Goal: Task Accomplishment & Management: Manage account settings

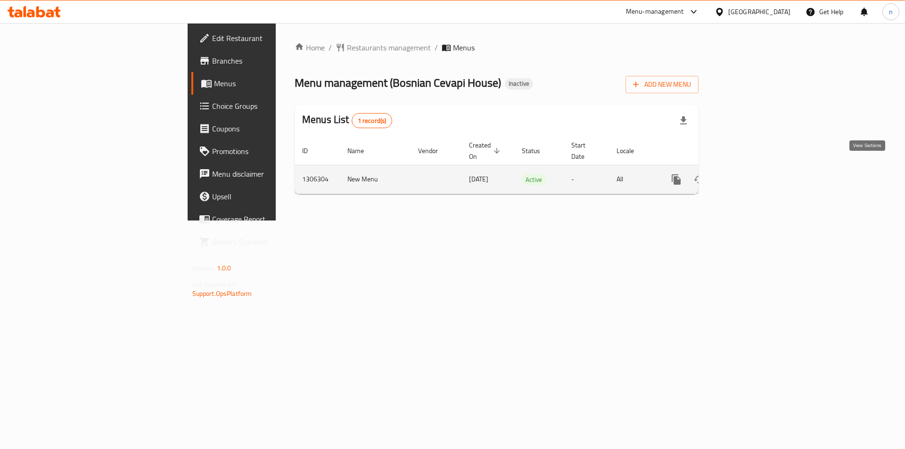
click at [750, 174] on icon "enhanced table" at bounding box center [744, 179] width 11 height 11
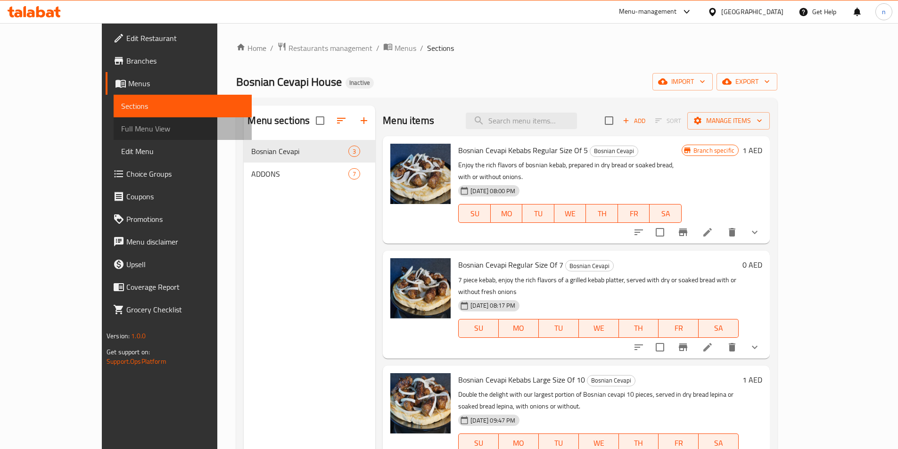
click at [121, 128] on span "Full Menu View" at bounding box center [182, 128] width 123 height 11
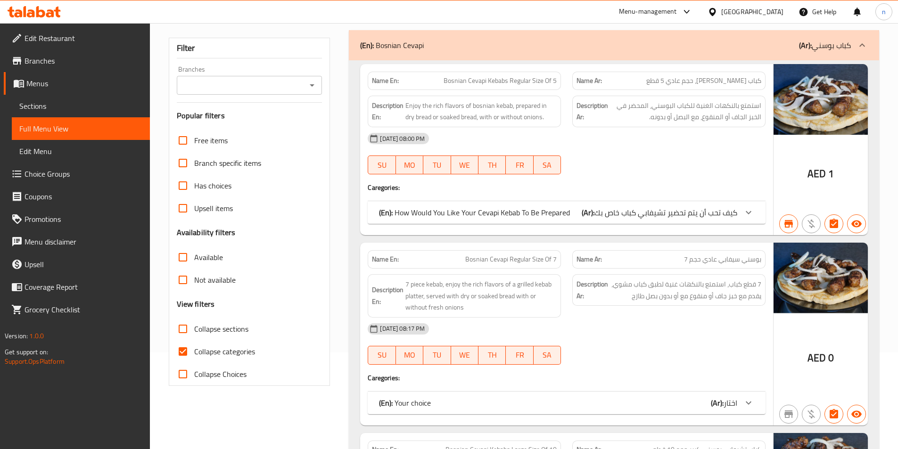
scroll to position [189, 0]
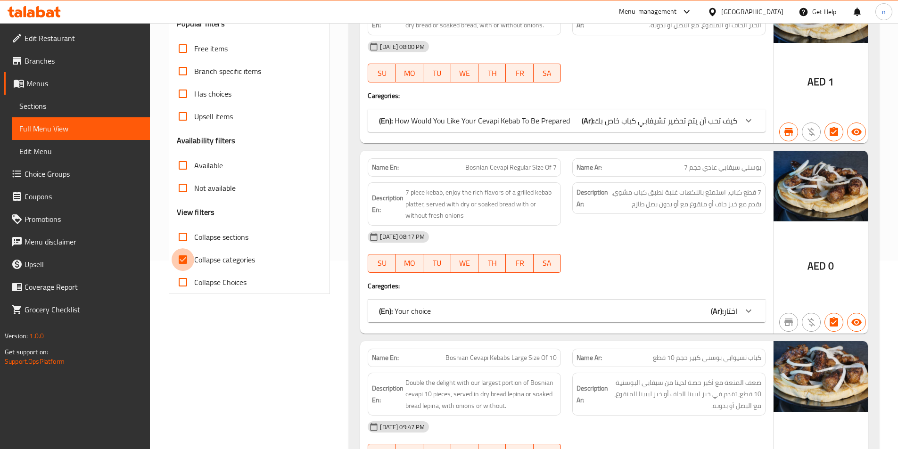
click at [184, 256] on input "Collapse categories" at bounding box center [183, 260] width 23 height 23
checkbox input "false"
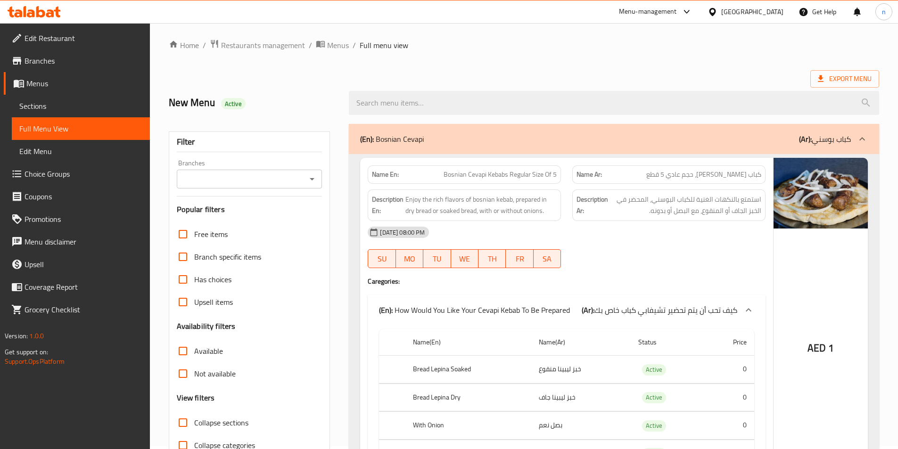
scroll to position [0, 0]
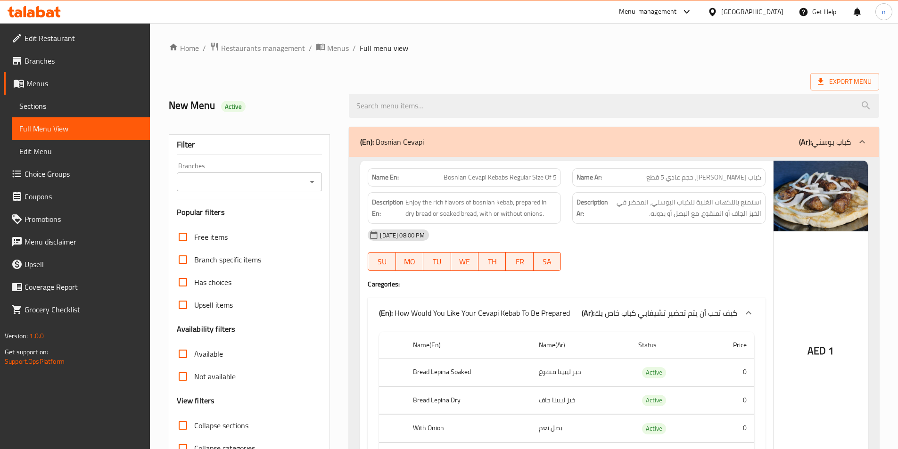
click at [63, 112] on link "Sections" at bounding box center [81, 106] width 138 height 23
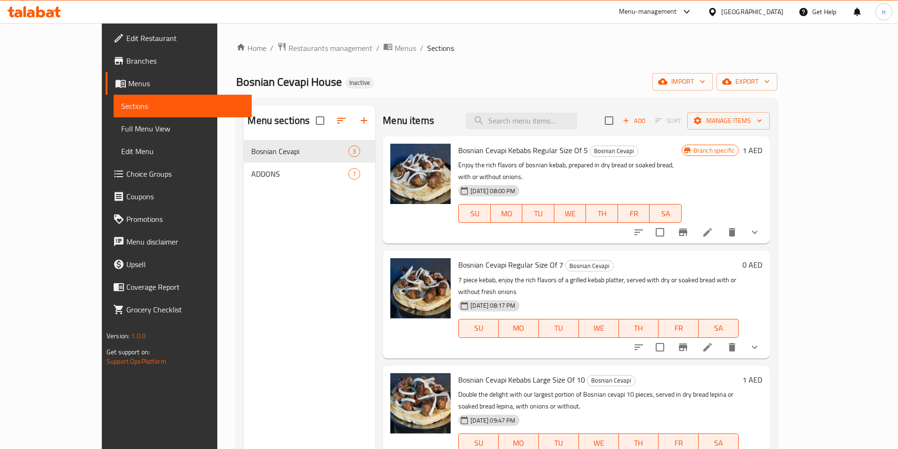
click at [121, 129] on span "Full Menu View" at bounding box center [182, 128] width 123 height 11
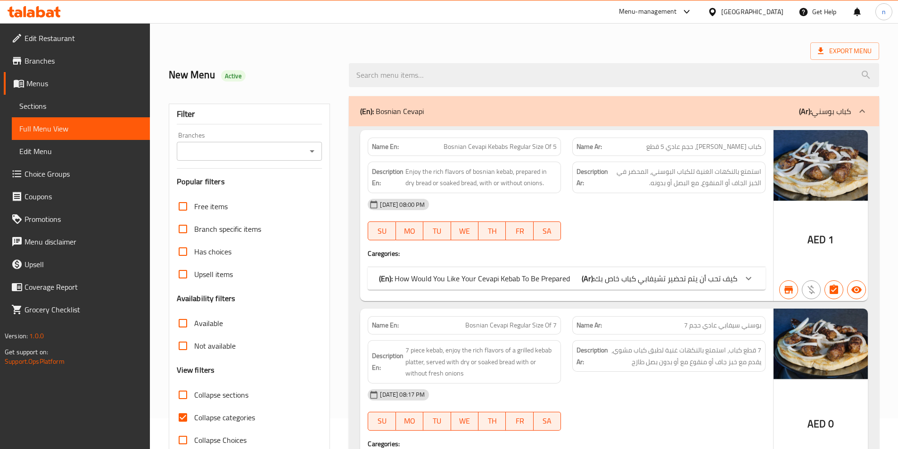
scroll to position [47, 0]
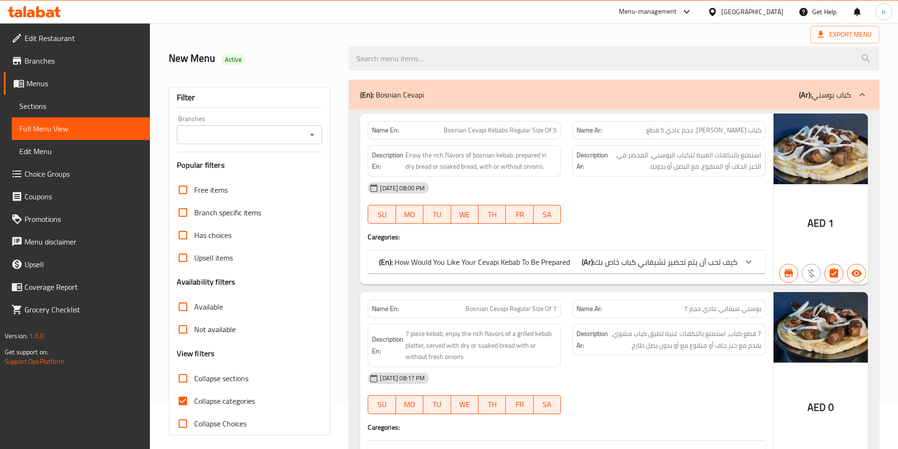
click at [183, 399] on input "Collapse categories" at bounding box center [183, 401] width 23 height 23
checkbox input "false"
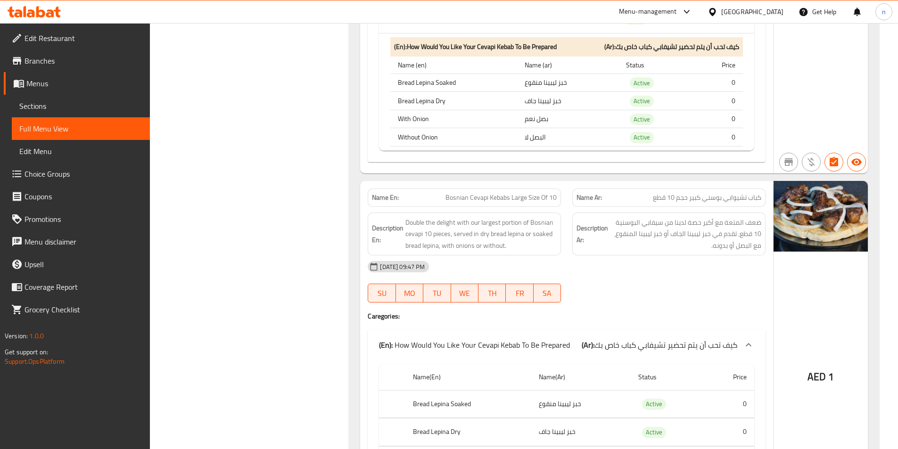
scroll to position [755, 0]
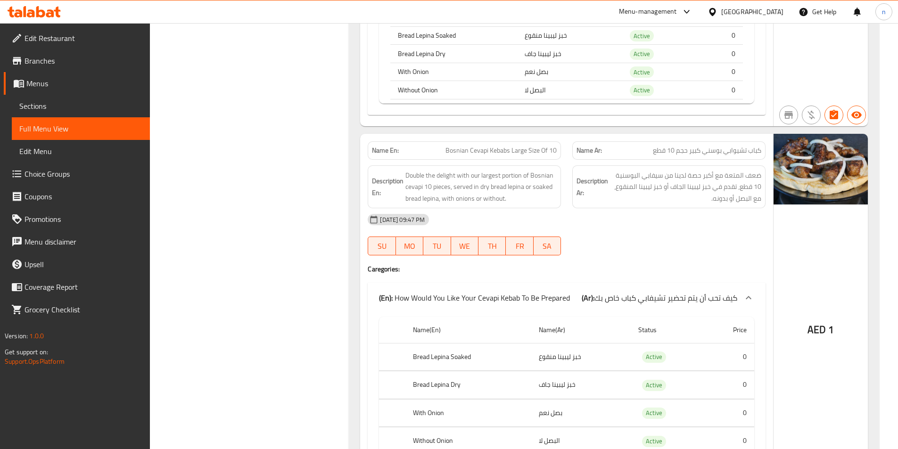
click at [716, 153] on span "كباب تشيوابي بوسني كبير حجم 10 قطع" at bounding box center [707, 151] width 108 height 10
copy span "كباب تشيوابي بوسني كبير حجم 10 قطع"
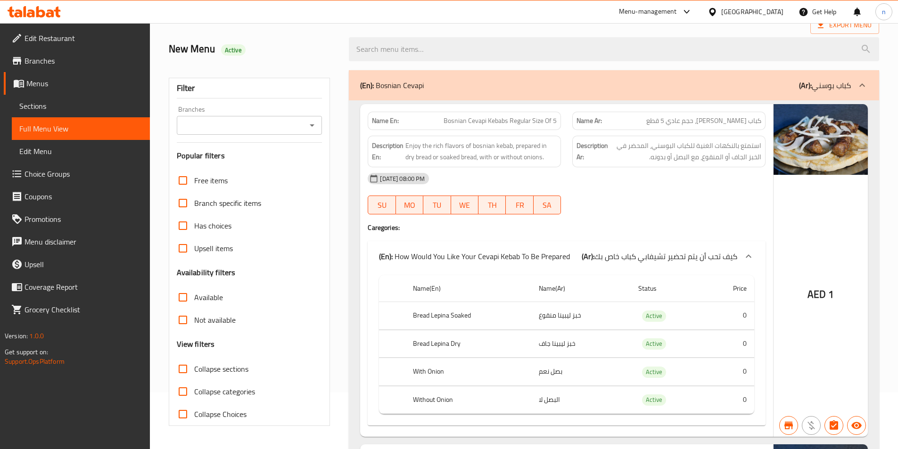
scroll to position [94, 0]
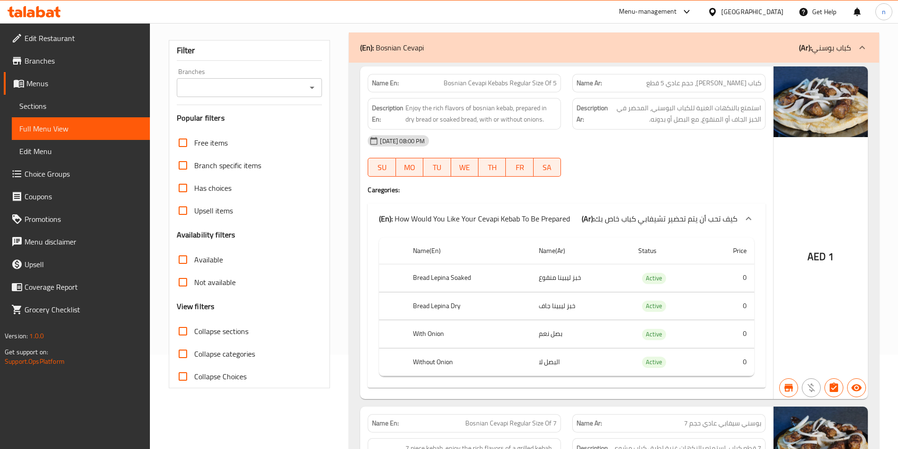
click at [733, 88] on span "كباب [PERSON_NAME]، حجم عادي 5 قطع" at bounding box center [704, 83] width 115 height 10
copy span "سيفابي"
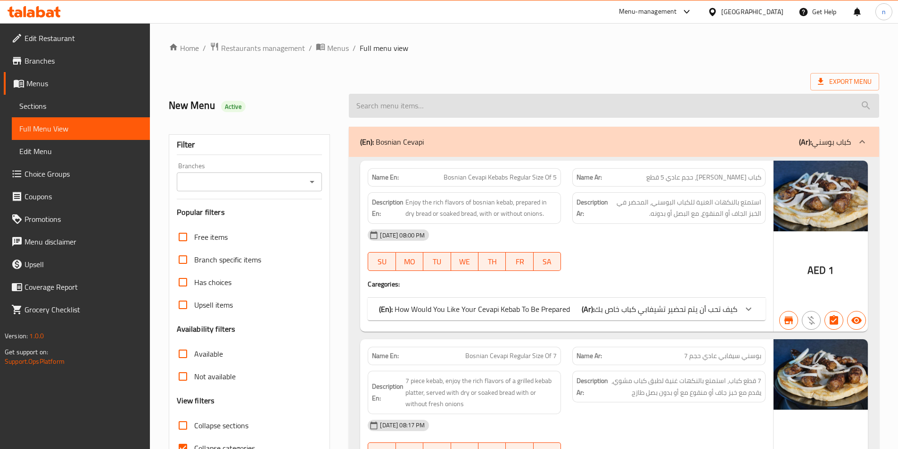
click at [571, 107] on input "search" at bounding box center [614, 106] width 531 height 24
paste input "كباب تشيوابي بوسني كبير حجم 10 قطع"
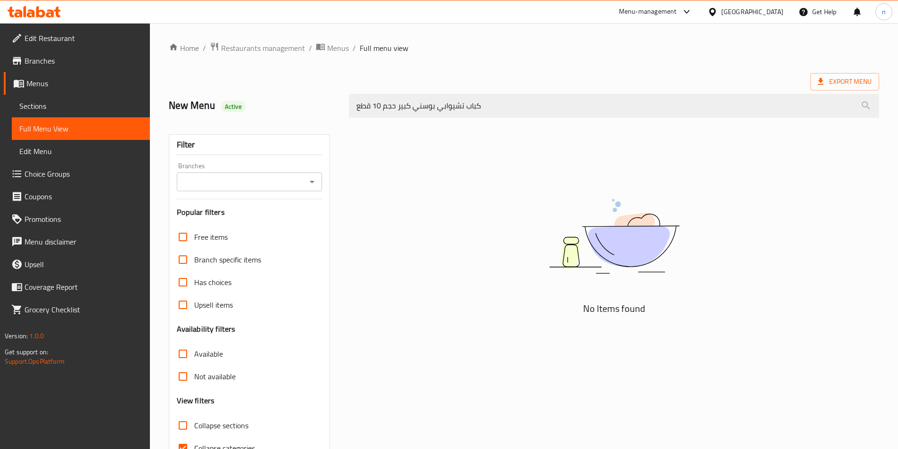
type input "كباب تشيوابي بوسني كبير حجم 10 قطع"
click at [64, 101] on span "Sections" at bounding box center [80, 105] width 123 height 11
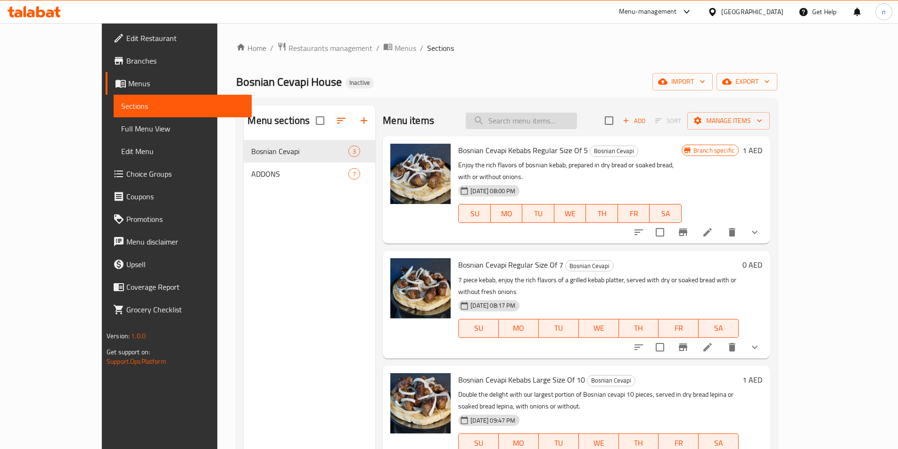
click at [562, 128] on input "search" at bounding box center [521, 121] width 111 height 17
paste input "كباب تشيوابي بوسني كبير حجم 10 قطع"
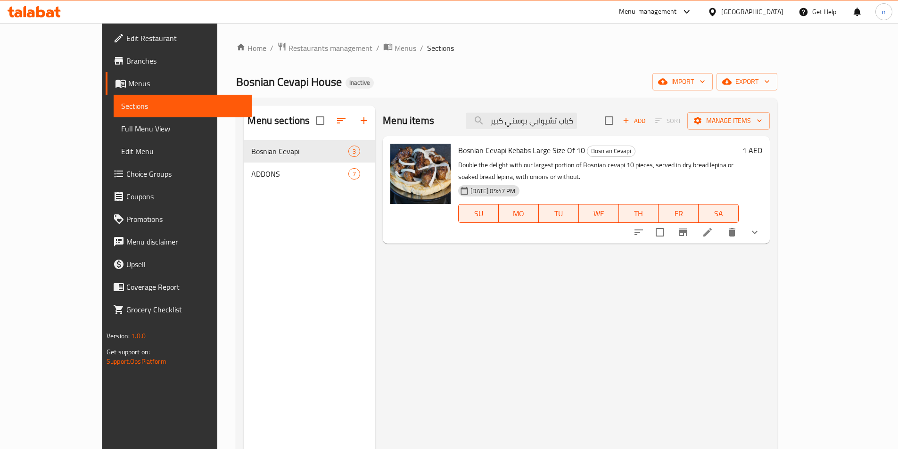
type input "كباب تشيوابي بوسني كبير حجم 10 قطع"
click at [714, 227] on icon at bounding box center [707, 232] width 11 height 11
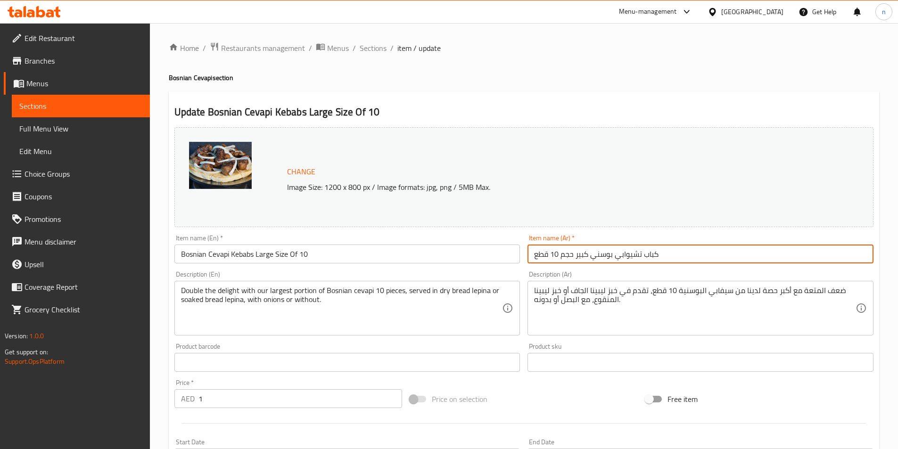
click at [629, 260] on input "كباب تشيوابي بوسني كبير حجم 10 قطع" at bounding box center [701, 254] width 346 height 19
click at [631, 261] on input "كباب تشيوابي بوسني كبير حجم 10 قطع" at bounding box center [701, 254] width 346 height 19
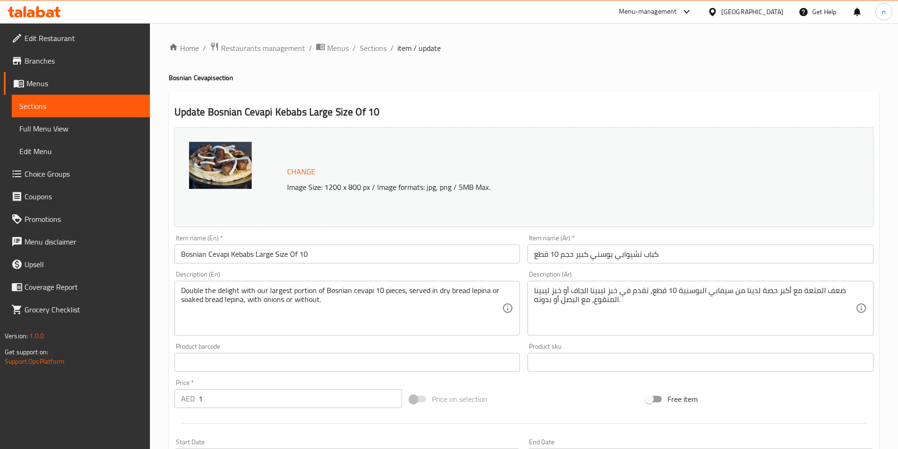
click at [229, 254] on input "Bosnian Cevapi Kebabs Large Size Of 10" at bounding box center [347, 254] width 346 height 19
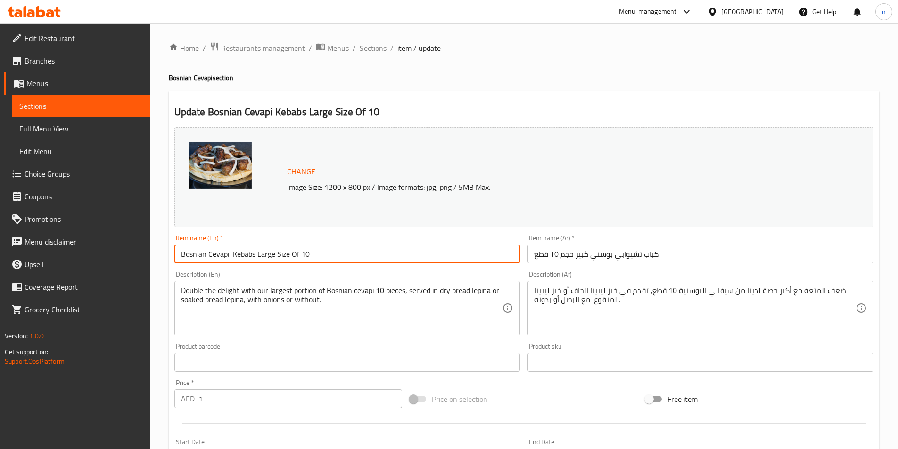
paste input "Chiwabe"
type input "Bosnian Cevapi Chiwabe Kebabs Large Size Of 10"
click at [614, 257] on input "كباب تشيوابي بوسني كبير حجم 10 قطع" at bounding box center [701, 254] width 346 height 19
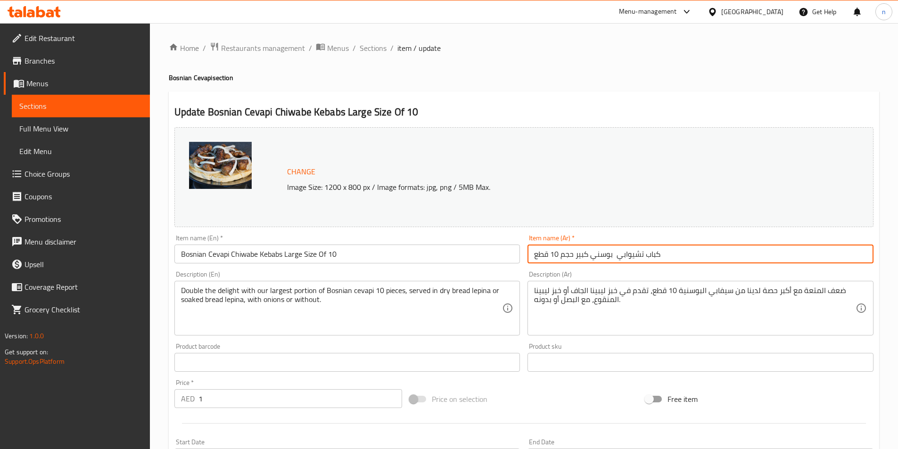
paste input "سيفابي"
type input "كباب تشيوابي سيفابي بوسني كبير حجم 10 قطع"
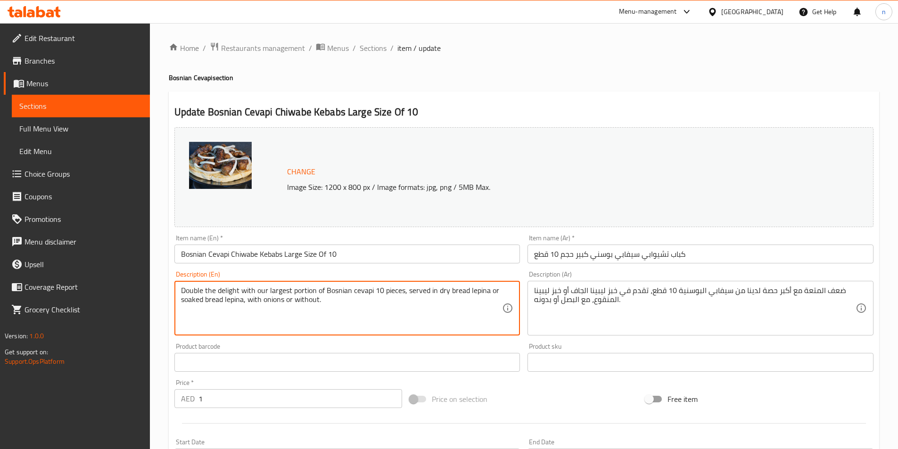
drag, startPoint x: 234, startPoint y: 290, endPoint x: 157, endPoint y: 294, distance: 77.5
click at [344, 313] on textarea "Double the delight with our largest portion of Bosnian cevapi 10 pieces, served…" at bounding box center [342, 308] width 322 height 45
drag, startPoint x: 238, startPoint y: 290, endPoint x: 137, endPoint y: 298, distance: 101.2
click at [137, 298] on div "Edit Restaurant Branches Menus Sections Full Menu View Edit Menu Choice Groups …" at bounding box center [449, 359] width 898 height 672
click at [228, 291] on textarea "Double the delight with our largest portion of Bosnian cevapi 10 pieces, served…" at bounding box center [342, 308] width 322 height 45
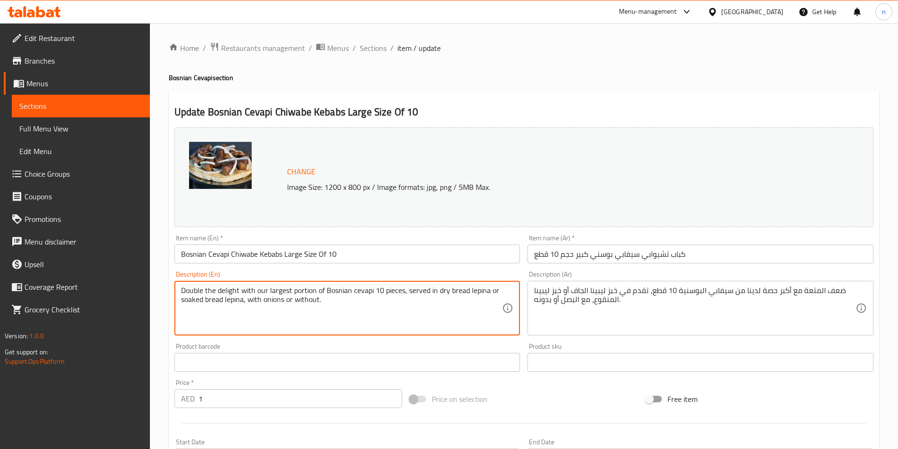
drag, startPoint x: 239, startPoint y: 291, endPoint x: 178, endPoint y: 292, distance: 61.3
click at [178, 292] on div "Double the delight with our largest portion of Bosnian cevapi 10 pieces, served…" at bounding box center [347, 308] width 346 height 55
click at [362, 321] on textarea "Double the delight with our largest portion of Bosnian cevapi 10 pieces, served…" at bounding box center [342, 308] width 322 height 45
click at [306, 294] on textarea "Double the delight with our largest portion of Bosnian cevapi 10 pieces, served…" at bounding box center [342, 308] width 322 height 45
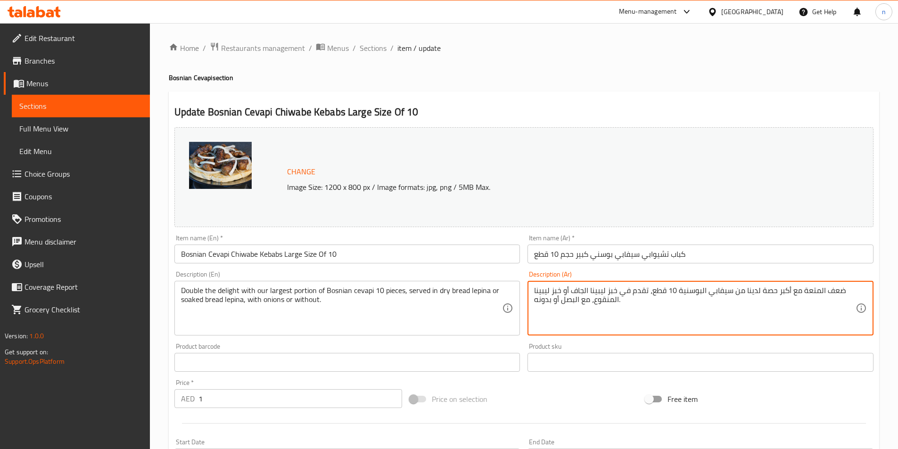
click at [767, 294] on textarea "ضعف المتعة مع أكبر حصة لدينا من سيفابي البوسنية 10 قطع، تقدم في خبز ليبينا الجا…" at bounding box center [695, 308] width 322 height 45
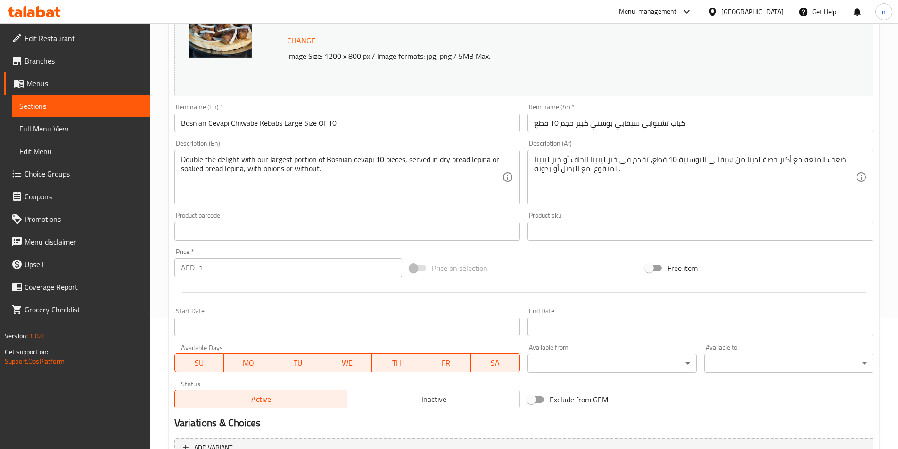
scroll to position [246, 0]
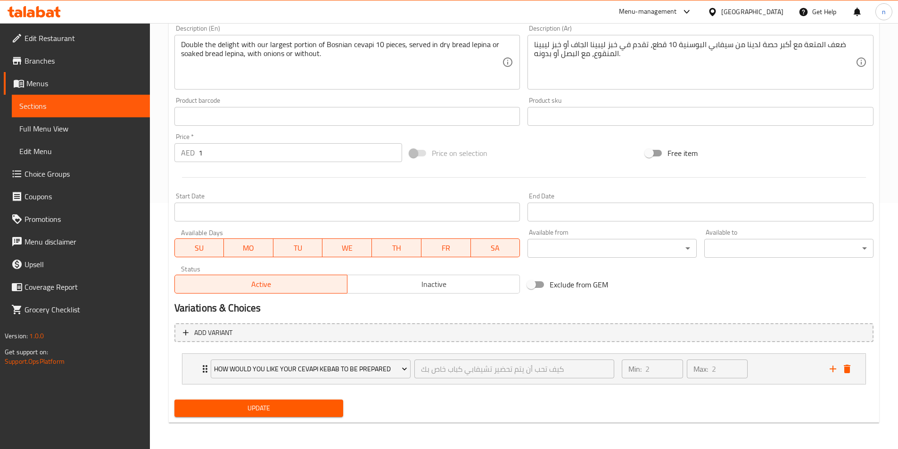
click at [278, 411] on span "Update" at bounding box center [259, 409] width 154 height 12
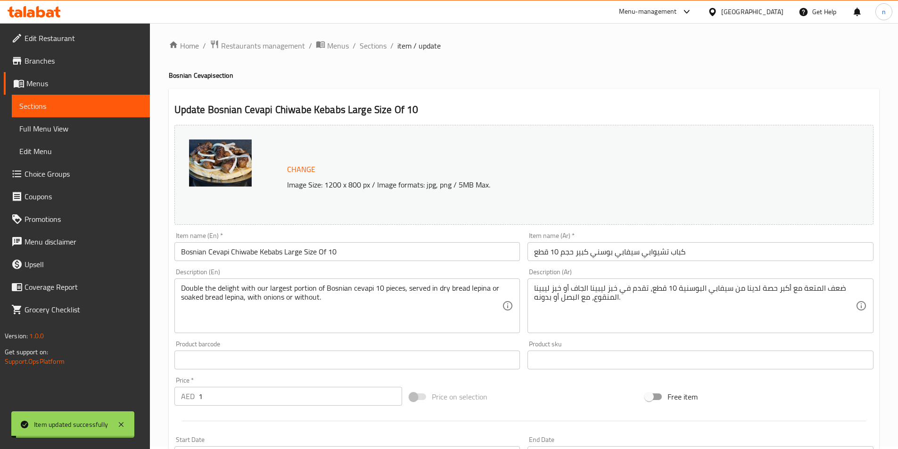
scroll to position [0, 0]
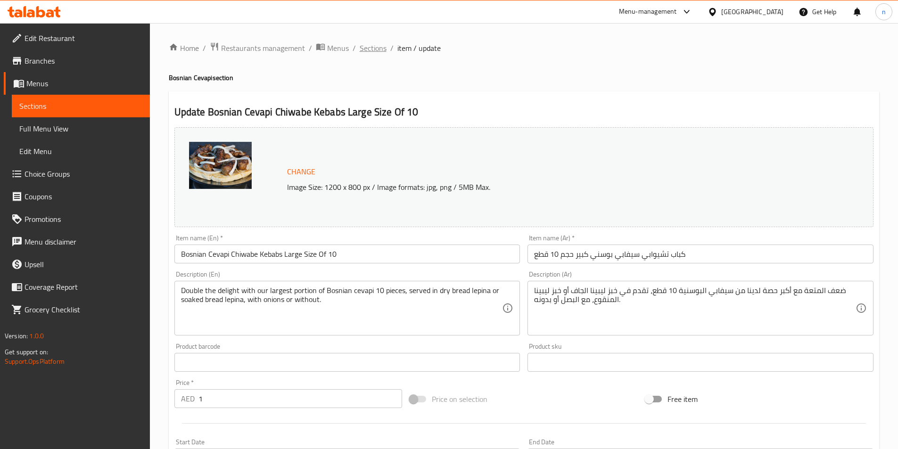
click at [372, 46] on span "Sections" at bounding box center [373, 47] width 27 height 11
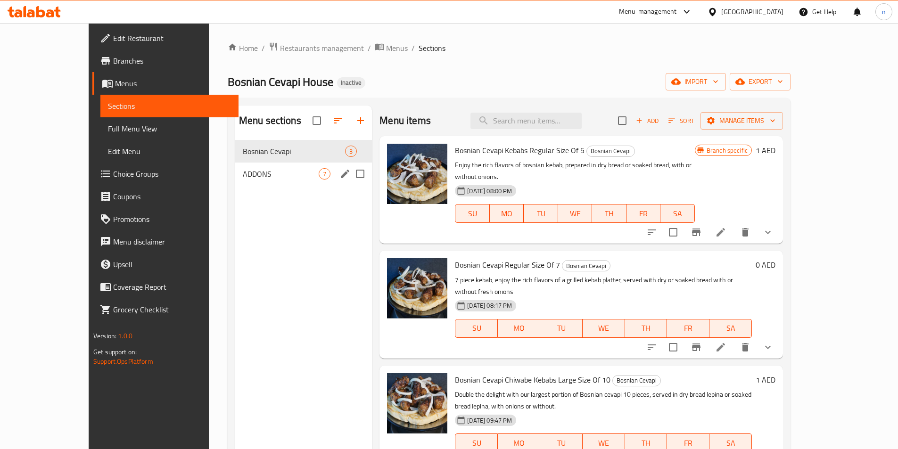
click at [238, 163] on div "ADDONS 7" at bounding box center [303, 174] width 137 height 23
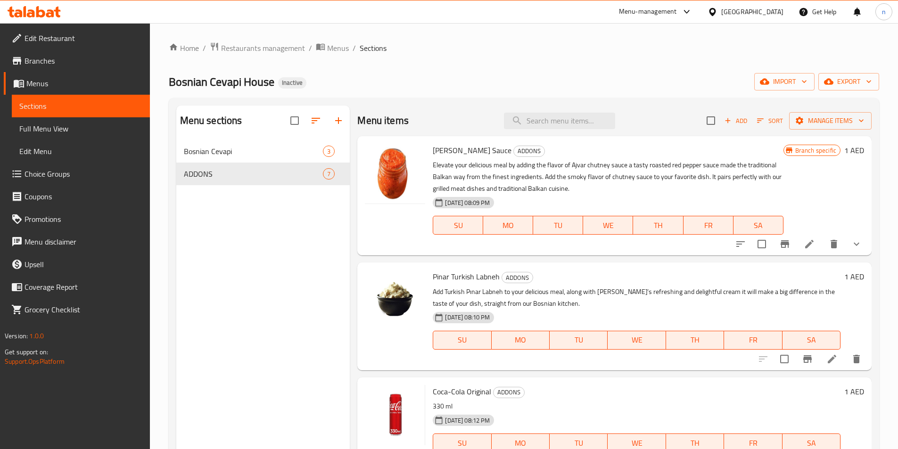
click at [808, 242] on li at bounding box center [810, 244] width 26 height 17
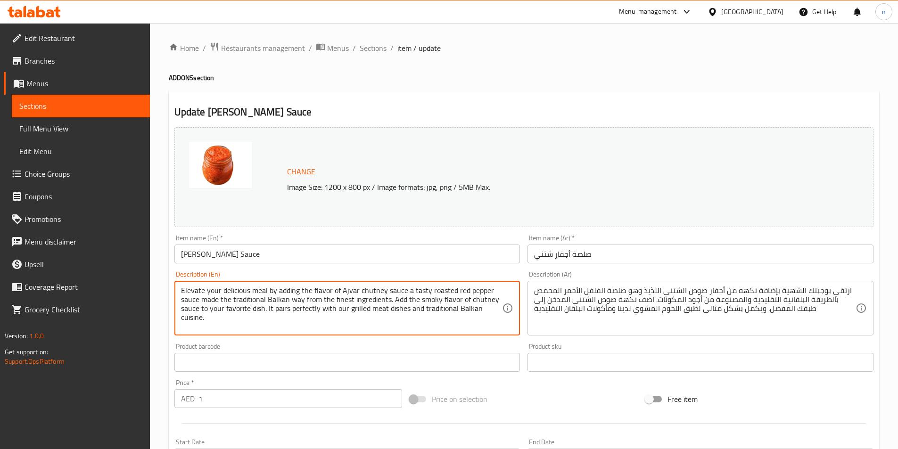
click at [370, 295] on textarea "Elevate your delicious meal by adding the flavor of Ajvar chutney sauce a tasty…" at bounding box center [342, 308] width 322 height 45
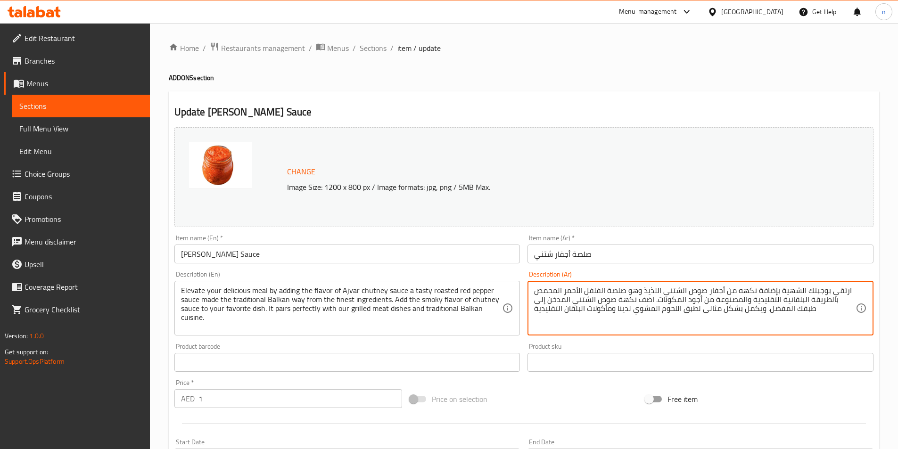
click at [674, 290] on textarea "ارتقي بوجبتك الشهية بإضافة نكهه من أجفار صوص الشتني اللذيذ وهو صلصة الفلفل الأح…" at bounding box center [695, 308] width 322 height 45
paste textarea "و"
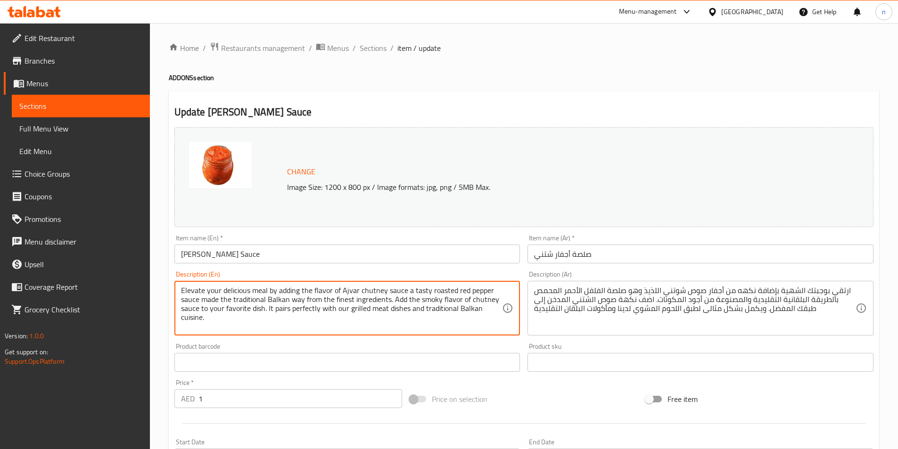
click at [349, 290] on textarea "Elevate your delicious meal by adding the flavor of Ajvar chutney sauce a tasty…" at bounding box center [342, 308] width 322 height 45
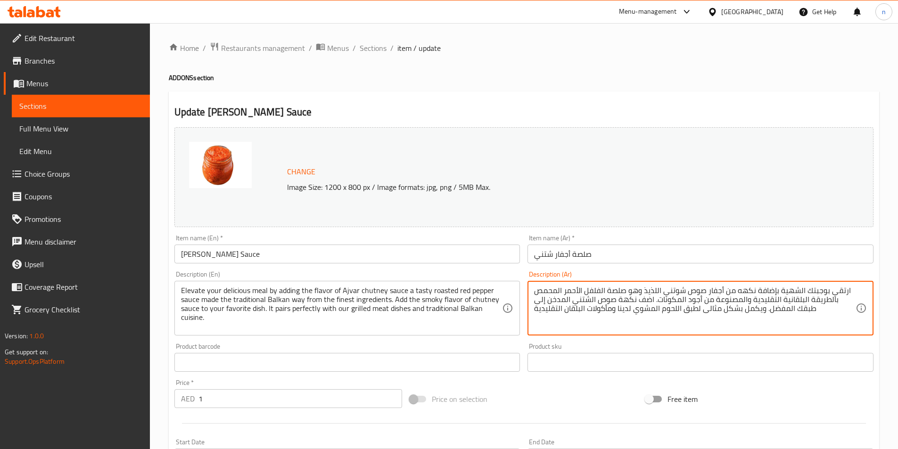
click at [650, 290] on textarea "ارتقي بوجبتك الشهية بإضافة نكهه من أجفار صوص شوتني اللذيذ وهو صلصة الفلفل الأحم…" at bounding box center [695, 308] width 322 height 45
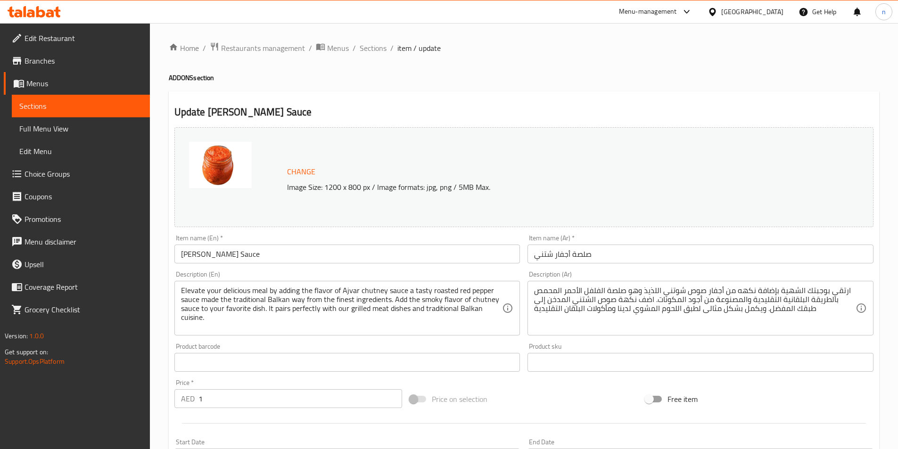
click at [650, 287] on textarea "ارتقي بوجبتك الشهية بإضافة نكهه من أجفار صوص شوتني اللذيذ وهو صلصة الفلفل الأحم…" at bounding box center [695, 308] width 322 height 45
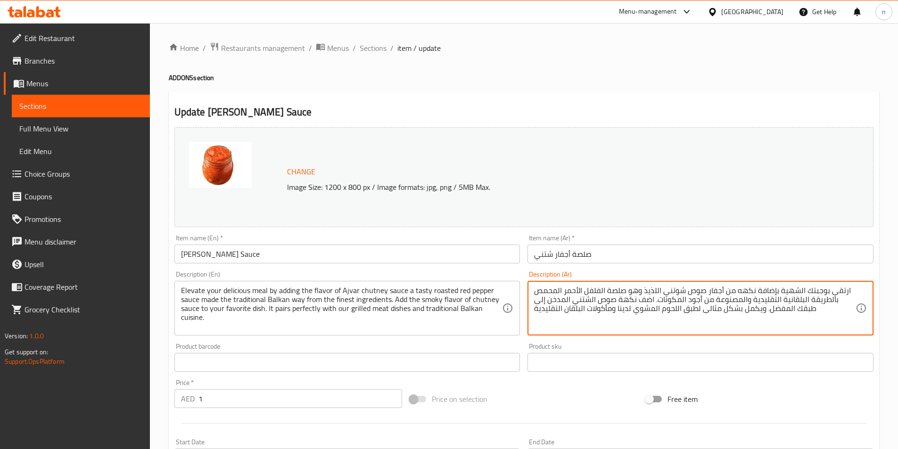
click at [652, 291] on textarea "ارتقي بوجبتك الشهية بإضافة نكهه من أجفار صوص شوتني اللذيذ وهو صلصة الفلفل الأحم…" at bounding box center [695, 308] width 322 height 45
paste textarea "جفار"
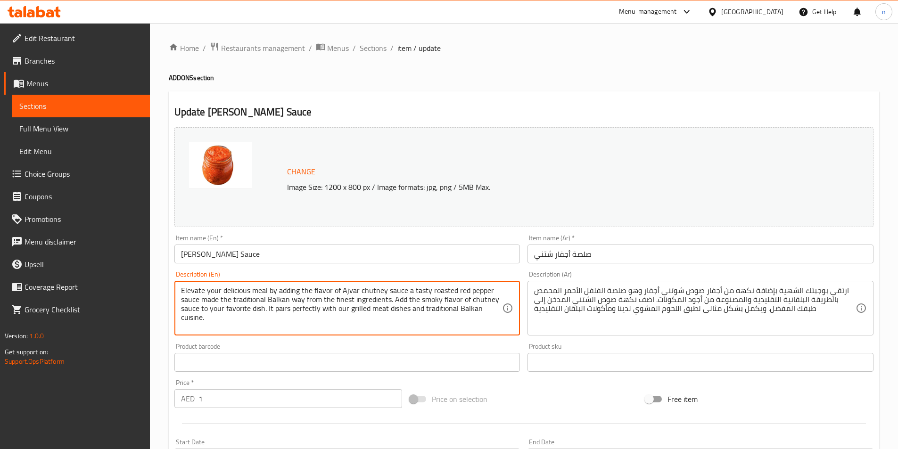
click at [349, 291] on textarea "Elevate your delicious meal by adding the flavor of Ajvar chutney sauce a tasty…" at bounding box center [342, 308] width 322 height 45
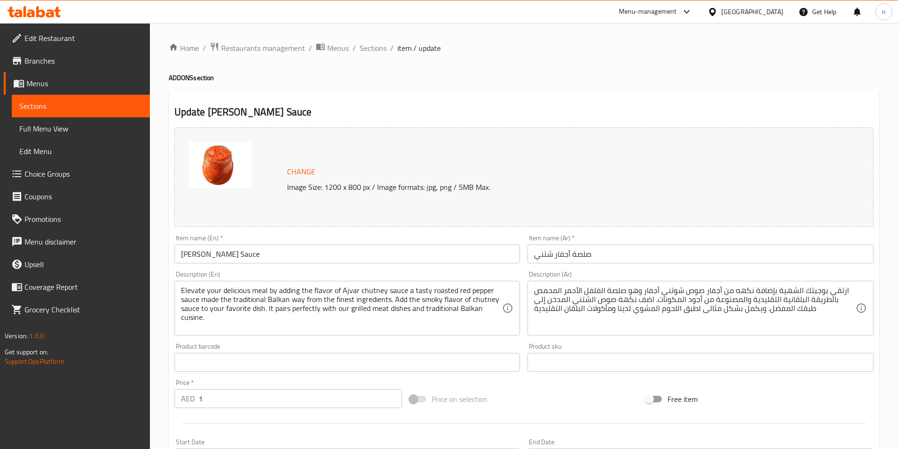
click at [438, 291] on textarea "Elevate your delicious meal by adding the flavor of Ajvar chutney sauce a tasty…" at bounding box center [342, 308] width 322 height 45
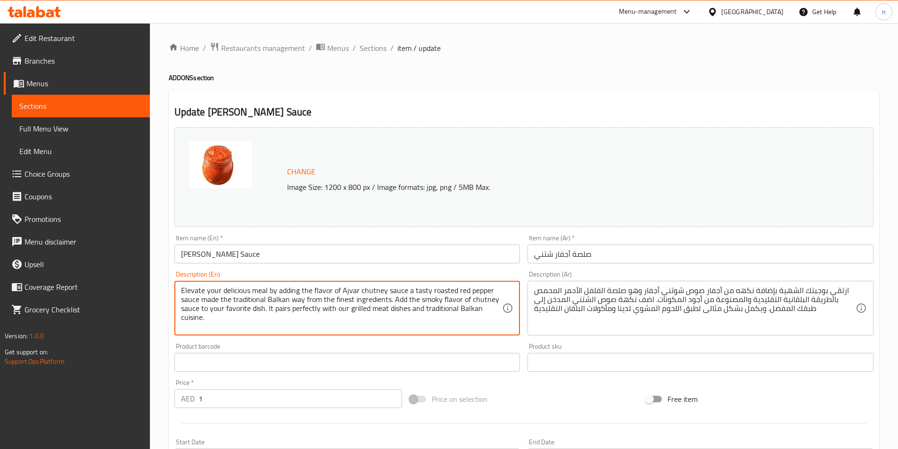
click at [438, 291] on textarea "Elevate your delicious meal by adding the flavor of Ajvar chutney sauce a tasty…" at bounding box center [342, 308] width 322 height 45
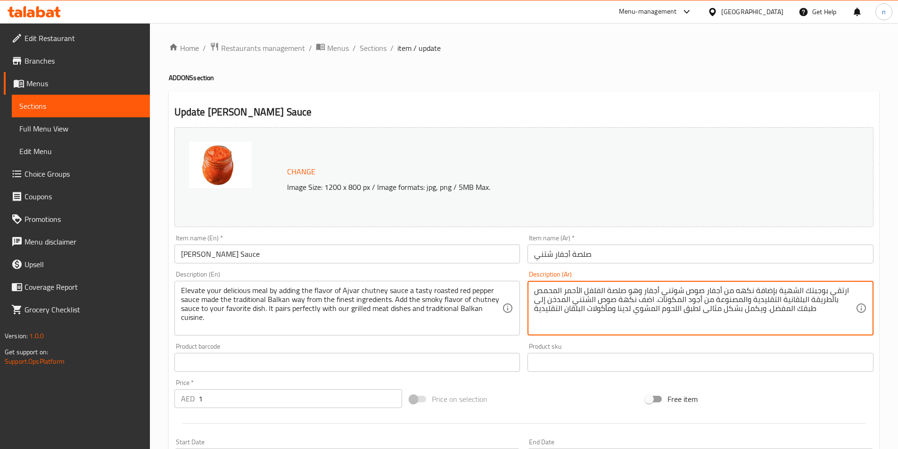
click at [555, 291] on textarea "ارتقي بوجبتك الشهية بإضافة نكهه من أجفار صوص شوتني أجفار وهو صلصة الفلفل الأحمر…" at bounding box center [695, 308] width 322 height 45
paste textarea "محمر"
click at [552, 291] on textarea "ارتقي بوجبتك الشهية بإضافة نكهه من أجفار صوص شوتني أجفار وهو صلصة الفلفل الأحمر…" at bounding box center [695, 308] width 322 height 45
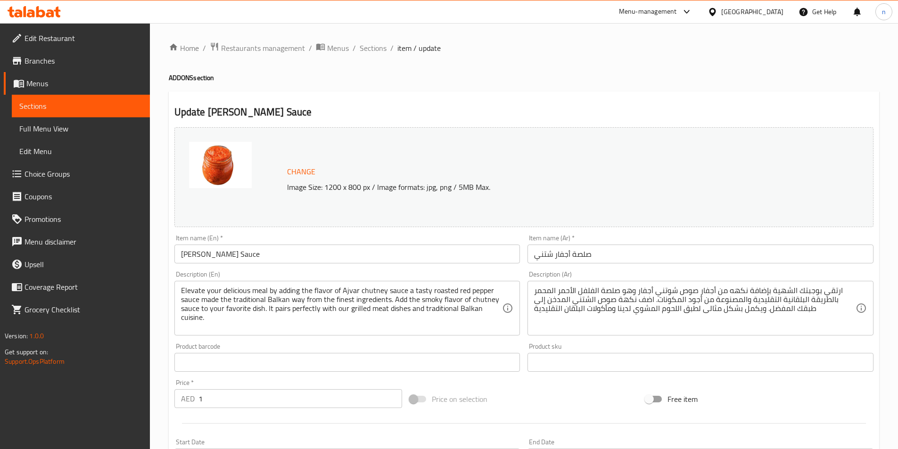
click at [534, 290] on div "ارتقي بوجبتك الشهية بإضافة نكهه من أجفار صوص شوتني أجفار وهو صلصة الفلفل الأحمر…" at bounding box center [701, 308] width 346 height 55
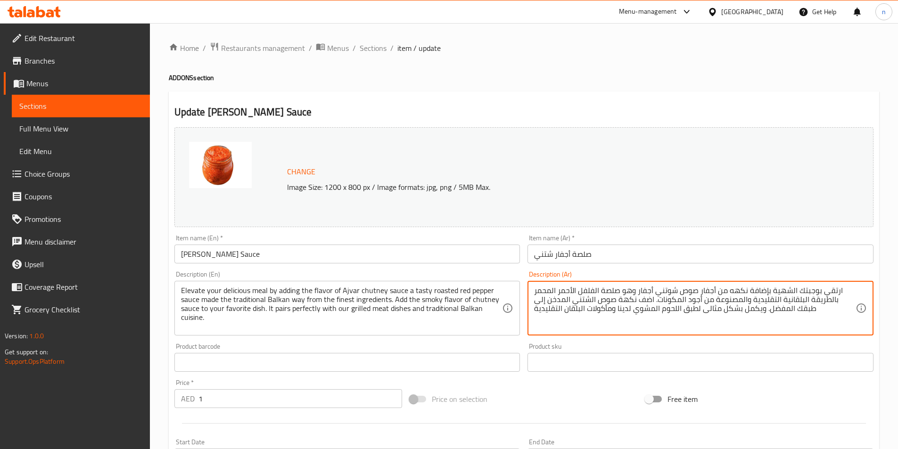
click at [540, 291] on textarea "ارتقي بوجبتك الشهية بإضافة نكهه من أجفار صوص شوتني أجفار وهو صلصة الفلفل الأحمر…" at bounding box center [695, 308] width 322 height 45
click at [673, 292] on textarea "ارتقي بوجبتك الشهية بإضافة نكهه من أجفار صوص شوتني أجفار وهو صلصة الفلفل الأحمر…" at bounding box center [695, 308] width 322 height 45
click at [606, 301] on textarea "ارتقي بوجبتك الشهية بإضافة نكهه من أجفار صوص شوتني أجفار وهو صلصة الفلفل الأحمر…" at bounding box center [695, 308] width 322 height 45
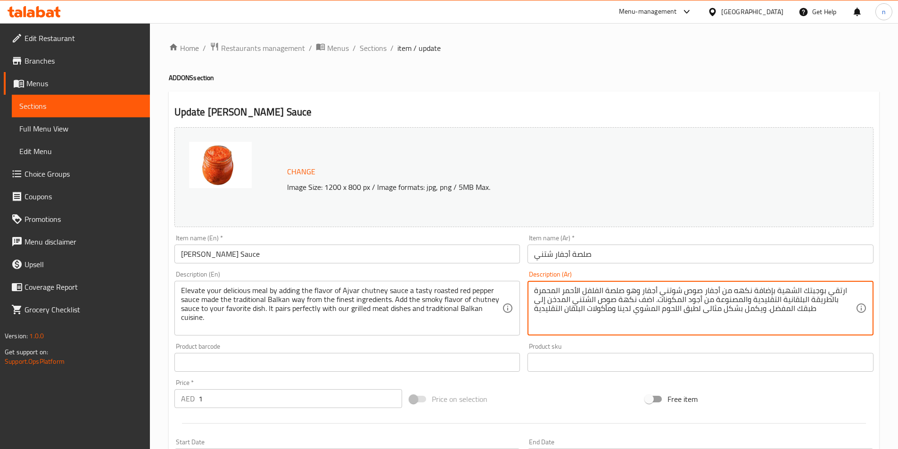
paste textarea "و"
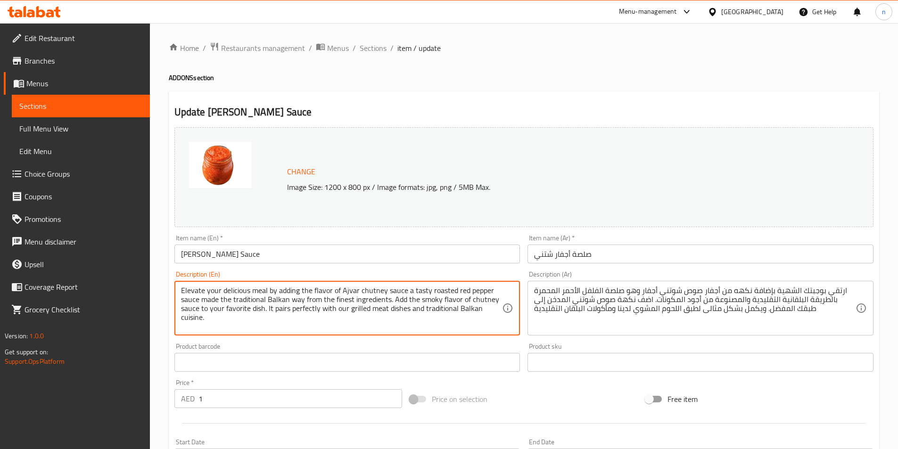
drag, startPoint x: 267, startPoint y: 308, endPoint x: 361, endPoint y: 334, distance: 97.5
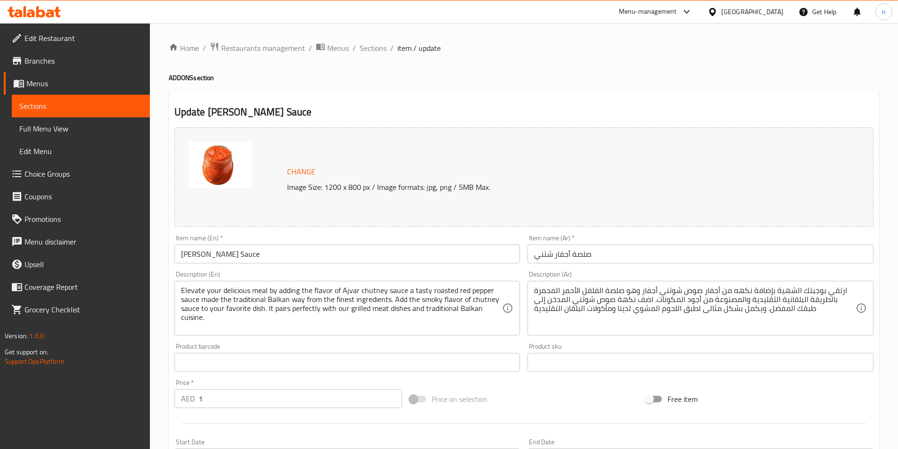
click at [240, 326] on textarea "Elevate your delicious meal by adding the flavor of Ajvar chutney sauce a tasty…" at bounding box center [342, 308] width 322 height 45
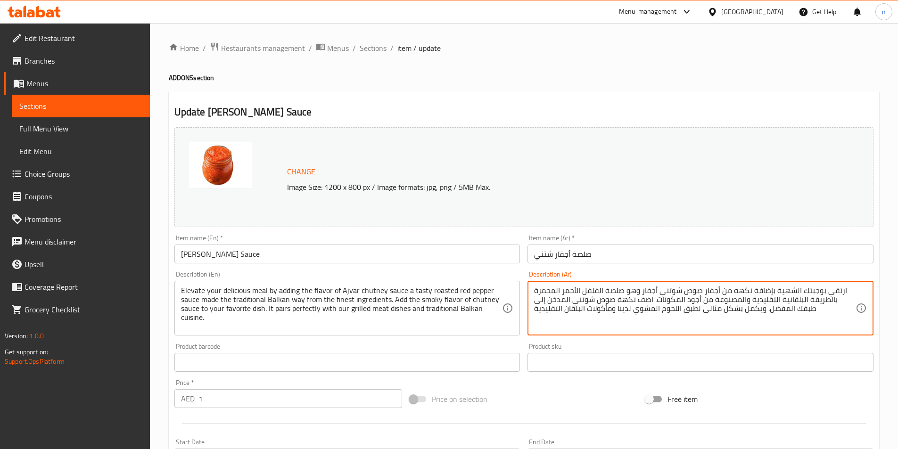
click at [748, 309] on textarea "ارتقي بوجبتك الشهية بإضافة نكهه من أجفار صوص شوتني أجفار وهو صلصة الفلفل الأحمر…" at bounding box center [695, 308] width 322 height 45
paste textarea "تناسب"
click at [682, 311] on textarea "ارتقي بوجبتك الشهية بإضافة نكهه من أجفار صوص شوتني أجفار وهو صلصة الفلفل الأحمر…" at bounding box center [695, 308] width 322 height 45
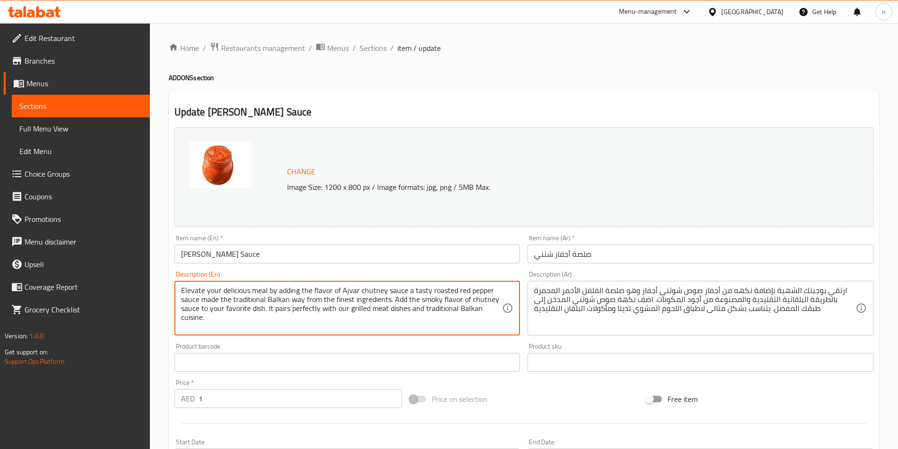
drag, startPoint x: 424, startPoint y: 308, endPoint x: 472, endPoint y: 348, distance: 62.3
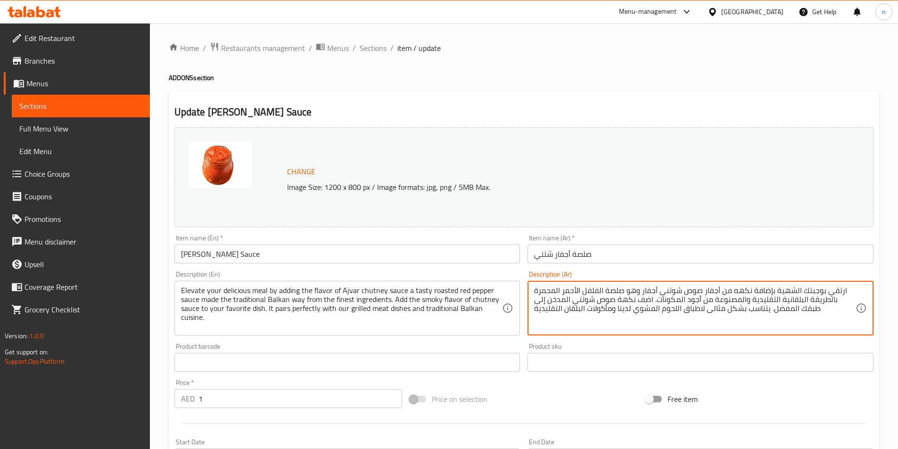
drag, startPoint x: 534, startPoint y: 311, endPoint x: 631, endPoint y: 328, distance: 97.8
paste textarea "المطبخ البلقاني التقليدي."
click at [612, 307] on textarea "ارتقي بوجبتك الشهية بإضافة نكهه من أجفار صوص شوتني أجفار وهو صلصة الفلفل الأحمر…" at bounding box center [695, 308] width 322 height 45
click at [615, 307] on textarea "ارتقي بوجبتك الشهية بإضافة نكهه من أجفار صوص شوتني أجفار وهو صلصة الفلفل الأحمر…" at bounding box center [695, 308] width 322 height 45
click at [612, 307] on textarea "ارتقي بوجبتك الشهية بإضافة نكهه من أجفار صوص شوتني أجفار وهو صلصة الفلفل الأحمر…" at bounding box center [695, 308] width 322 height 45
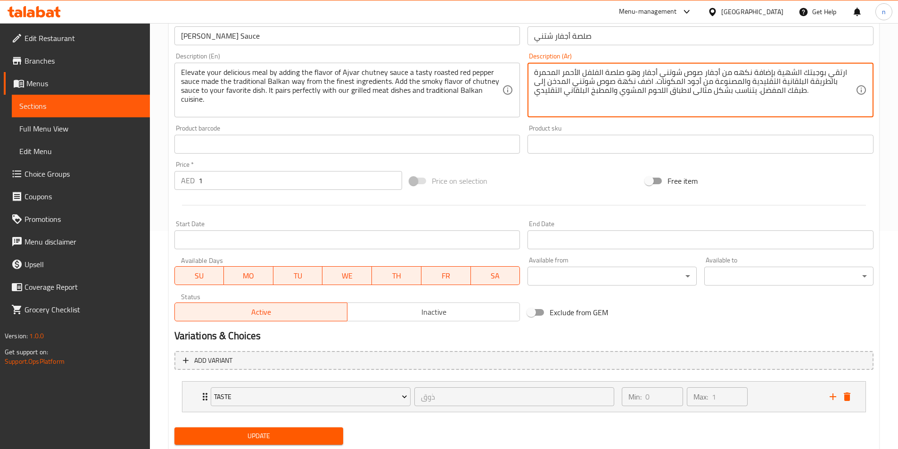
scroll to position [246, 0]
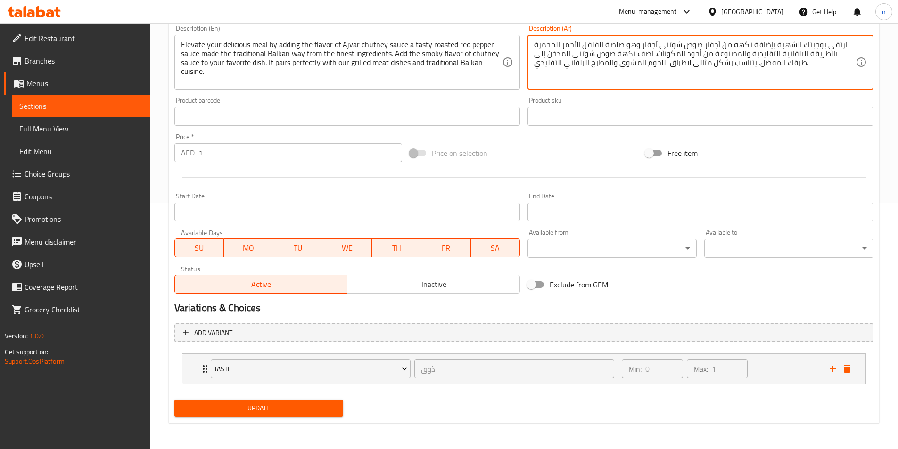
type textarea "ارتقي بوجبتك الشهية بإضافة نكهه من أجفار صوص شوتني أجفار وهو صلصة الفلفل الأحمر…"
click at [210, 405] on span "Update" at bounding box center [259, 409] width 154 height 12
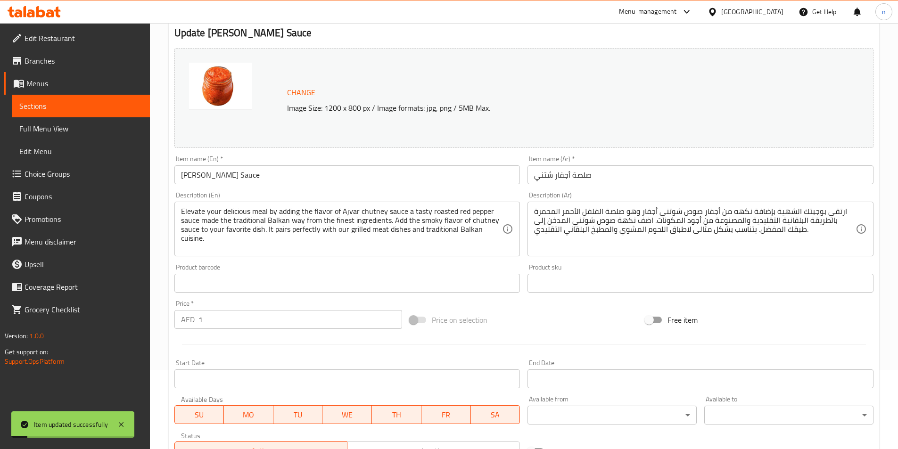
scroll to position [0, 0]
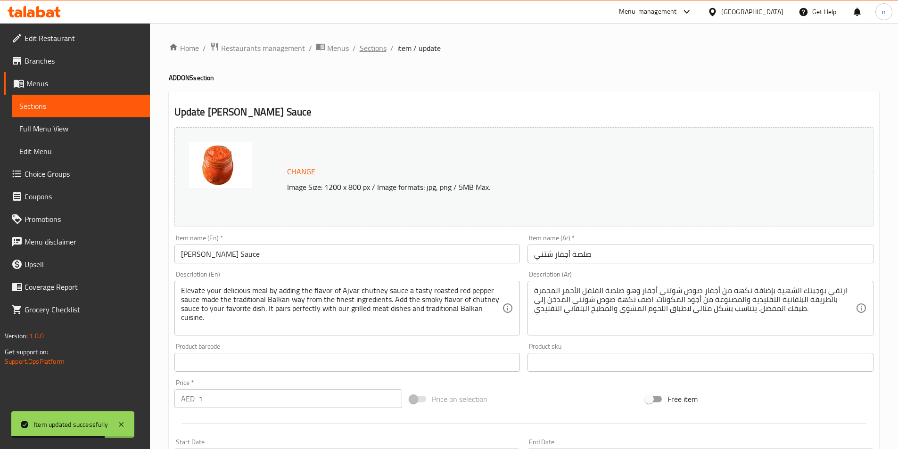
click at [378, 45] on span "Sections" at bounding box center [373, 47] width 27 height 11
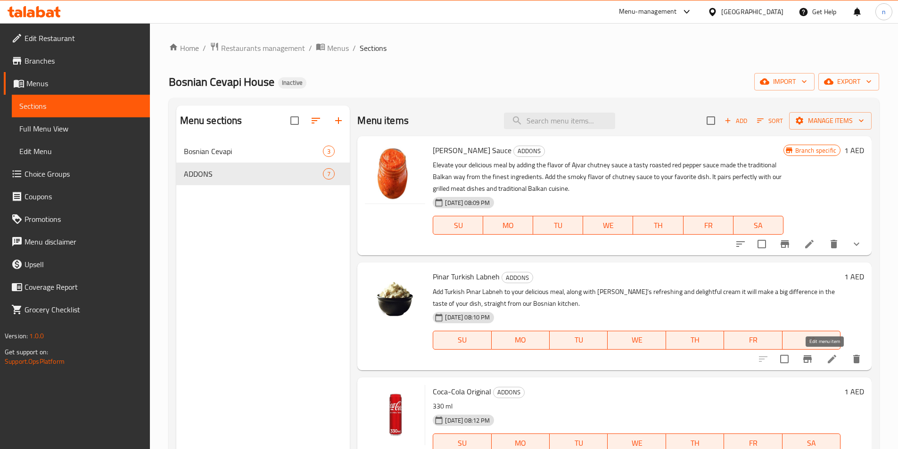
click at [828, 357] on icon at bounding box center [832, 359] width 8 height 8
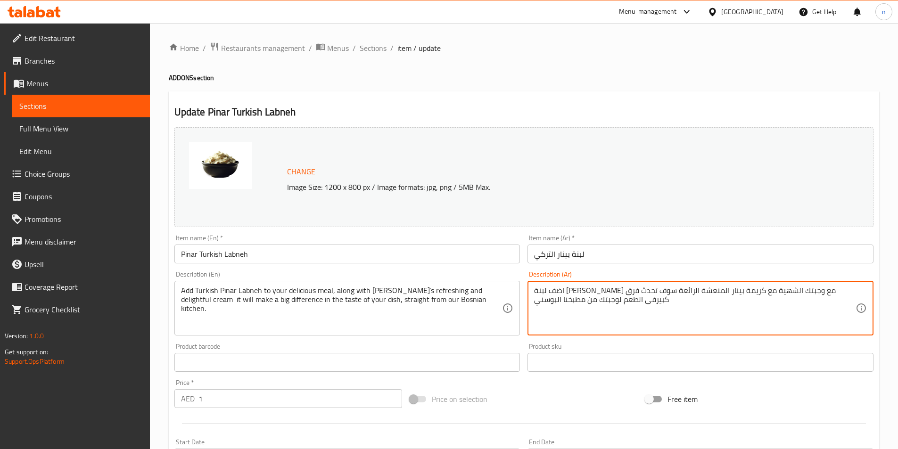
click at [721, 291] on textarea "اضف لبنة بينار التركي مع وجبتك الشهية مع كريمة بينار المنعشة الرائعة سوف تحدث ف…" at bounding box center [695, 308] width 322 height 45
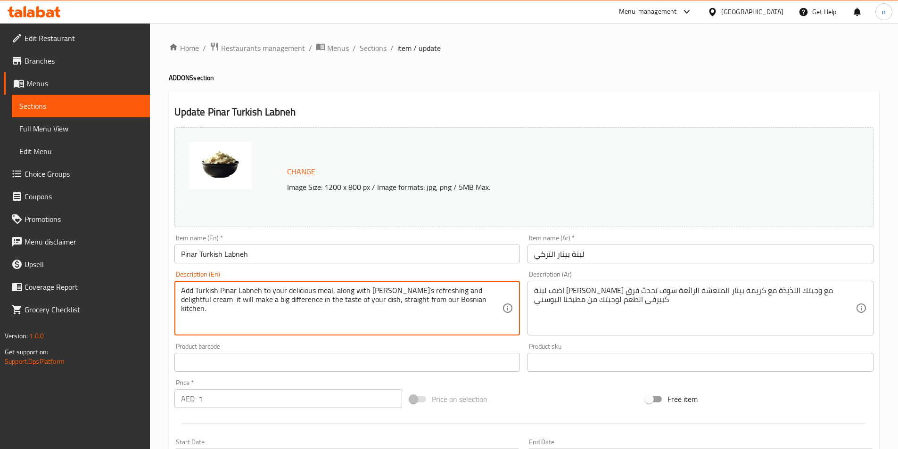
drag, startPoint x: 333, startPoint y: 291, endPoint x: 456, endPoint y: 301, distance: 123.1
click at [448, 300] on textarea "Add Turkish Pınar Labneh to your delicious meal, along with Pınar’s refreshing …" at bounding box center [342, 308] width 322 height 45
drag, startPoint x: 333, startPoint y: 292, endPoint x: 491, endPoint y: 295, distance: 158.0
click at [491, 295] on textarea "Add Turkish Pınar Labneh to your delicious meal, along with Pınar’s refreshing …" at bounding box center [342, 308] width 322 height 45
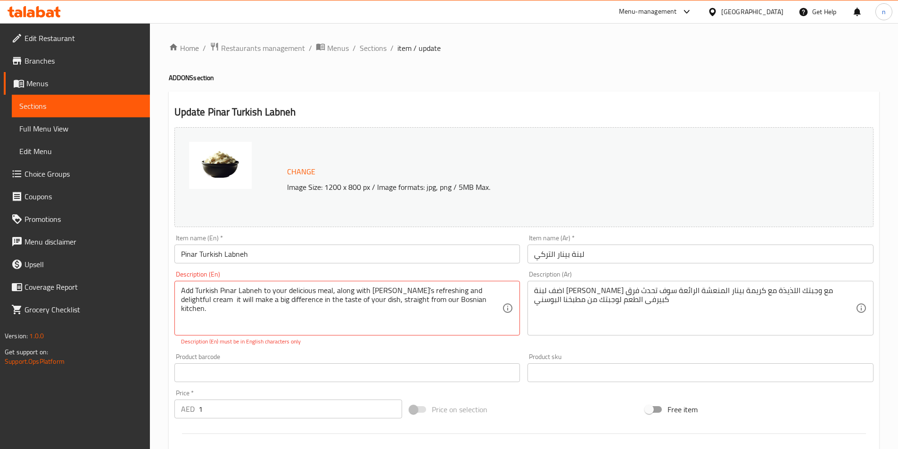
click at [465, 304] on textarea "Add Turkish Pınar Labneh to your delicious meal, along with Pınar’s refreshing …" at bounding box center [342, 308] width 322 height 45
click at [448, 292] on textarea "Add Turkish Pınar Labneh to your delicious meal, along with Pınar’s refreshing …" at bounding box center [342, 308] width 322 height 45
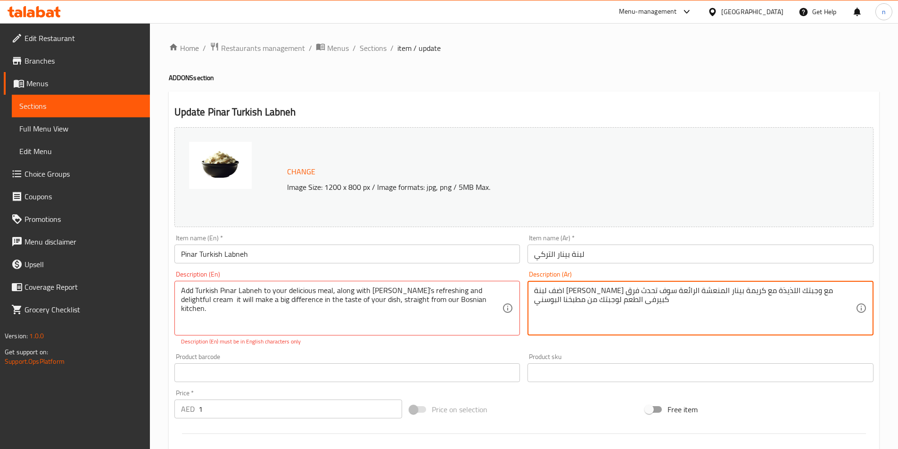
click at [646, 292] on textarea "اضف لبنة بينار التركي مع وجبتك اللذيذة مع كريمة بينار المنعشة الرائعة سوف تحدث …" at bounding box center [695, 308] width 322 height 45
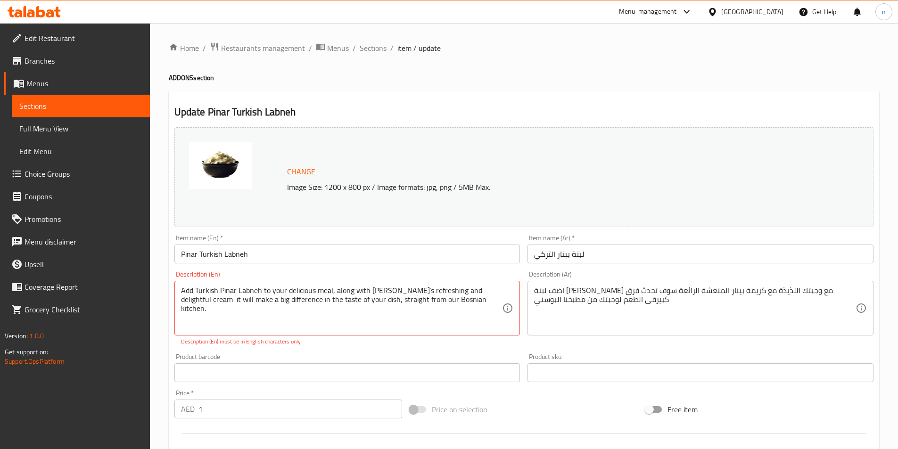
drag, startPoint x: 661, startPoint y: 290, endPoint x: 652, endPoint y: 297, distance: 11.0
click at [661, 290] on textarea "اضف لبنة بينار التركي مع وجبتك اللذيذة مع كريمة بينار المنعشة الرائعة سوف تحدث …" at bounding box center [695, 308] width 322 height 45
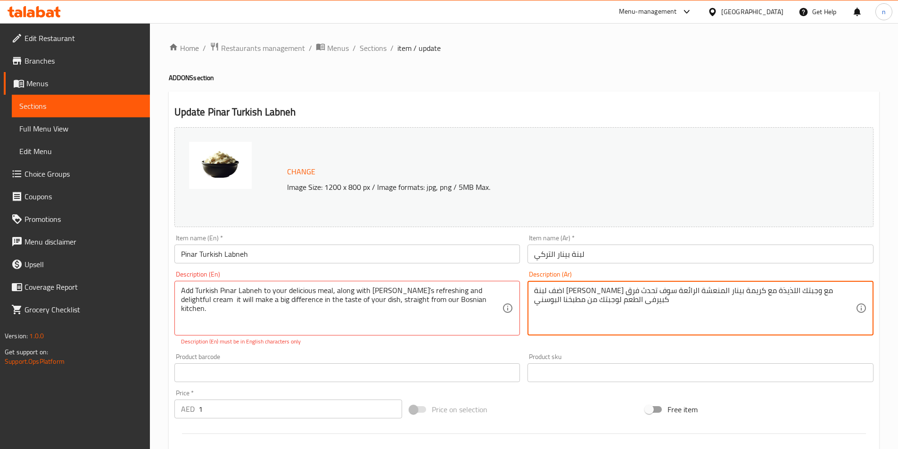
click at [647, 292] on textarea "اضف لبنة بينار التركي مع وجبتك اللذيذة مع كريمة بينار المنعشة الرائعة سوف تحدث …" at bounding box center [695, 308] width 322 height 45
paste textarea "ممتع"
click at [651, 291] on textarea "اضف لبنة بينار التركي مع وجبتك اللذيذة مع كريمة بينار المنعشة ممتع سوف تحدث فرق…" at bounding box center [695, 308] width 322 height 45
click at [615, 293] on textarea "اضف لبنة بينار التركي مع وجبتك اللذيذة مع كريمة بينار المنعشة الممتع سوف تحدث ف…" at bounding box center [695, 308] width 322 height 45
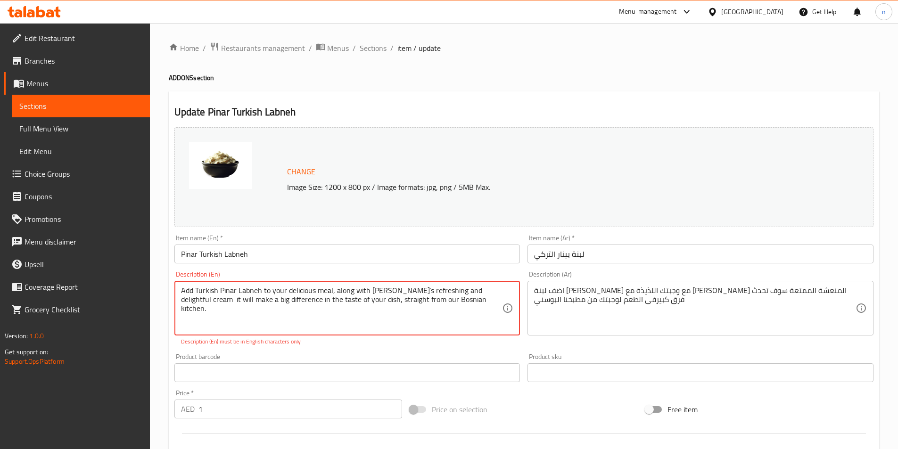
click at [457, 290] on textarea "Add Turkish Pınar Labneh to your delicious meal, along with Pınar’s refreshing …" at bounding box center [342, 308] width 322 height 45
drag, startPoint x: 333, startPoint y: 290, endPoint x: 366, endPoint y: 282, distance: 33.9
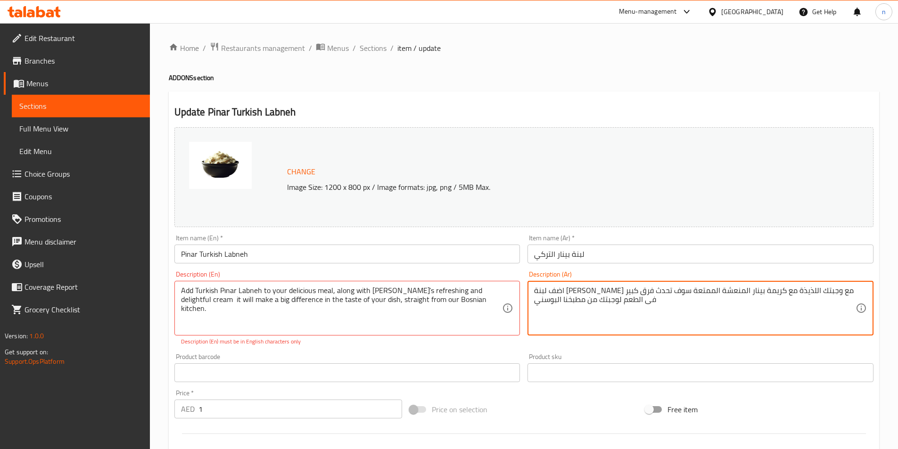
click at [624, 296] on textarea "اضف لبنة بينار التركي مع وجبتك اللذيذة مع كريمة بينار المنعشة الممتعة سوف تحدث …" at bounding box center [695, 308] width 322 height 45
click at [609, 315] on textarea "اضف لبنة بينار التركي مع وجبتك اللذيذة مع كريمة بينار المنعشة الممتعة سوف تحدث …" at bounding box center [695, 308] width 322 height 45
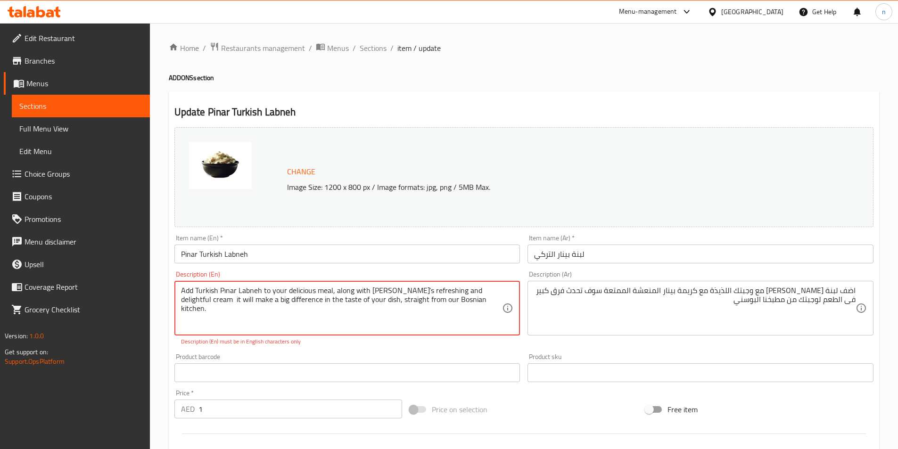
drag, startPoint x: 333, startPoint y: 291, endPoint x: 391, endPoint y: 297, distance: 57.9
drag, startPoint x: 335, startPoint y: 291, endPoint x: 371, endPoint y: 296, distance: 36.2
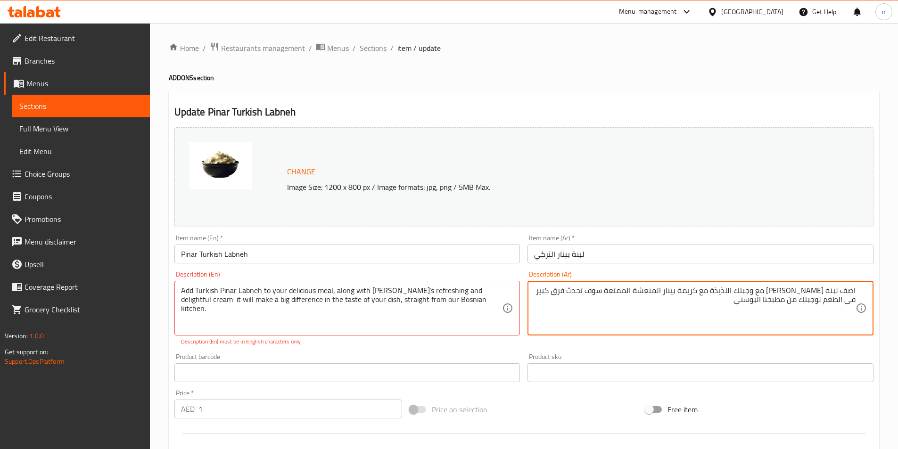
click at [727, 293] on textarea "اضف لبنة بينار التركي مع وجبتك اللذيذة مع كريمة بينار المنعشة الممتعة سوف تحدث …" at bounding box center [695, 308] width 322 height 45
paste textarea "إلى جانب"
click at [696, 291] on textarea "اضف لبنة بينار التركي مع وجبتك اللذيذة إلى جانب كريمة بينار المنعشة الممتعة سوف…" at bounding box center [695, 308] width 322 height 45
click at [855, 303] on textarea "اضف لبنة بينار التركي مع وجبتك اللذيذة إلى جانب كريمة بينار المنعشة الممتعة سوف…" at bounding box center [695, 308] width 322 height 45
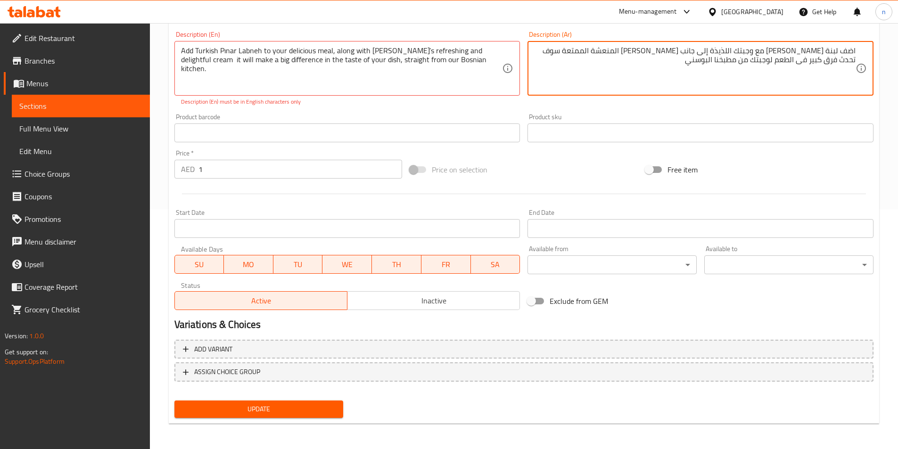
scroll to position [241, 0]
type textarea "اضف لبنة بينار التركي مع وجبتك اللذيذة إلى جانب كريمة بينار المنعشة الممتعة سوف…"
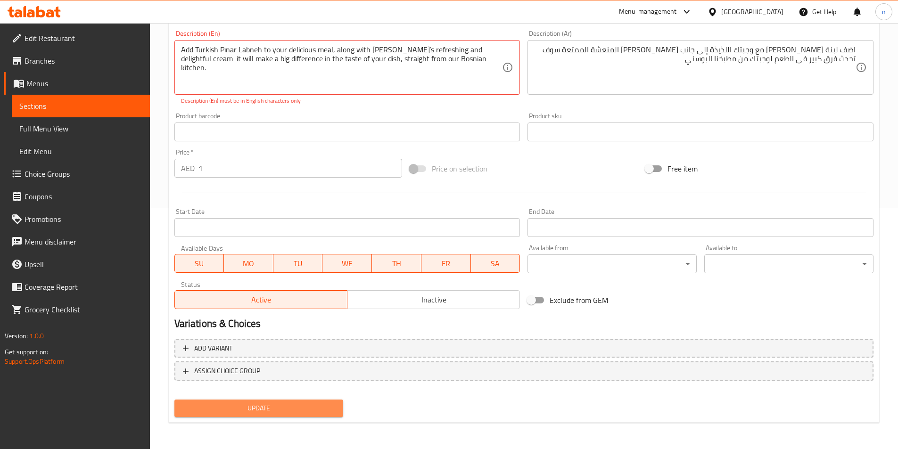
click at [247, 405] on span "Update" at bounding box center [259, 409] width 154 height 12
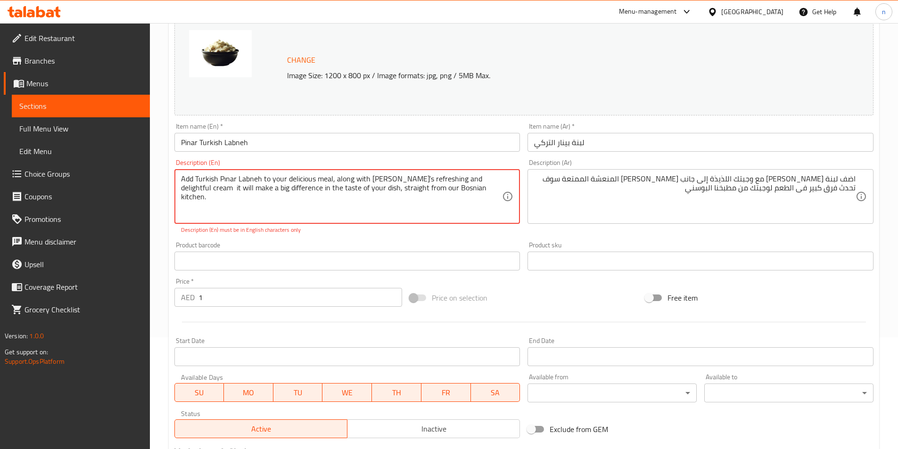
scroll to position [100, 0]
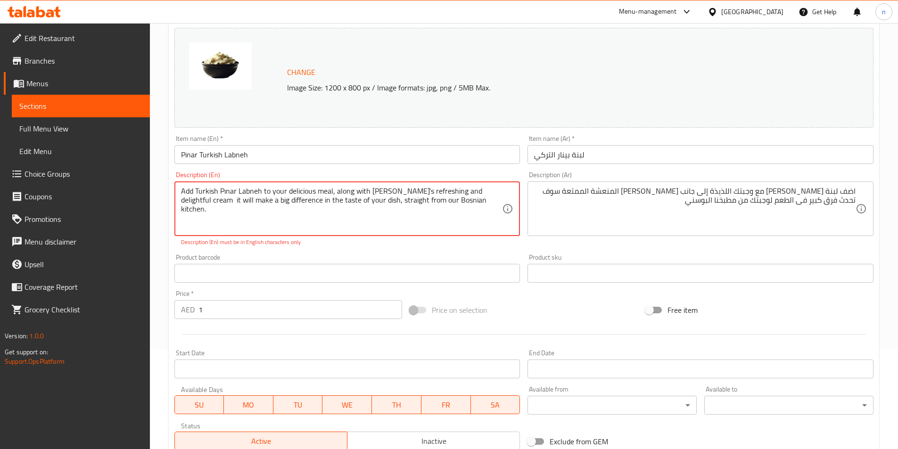
click at [386, 216] on textarea "Add Turkish Pınar Labneh to your delicious meal, along with Pınar’s refreshing …" at bounding box center [342, 209] width 322 height 45
click at [516, 215] on div "Add Turkish Pınar Labneh to your delicious meal, along with Pınar’s refreshing …" at bounding box center [347, 209] width 346 height 55
click at [463, 201] on textarea "Add Turkish Pınar Labneh to your delicious meal, along with Pınar’s refreshing …" at bounding box center [342, 209] width 322 height 45
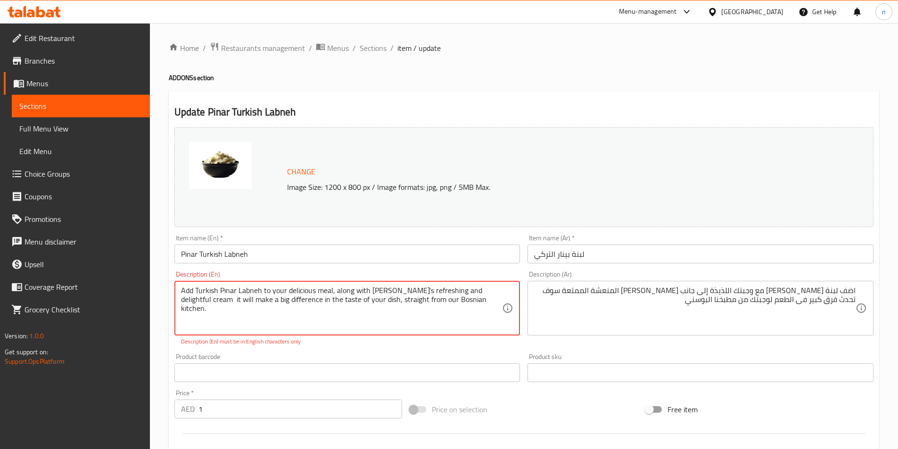
scroll to position [0, 0]
type textarea "Add Turkish Pınar Labneh to your delicious meal, along with Pınar’s refreshing …"
click at [362, 298] on textarea "Add Turkish Pınar Labneh to your delicious meal, along with Pınar’s refreshing …" at bounding box center [342, 308] width 322 height 45
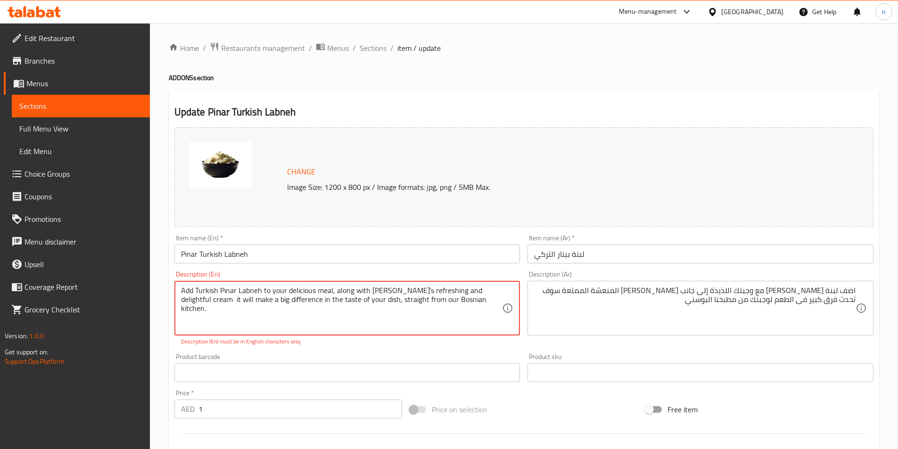
click at [362, 298] on textarea "Add Turkish Pınar Labneh to your delicious meal, along with Pınar’s refreshing …" at bounding box center [342, 308] width 322 height 45
click at [391, 300] on textarea "Add Turkish Pınar Labneh to your delicious meal, along with Pınar’s refreshing …" at bounding box center [342, 308] width 322 height 45
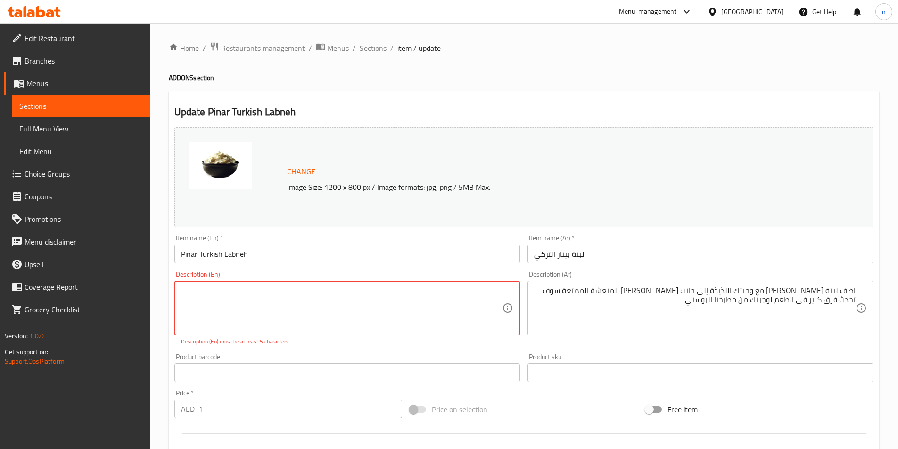
click at [358, 289] on textarea at bounding box center [342, 308] width 322 height 45
paste textarea "Add Turkish Pınar Labneh to your delicious meal, along with Pınar’s refreshing …"
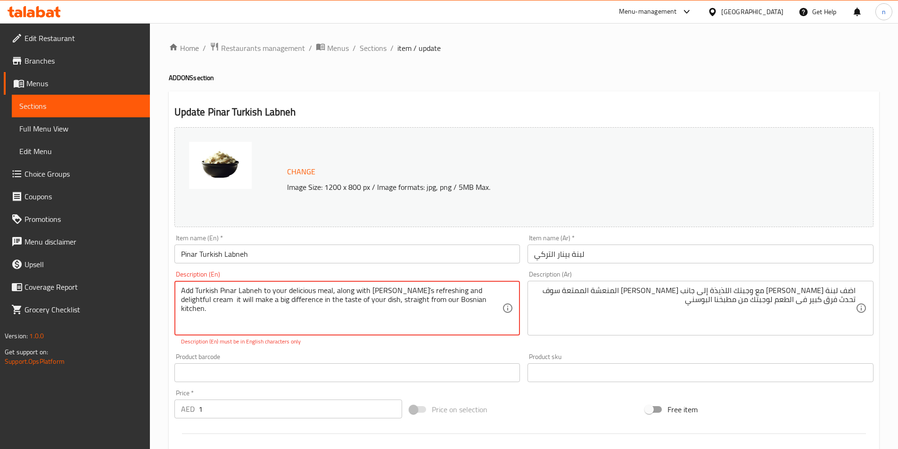
click at [391, 315] on textarea "Add Turkish Pınar Labneh to your delicious meal, along with Pınar’s refreshing …" at bounding box center [342, 308] width 322 height 45
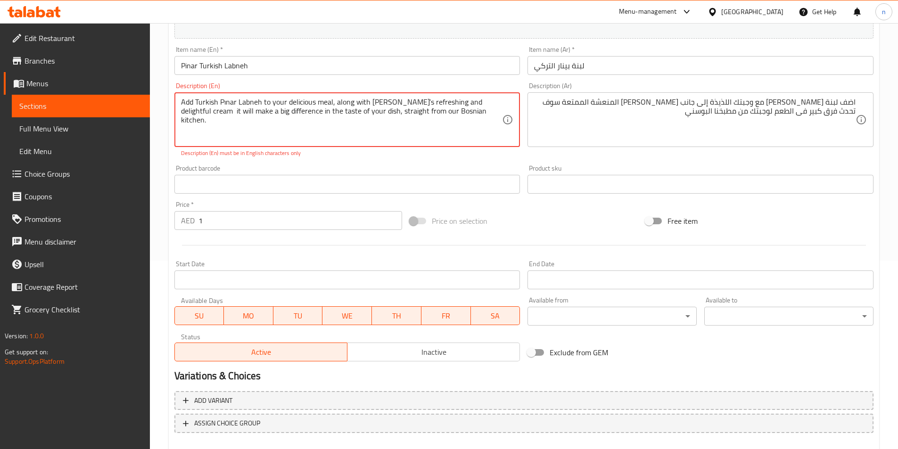
scroll to position [241, 0]
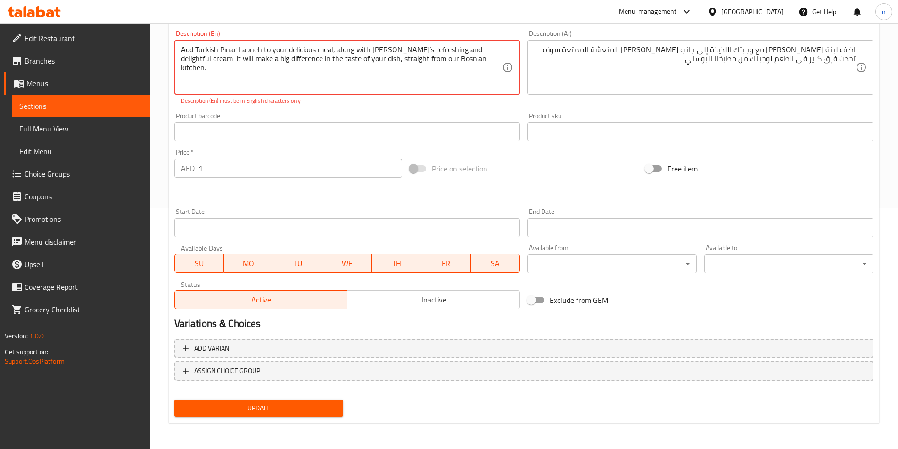
click at [250, 406] on span "Update" at bounding box center [259, 409] width 154 height 12
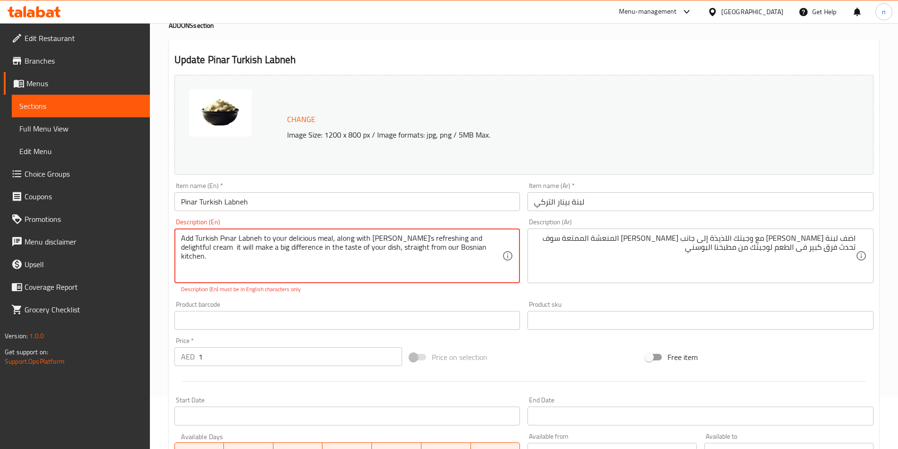
scroll to position [0, 0]
click at [439, 269] on textarea "Add Turkish Pınar Labneh to your delicious meal, along with Pınar’s refreshing …" at bounding box center [342, 256] width 322 height 45
click at [474, 281] on div "Add Turkish Pınar Labneh to your delicious meal, along with Pınar’s refreshing …" at bounding box center [347, 256] width 346 height 55
click at [416, 273] on textarea "Add Turkish Pınar Labneh to your delicious meal, along with Pınar’s refreshing …" at bounding box center [342, 256] width 322 height 45
click at [407, 251] on textarea "Add Turkish Pınar Labneh to your delicious meal, along with Pınar’s refreshing …" at bounding box center [342, 256] width 322 height 45
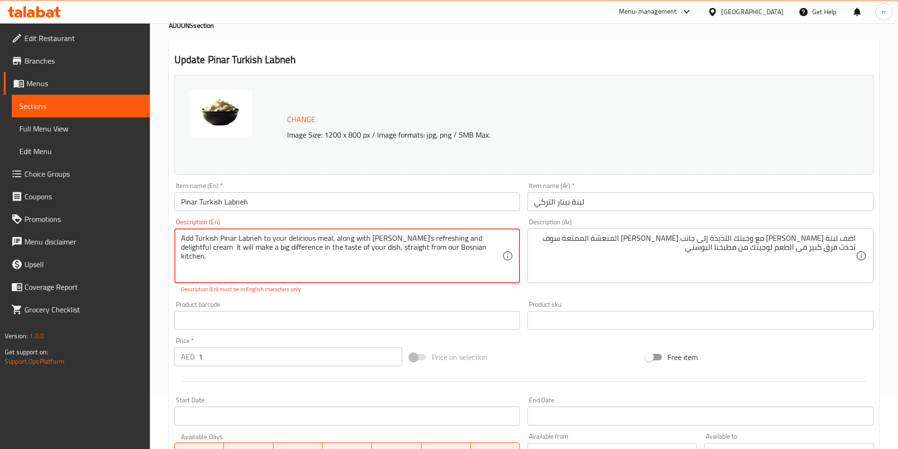
click at [407, 251] on textarea "Add Turkish Pınar Labneh to your delicious meal, along with Pınar’s refreshing …" at bounding box center [342, 256] width 322 height 45
click at [359, 265] on textarea "Add Turkish Pınar Labneh to your delicious meal, along with Pınar’s refreshing …" at bounding box center [342, 256] width 322 height 45
click at [454, 256] on textarea "Add Turkish Pınar Labneh to your delicious meal, along with Pınar’s refreshing …" at bounding box center [342, 256] width 322 height 45
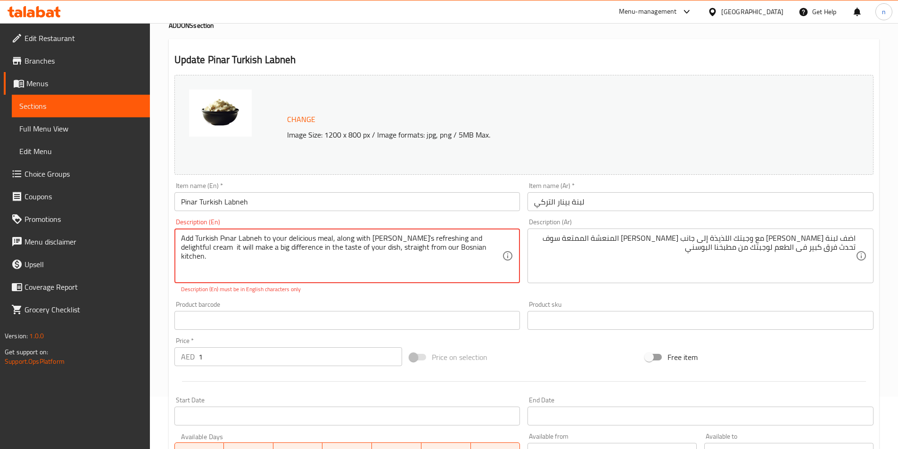
paste textarea "Add Turkish Pınar Labneh to your delicious meal, along with Pınar’s refreshing …"
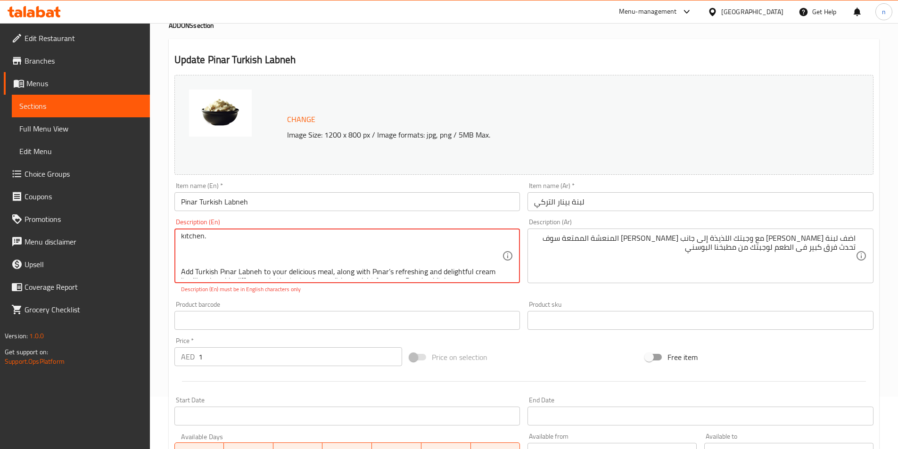
click at [433, 248] on textarea "Add Turkish Pınar Labneh to your delicious meal, along with Pınar’s refreshing …" at bounding box center [342, 256] width 322 height 45
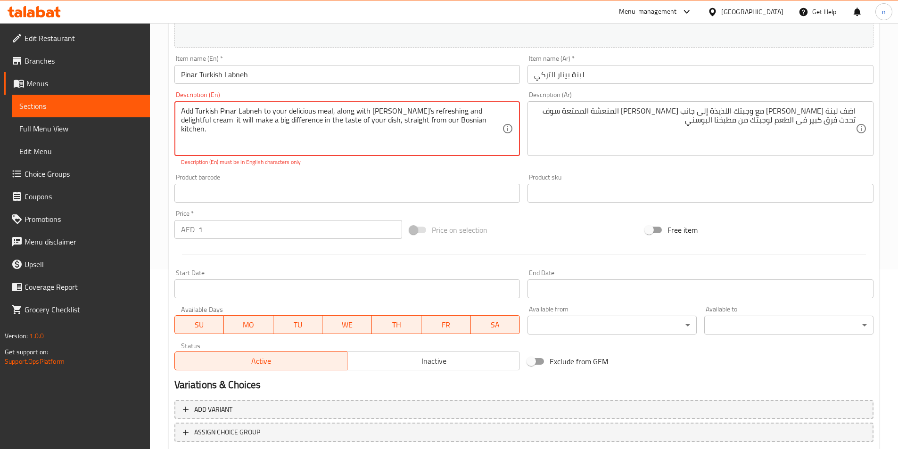
scroll to position [241, 0]
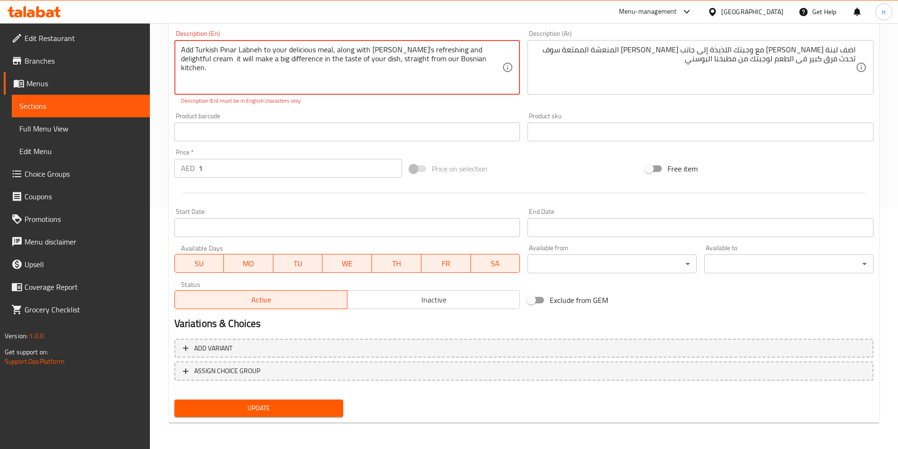
click at [269, 410] on span "Update" at bounding box center [259, 409] width 154 height 12
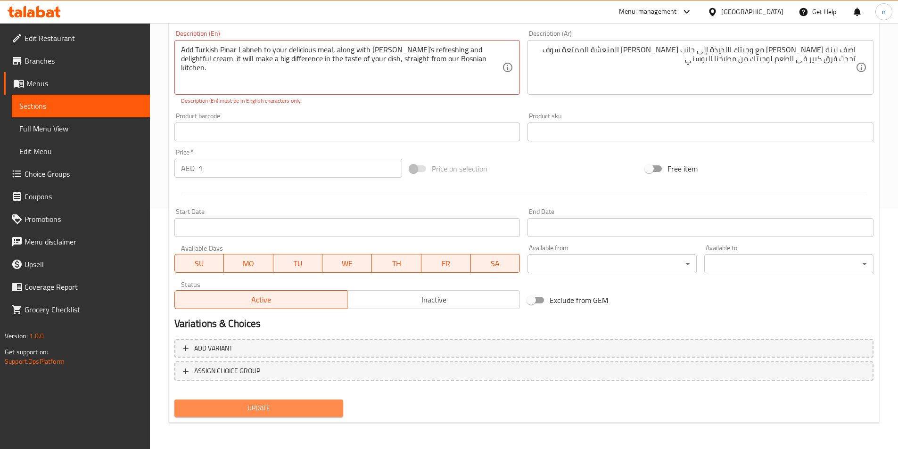
click at [269, 410] on span "Update" at bounding box center [259, 409] width 154 height 12
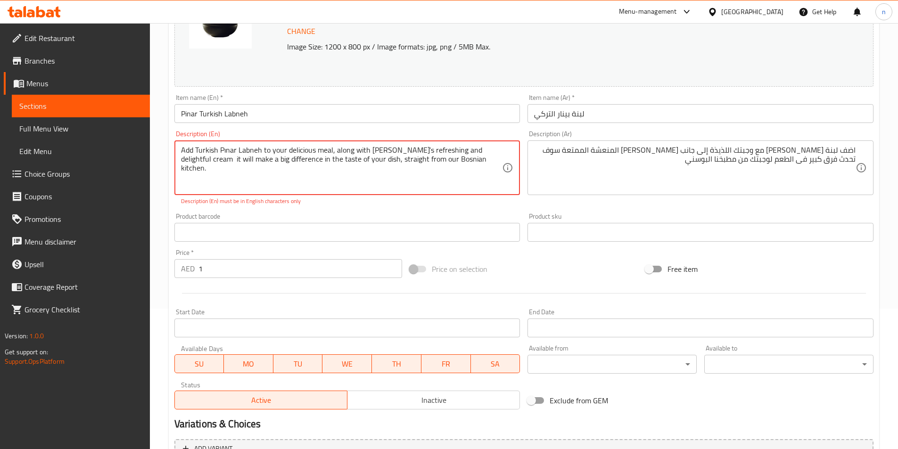
scroll to position [52, 0]
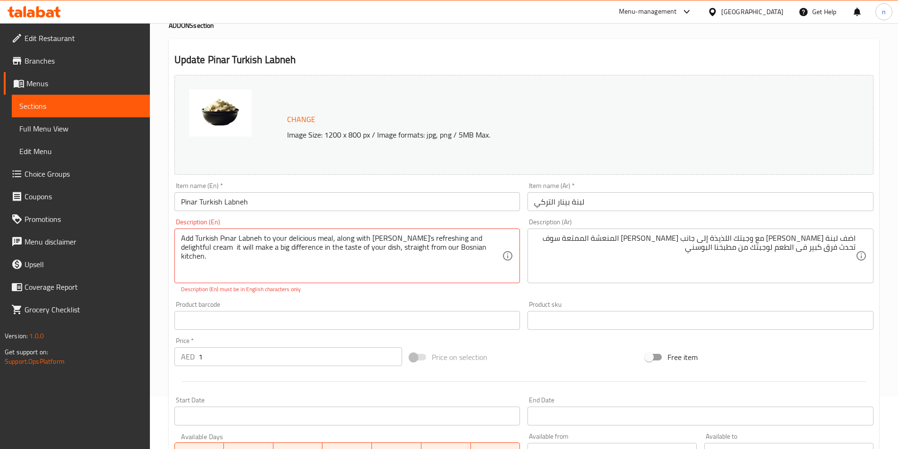
click at [179, 258] on div "Add Turkish Pınar Labneh to your delicious meal, along with Pınar’s refreshing …" at bounding box center [347, 256] width 346 height 55
click at [182, 255] on textarea "Add Turkish Pınar Labneh to your delicious meal, along with Pınar’s refreshing …" at bounding box center [342, 256] width 322 height 45
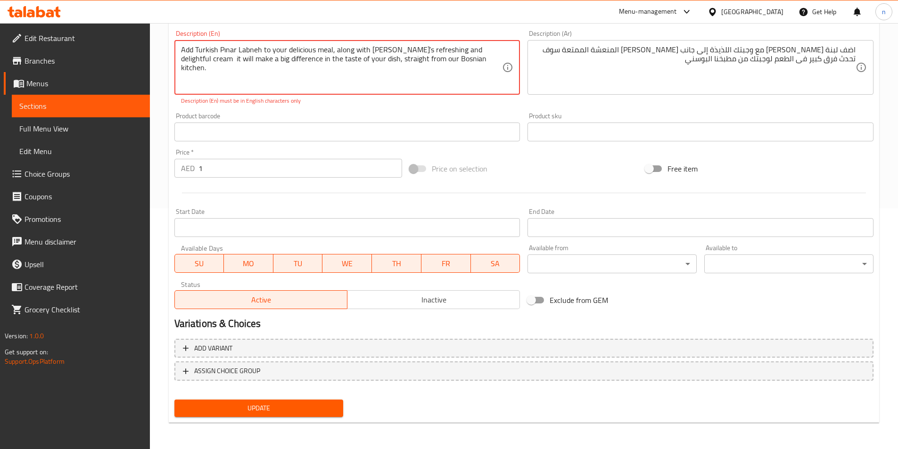
click at [228, 408] on span "Update" at bounding box center [259, 409] width 154 height 12
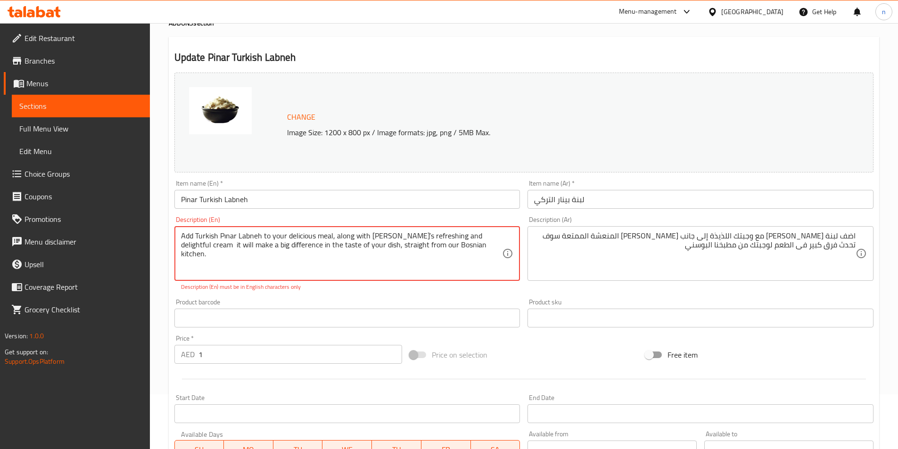
scroll to position [5, 0]
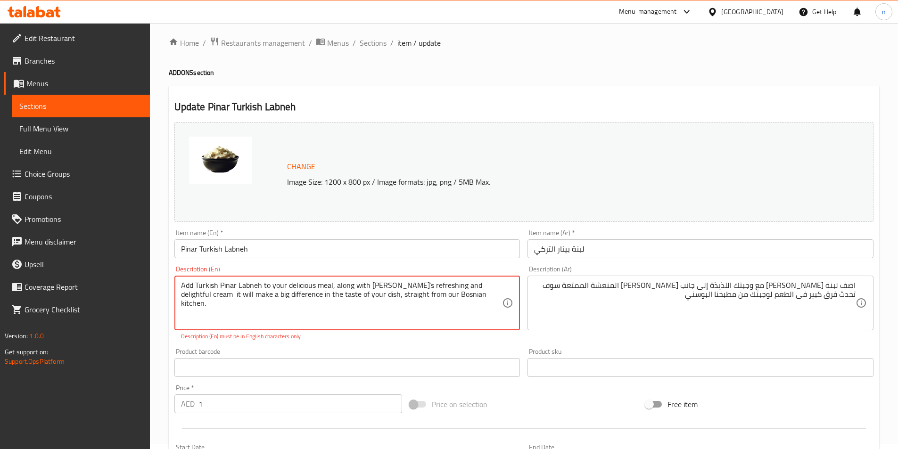
click at [478, 297] on textarea "Add Turkish Pınar Labneh to your delicious meal, along with Pınar’s refreshing …" at bounding box center [342, 303] width 322 height 45
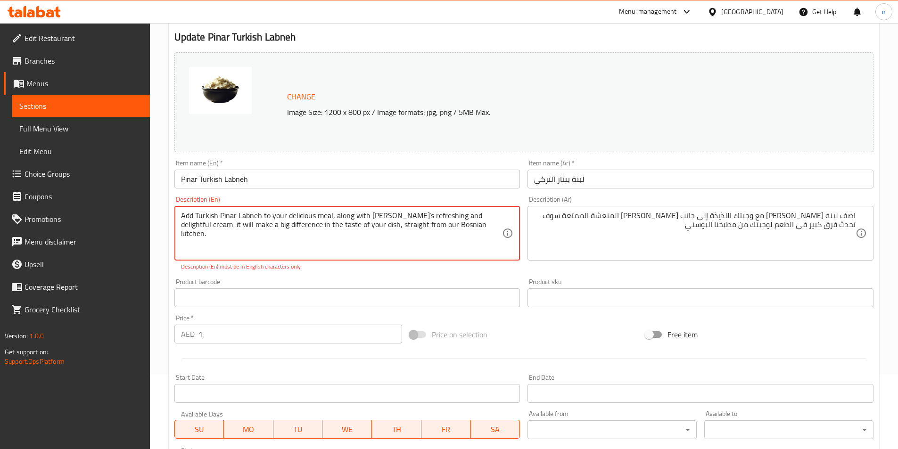
scroll to position [241, 0]
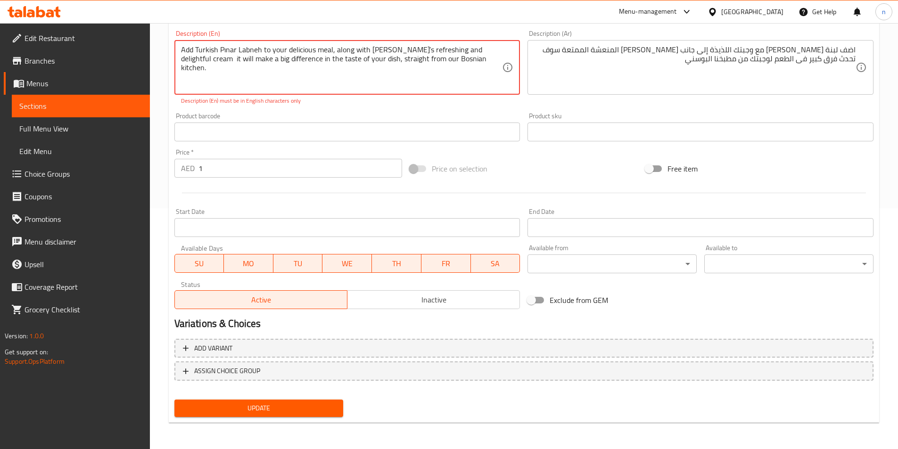
click at [287, 407] on span "Update" at bounding box center [259, 409] width 154 height 12
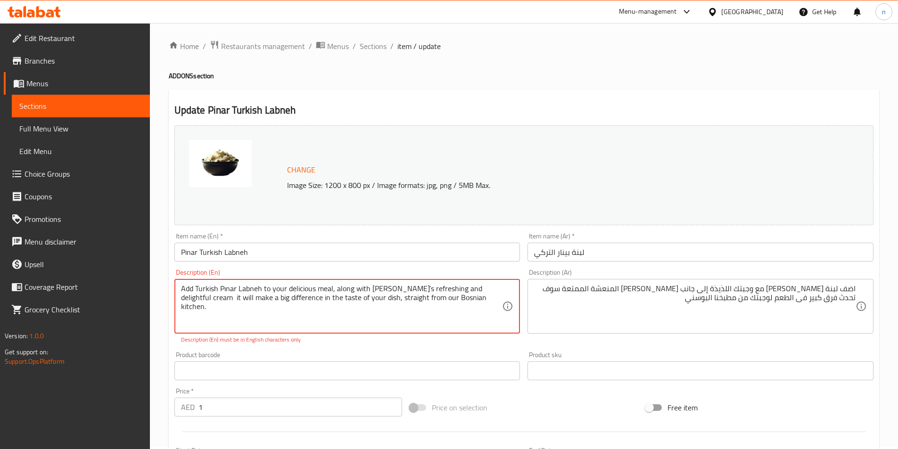
scroll to position [0, 0]
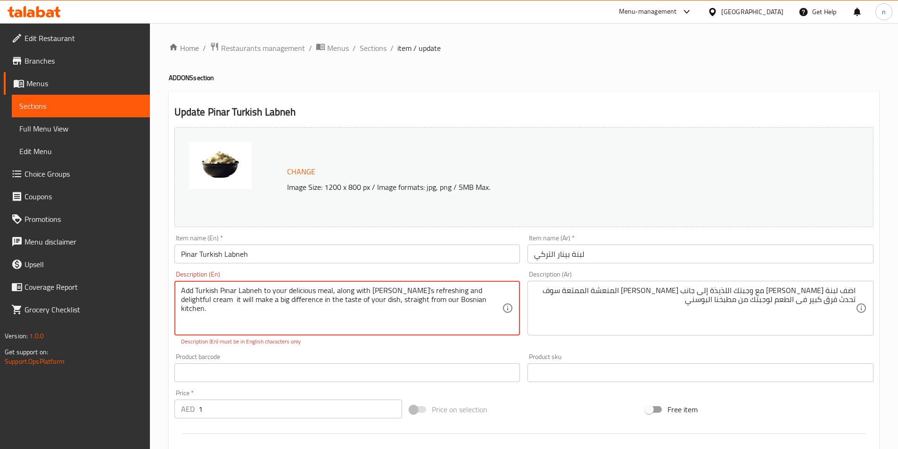
click at [326, 311] on textarea "Add Turkish Pınar Labneh to your delicious meal, along with Pınar’s refreshing …" at bounding box center [342, 308] width 322 height 45
click at [349, 327] on textarea "Add Turkish Pınar Labneh to your delicious meal, along with Pınar’s refreshing …" at bounding box center [342, 308] width 322 height 45
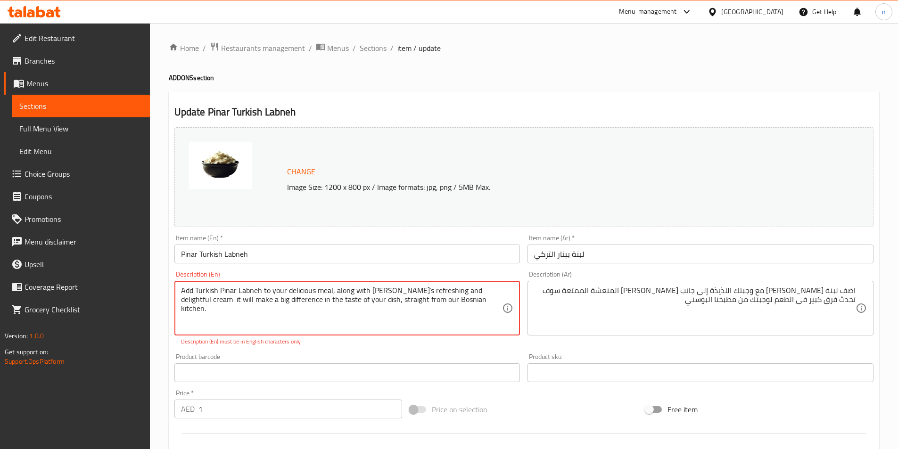
click at [464, 304] on textarea "Add Turkish Pınar Labneh to your delicious meal, along with Pınar’s refreshing …" at bounding box center [342, 308] width 322 height 45
click at [229, 317] on textarea "Add Turkish Pınar Labneh to your delicious meal, along with Pınar’s refreshing …" at bounding box center [342, 308] width 322 height 45
click at [226, 318] on textarea "Add Turkish Pınar Labneh to your delicious meal, along with Pınar’s refreshing …" at bounding box center [342, 308] width 322 height 45
click at [228, 291] on textarea "Add Turkish Pınar Labneh to your delicious meal, along with Pınar’s refreshing …" at bounding box center [342, 308] width 322 height 45
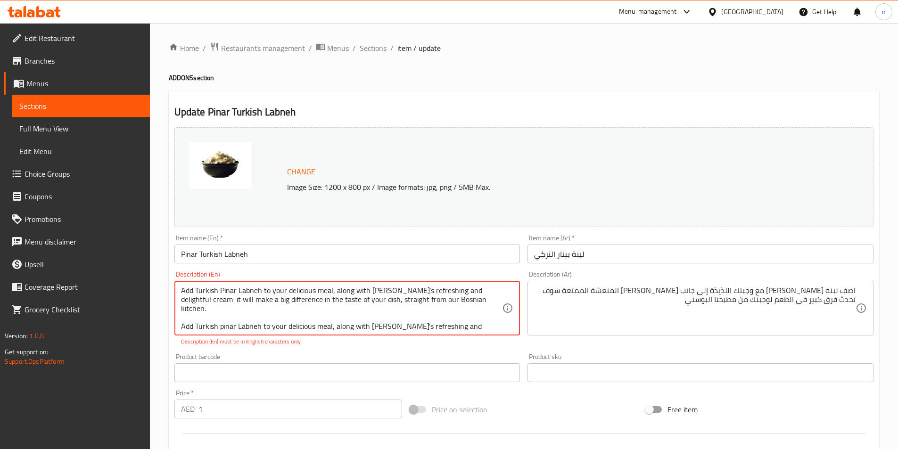
click at [224, 322] on textarea "Add Turkish Pınar Labneh to your delicious meal, along with Pınar’s refreshing …" at bounding box center [342, 308] width 322 height 45
paste textarea "Pı"
click at [377, 292] on textarea "Add Turkish Pınar Labneh to your delicious meal, along with Pınar’s refreshing …" at bounding box center [342, 308] width 322 height 45
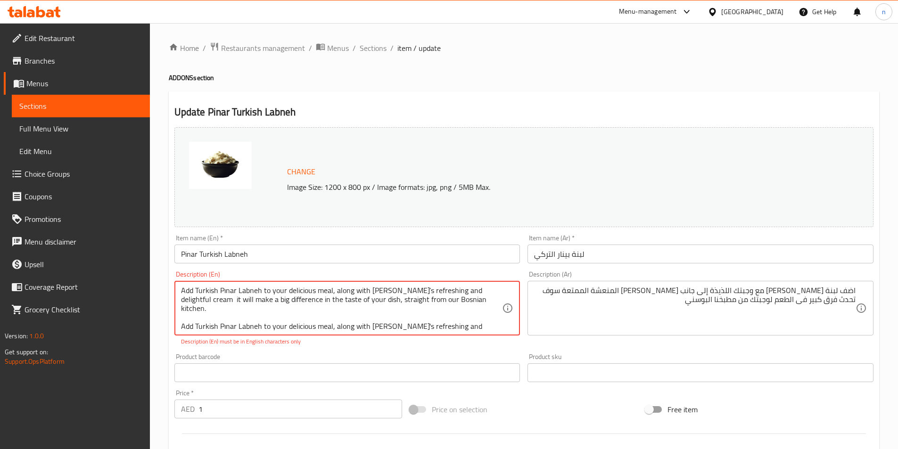
click at [378, 317] on textarea "Add Turkish Pınar Labneh to your delicious meal, along with Pınar’s refreshing …" at bounding box center [342, 308] width 322 height 45
paste textarea "Pınar’"
click at [414, 297] on textarea "Add Turkish Pınar Labneh to your delicious meal, along with Pınar’s refreshing …" at bounding box center [342, 308] width 322 height 45
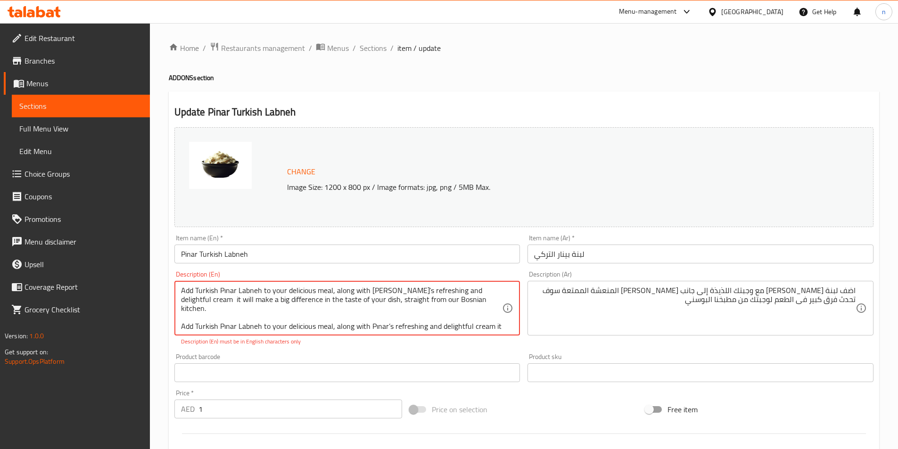
click at [414, 297] on textarea "Add Turkish Pınar Labneh to your delicious meal, along with Pınar’s refreshing …" at bounding box center [342, 308] width 322 height 45
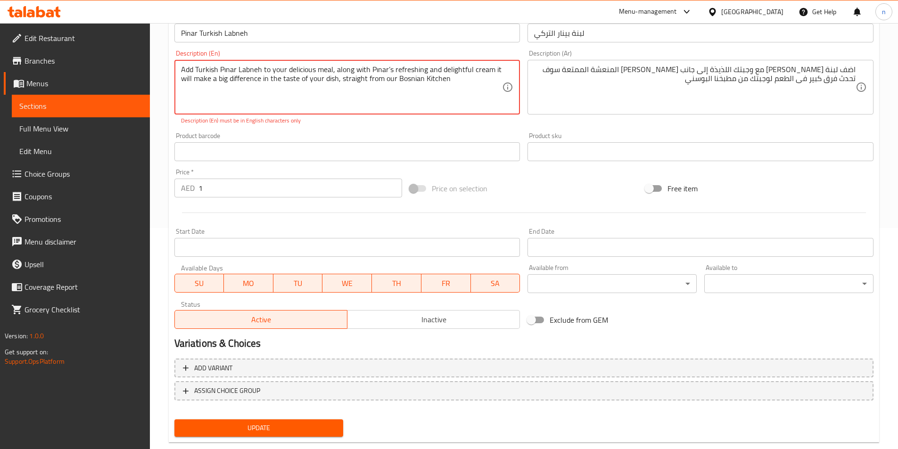
scroll to position [241, 0]
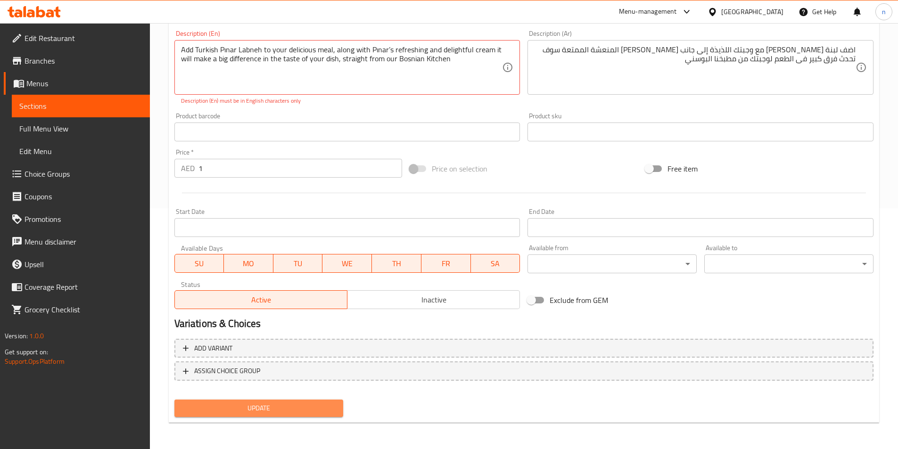
click at [296, 412] on span "Update" at bounding box center [259, 409] width 154 height 12
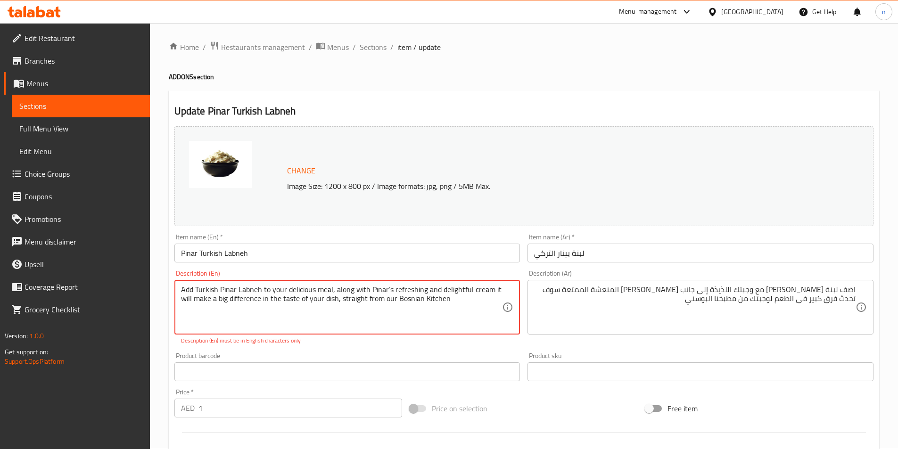
scroll to position [0, 0]
click at [220, 293] on textarea "Add Turkish Pınar Labneh to your delicious meal, along with Pınar’s refreshing …" at bounding box center [342, 308] width 322 height 45
click at [207, 285] on div "Add Turkish Pınar Labneh to your delicious meal, along with Pınar’s refreshing …" at bounding box center [347, 308] width 346 height 55
click at [206, 290] on textarea "Add Turkish Pınar Labneh to your delicious meal, along with Pınar’s refreshing …" at bounding box center [342, 308] width 322 height 45
click at [181, 300] on textarea "Add Turkish Pınar Labneh to your delicious meal, along with Pınar’s refreshing …" at bounding box center [342, 308] width 322 height 45
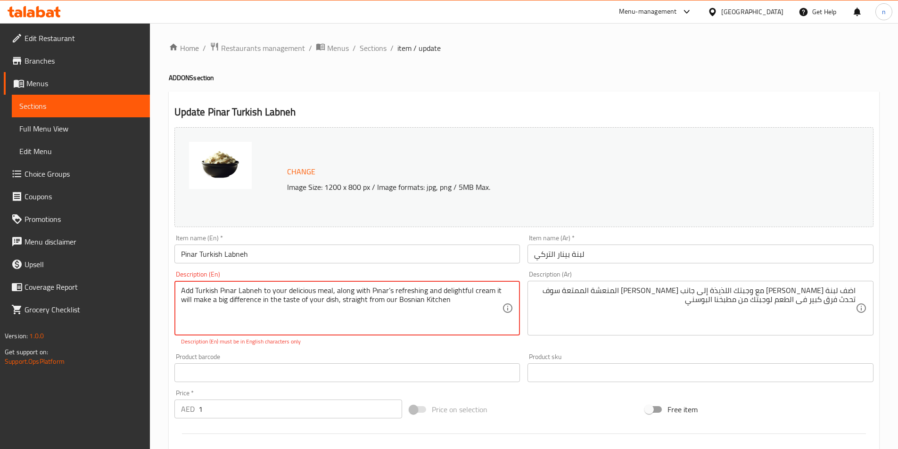
type textarea "Add Turkish Pınar Labneh to your delicious meal, along with Pınar’s refreshing …"
click at [349, 281] on div "Add Turkish Pınar Labneh to your delicious meal, along with Pınar’s refreshing …" at bounding box center [347, 308] width 346 height 55
click at [359, 315] on textarea "Add Turkish Pınar Labneh to your delicious meal, along with Pınar’s refreshing …" at bounding box center [342, 308] width 322 height 45
click at [296, 307] on textarea "Add Turkish Pınar Labneh to your delicious meal, along with Pınar’s refreshing …" at bounding box center [342, 308] width 322 height 45
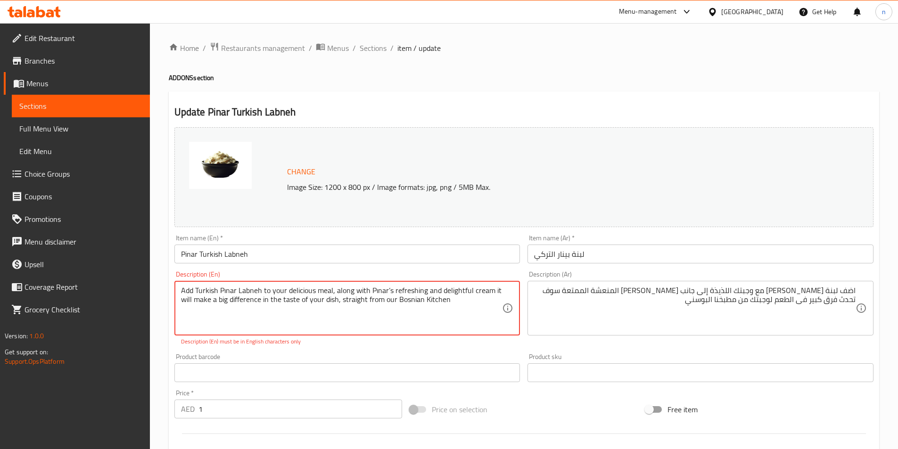
click at [296, 307] on textarea "Add Turkish Pınar Labneh to your delicious meal, along with Pınar’s refreshing …" at bounding box center [342, 308] width 322 height 45
click at [313, 283] on div "Add Turkish Pınar Labneh to your delicious meal, along with Pınar’s refreshing …" at bounding box center [347, 308] width 346 height 55
click at [316, 307] on textarea "Add Turkish Pınar Labneh to your delicious meal, along with Pınar’s refreshing …" at bounding box center [342, 308] width 322 height 45
click at [368, 294] on textarea "Add Turkish Pınar Labneh to your delicious meal, along with Pınar’s refreshing …" at bounding box center [342, 308] width 322 height 45
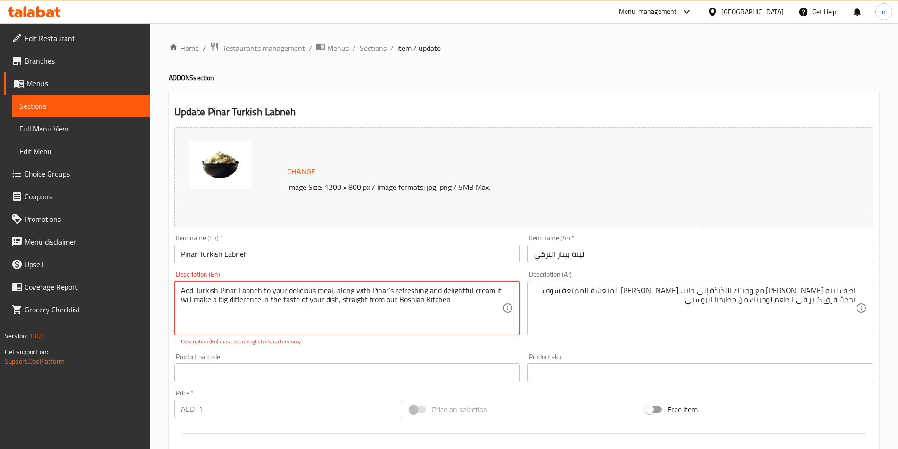
click at [370, 291] on textarea "Add Turkish Pınar Labneh to your delicious meal, along with Pınar’s refreshing …" at bounding box center [342, 308] width 322 height 45
click at [399, 312] on textarea "Add Turkish Pınar Labneh to your delicious meal, along with Pınar’s refreshing …" at bounding box center [342, 308] width 322 height 45
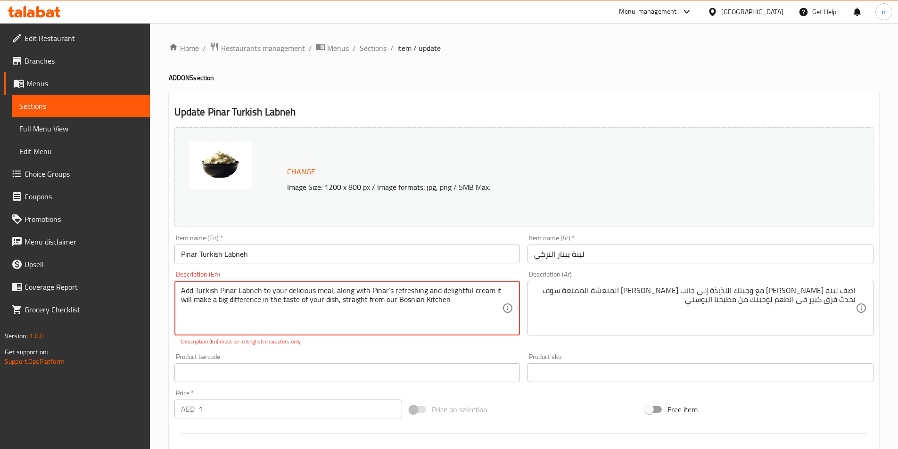
click at [399, 312] on textarea "Add Turkish Pınar Labneh to your delicious meal, along with Pınar’s refreshing …" at bounding box center [342, 308] width 322 height 45
click at [422, 286] on textarea "Add Turkish Pınar Labneh to your delicious meal, along with Pınar’s refreshing …" at bounding box center [342, 308] width 322 height 45
click at [424, 297] on textarea "Add Turkish Pınar Labneh to your delicious meal, along with Pınar’s refreshing …" at bounding box center [342, 308] width 322 height 45
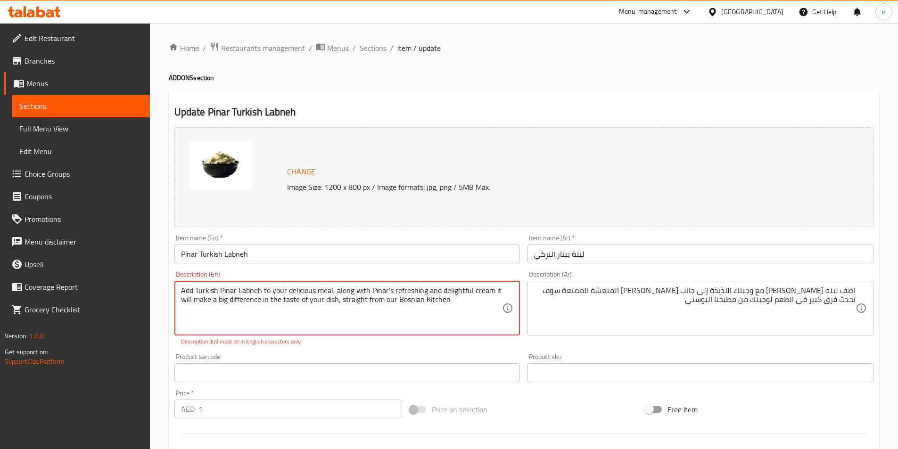
click at [424, 297] on textarea "Add Turkish Pınar Labneh to your delicious meal, along with Pınar’s refreshing …" at bounding box center [342, 308] width 322 height 45
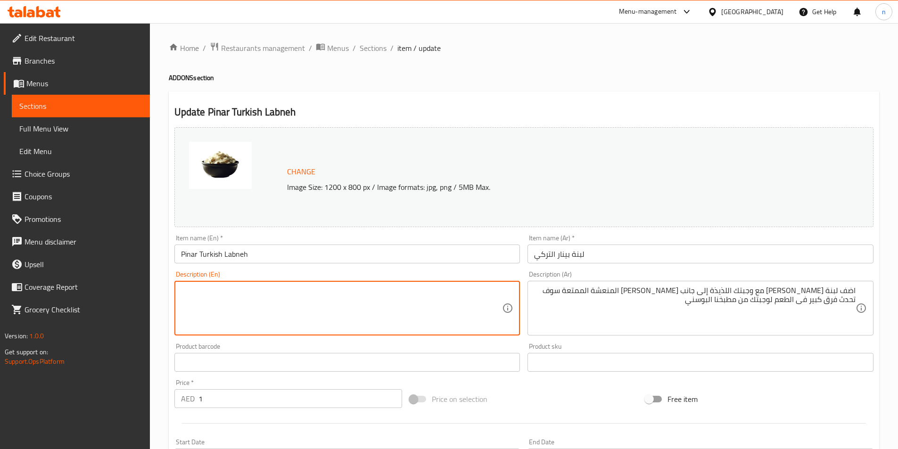
click at [291, 328] on textarea at bounding box center [342, 308] width 322 height 45
click at [298, 290] on textarea at bounding box center [342, 308] width 322 height 45
paste textarea "Add Turkish Pınar Labneh to your delicious meal, along with Pınar’s refreshing …"
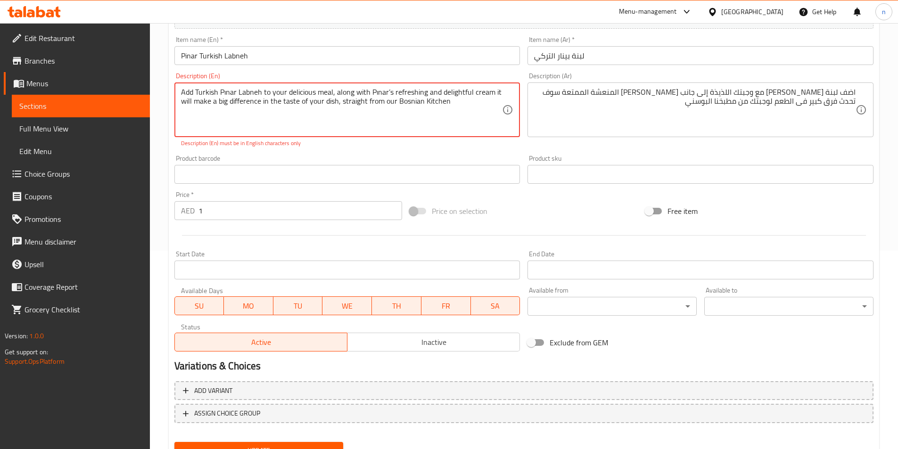
scroll to position [241, 0]
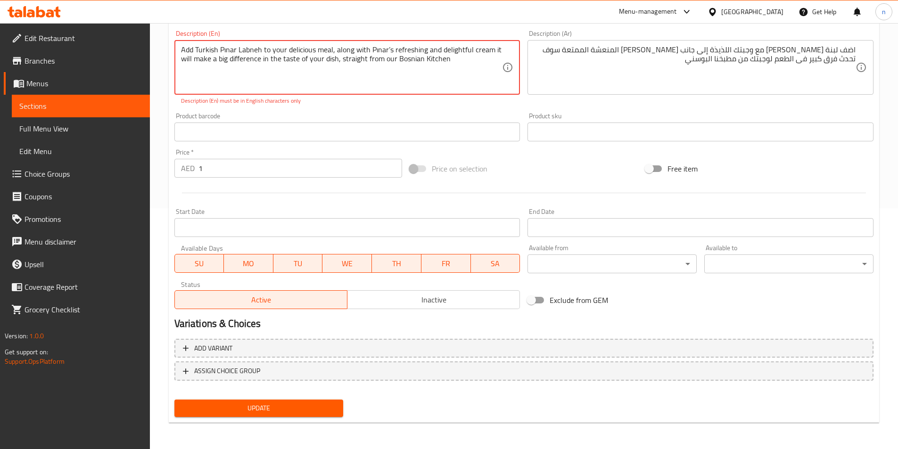
click at [233, 405] on span "Update" at bounding box center [259, 409] width 154 height 12
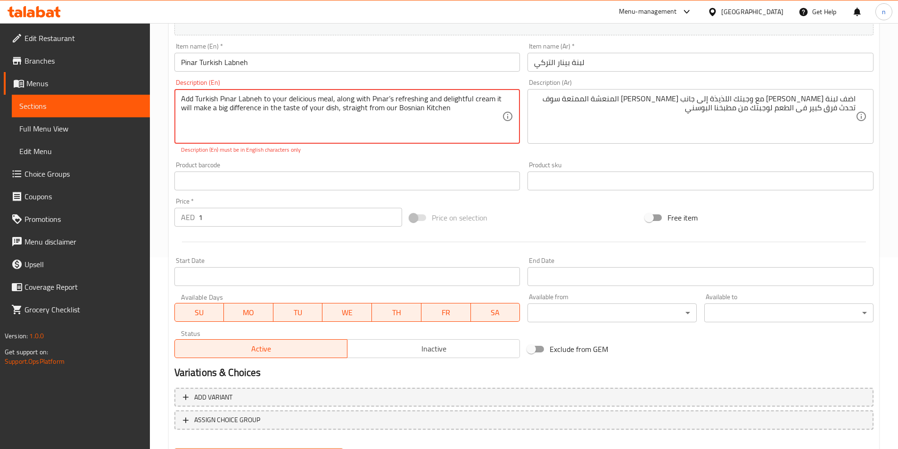
scroll to position [100, 0]
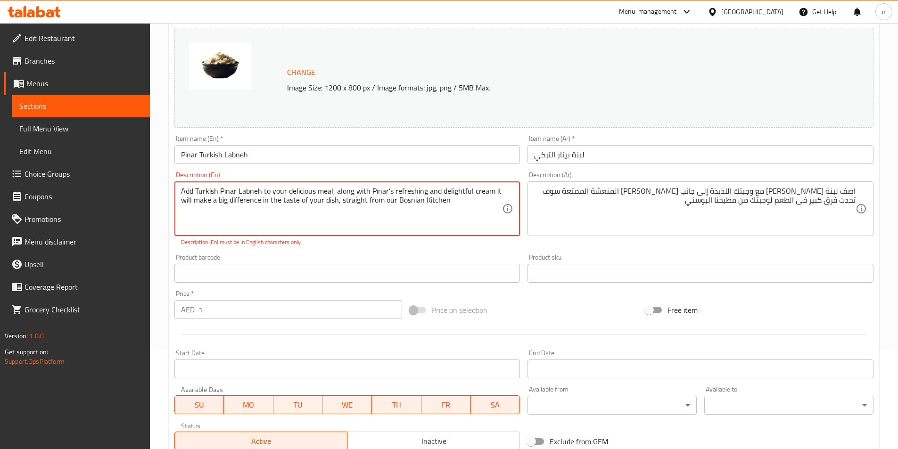
click at [389, 195] on textarea "Add Turkish Pınar Labneh to your delicious meal, along with Pınar’s refreshing …" at bounding box center [342, 209] width 322 height 45
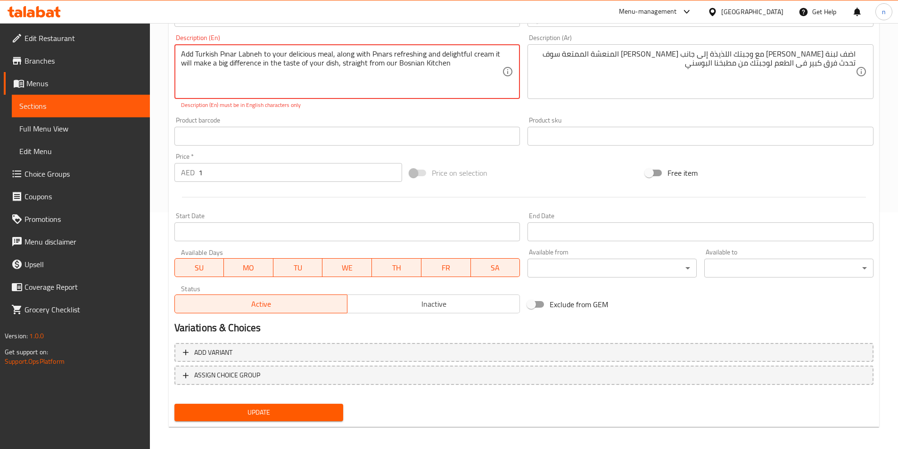
scroll to position [241, 0]
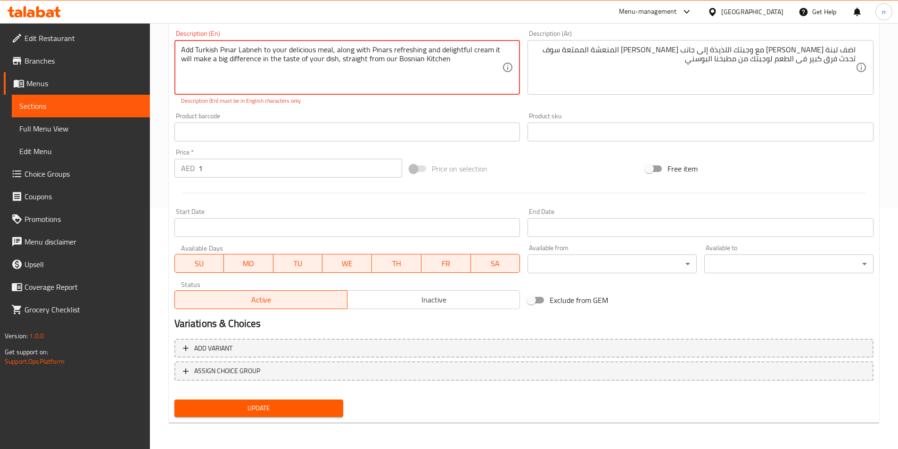
click at [270, 416] on button "Update" at bounding box center [258, 408] width 169 height 17
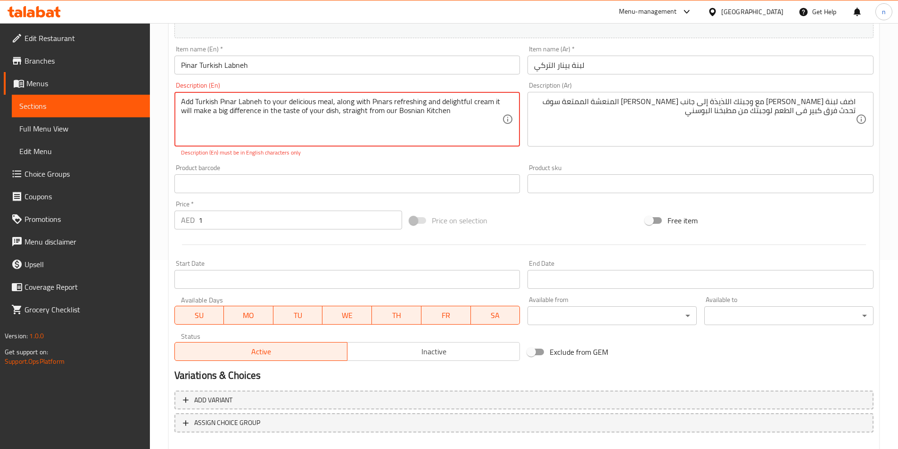
scroll to position [147, 0]
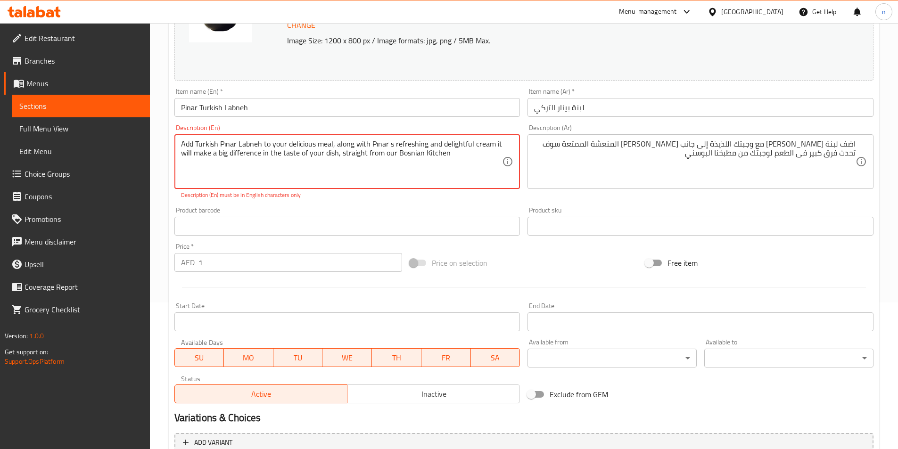
click at [336, 149] on textarea "Add Turkish Pınar Labneh to your delicious meal, along with Pınar s refreshing …" at bounding box center [342, 162] width 322 height 45
click at [242, 142] on textarea "Add Turkish Pınar Labneh to your delicious meal, along with Pınar s refreshing …" at bounding box center [342, 162] width 322 height 45
click at [228, 147] on textarea "Add Turkish Pınar Labneh to your delicious meal, along with Pınar s refreshing …" at bounding box center [342, 162] width 322 height 45
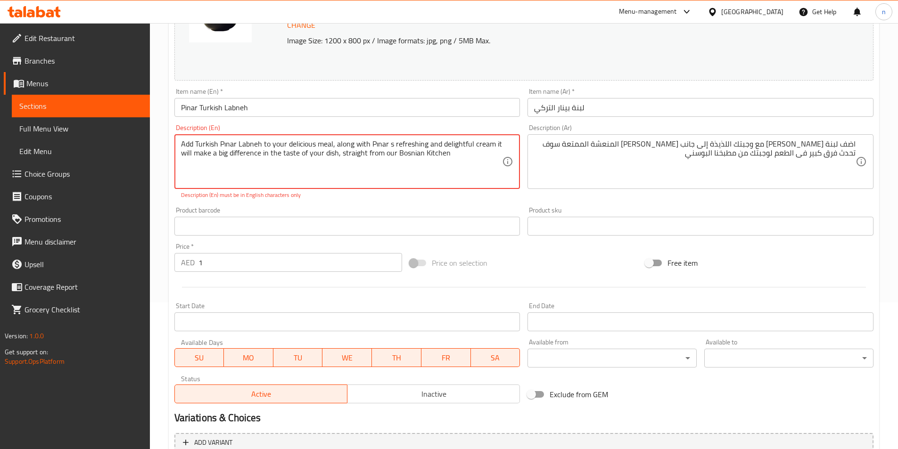
click at [226, 149] on textarea "Add Turkish Pınar Labneh to your delicious meal, along with Pınar s refreshing …" at bounding box center [342, 162] width 322 height 45
click at [374, 141] on textarea "Add Turkish Pinar Labneh to your delicious meal, along with Pınar s refreshing …" at bounding box center [342, 162] width 322 height 45
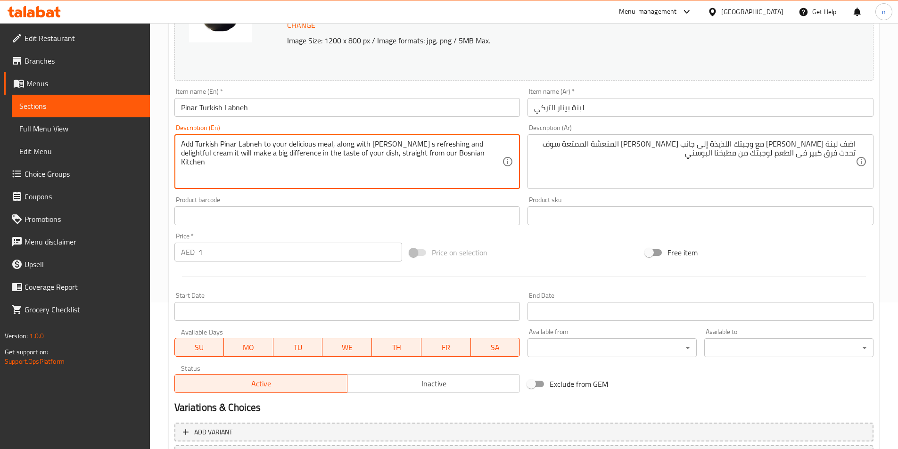
scroll to position [231, 0]
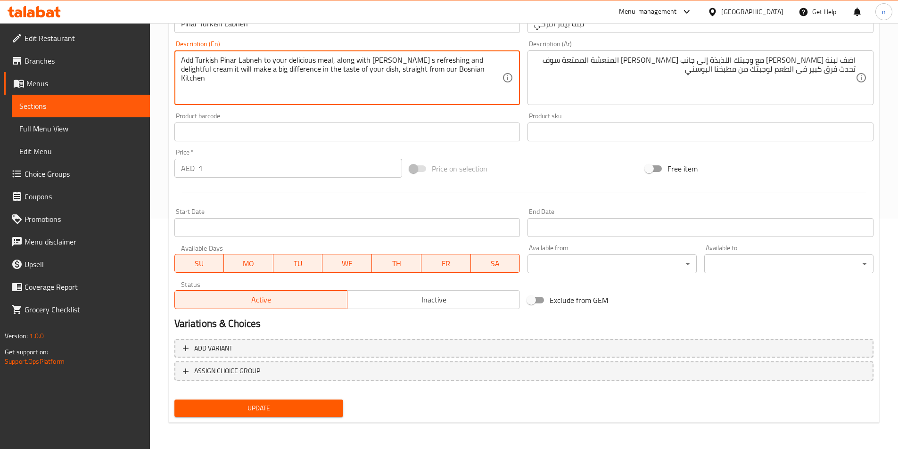
click at [315, 410] on span "Update" at bounding box center [259, 409] width 154 height 12
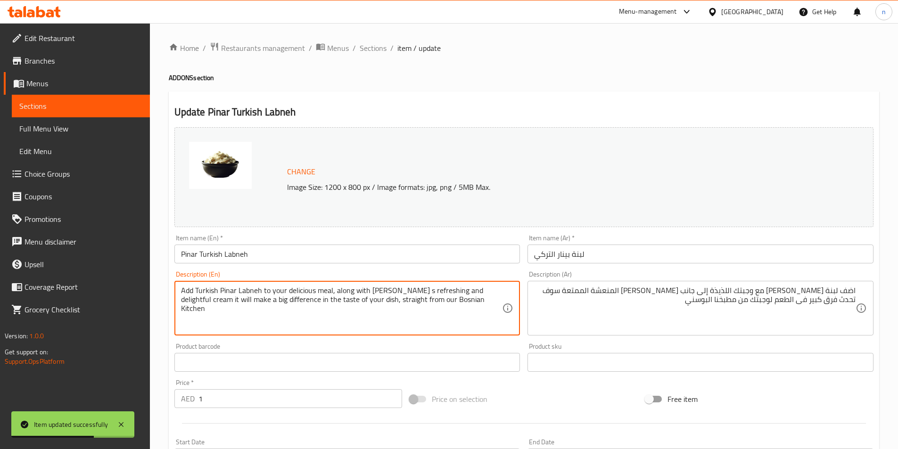
scroll to position [0, 0]
click at [388, 292] on textarea "Add Turkish Pinar Labneh to your delicious meal, along with Pinar s refreshing …" at bounding box center [342, 308] width 322 height 45
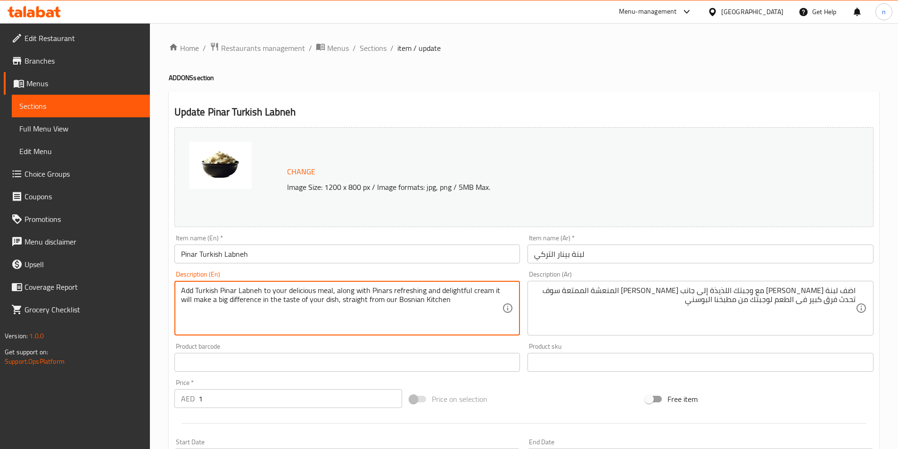
type textarea "Add Turkish Pinar Labneh to your delicious meal, along with Pinars refreshing a…"
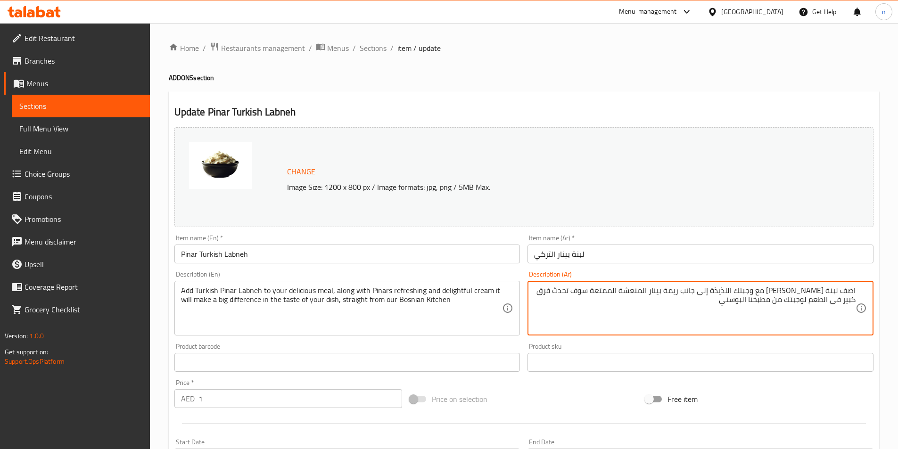
type textarea "اضف لبنة بينار التركي مع وجبتك اللذيذة إلى جانب كريمة بينار المنعشة الممتعة سوف…"
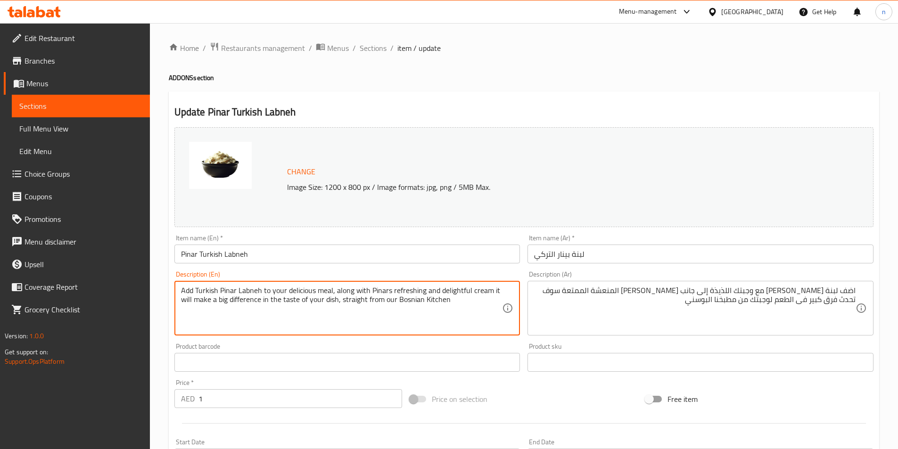
click at [385, 291] on textarea "Add Turkish Pinar Labneh to your delicious meal, along with Pinars refreshing a…" at bounding box center [342, 308] width 322 height 45
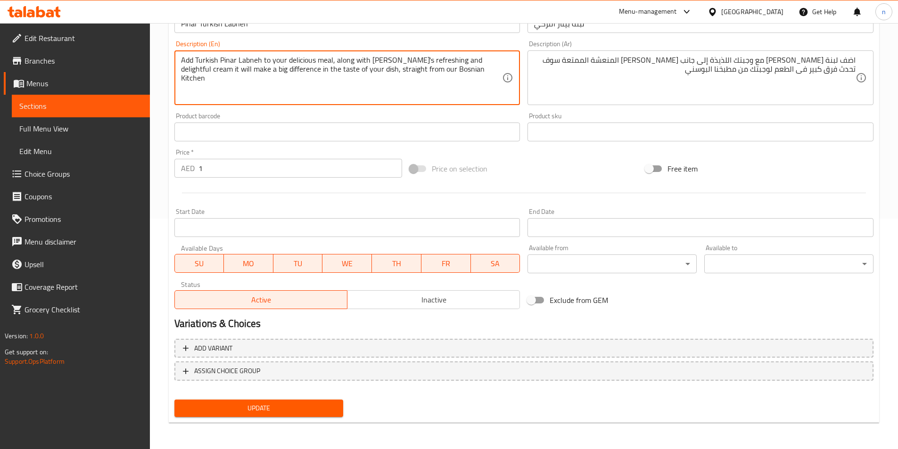
type textarea "Add Turkish Pinar Labneh to your delicious meal, along with [PERSON_NAME] refre…"
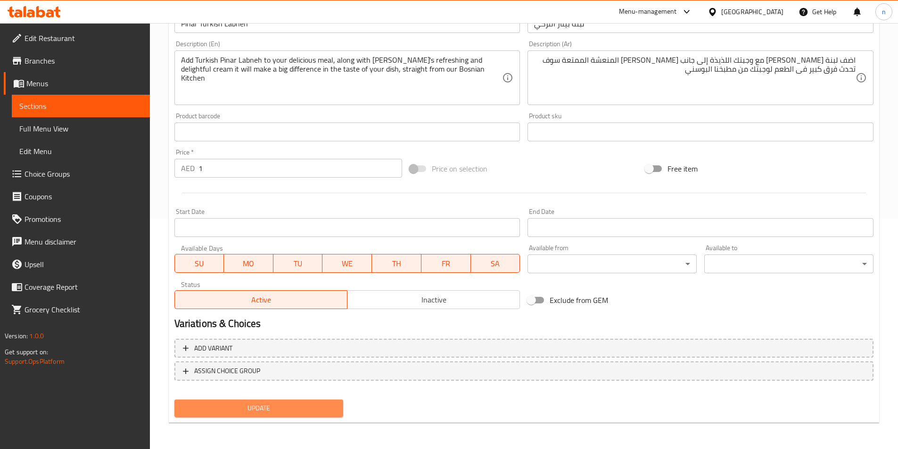
click at [253, 408] on span "Update" at bounding box center [259, 409] width 154 height 12
click at [240, 413] on span "Update" at bounding box center [259, 409] width 154 height 12
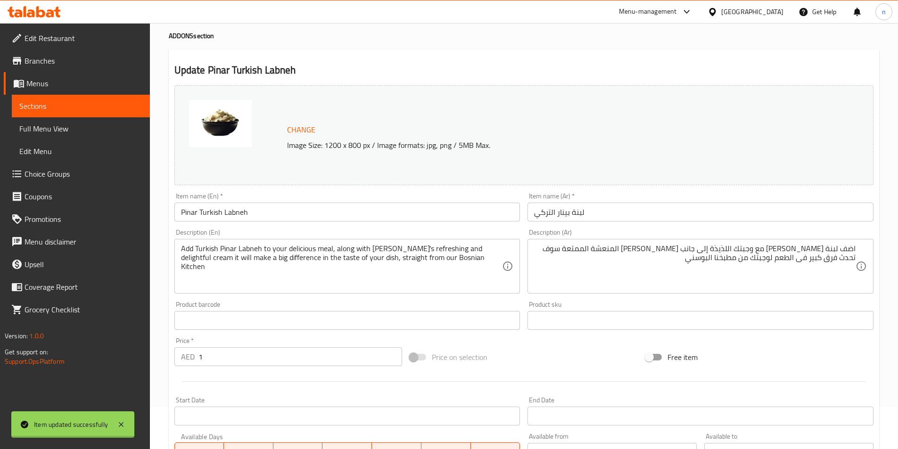
scroll to position [0, 0]
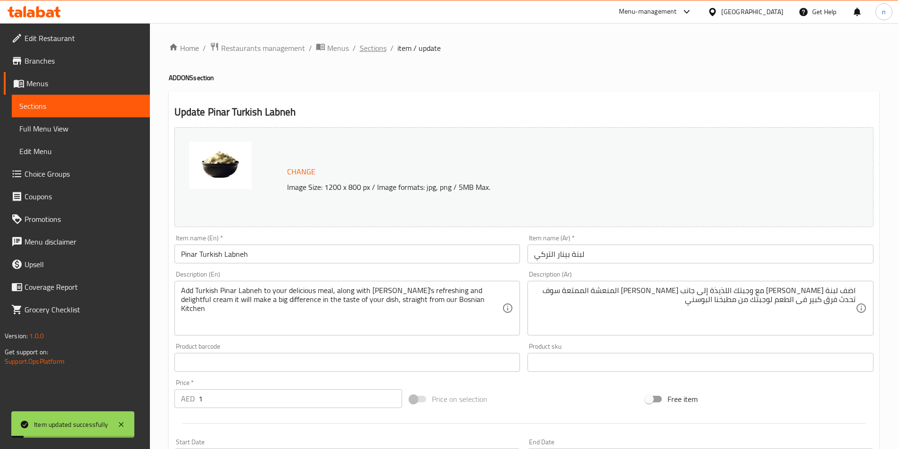
click at [376, 49] on span "Sections" at bounding box center [373, 47] width 27 height 11
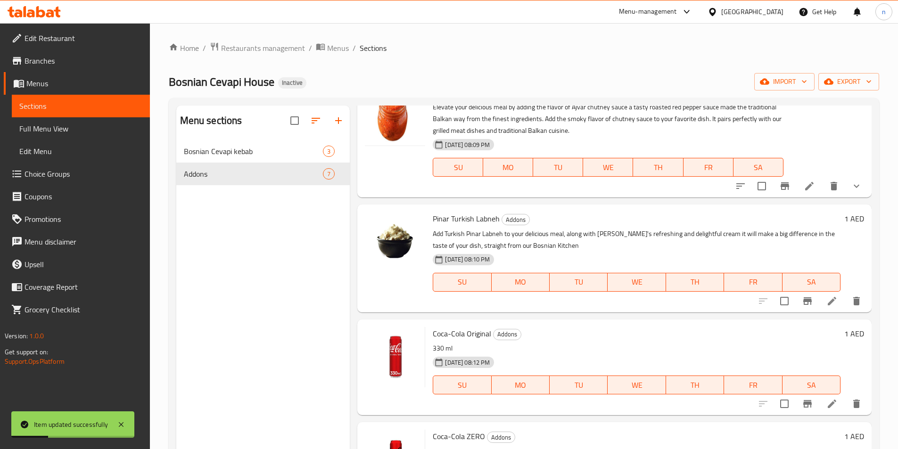
scroll to position [47, 0]
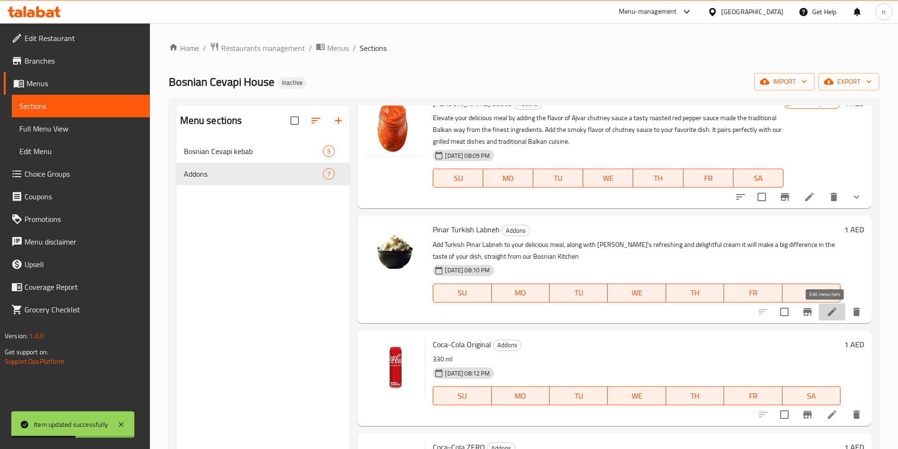
click at [829, 316] on icon at bounding box center [832, 312] width 11 height 11
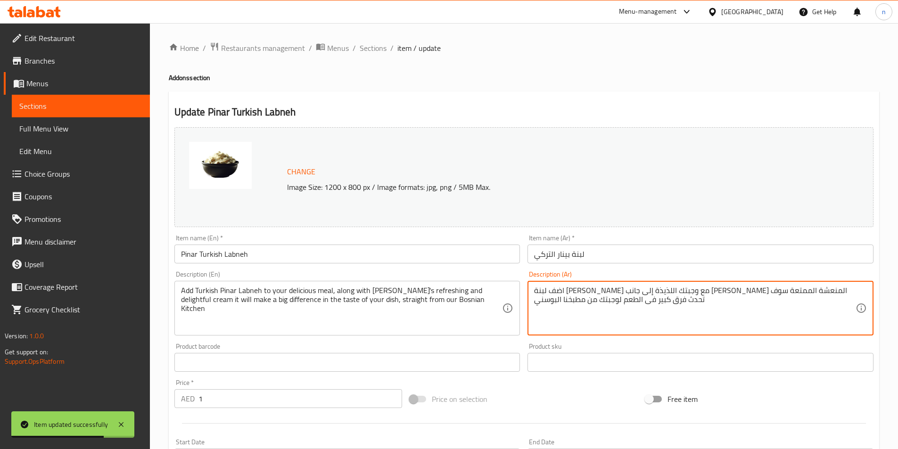
click at [602, 296] on textarea "اضف لبنة بينار التركي مع وجبتك اللذيذة إلى جانب كريمة بينار المنعشة الممتعة سوف…" at bounding box center [695, 308] width 322 height 45
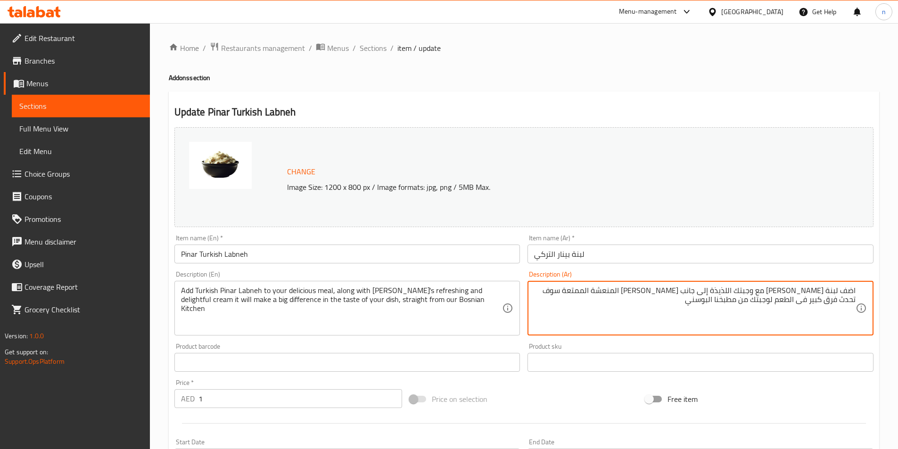
click at [616, 315] on textarea "اضف لبنة بينار التركي مع وجبتك اللذيذة إلى جانب كريمة بينار المنعشة الممتعة سوف…" at bounding box center [695, 308] width 322 height 45
click at [581, 291] on textarea "اضف لبنة بينار التركي مع وجبتك اللذيذة إلى جانب كريمة بينار المنعشة الممتعة سوف…" at bounding box center [695, 308] width 322 height 45
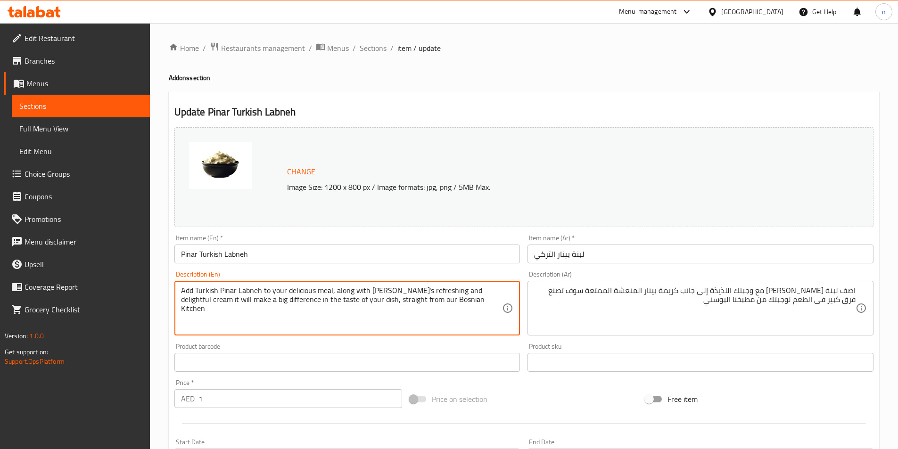
click at [292, 300] on textarea "Add Turkish Pinar Labneh to your delicious meal, along with [PERSON_NAME] refre…" at bounding box center [342, 308] width 322 height 45
drag, startPoint x: 347, startPoint y: 297, endPoint x: 415, endPoint y: 324, distance: 72.9
click at [415, 324] on textarea "Add Turkish Pinar Labneh to your delicious meal, along with [PERSON_NAME] refre…" at bounding box center [342, 308] width 322 height 45
click at [414, 324] on textarea "Add Turkish Pinar Labneh to your delicious meal, along with [PERSON_NAME] refre…" at bounding box center [342, 308] width 322 height 45
drag, startPoint x: 348, startPoint y: 302, endPoint x: 449, endPoint y: 316, distance: 102.4
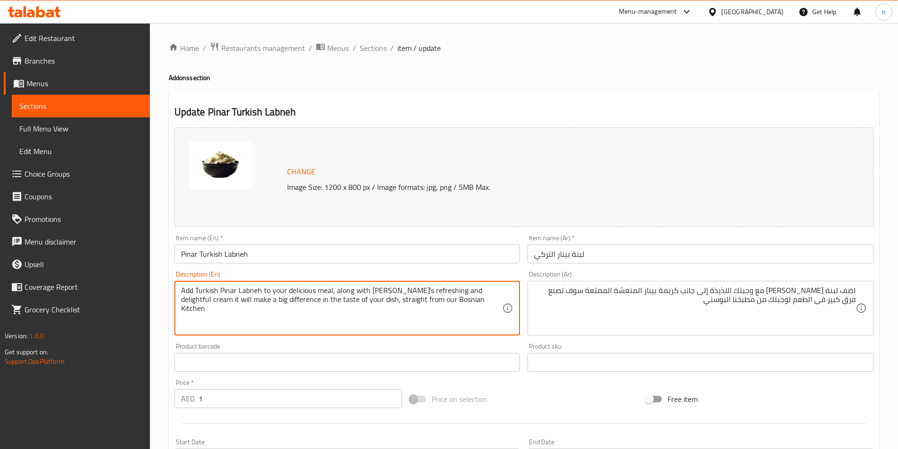
click at [449, 316] on textarea "Add Turkish Pinar Labneh to your delicious meal, along with [PERSON_NAME] refre…" at bounding box center [342, 308] width 322 height 45
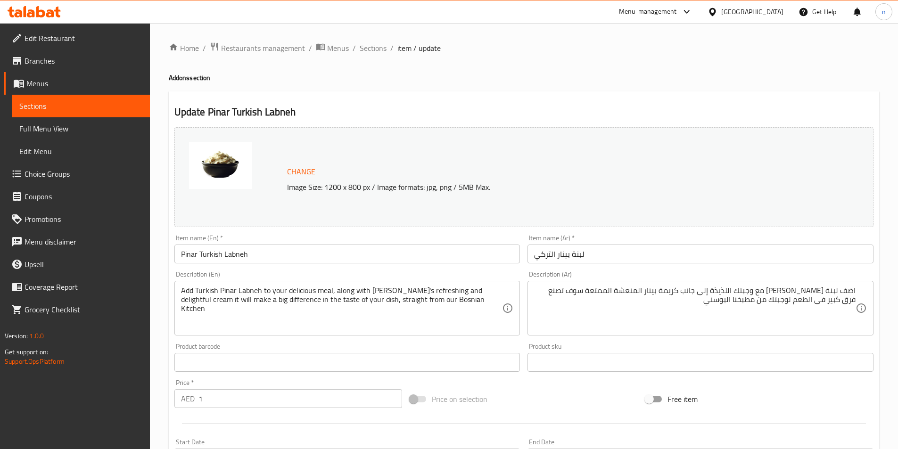
drag, startPoint x: 180, startPoint y: 299, endPoint x: 213, endPoint y: 306, distance: 33.2
click at [213, 306] on div "Add Turkish Pinar Labneh to your delicious meal, along with Pinar's refreshing …" at bounding box center [347, 308] width 346 height 55
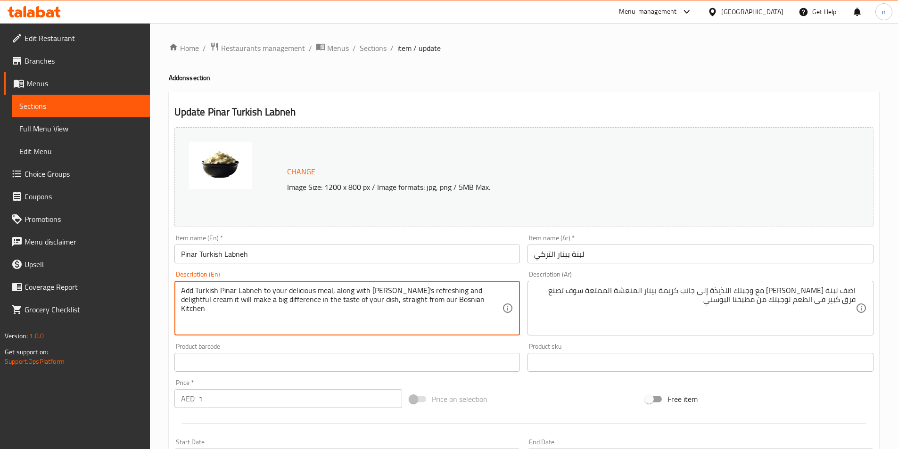
drag, startPoint x: 182, startPoint y: 299, endPoint x: 300, endPoint y: 300, distance: 118.4
click at [294, 313] on textarea "Add Turkish Pinar Labneh to your delicious meal, along with [PERSON_NAME] refre…" at bounding box center [342, 308] width 322 height 45
click at [310, 302] on textarea "Add Turkish Pinar Labneh to your delicious meal, along with [PERSON_NAME] refre…" at bounding box center [342, 308] width 322 height 45
drag, startPoint x: 343, startPoint y: 300, endPoint x: 178, endPoint y: 300, distance: 165.1
click at [178, 300] on div "Add Turkish Pinar Labneh to your delicious meal, along with Pinar's refreshing …" at bounding box center [347, 308] width 346 height 55
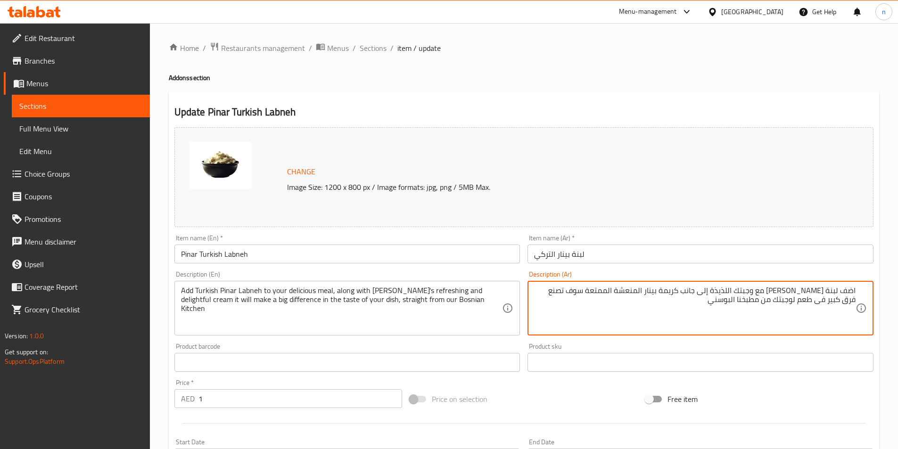
click at [827, 301] on textarea "اضف لبنة بينار التركي مع وجبتك اللذيذة إلى جانب كريمة بينار المنعشة الممتعة سوف…" at bounding box center [695, 308] width 322 height 45
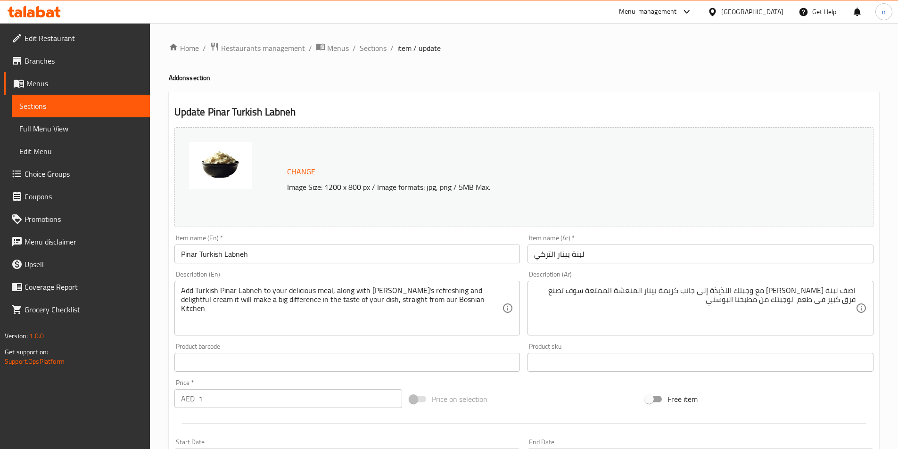
click at [826, 296] on textarea "اضف لبنة بينار التركي مع وجبتك اللذيذة إلى جانب كريمة بينار المنعشة الممتعة سوف…" at bounding box center [695, 308] width 322 height 45
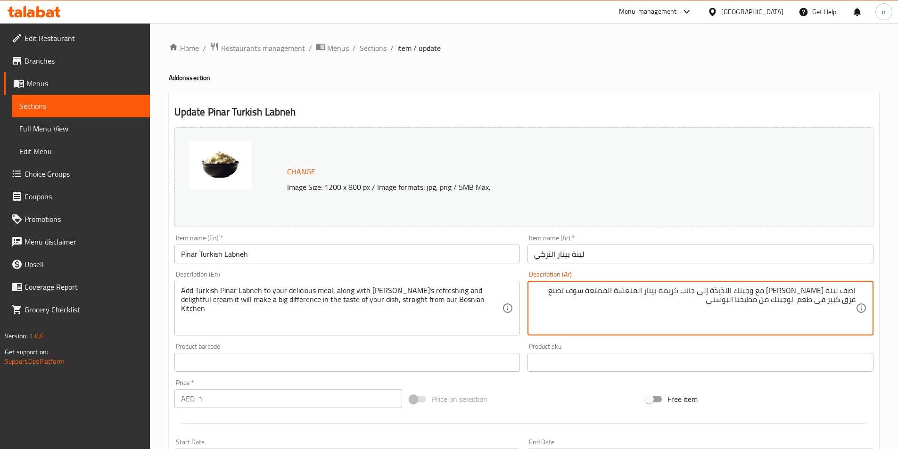
click at [825, 300] on textarea "اضف لبنة بينار التركي مع وجبتك اللذيذة إلى جانب كريمة بينار المنعشة الممتعة سوف…" at bounding box center [695, 308] width 322 height 45
paste textarea "طبقك"
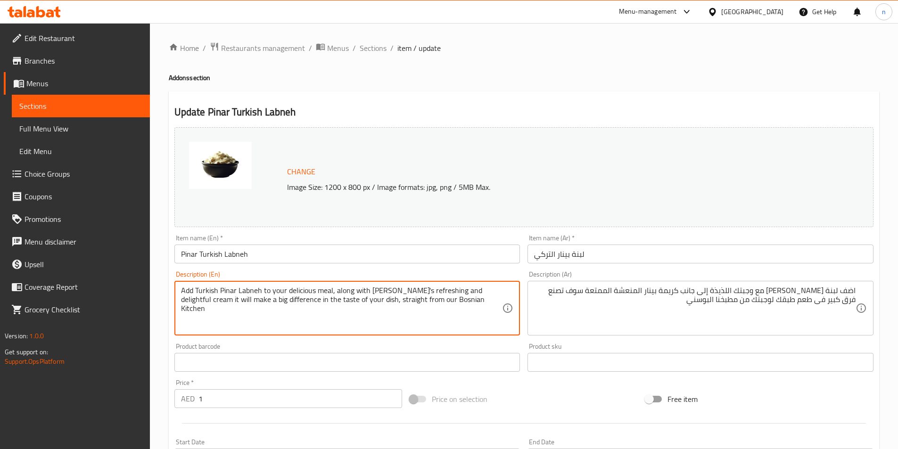
drag, startPoint x: 347, startPoint y: 301, endPoint x: 394, endPoint y: 307, distance: 47.1
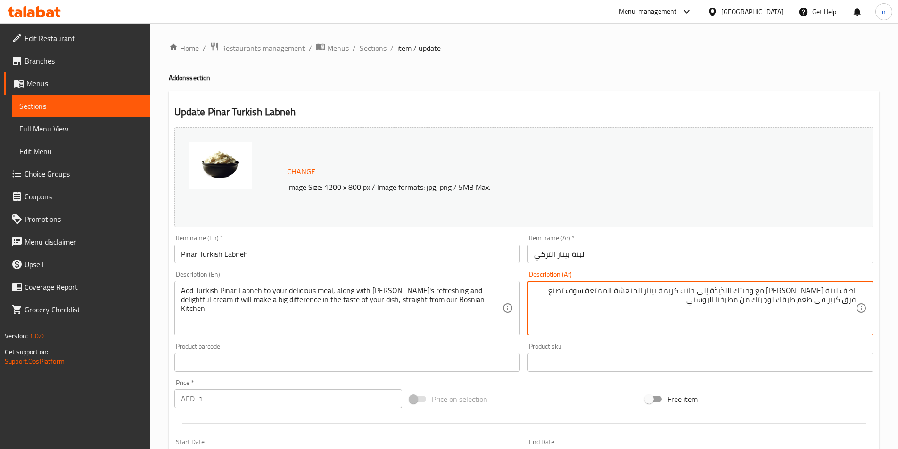
drag, startPoint x: 717, startPoint y: 302, endPoint x: 805, endPoint y: 310, distance: 88.0
paste textarea "باشرة"
click at [805, 299] on textarea "اضف لبنة بينار التركي مع وجبتك اللذيذة إلى جانب كريمة بينار المنعشة الممتعة سوف…" at bounding box center [695, 308] width 322 height 45
type textarea "اضف لبنة بينار التركي مع وجبتك اللذيذة إلى جانب كريمة بينار المنعشة الممتعة سوف…"
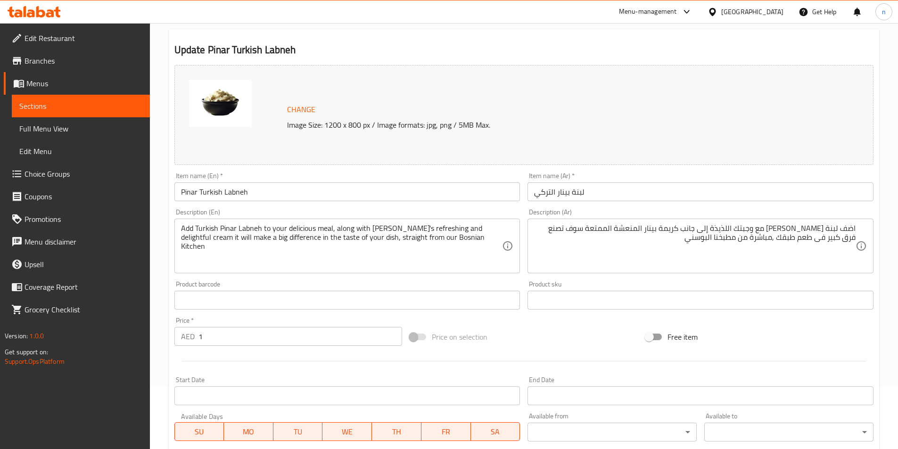
scroll to position [231, 0]
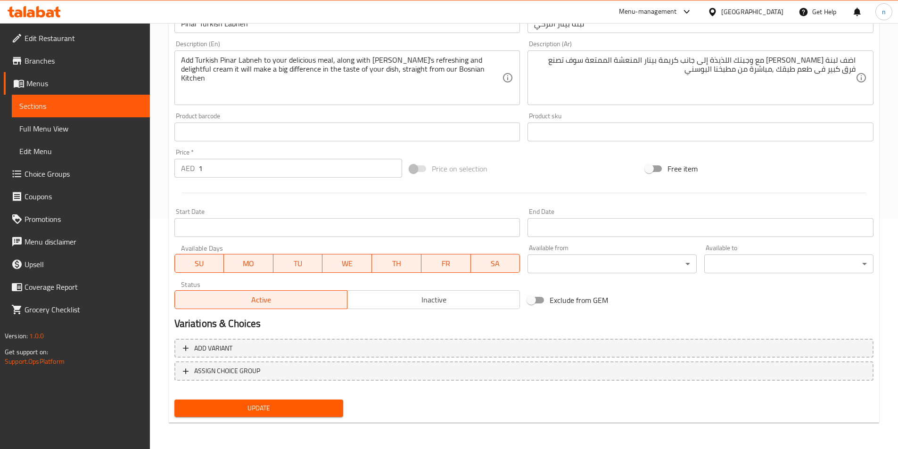
click at [247, 407] on span "Update" at bounding box center [259, 409] width 154 height 12
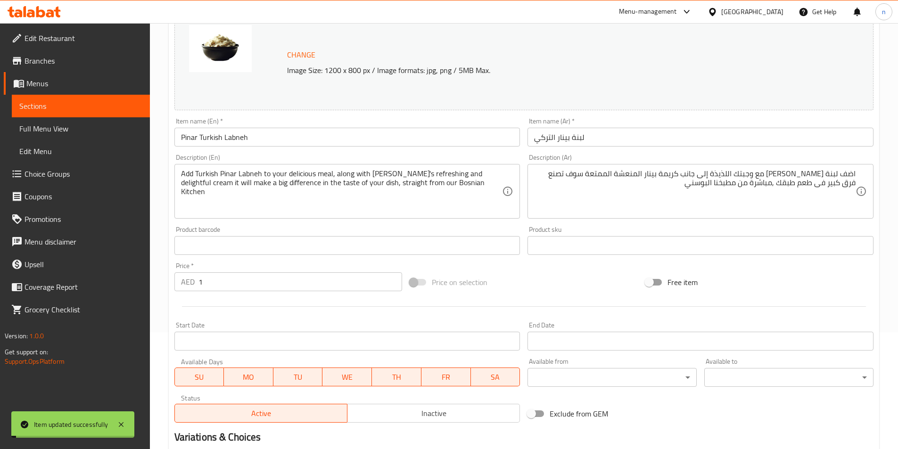
scroll to position [0, 0]
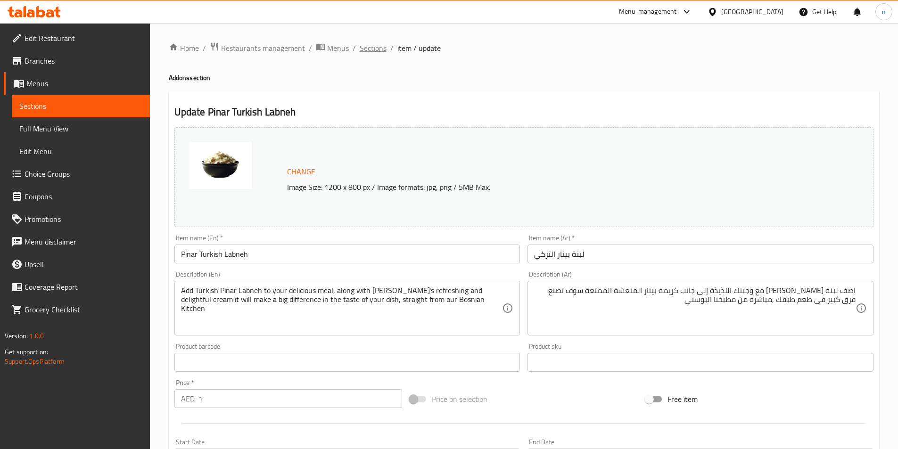
click at [376, 49] on span "Sections" at bounding box center [373, 47] width 27 height 11
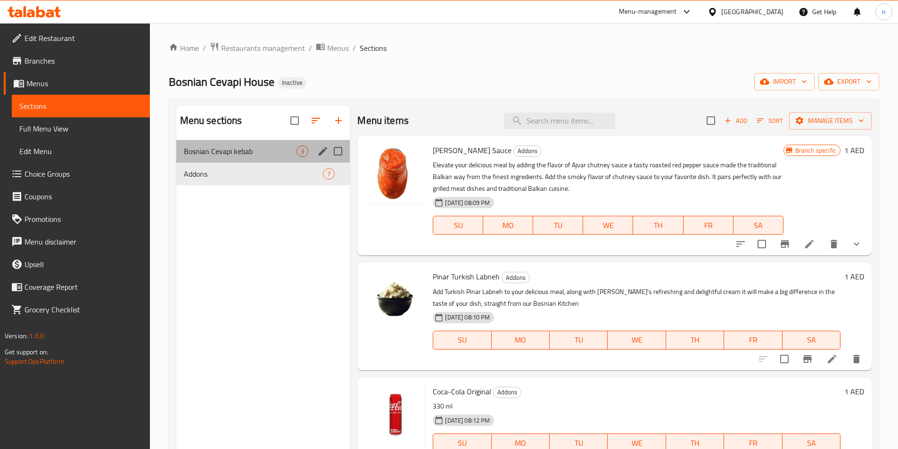
click at [215, 157] on div "Bosnian Cevapi kebab 3" at bounding box center [263, 151] width 174 height 23
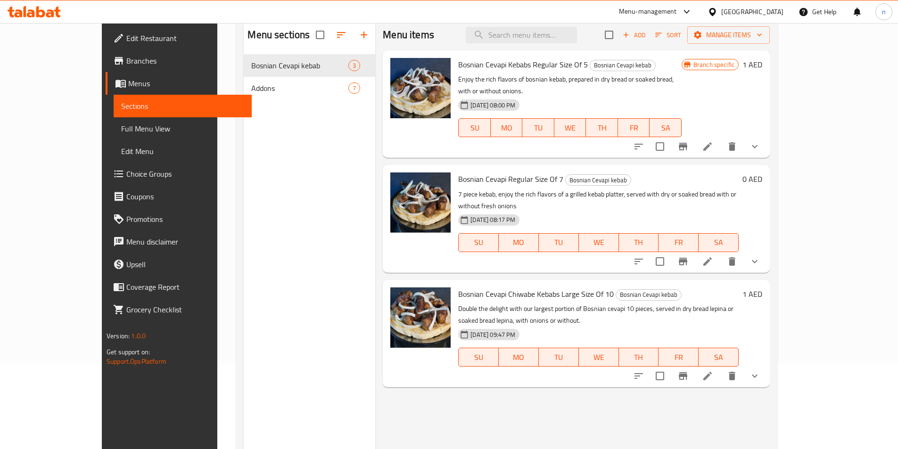
scroll to position [94, 0]
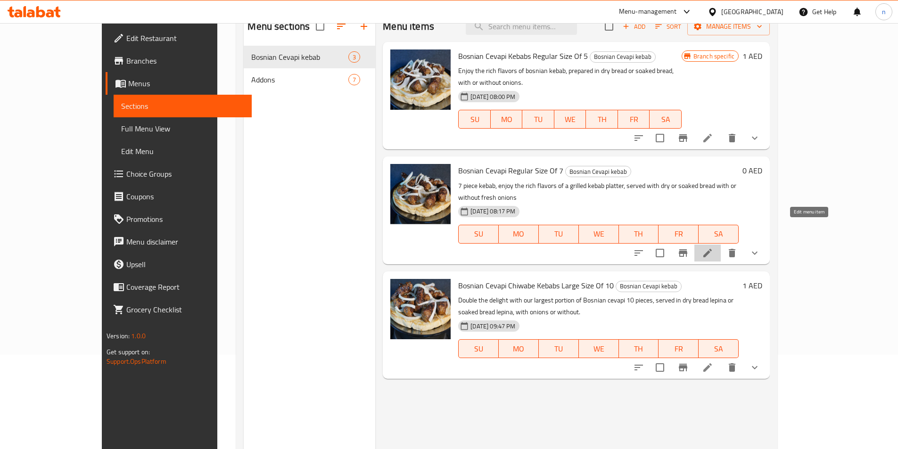
click at [714, 248] on icon at bounding box center [707, 253] width 11 height 11
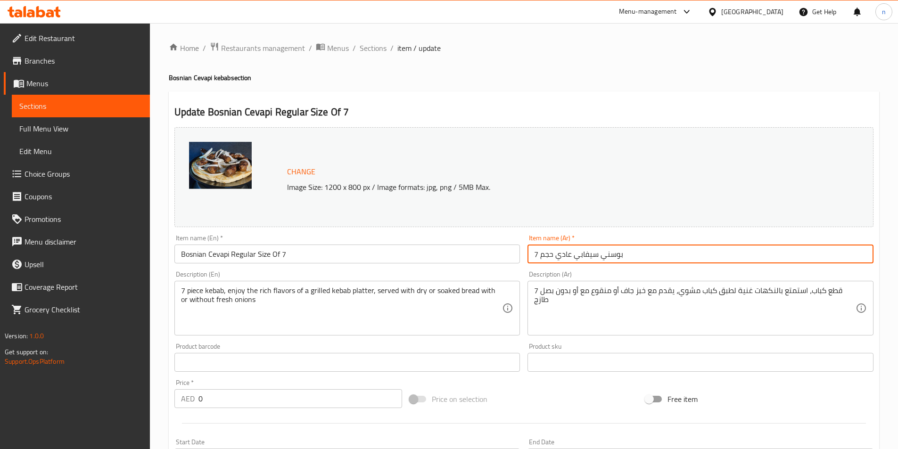
click at [582, 253] on input "بوسني سيفابي عادي حجم 7" at bounding box center [701, 254] width 346 height 19
click at [733, 257] on input "بوسني سيفابي عادي حجم 7" at bounding box center [701, 254] width 346 height 19
click at [793, 256] on input "بوسني سيفابي عادي حجم 7" at bounding box center [701, 254] width 346 height 19
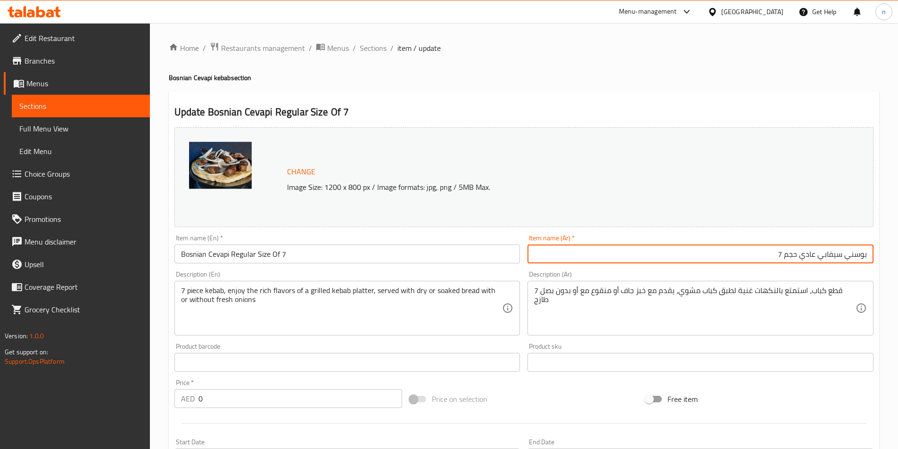
click at [793, 256] on input "بوسني سيفابي عادي حجم 7" at bounding box center [701, 254] width 346 height 19
click at [816, 257] on input "بوسني سيفابي عادي 7" at bounding box center [701, 254] width 346 height 19
paste input "جم"
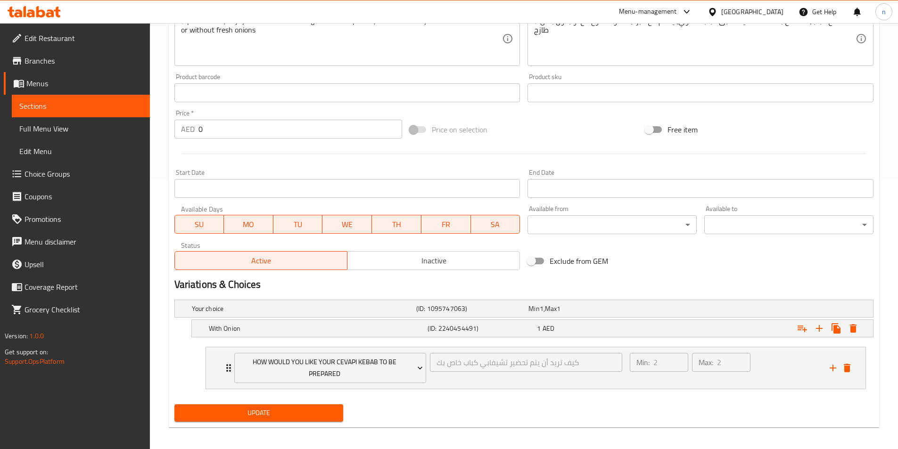
scroll to position [274, 0]
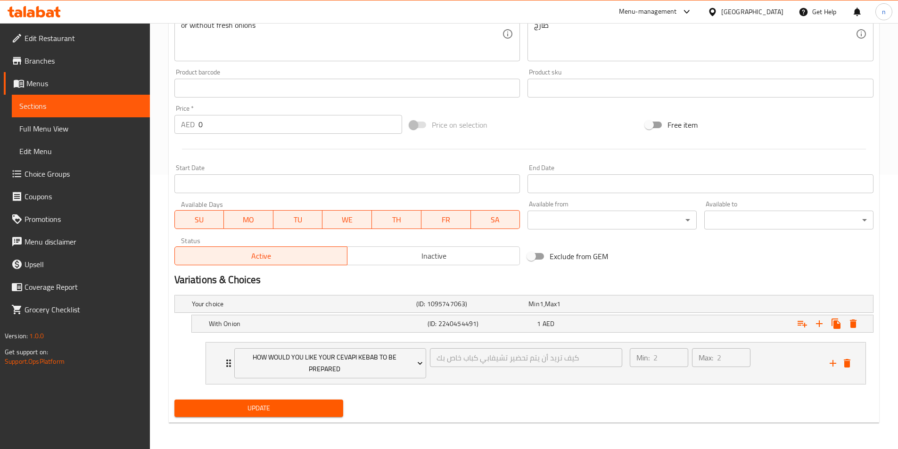
type input "بوسني سيفابي حجم عادي 7"
click at [269, 403] on span "Update" at bounding box center [259, 409] width 154 height 12
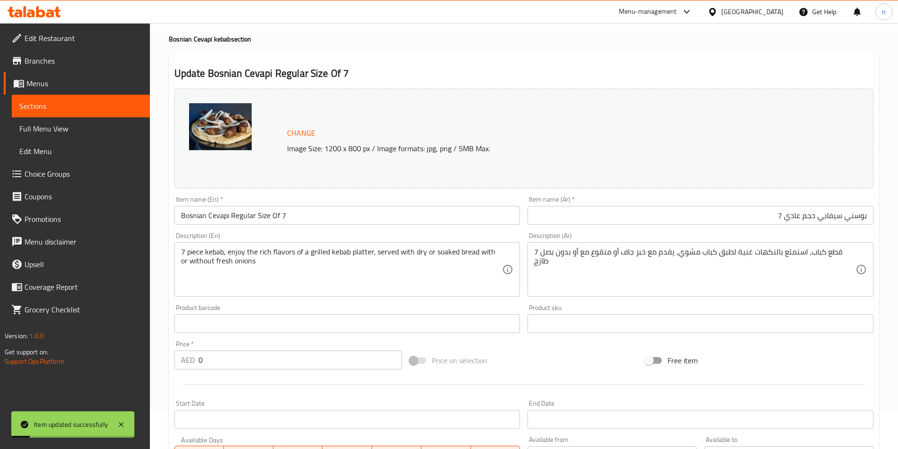
scroll to position [0, 0]
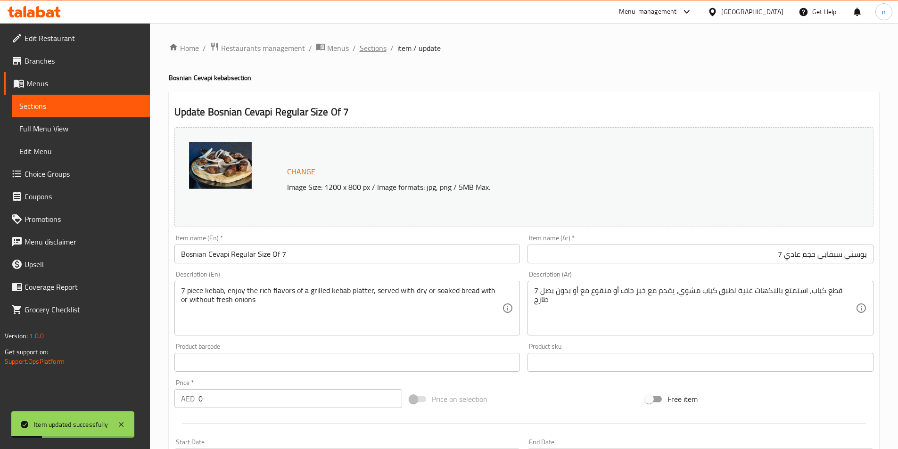
click at [376, 51] on span "Sections" at bounding box center [373, 47] width 27 height 11
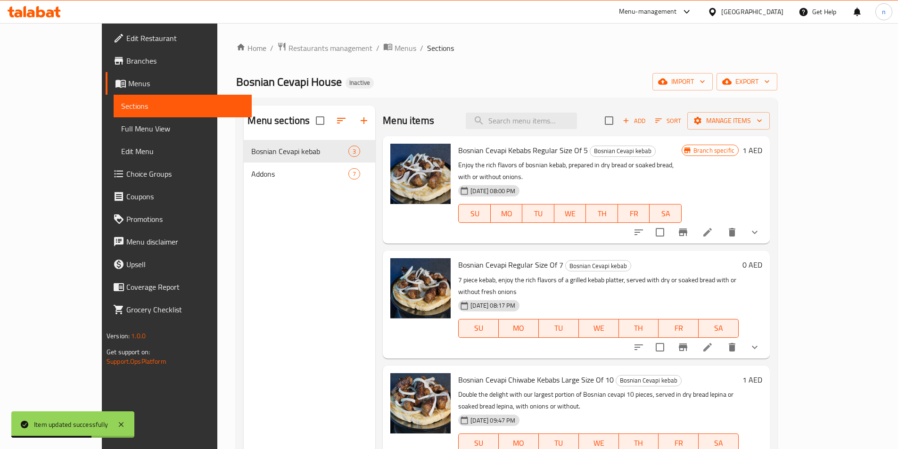
click at [121, 127] on span "Full Menu View" at bounding box center [182, 128] width 123 height 11
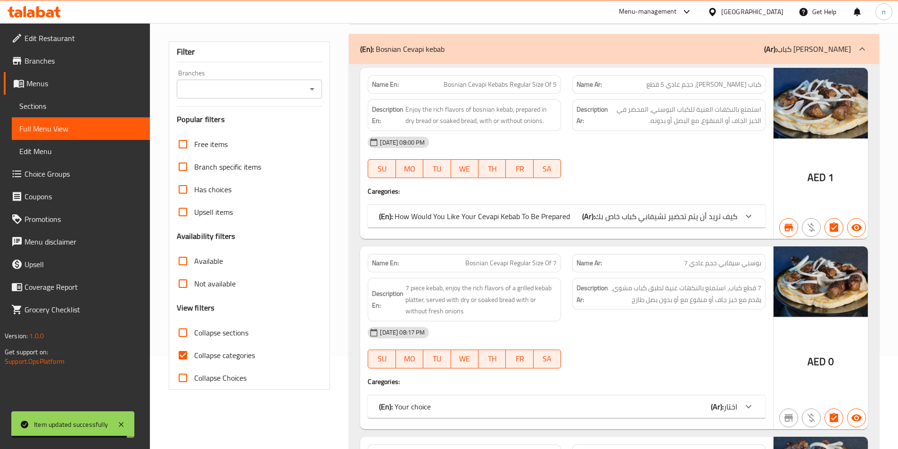
scroll to position [94, 0]
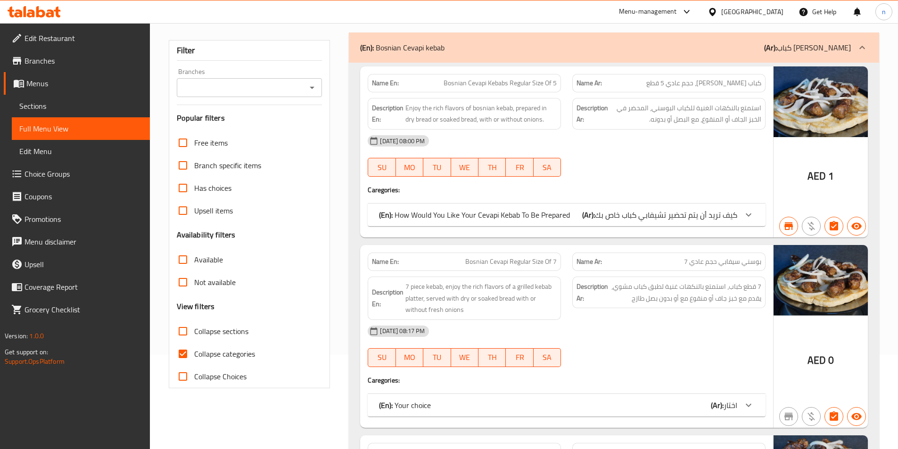
click at [185, 356] on input "Collapse categories" at bounding box center [183, 354] width 23 height 23
checkbox input "false"
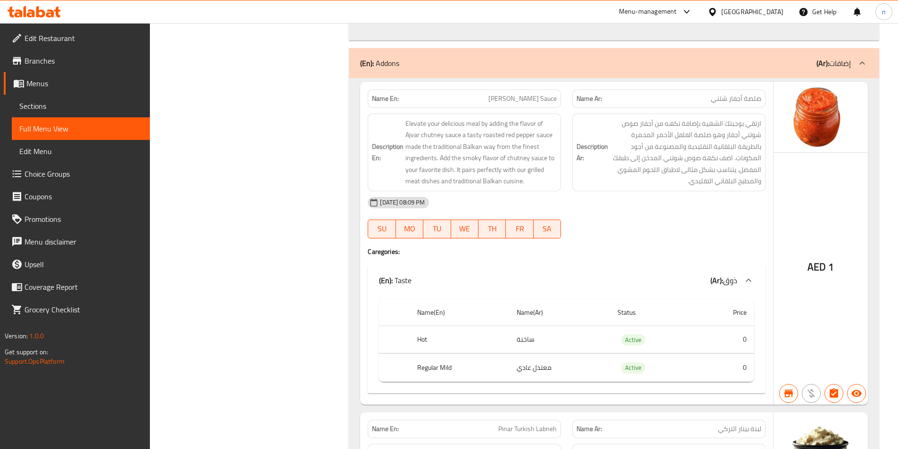
scroll to position [1945, 0]
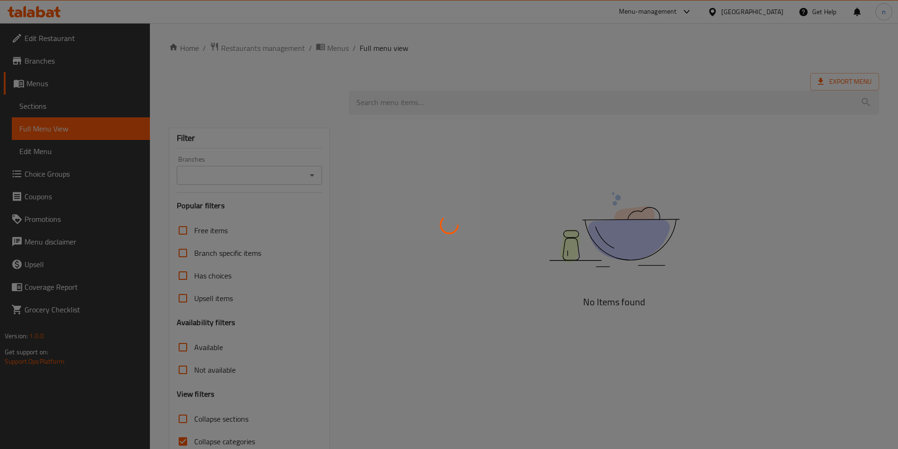
scroll to position [46, 0]
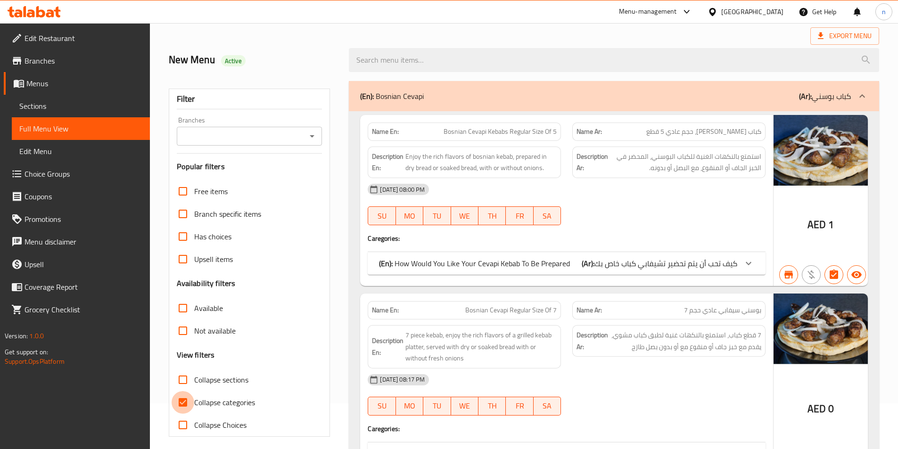
click at [184, 396] on input "Collapse categories" at bounding box center [183, 402] width 23 height 23
checkbox input "false"
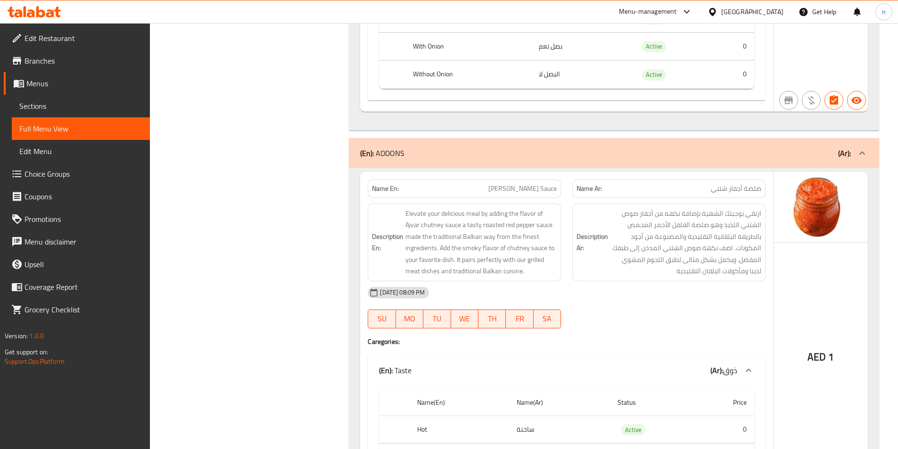
scroll to position [1225, 0]
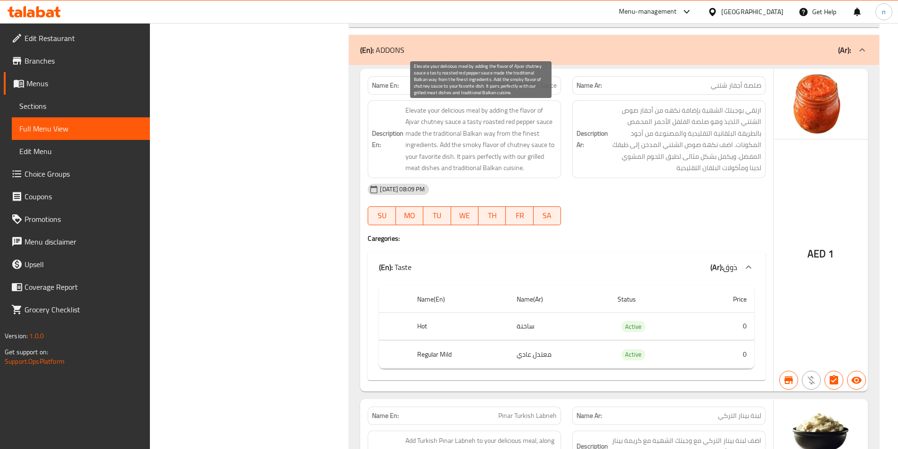
click at [433, 122] on span "Elevate your delicious meal by adding the flavor of Ajvar chutney sauce a tasty…" at bounding box center [481, 139] width 151 height 69
copy span "chutney"
click at [447, 130] on span "Elevate your delicious meal by adding the flavor of Ajvar chutney sauce a tasty…" at bounding box center [481, 139] width 151 height 69
click at [414, 123] on span "Elevate your delicious meal by adding the flavor of Ajvar chutney sauce a tasty…" at bounding box center [481, 139] width 151 height 69
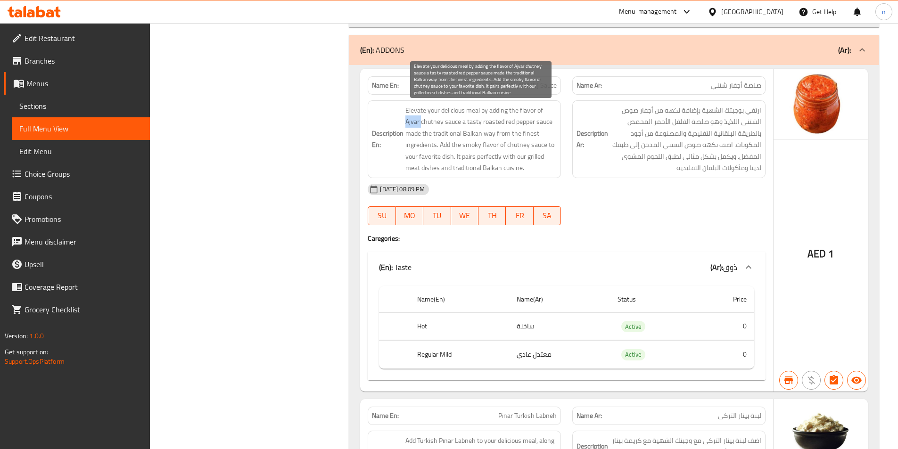
click at [414, 123] on span "Elevate your delicious meal by adding the flavor of Ajvar chutney sauce a tasty…" at bounding box center [481, 139] width 151 height 69
copy span "Ajvar"
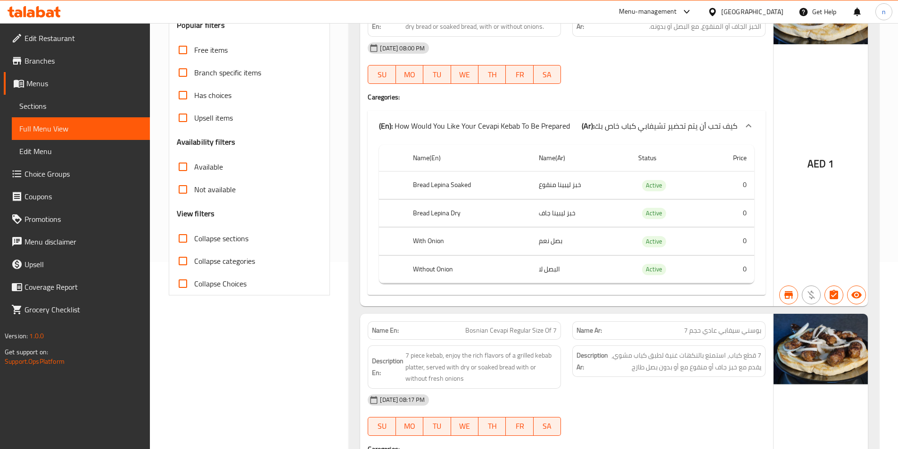
scroll to position [0, 0]
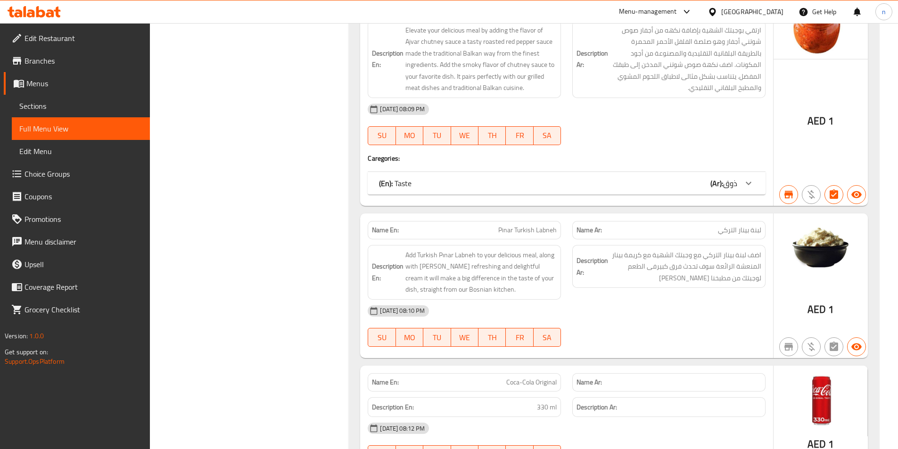
scroll to position [802, 0]
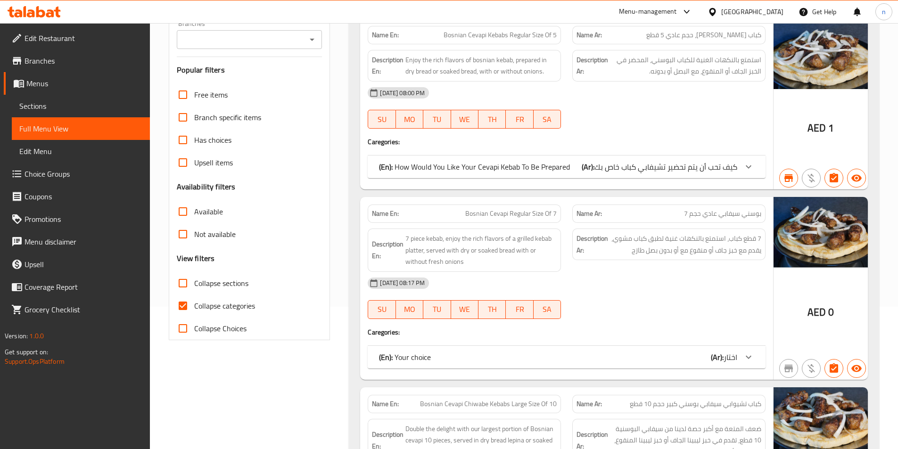
scroll to position [141, 0]
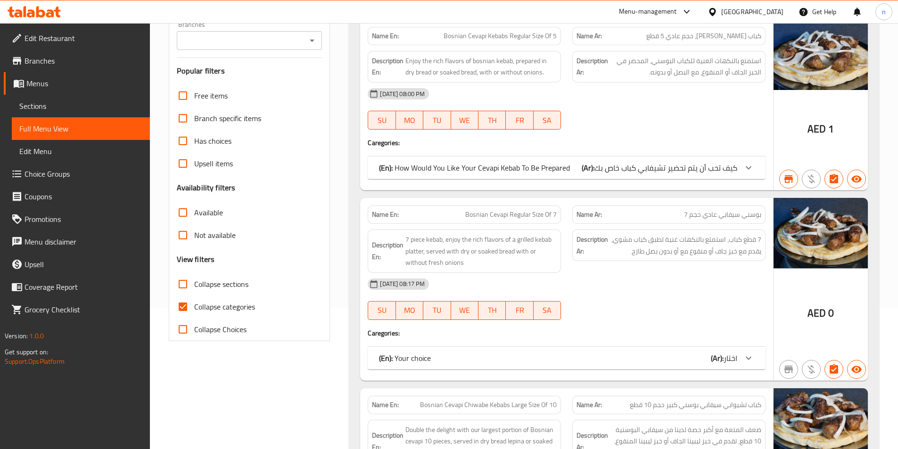
click at [180, 307] on input "Collapse categories" at bounding box center [183, 307] width 23 height 23
checkbox input "false"
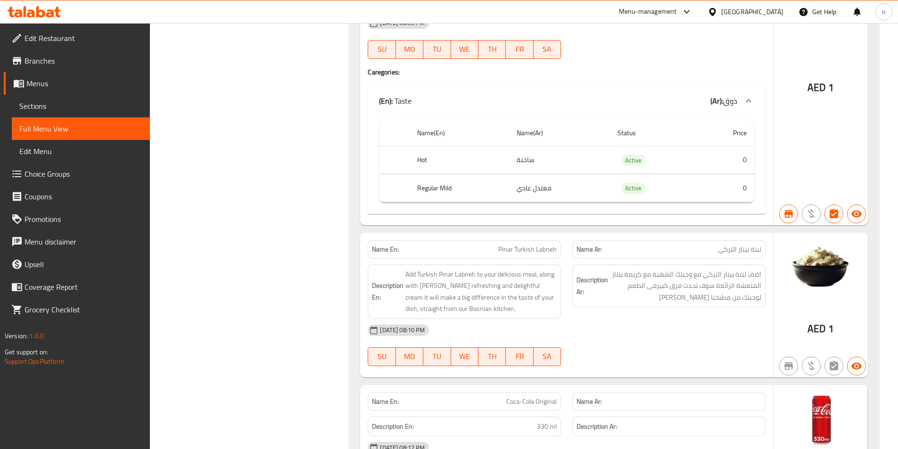
scroll to position [1462, 0]
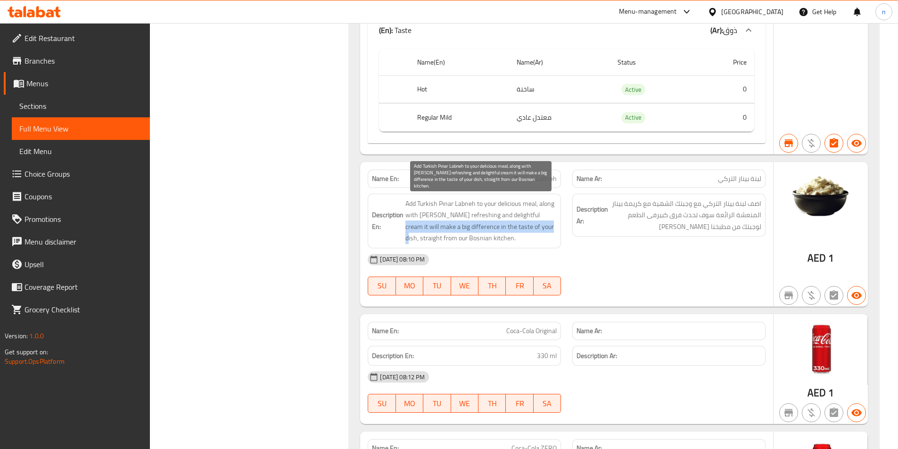
drag, startPoint x: 526, startPoint y: 218, endPoint x: 538, endPoint y: 229, distance: 16.4
click at [538, 229] on span "Add Turkish Pınar Labneh to your delicious meal, along with Pınar’s refreshing …" at bounding box center [481, 221] width 151 height 46
copy span "it will make a big difference in the taste of your dish, s"
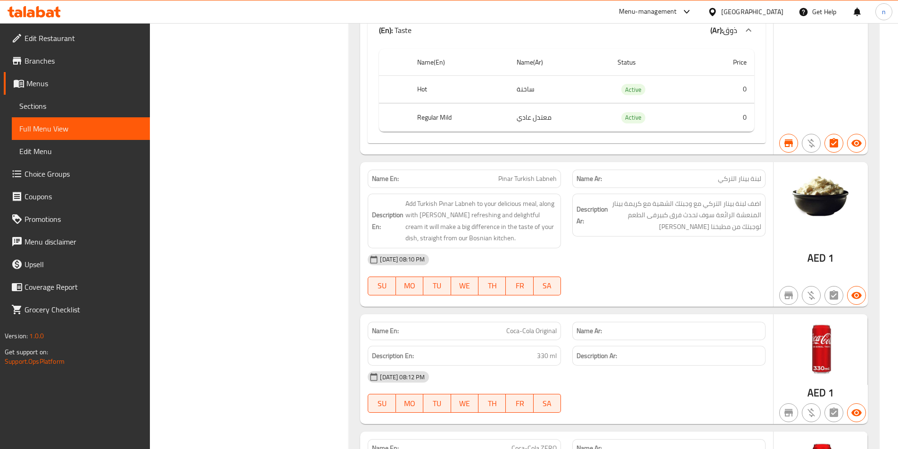
drag, startPoint x: 682, startPoint y: 226, endPoint x: 764, endPoint y: 234, distance: 81.5
copy span "لوجبتك من مطبخنا البوسني"
drag, startPoint x: 533, startPoint y: 230, endPoint x: 555, endPoint y: 247, distance: 27.2
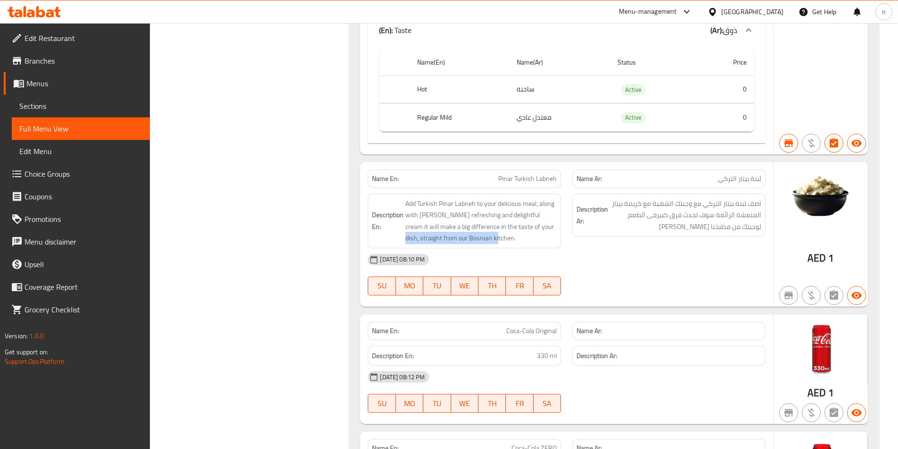
copy span "straight from our Bosnian kitchen."
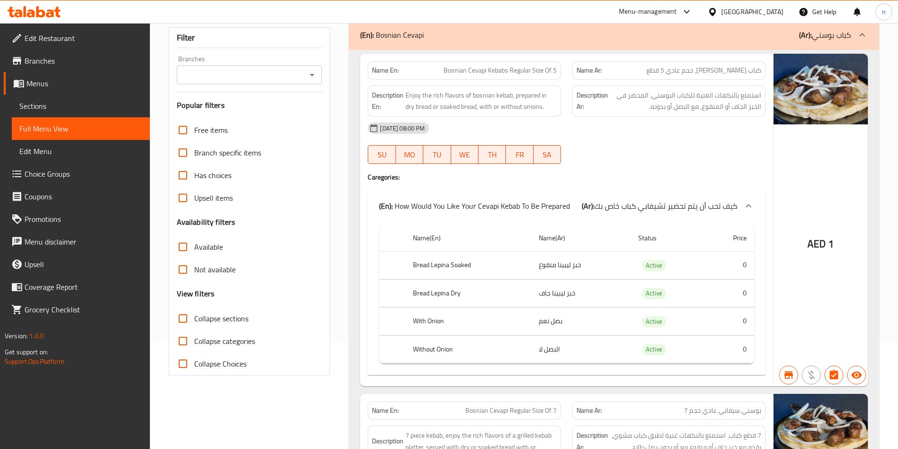
scroll to position [0, 0]
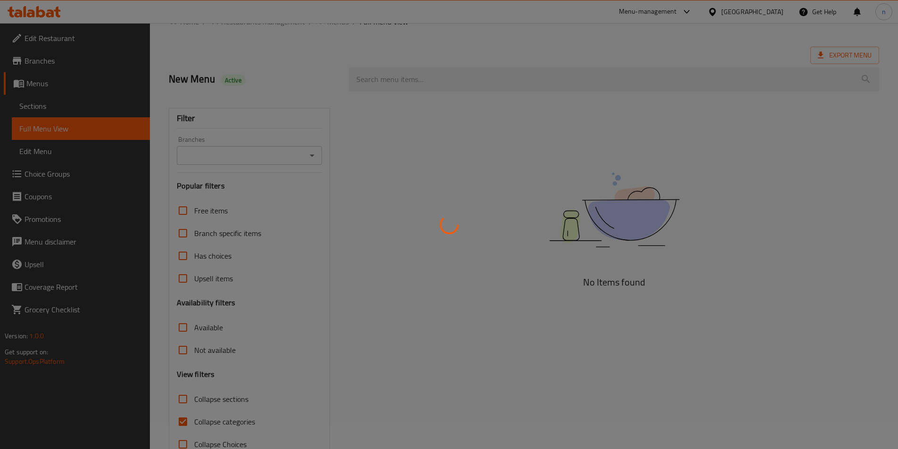
scroll to position [52, 0]
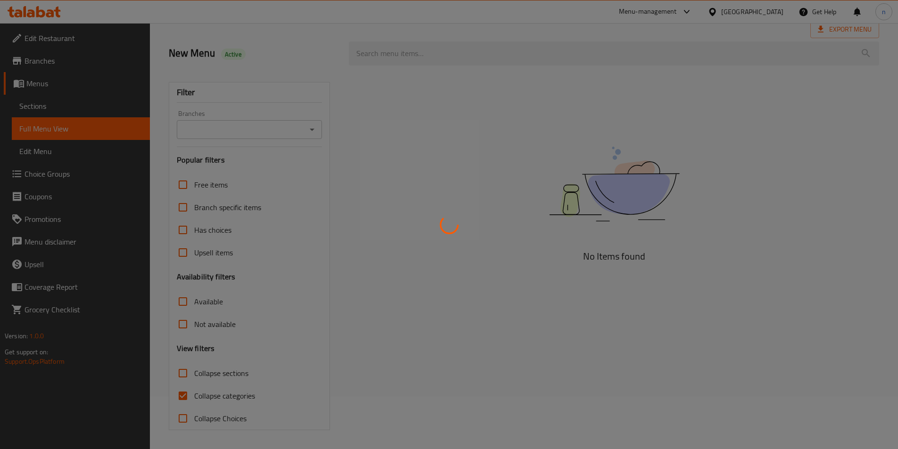
click at [178, 397] on div at bounding box center [449, 224] width 898 height 449
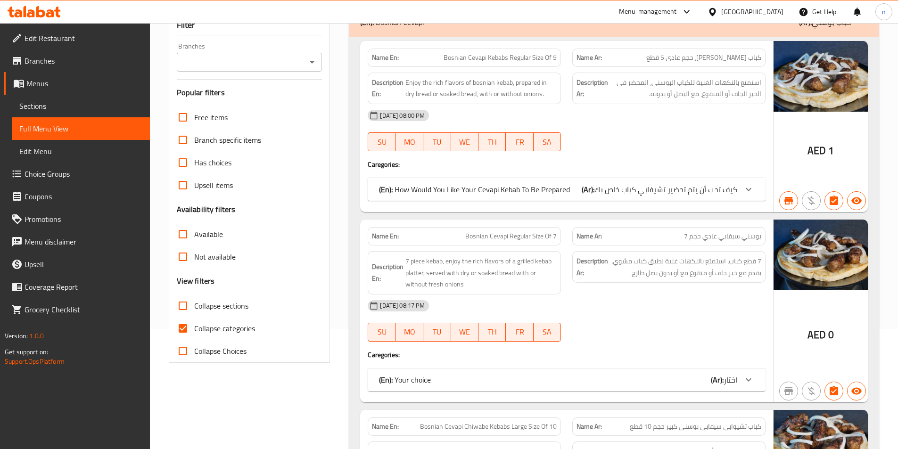
scroll to position [141, 0]
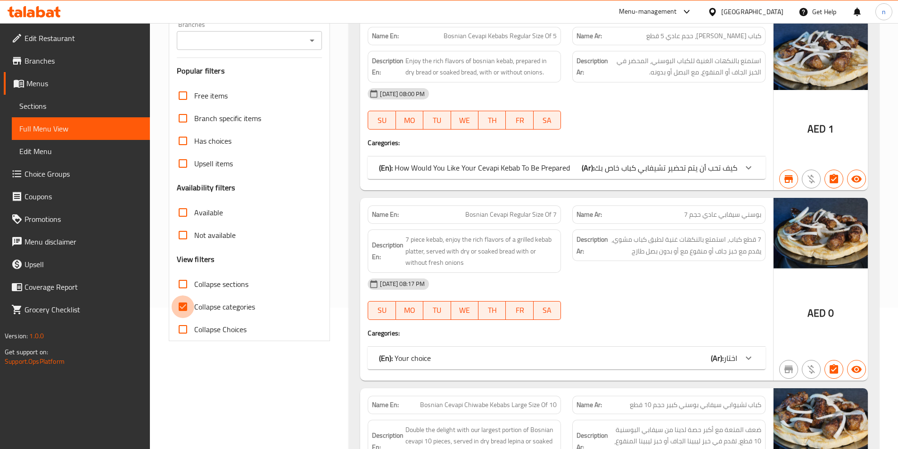
click at [184, 308] on input "Collapse categories" at bounding box center [183, 307] width 23 height 23
checkbox input "false"
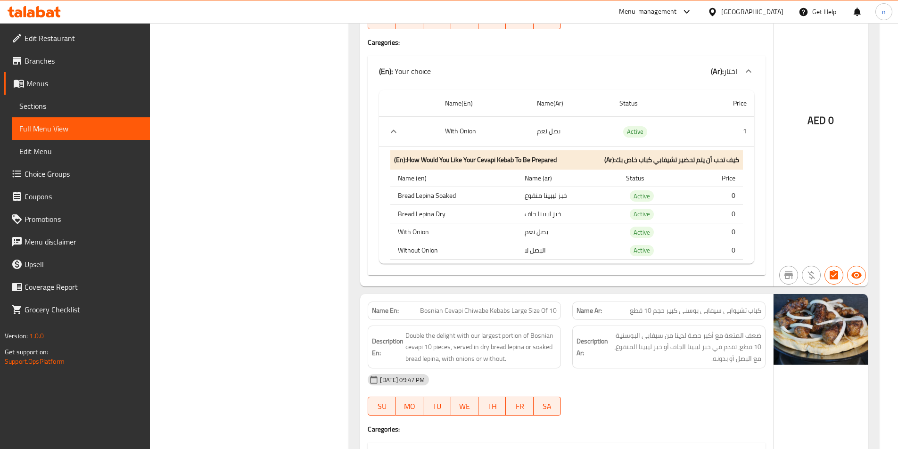
scroll to position [578, 0]
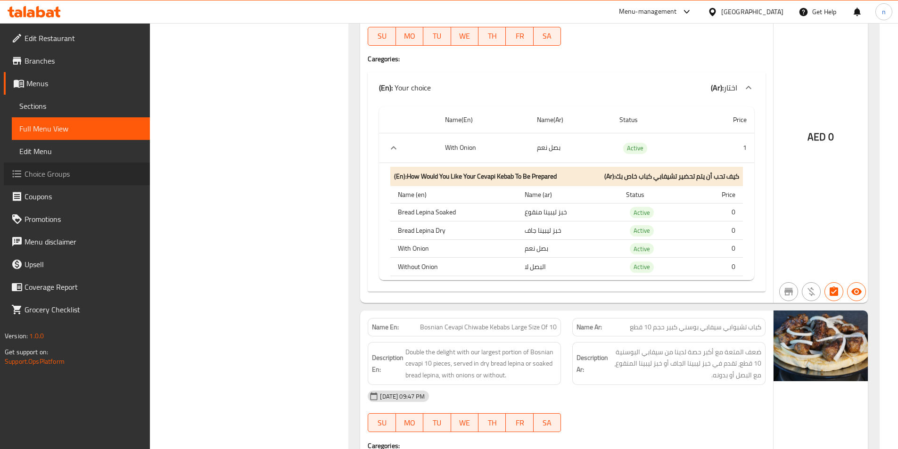
click at [39, 170] on span "Choice Groups" at bounding box center [84, 173] width 118 height 11
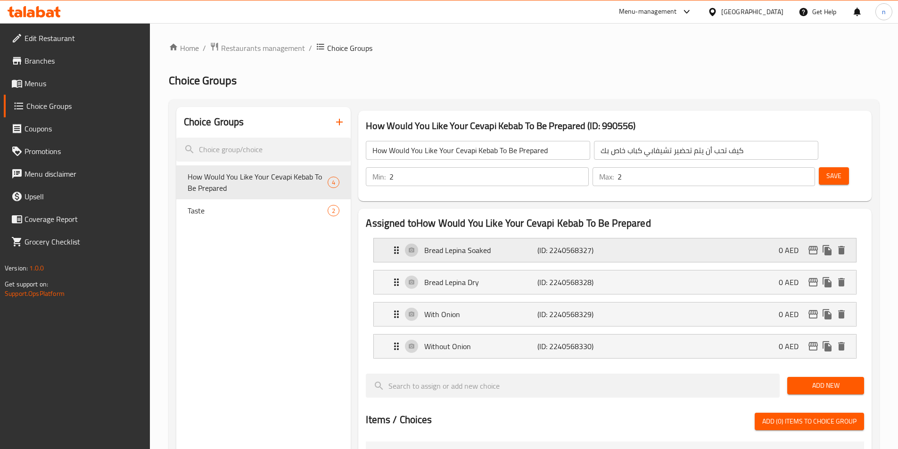
click at [515, 245] on p "Bread Lepina Soaked" at bounding box center [480, 250] width 113 height 11
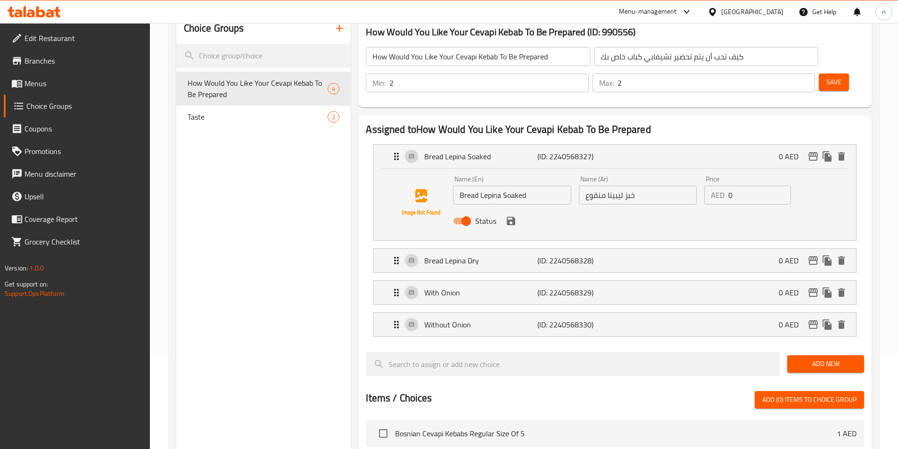
scroll to position [94, 0]
click at [516, 249] on div "Bread Lepina Dry (ID: 2240568328) 0 AED" at bounding box center [618, 261] width 454 height 24
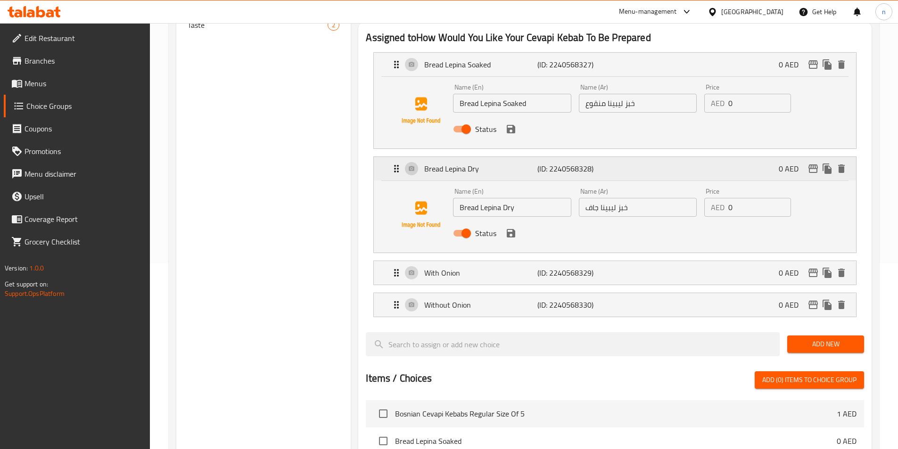
scroll to position [189, 0]
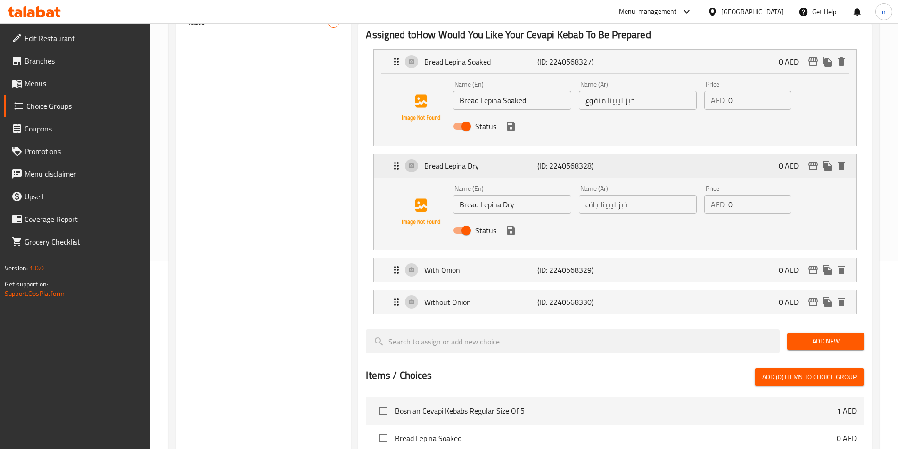
click at [516, 265] on p "With Onion" at bounding box center [480, 270] width 113 height 11
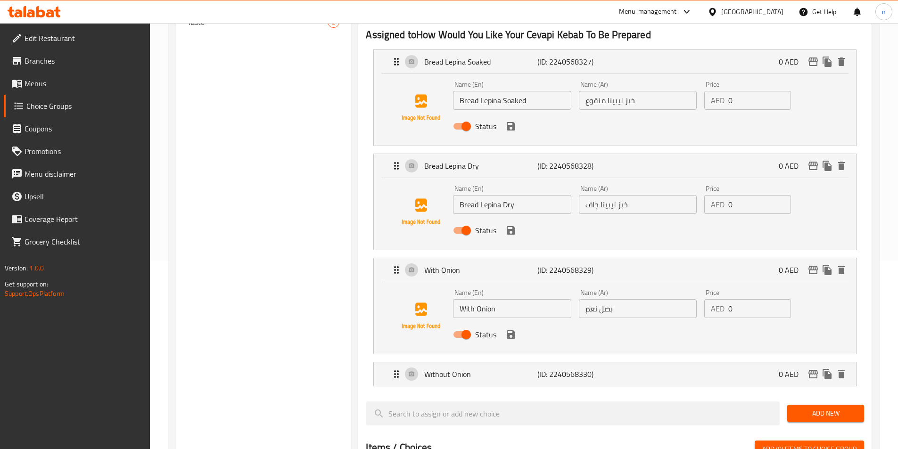
click at [593, 299] on input "بصل نعم" at bounding box center [638, 308] width 118 height 19
click at [619, 299] on input "بصل" at bounding box center [638, 308] width 118 height 19
click at [593, 299] on input "بصل مع" at bounding box center [638, 308] width 118 height 19
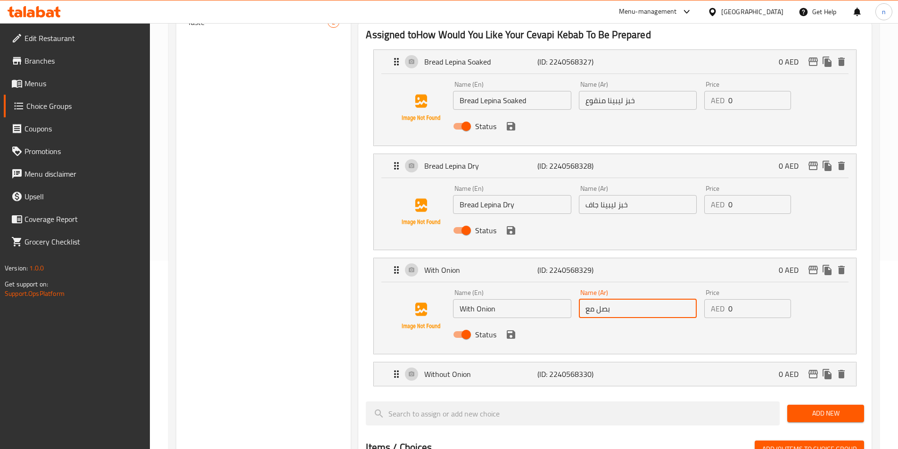
click at [593, 299] on input "بصل مع" at bounding box center [638, 308] width 118 height 19
click at [648, 299] on input "بصل مع" at bounding box center [638, 308] width 118 height 19
click at [689, 299] on input "بصل" at bounding box center [638, 308] width 118 height 19
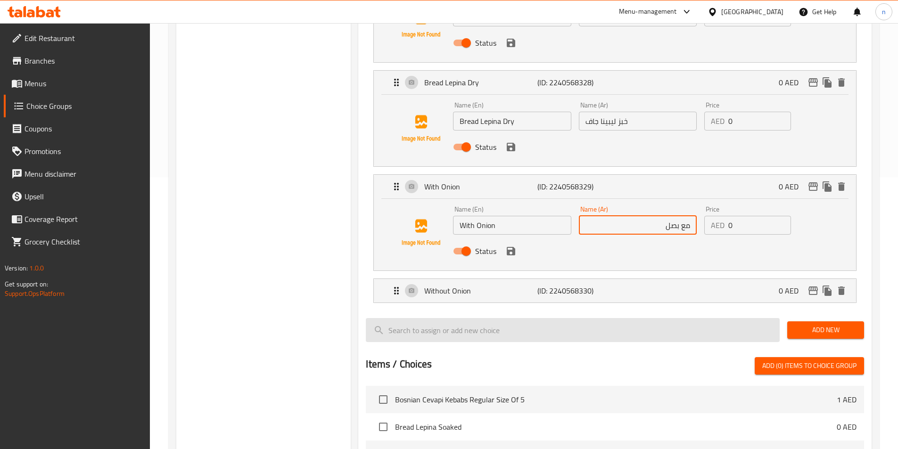
scroll to position [283, 0]
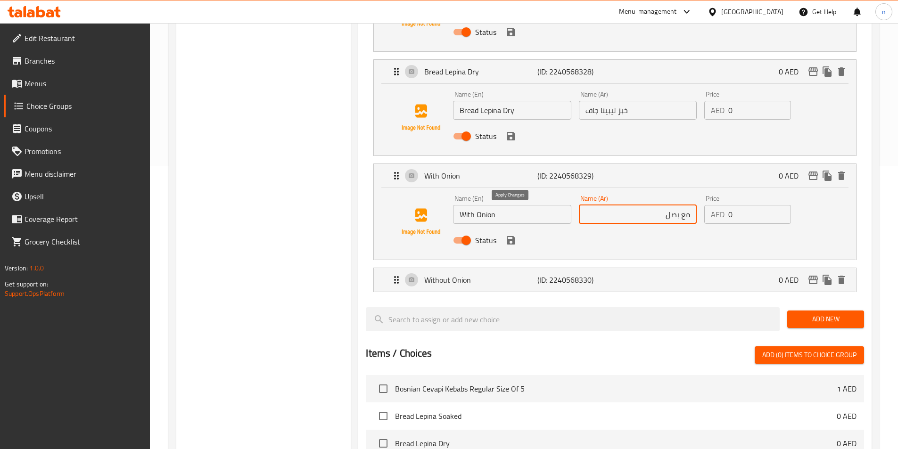
click at [512, 235] on icon "save" at bounding box center [511, 240] width 11 height 11
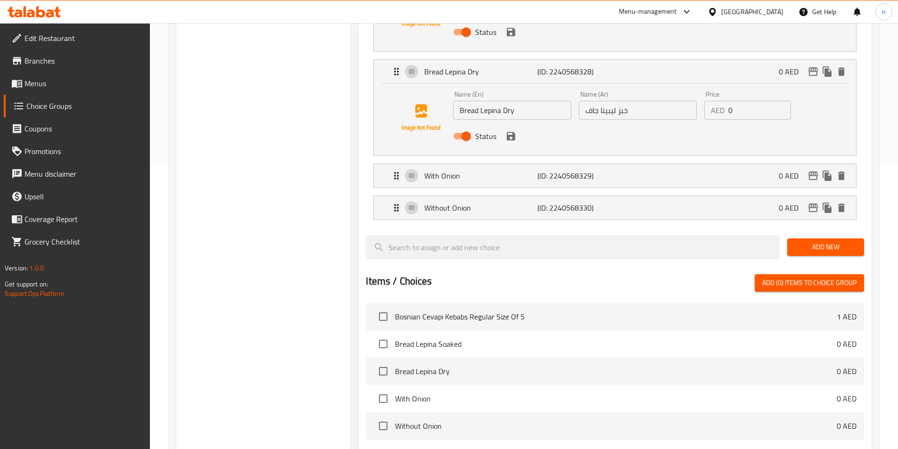
type input "مع بصل"
click at [508, 202] on p "Without Onion" at bounding box center [480, 207] width 113 height 11
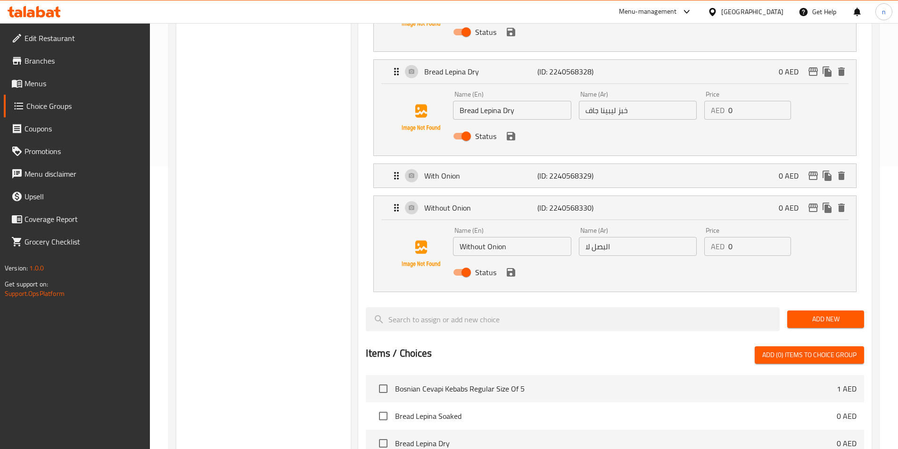
click at [597, 237] on input "البصل لا" at bounding box center [638, 246] width 118 height 19
click at [654, 237] on input "البصل لا" at bounding box center [638, 246] width 118 height 19
click at [690, 237] on input "البصل" at bounding box center [638, 246] width 118 height 19
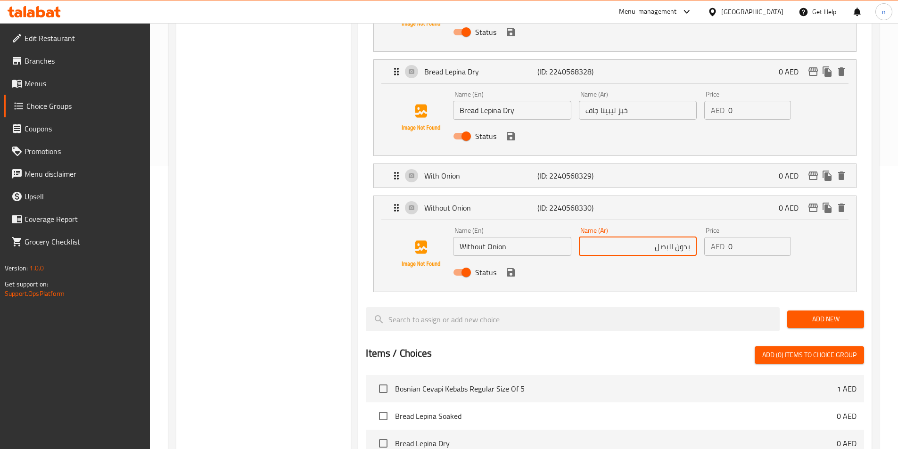
click at [670, 237] on input "بدون البصل" at bounding box center [638, 246] width 118 height 19
click at [513, 268] on icon "save" at bounding box center [511, 272] width 8 height 8
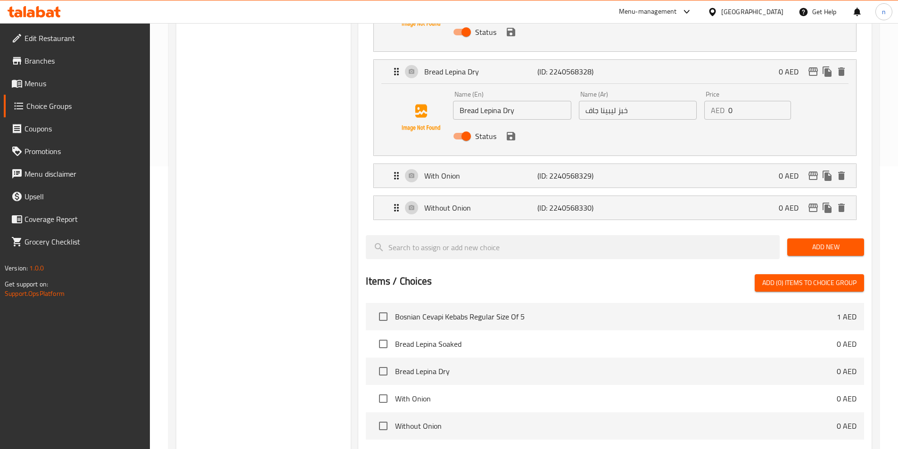
type input "بدون بصل"
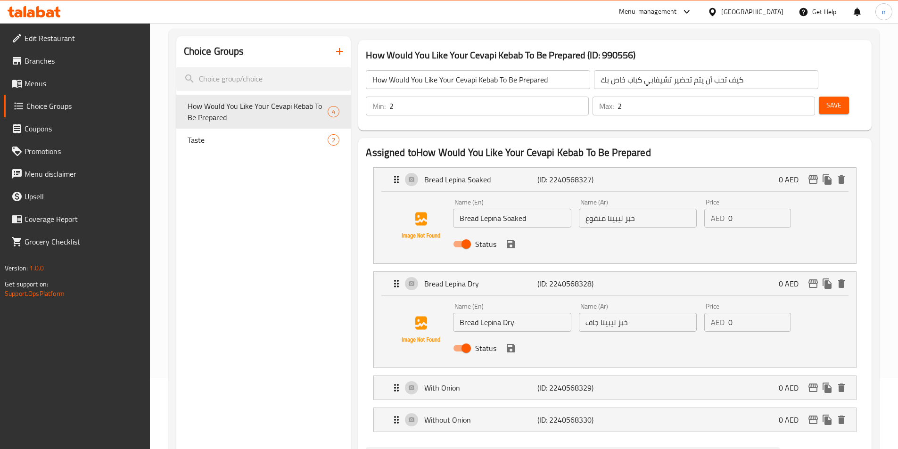
scroll to position [0, 0]
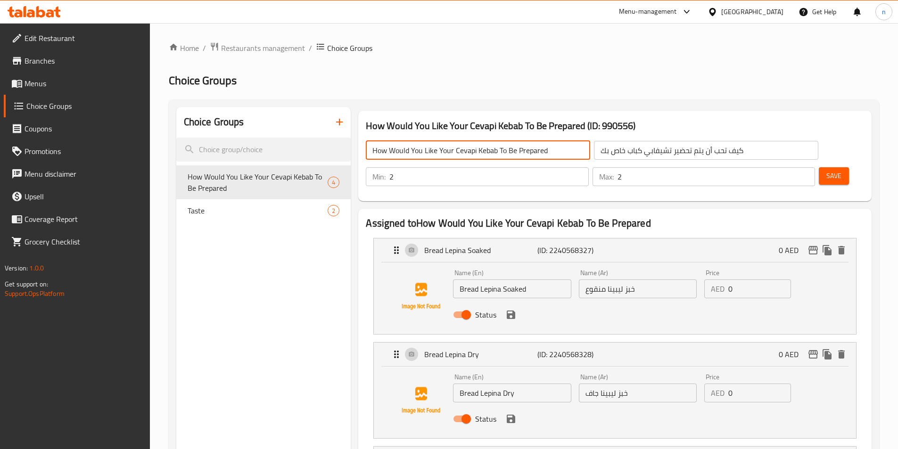
click at [512, 150] on input "How Would You Like Your Cevapi Kebab To Be Prepared" at bounding box center [478, 150] width 224 height 19
click at [423, 152] on input "How Would You Like Your Cevapi Kebab To Be Prepared" at bounding box center [478, 150] width 224 height 19
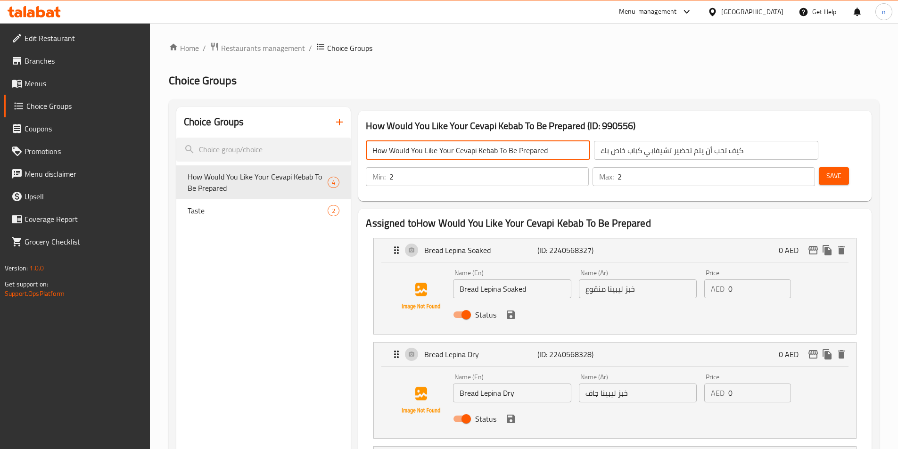
drag, startPoint x: 390, startPoint y: 151, endPoint x: 455, endPoint y: 172, distance: 68.3
click at [455, 172] on div "How Would You Like Your Cevapi Kebab To Be Prepared (ID: 990556) How Would You …" at bounding box center [615, 156] width 514 height 91
click at [514, 151] on input "How Would You Like Your Cevapi Kebab To Be Prepared" at bounding box center [478, 150] width 224 height 19
drag, startPoint x: 473, startPoint y: 149, endPoint x: 539, endPoint y: 149, distance: 66.5
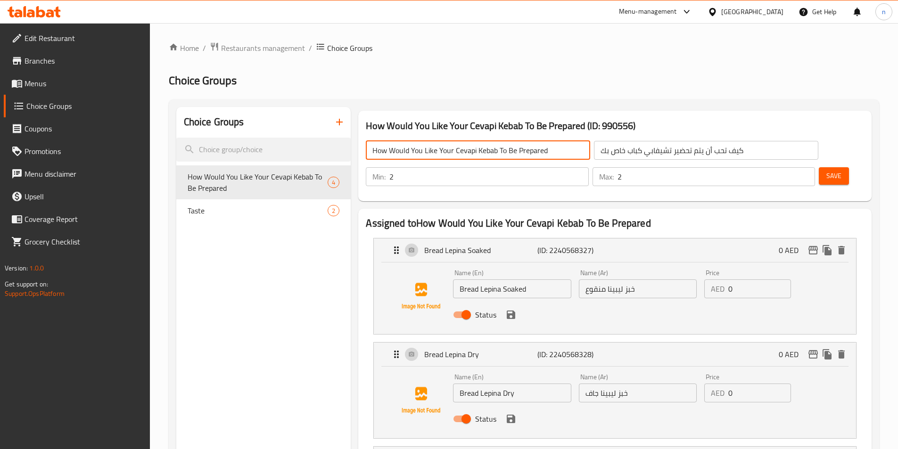
click at [539, 149] on div "How Would You Like Your Cevapi Kebab To Be Prepared ​ كيف تحب أن يتم تحضير تشيف…" at bounding box center [592, 150] width 464 height 30
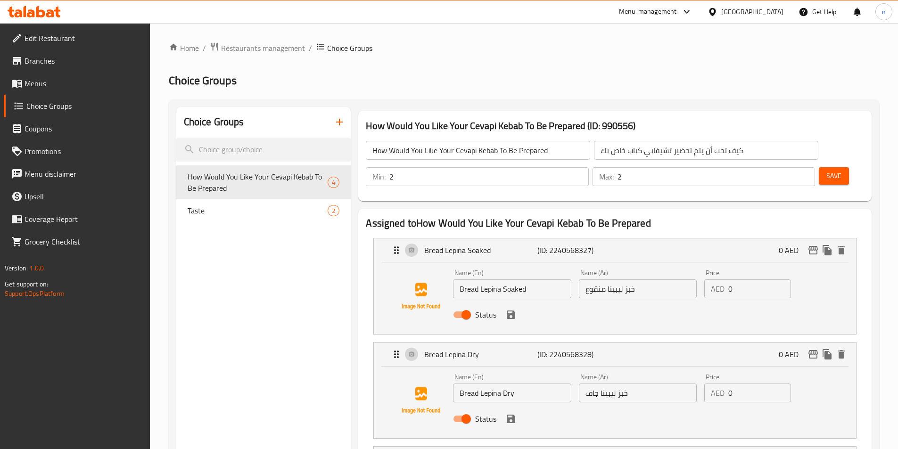
scroll to position [0, 0]
click at [452, 149] on input "How Would You Like Your Cevapi Kebab To Be Prepared" at bounding box center [478, 150] width 224 height 19
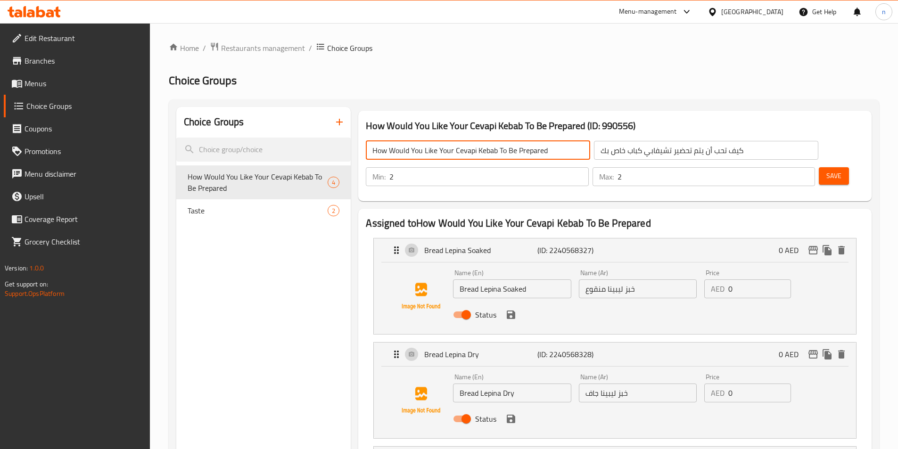
click at [452, 149] on input "How Would You Like Your Cevapi Kebab To Be Prepared" at bounding box center [478, 150] width 224 height 19
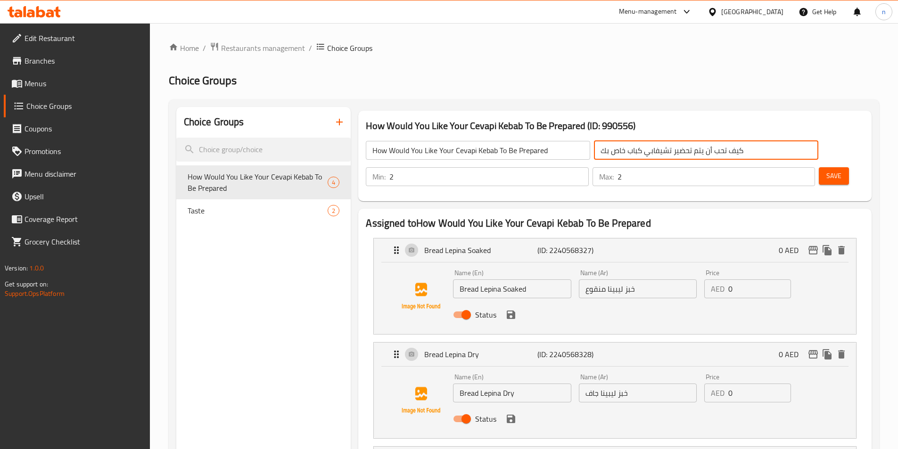
click at [661, 156] on input "كيف تحب أن يتم تحضير تشيفابي كباب خاص بك" at bounding box center [706, 150] width 224 height 19
click at [594, 153] on input "كيف تريد أن يتم تحضير تشيفابي كباب خاص بك" at bounding box center [706, 150] width 224 height 19
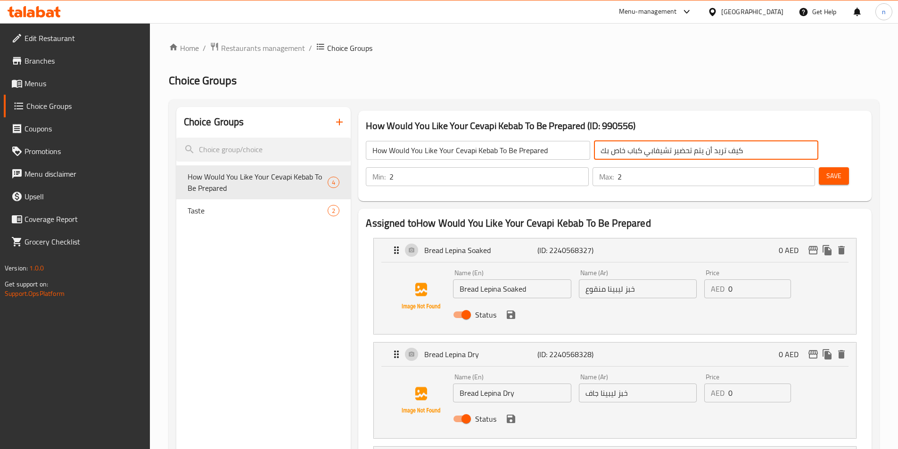
type input "كيف تريد أن يتم تحضير تشيفابي كباب خاص بك"
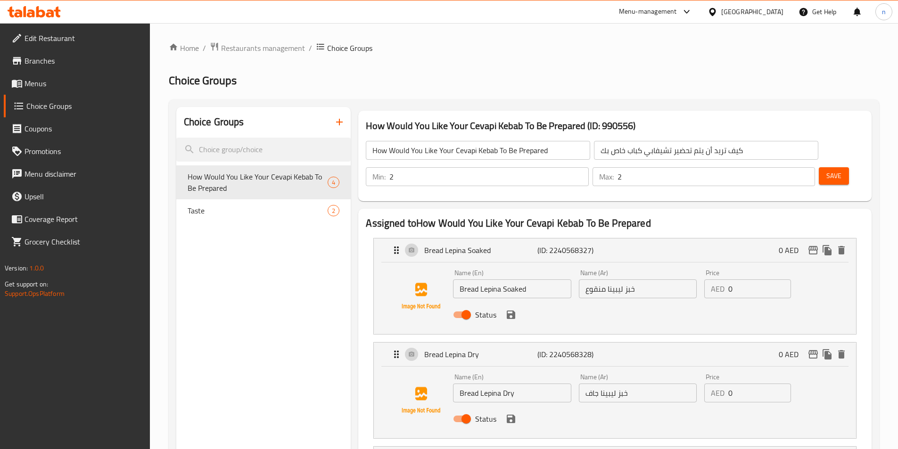
click at [518, 151] on input "How Would You Like Your Cevapi Kebab To Be Prepared" at bounding box center [478, 150] width 224 height 19
click at [819, 167] on button "Save" at bounding box center [834, 175] width 30 height 17
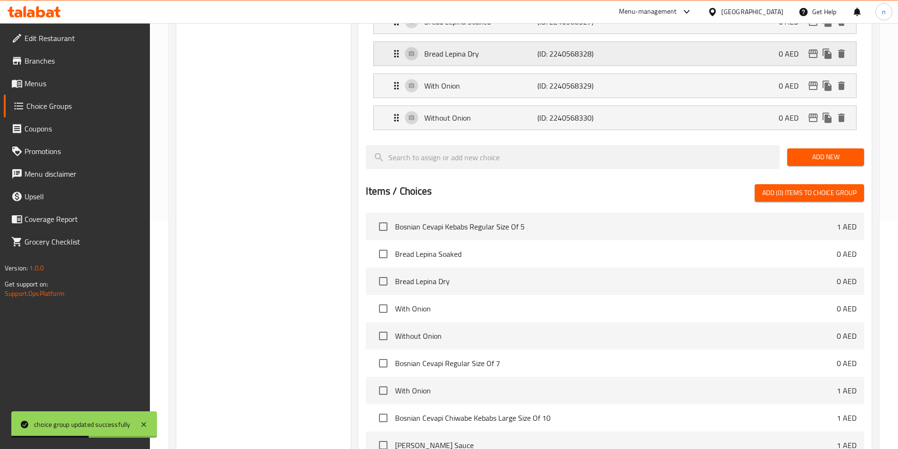
scroll to position [47, 0]
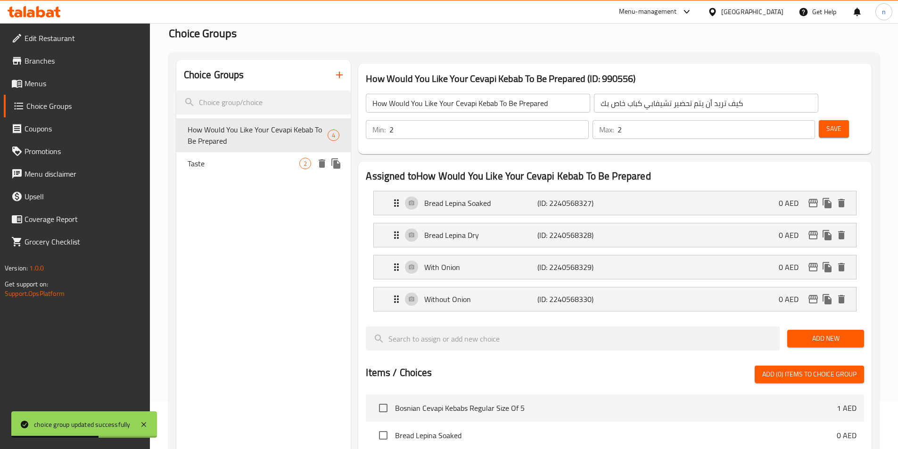
click at [248, 163] on span "Taste" at bounding box center [244, 163] width 112 height 11
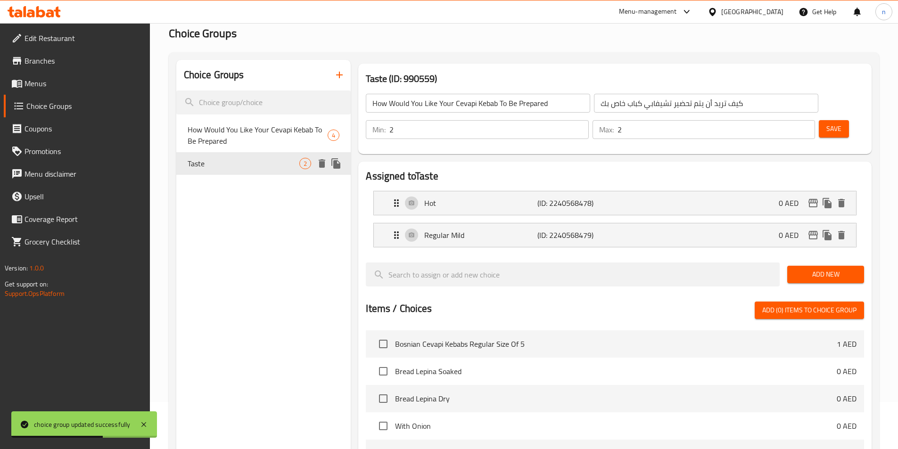
type input "Taste"
type input "ذوق"
type input "0"
type input "1"
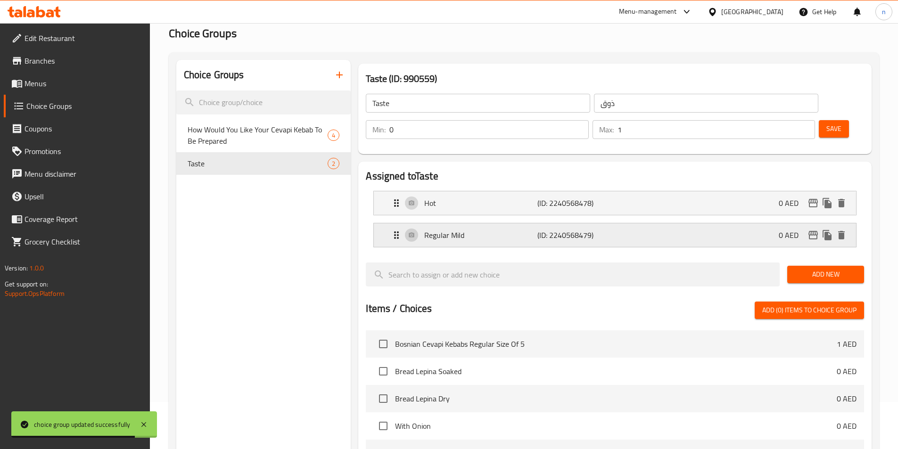
click at [494, 224] on div "Regular Mild (ID: 2240568479) 0 AED" at bounding box center [618, 236] width 454 height 24
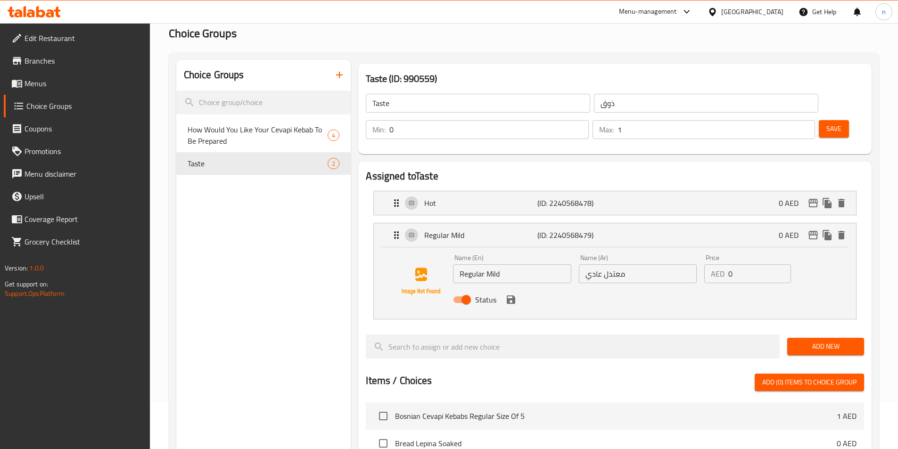
click at [496, 265] on input "Regular Mild" at bounding box center [512, 274] width 118 height 19
click at [476, 198] on p "Hot" at bounding box center [480, 203] width 113 height 11
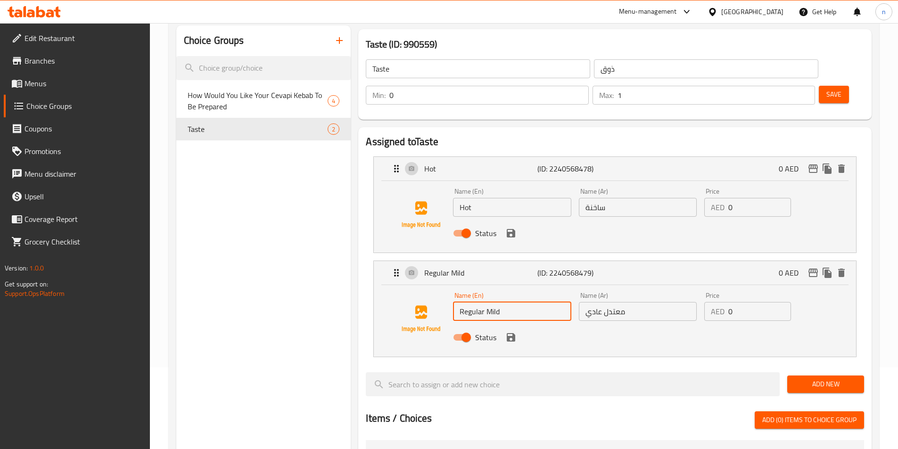
scroll to position [141, 0]
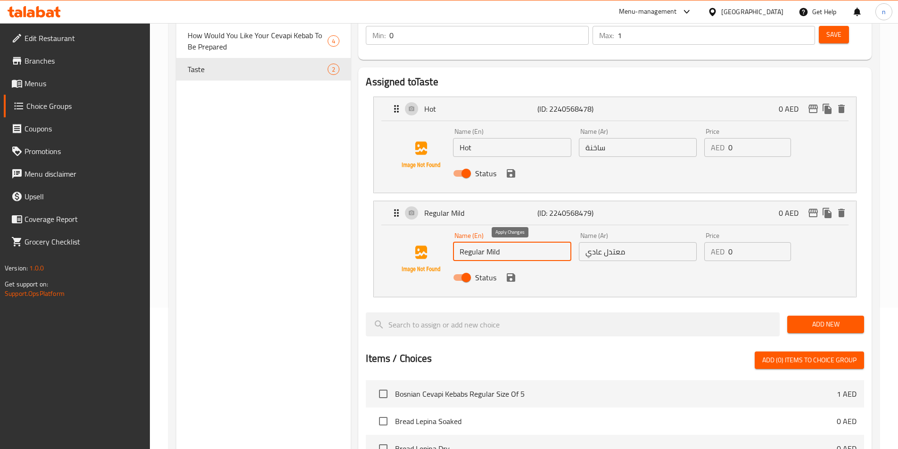
click at [516, 272] on icon "save" at bounding box center [511, 277] width 11 height 11
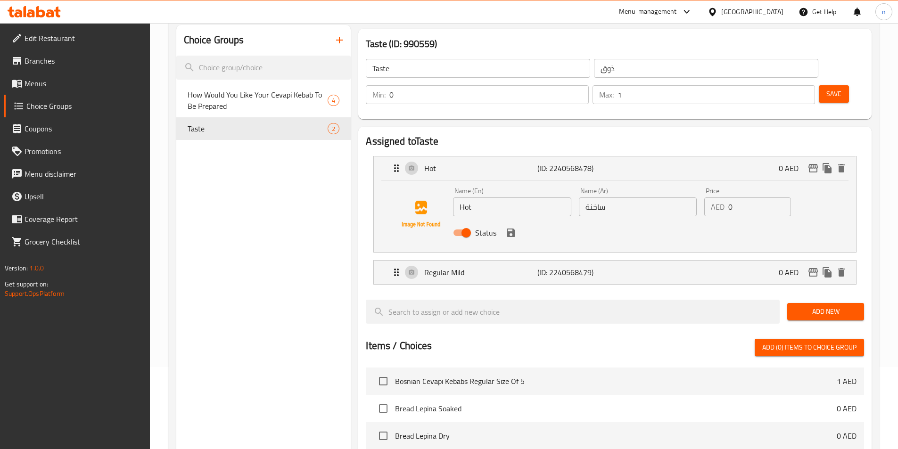
scroll to position [0, 0]
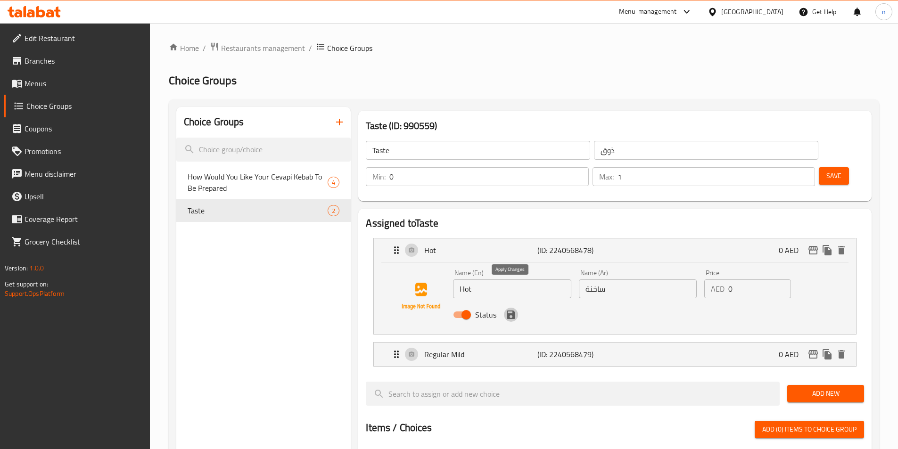
click at [512, 311] on icon "save" at bounding box center [511, 315] width 8 height 8
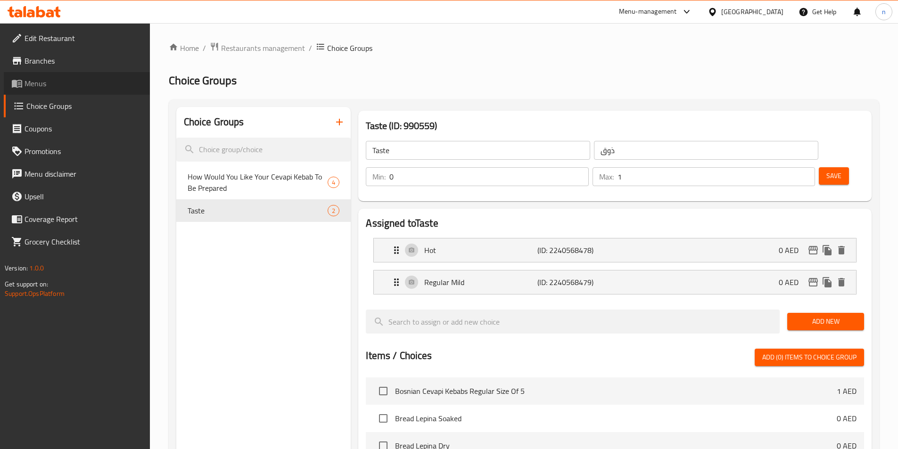
click at [79, 79] on span "Menus" at bounding box center [84, 83] width 118 height 11
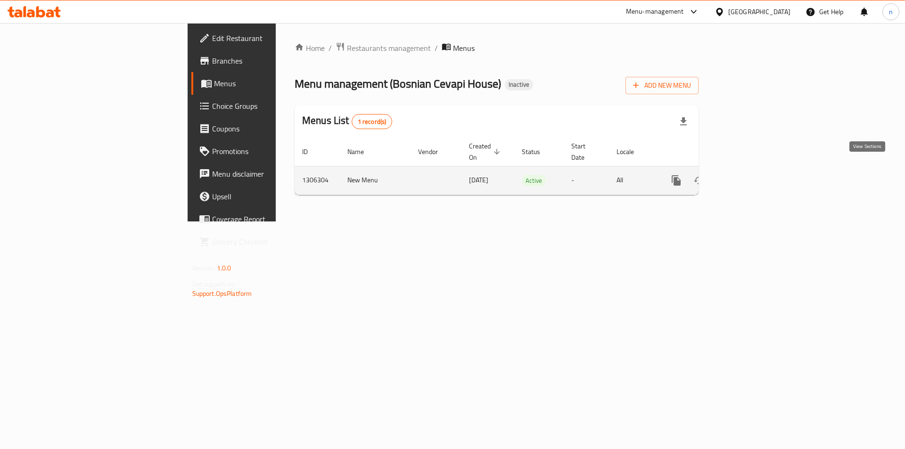
click at [750, 175] on icon "enhanced table" at bounding box center [744, 180] width 11 height 11
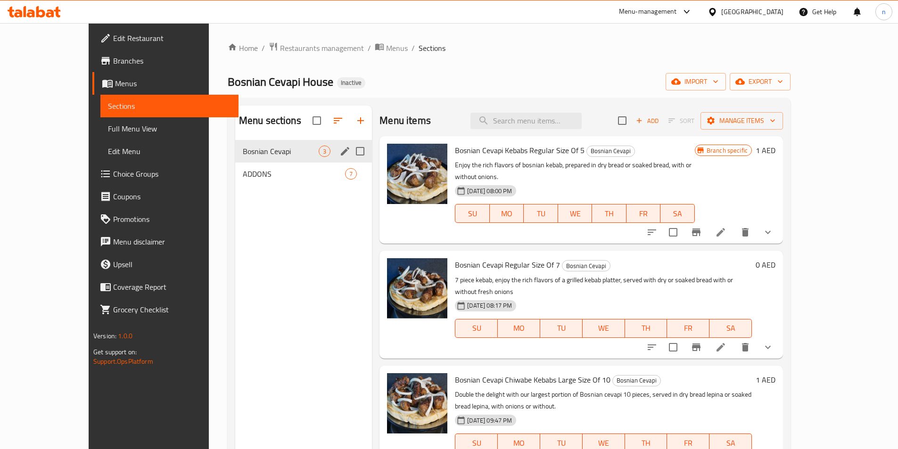
click at [350, 152] on input "Menu sections" at bounding box center [360, 151] width 20 height 20
checkbox input "true"
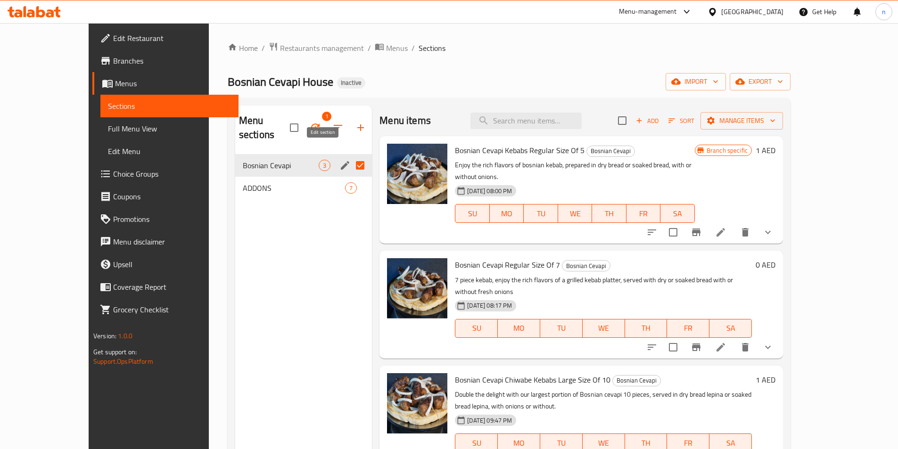
click at [340, 160] on icon "edit" at bounding box center [345, 165] width 11 height 11
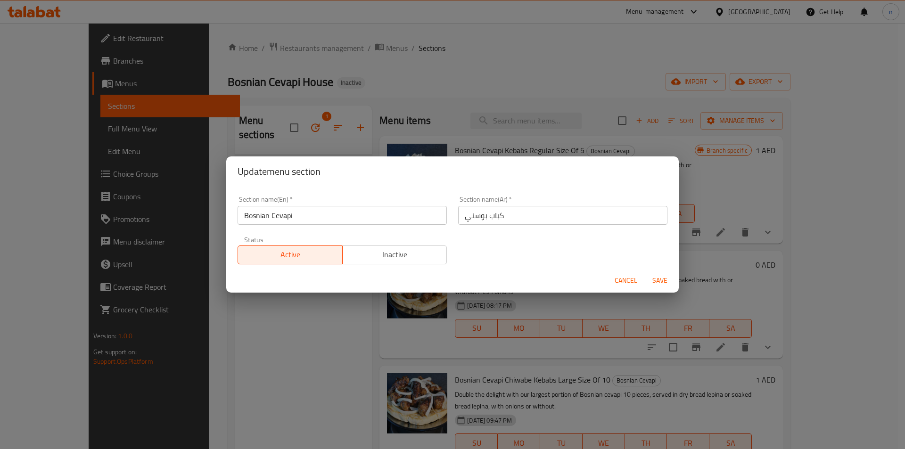
click at [300, 214] on input "Bosnian Cevapi" at bounding box center [342, 215] width 209 height 19
click at [480, 220] on input "كباب بوسني" at bounding box center [562, 215] width 209 height 19
click at [310, 219] on input "Bosnian Cevapi" at bounding box center [342, 215] width 209 height 19
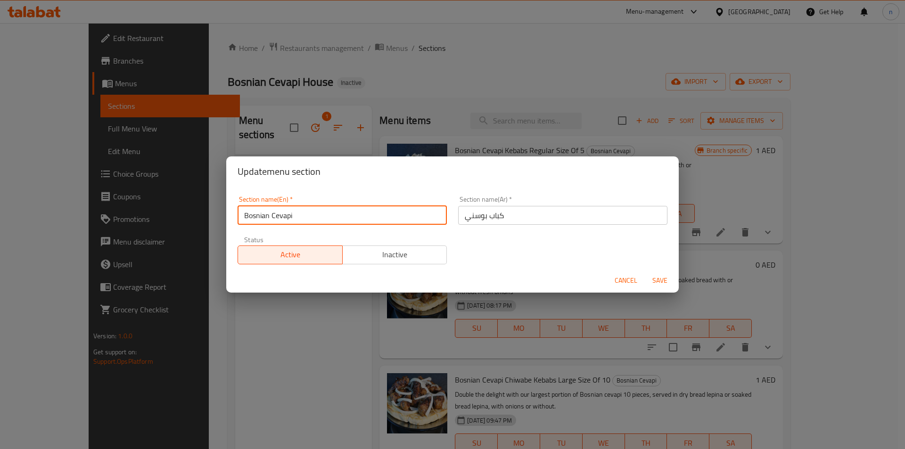
paste input "kebab"
click at [284, 219] on input "Bosnian Cevapi kebab" at bounding box center [342, 215] width 209 height 19
type input "Bosnian Cevapi kebab"
click at [465, 217] on input "كباب بوسني" at bounding box center [562, 215] width 209 height 19
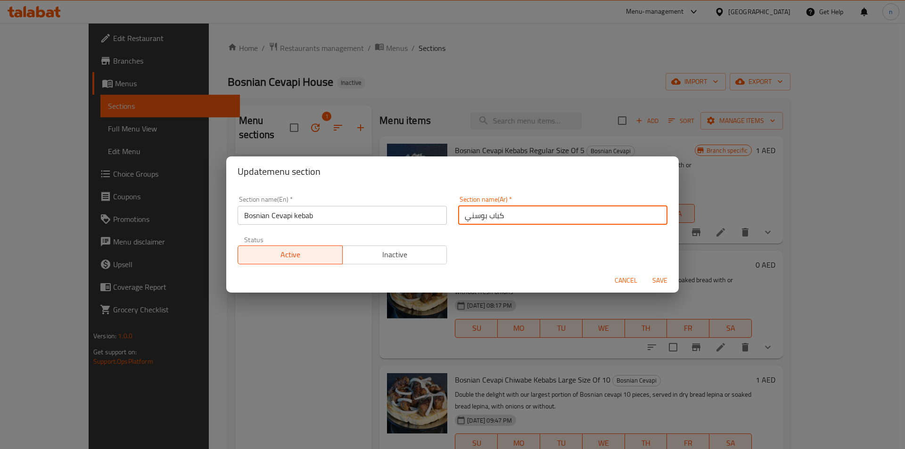
click at [460, 218] on input "كباب بوسني" at bounding box center [562, 215] width 209 height 19
paste input "سيفابي"
click at [499, 217] on input "سيفابي كباب بوسني" at bounding box center [562, 215] width 209 height 19
click at [500, 217] on input "سيفابي كباب بوسني" at bounding box center [562, 215] width 209 height 19
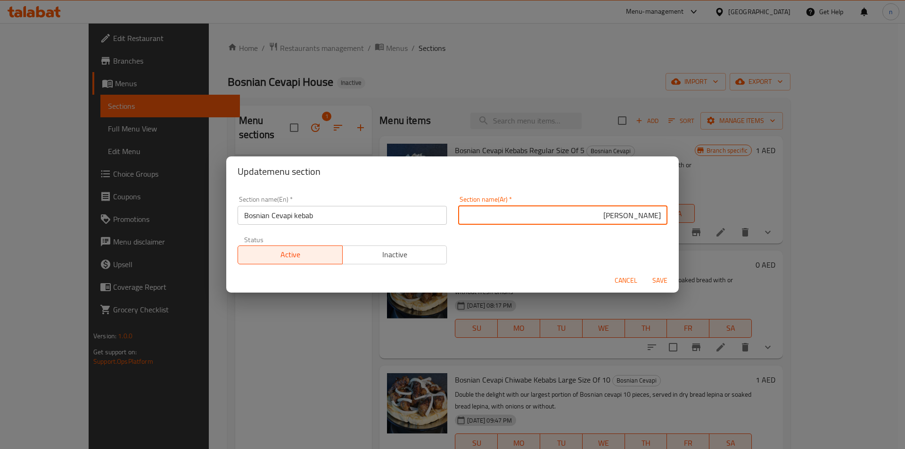
click at [545, 206] on input "سيفابي كباب بوسني" at bounding box center [562, 215] width 209 height 19
click at [619, 220] on input "سيفابي كباب بوسني" at bounding box center [562, 215] width 209 height 19
click at [655, 215] on input "سيفابي بوسني" at bounding box center [562, 215] width 209 height 19
paste input "كباب"
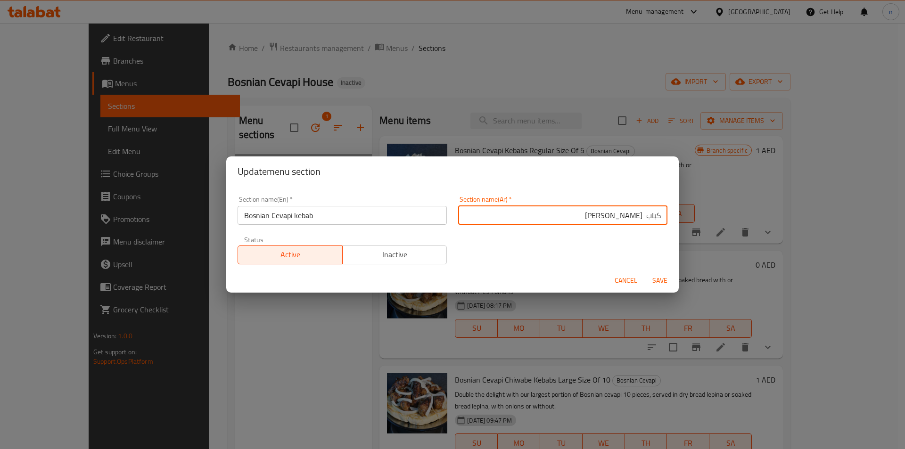
click at [637, 215] on input "كباب سيفابي بوسني" at bounding box center [562, 215] width 209 height 19
type input "كباب [PERSON_NAME]"
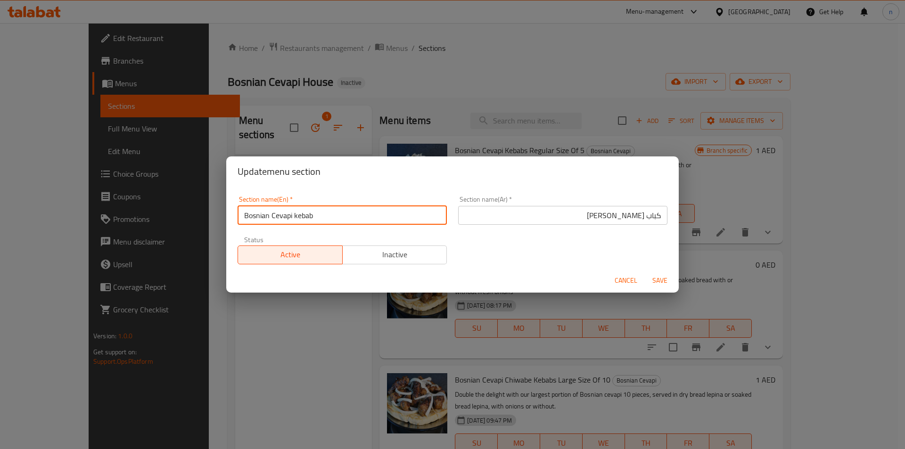
click at [249, 219] on input "Bosnian Cevapi kebab" at bounding box center [342, 215] width 209 height 19
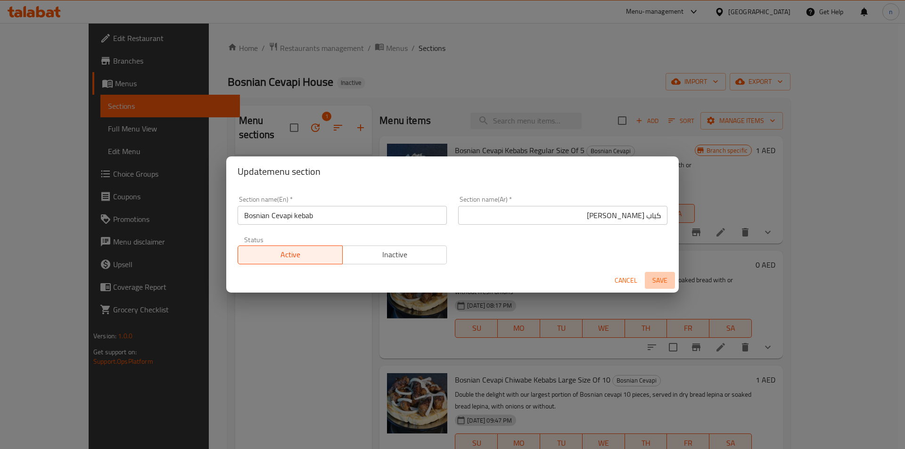
click at [662, 281] on span "Save" at bounding box center [660, 281] width 23 height 12
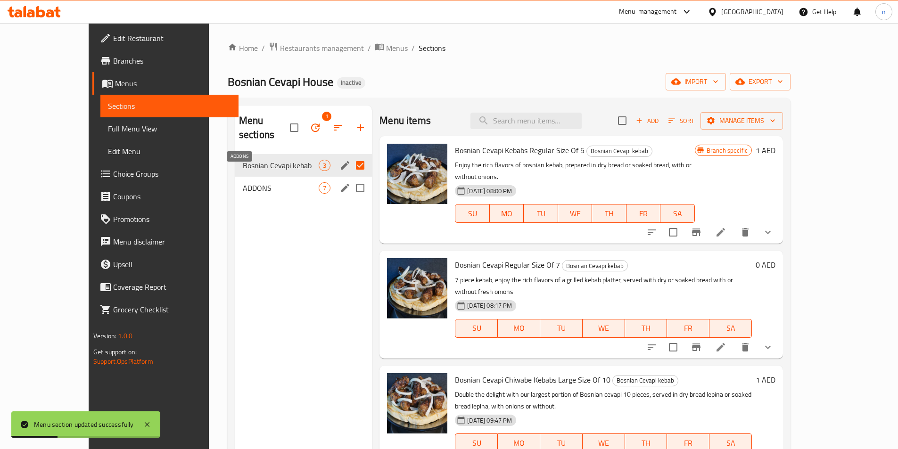
click at [263, 183] on span "ADDONS" at bounding box center [281, 188] width 76 height 11
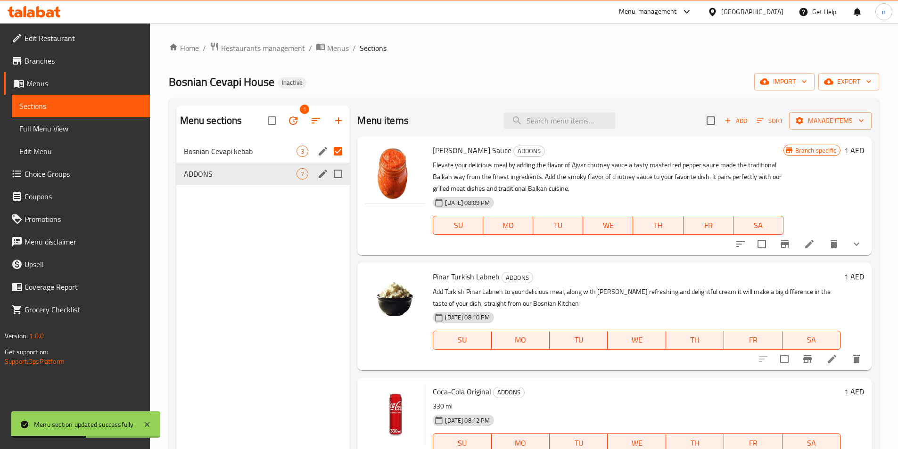
click at [340, 172] on input "Menu sections" at bounding box center [338, 174] width 20 height 20
checkbox input "true"
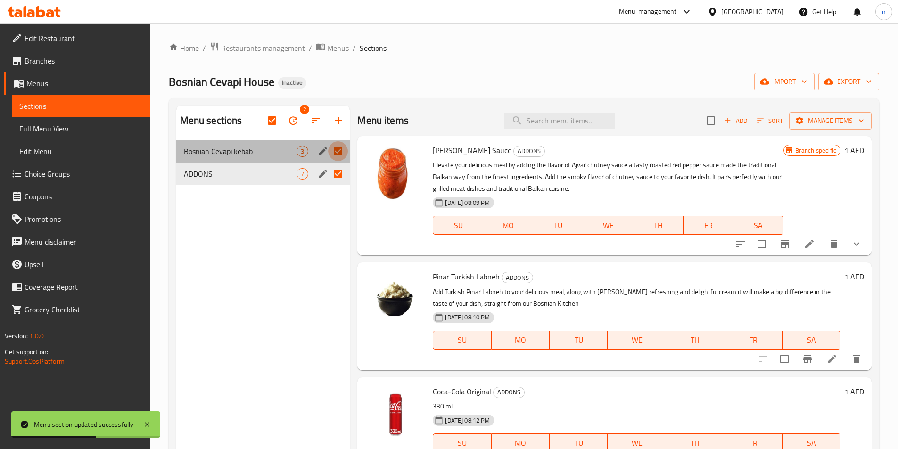
click at [335, 154] on input "Menu sections" at bounding box center [338, 151] width 20 height 20
checkbox input "false"
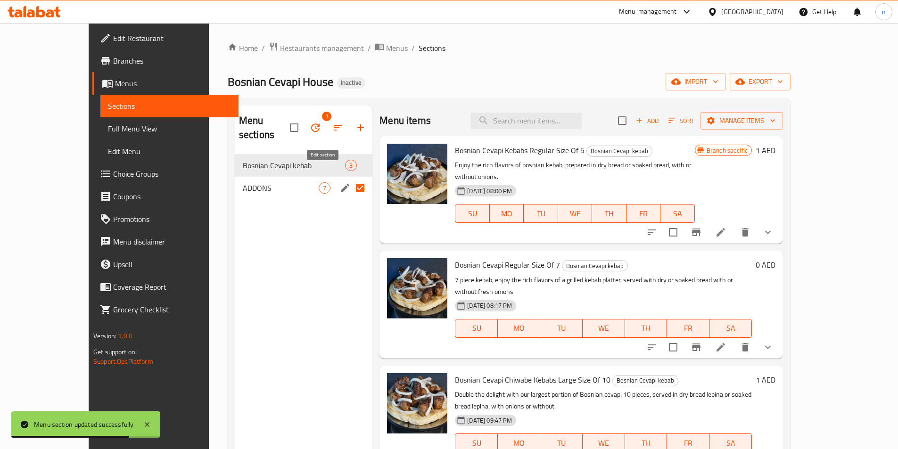
click at [341, 184] on icon "edit" at bounding box center [345, 188] width 8 height 8
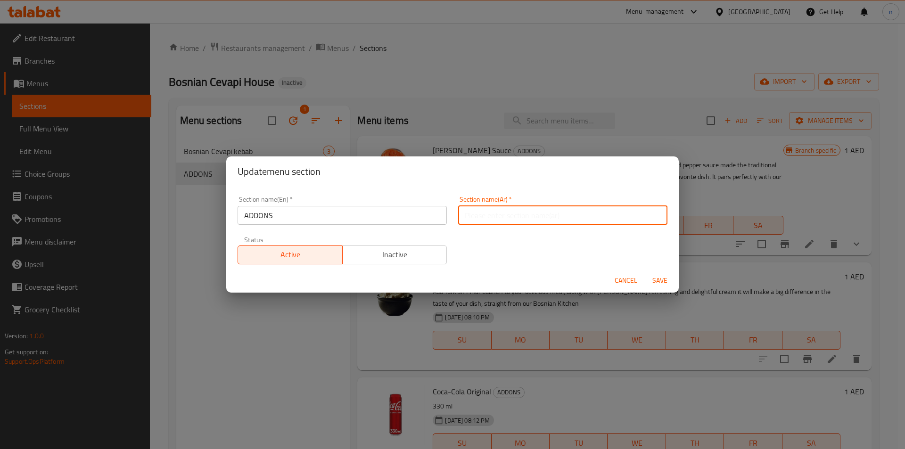
click at [488, 217] on input "text" at bounding box center [562, 215] width 209 height 19
type input "إضافات"
click at [278, 216] on input "ADDONS" at bounding box center [342, 215] width 209 height 19
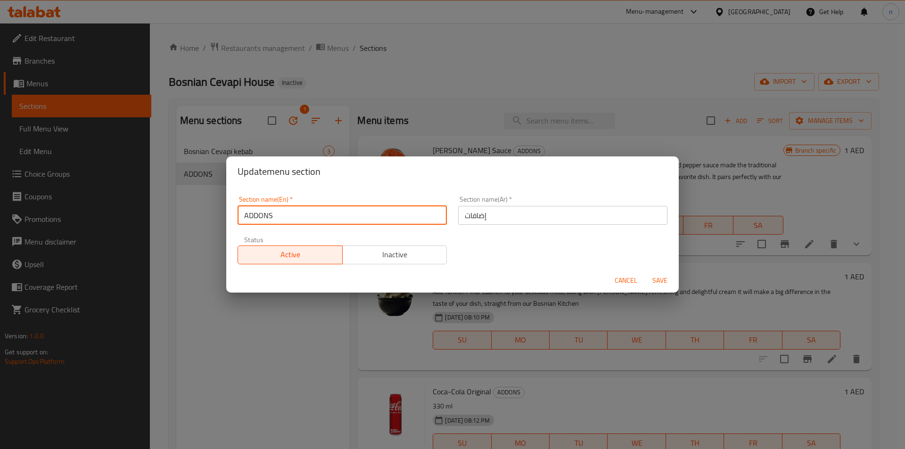
click at [278, 216] on input "ADDONS" at bounding box center [342, 215] width 209 height 19
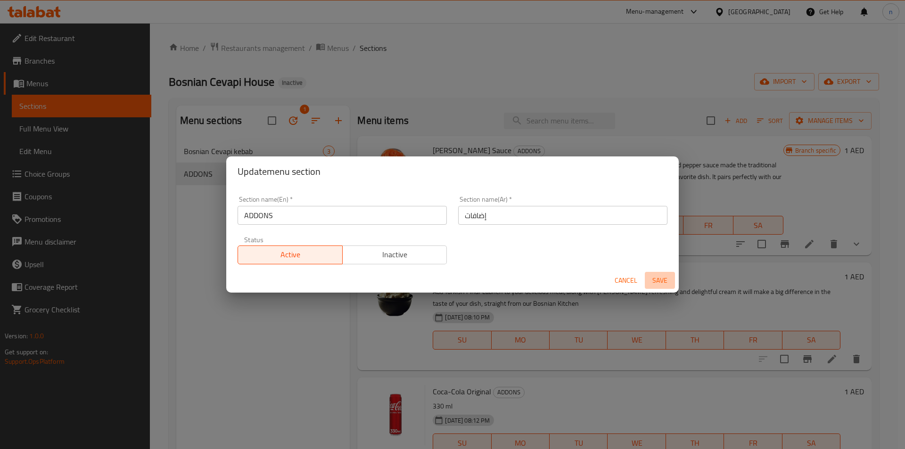
click at [659, 280] on span "Save" at bounding box center [660, 281] width 23 height 12
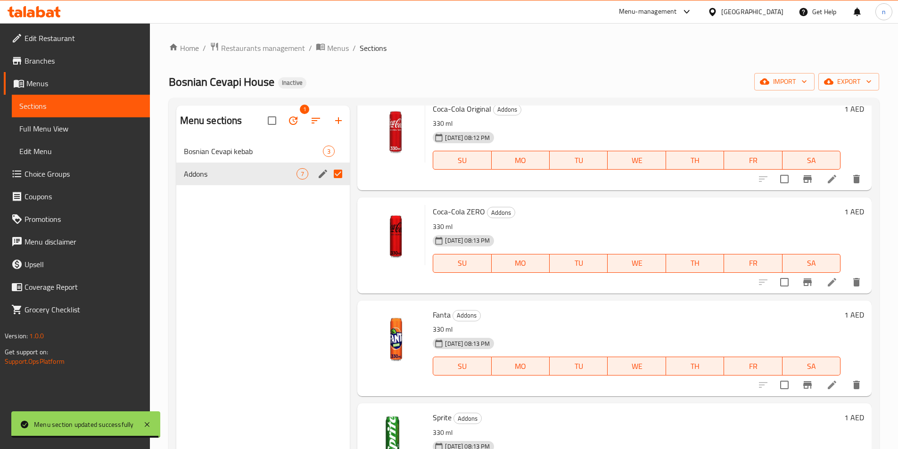
scroll to position [331, 0]
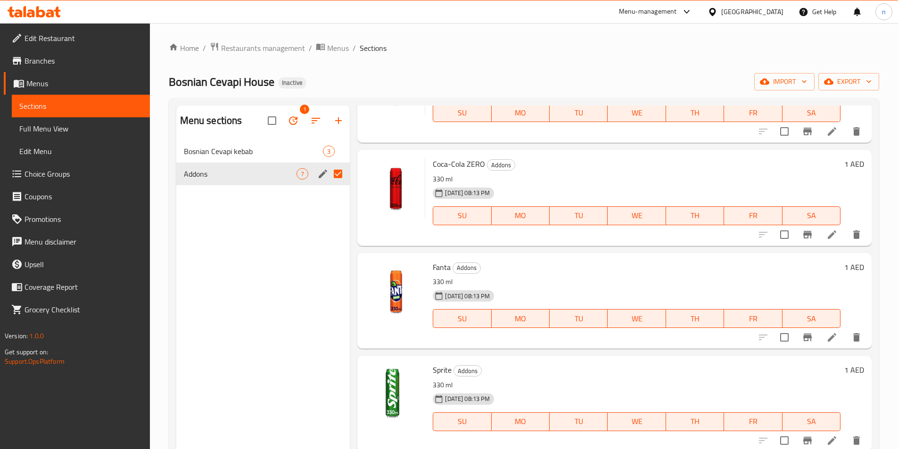
click at [58, 134] on span "Full Menu View" at bounding box center [80, 128] width 123 height 11
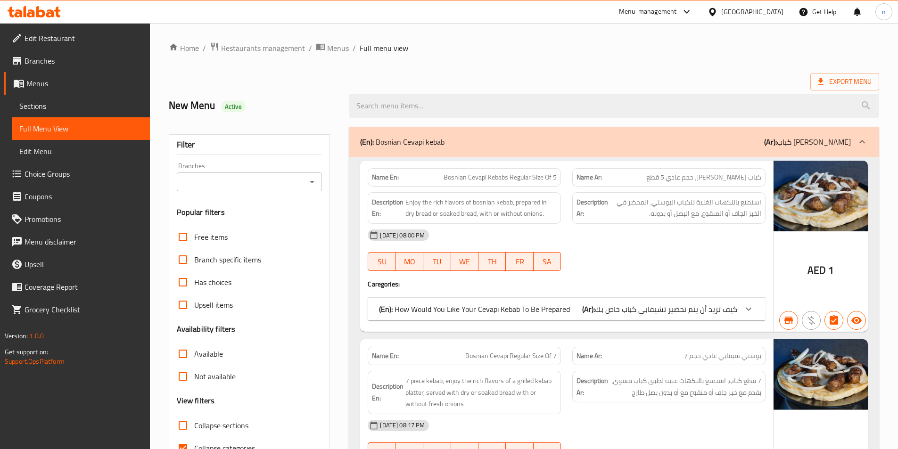
scroll to position [189, 0]
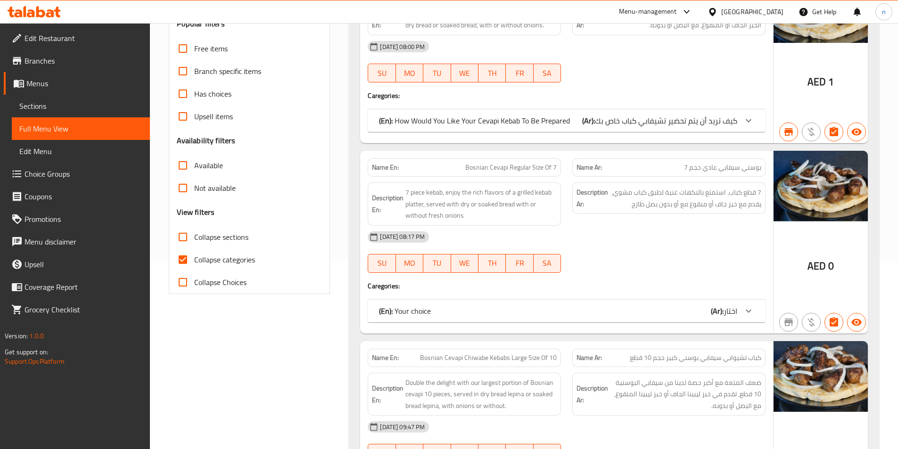
click at [179, 261] on input "Collapse categories" at bounding box center [183, 260] width 23 height 23
checkbox input "false"
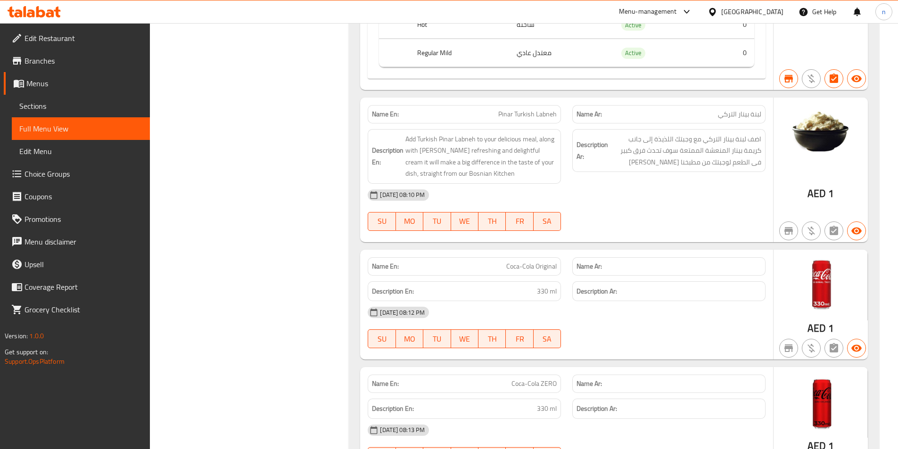
scroll to position [1474, 0]
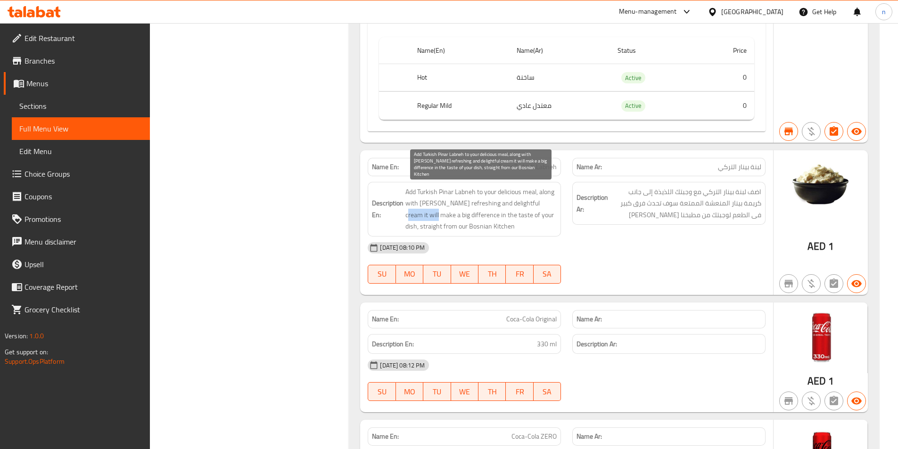
drag, startPoint x: 528, startPoint y: 204, endPoint x: 423, endPoint y: 219, distance: 106.8
click at [423, 219] on span "Add Turkish Pinar Labneh to your delicious meal, along with [PERSON_NAME] refre…" at bounding box center [481, 209] width 151 height 46
copy span "t will make"
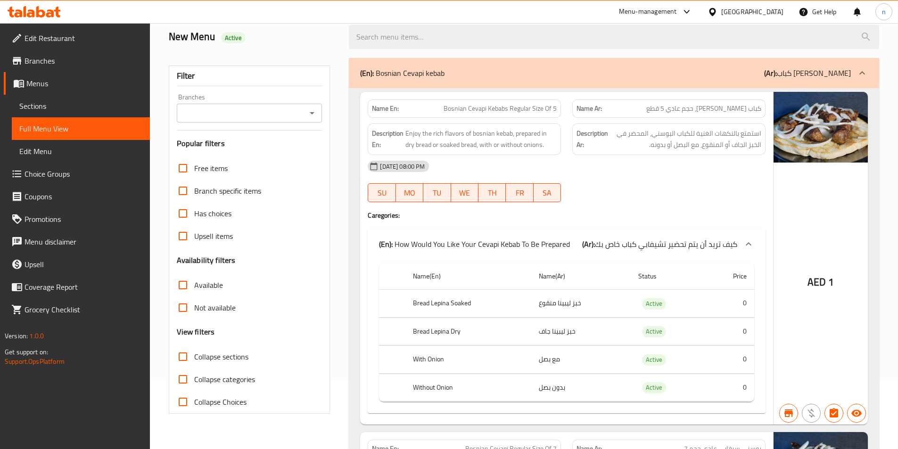
scroll to position [0, 0]
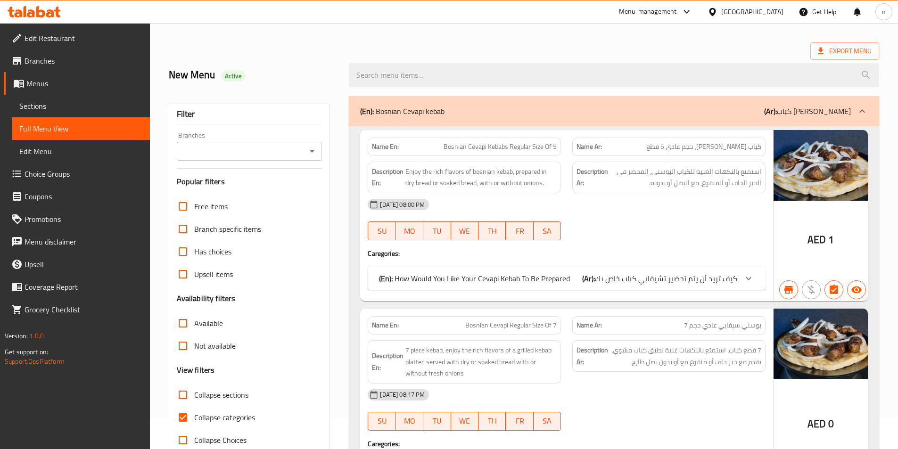
scroll to position [47, 0]
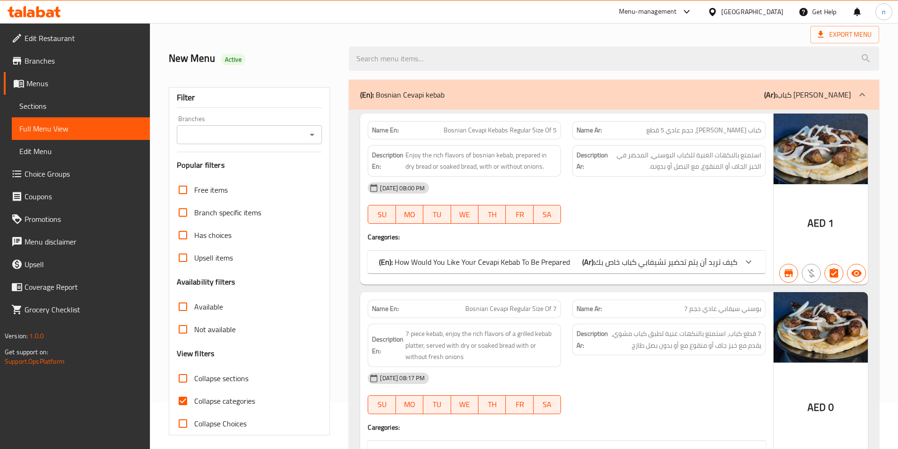
click at [180, 398] on input "Collapse categories" at bounding box center [183, 401] width 23 height 23
checkbox input "false"
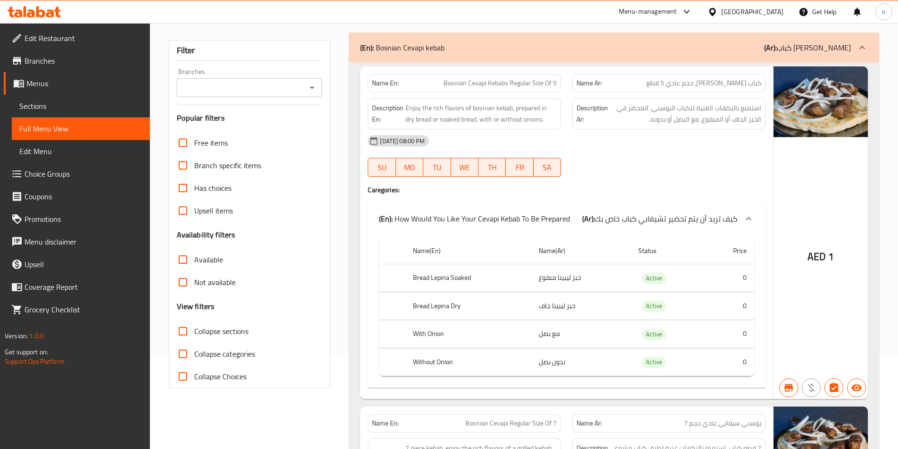
scroll to position [141, 0]
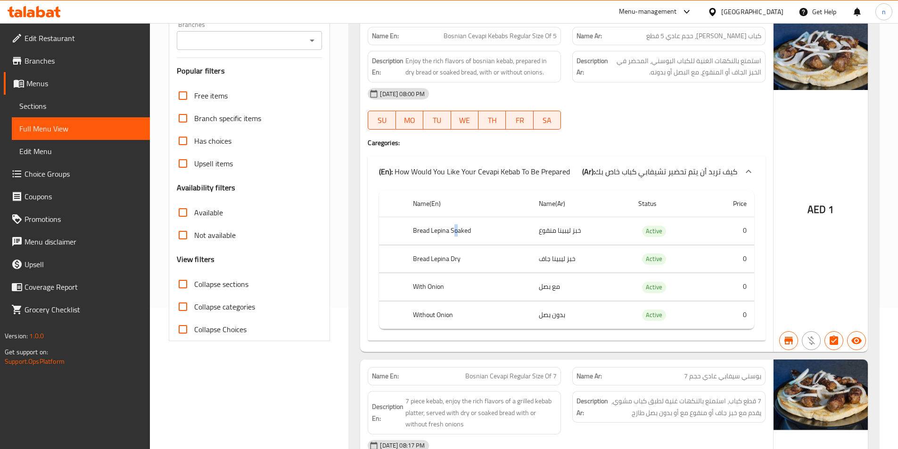
click at [456, 232] on th "Bread Lepina Soaked" at bounding box center [469, 231] width 126 height 28
click at [462, 233] on th "Bread Lepina Soaked" at bounding box center [469, 231] width 126 height 28
copy th "Soaked"
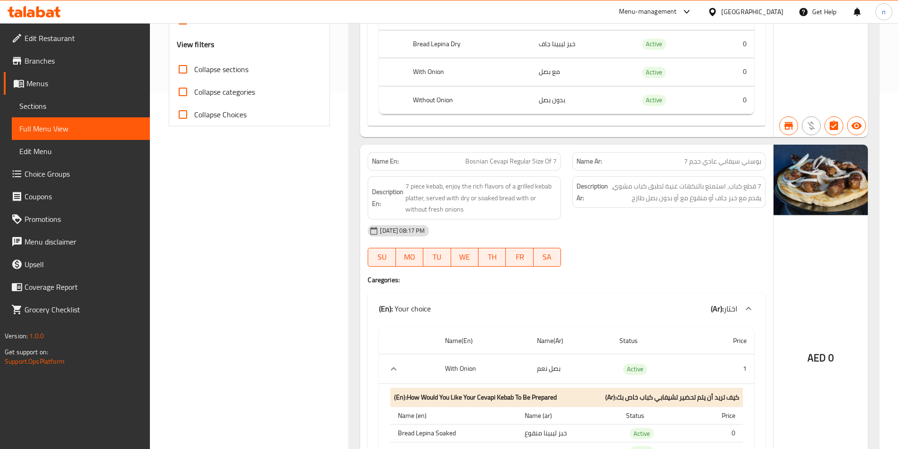
scroll to position [377, 0]
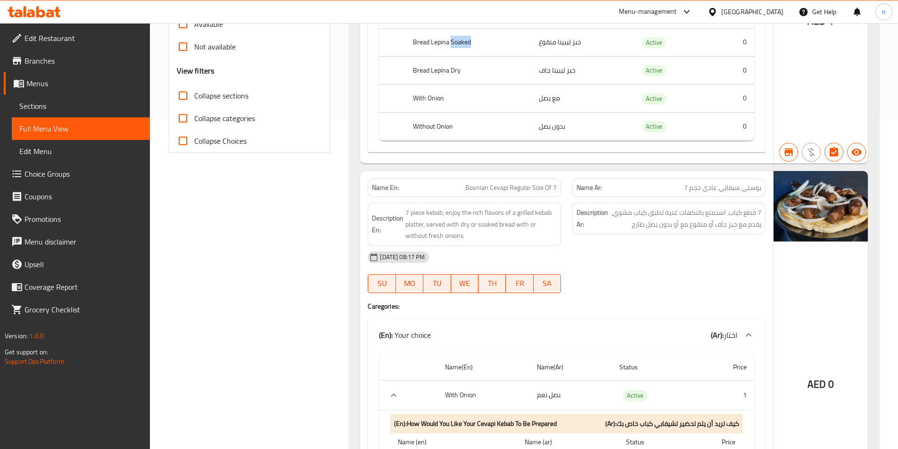
click at [57, 102] on span "Sections" at bounding box center [80, 105] width 123 height 11
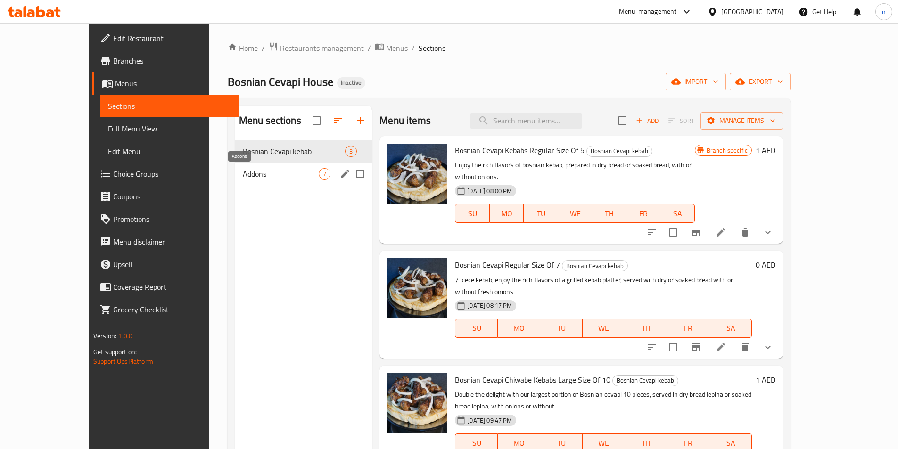
click at [261, 174] on span "Addons" at bounding box center [281, 173] width 76 height 11
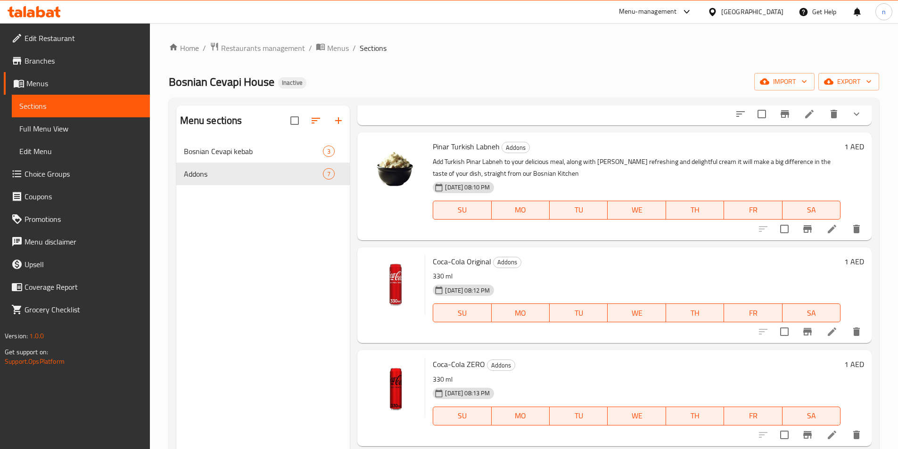
scroll to position [95, 0]
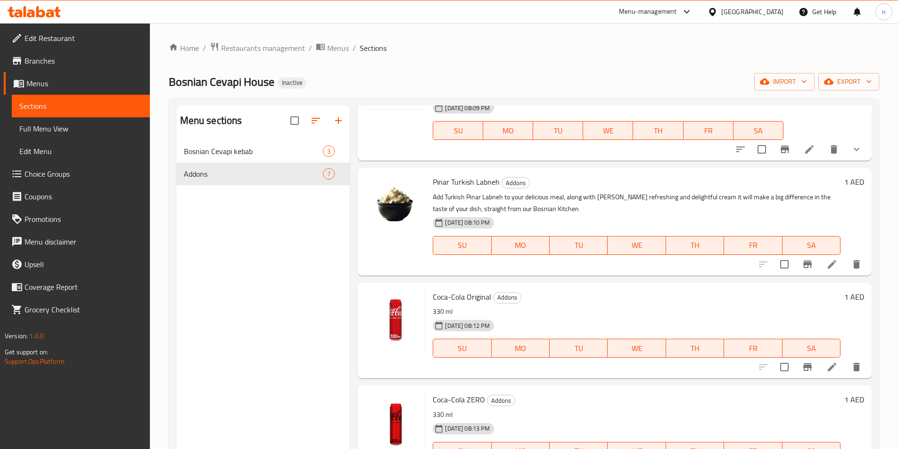
click at [827, 364] on icon at bounding box center [832, 367] width 11 height 11
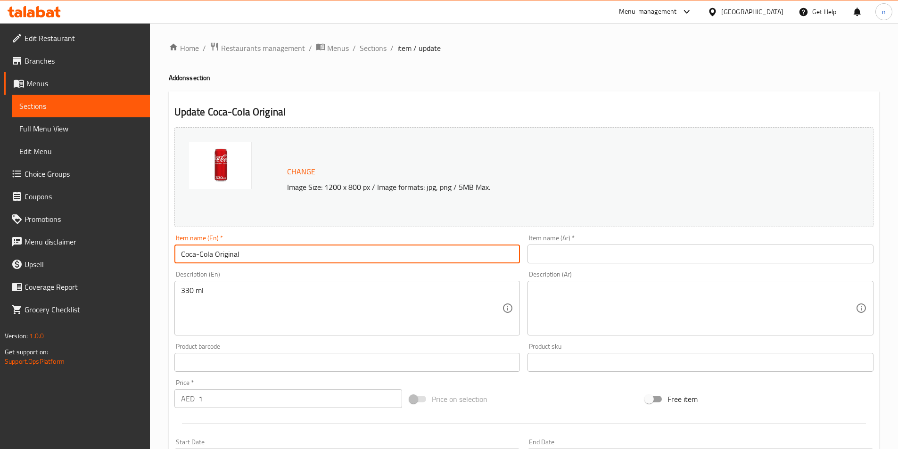
click at [200, 255] on input "Coca-Cola Original" at bounding box center [347, 254] width 346 height 19
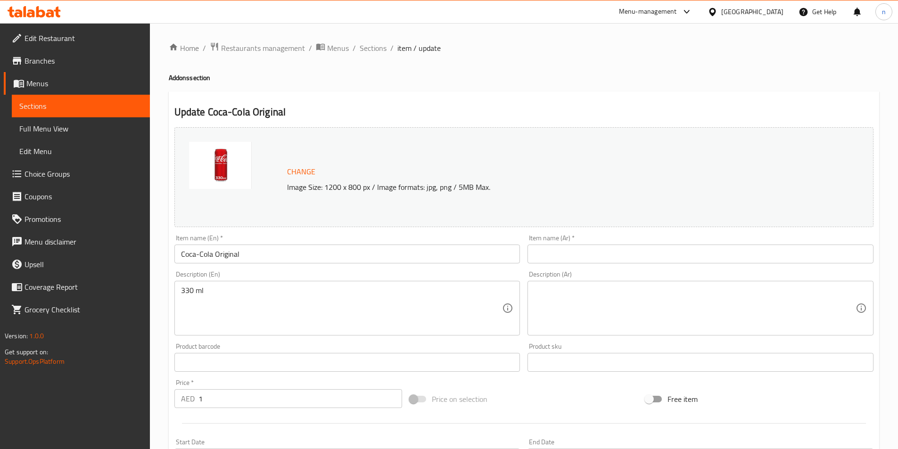
click at [573, 246] on input "text" at bounding box center [701, 254] width 346 height 19
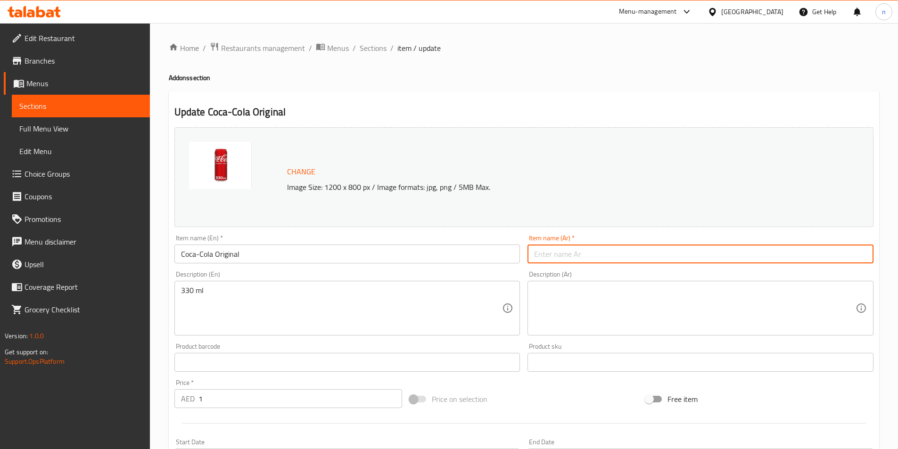
paste input "كوكاكولا الأصلي"
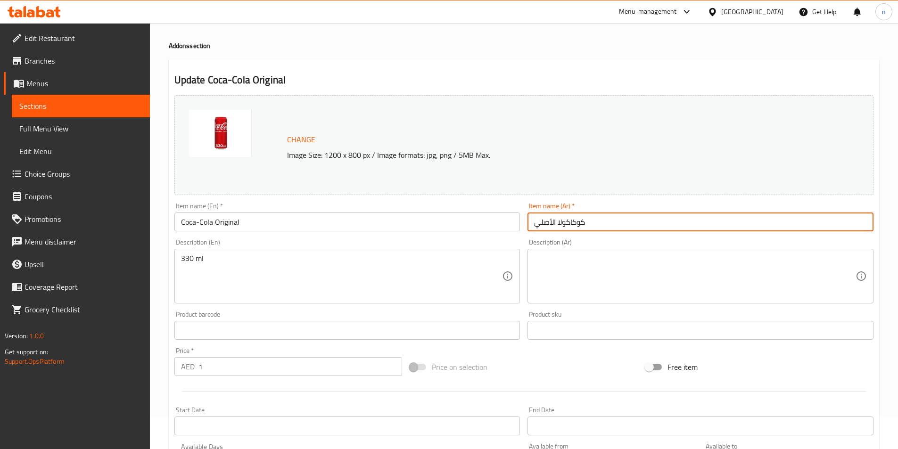
scroll to position [47, 0]
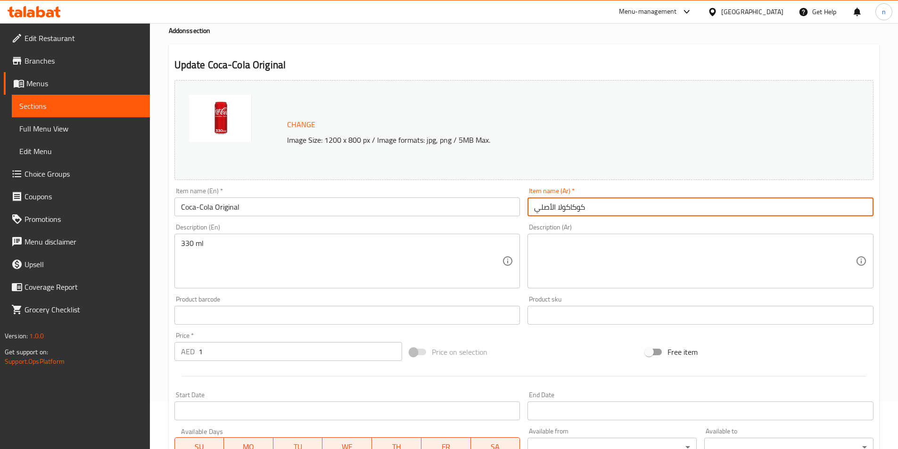
type input "كوكاكولا الأصلي"
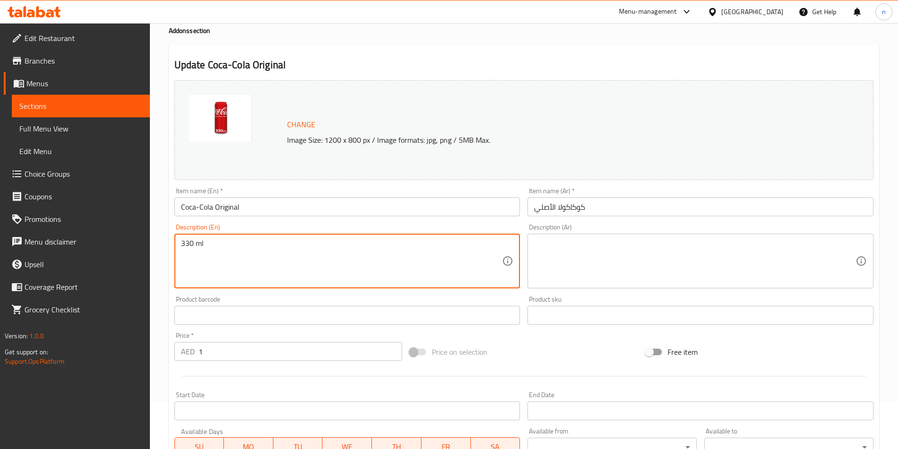
click at [199, 248] on textarea "330 ml" at bounding box center [342, 261] width 322 height 45
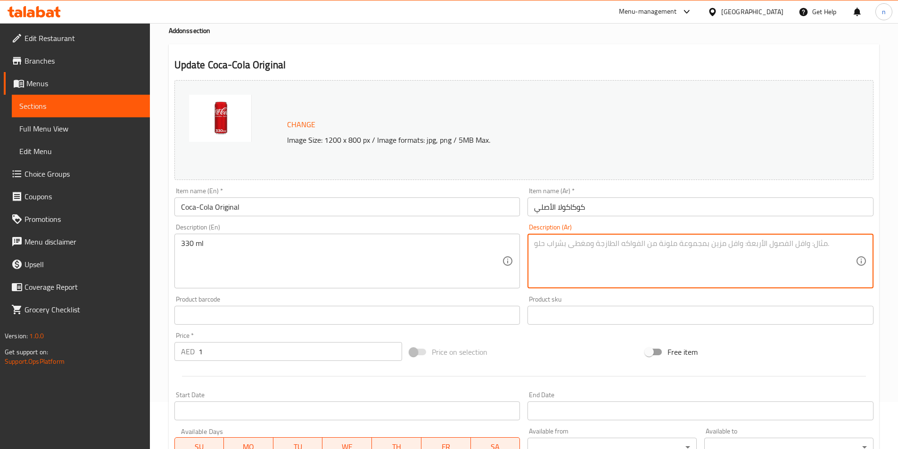
click at [542, 250] on textarea at bounding box center [695, 261] width 322 height 45
paste textarea "330 مل"
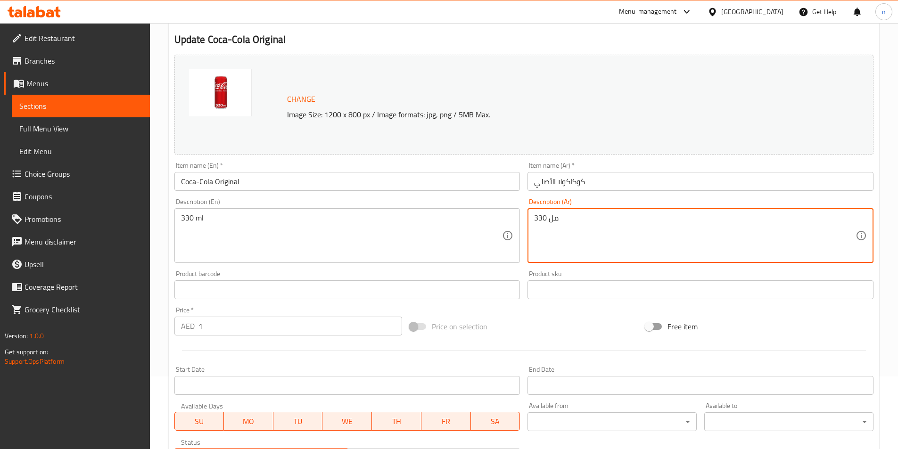
scroll to position [94, 0]
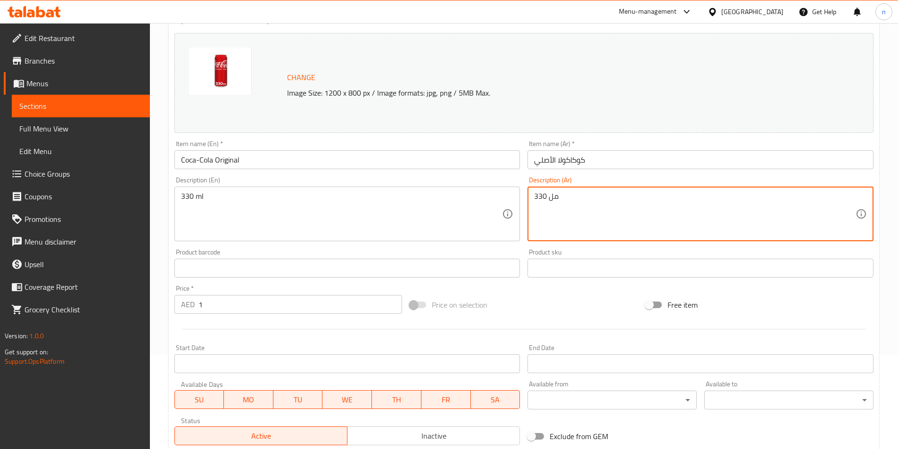
click at [541, 199] on textarea "330 مل" at bounding box center [695, 214] width 322 height 45
type textarea "330 مل"
drag, startPoint x: 541, startPoint y: 199, endPoint x: 526, endPoint y: 213, distance: 20.7
click at [526, 213] on div "Description (Ar) 330 مل Description (Ar)" at bounding box center [701, 209] width 354 height 72
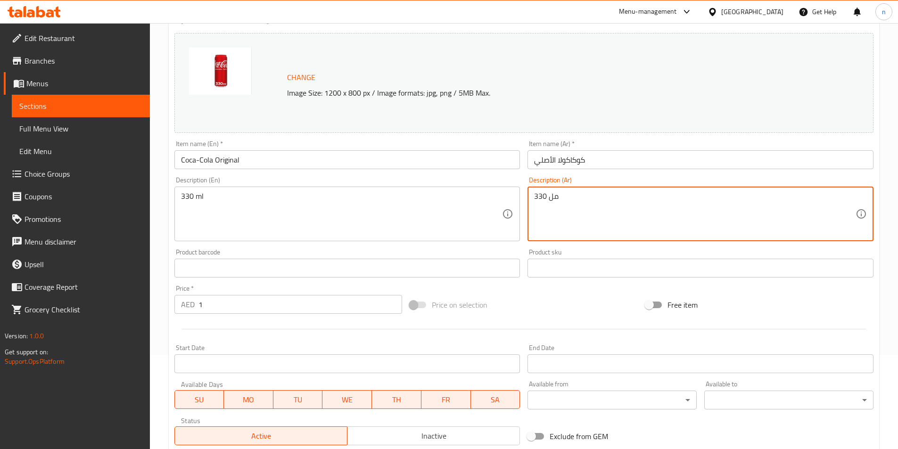
click at [545, 193] on textarea "330 مل" at bounding box center [695, 214] width 322 height 45
click at [613, 218] on textarea "330 مل" at bounding box center [695, 214] width 322 height 45
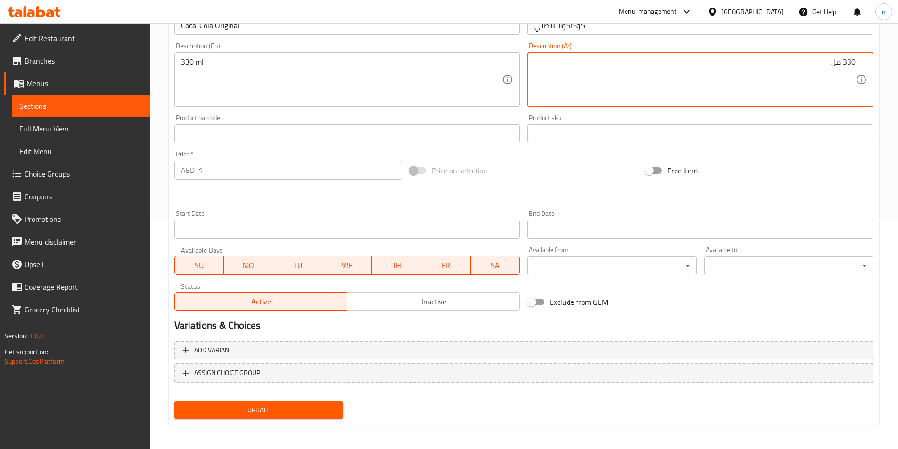
scroll to position [231, 0]
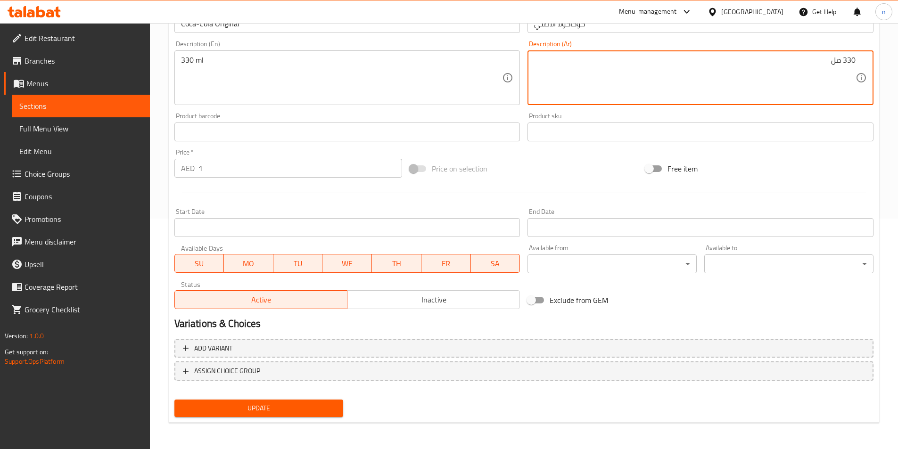
click at [239, 412] on span "Update" at bounding box center [259, 409] width 154 height 12
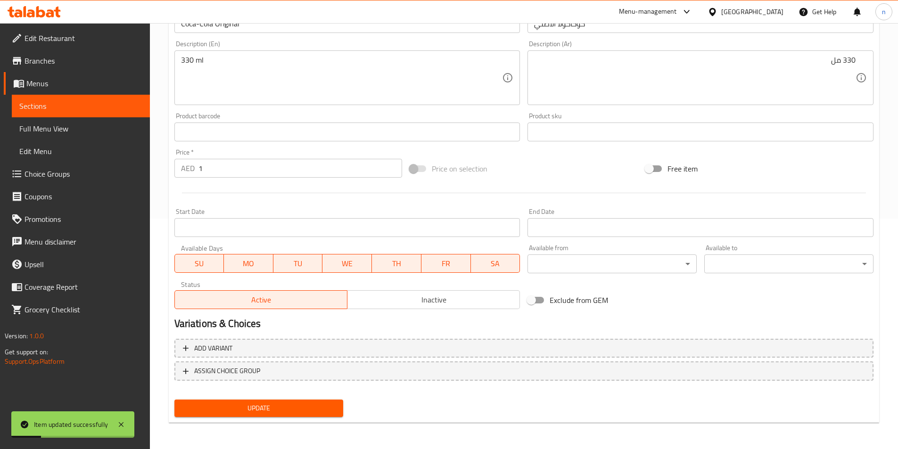
scroll to position [0, 0]
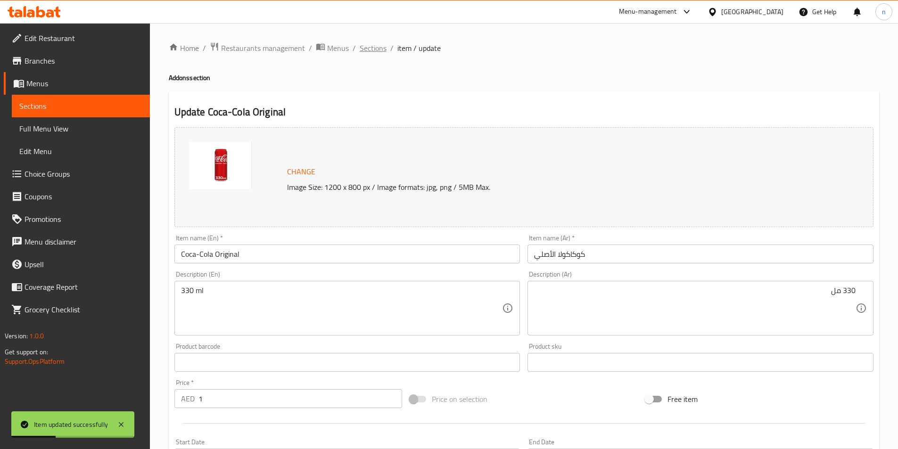
click at [370, 51] on span "Sections" at bounding box center [373, 47] width 27 height 11
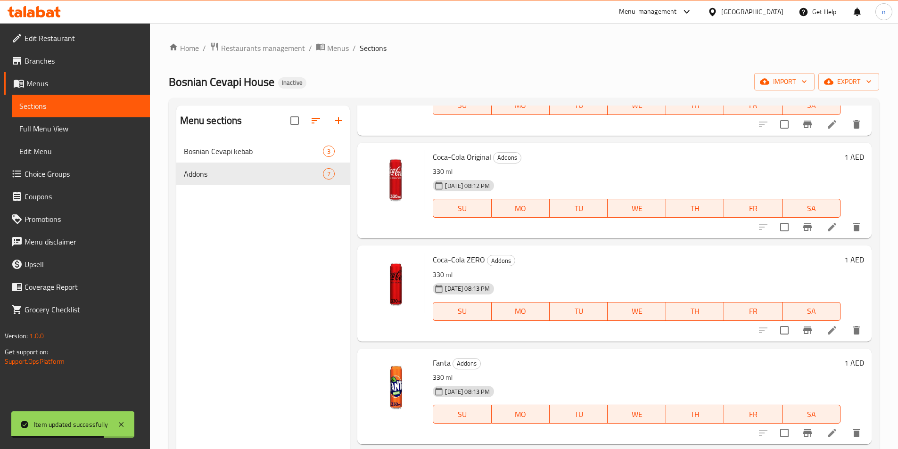
scroll to position [236, 0]
click at [828, 331] on icon at bounding box center [832, 329] width 11 height 11
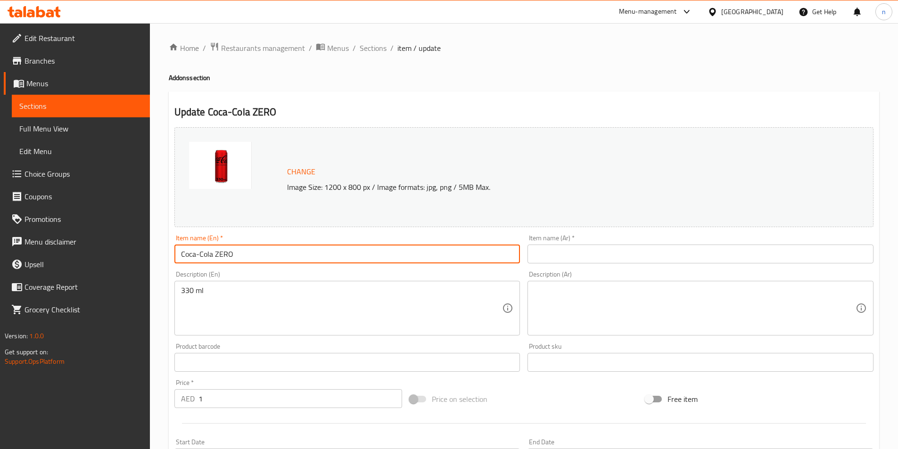
click at [217, 259] on input "Coca-Cola ZERO" at bounding box center [347, 254] width 346 height 19
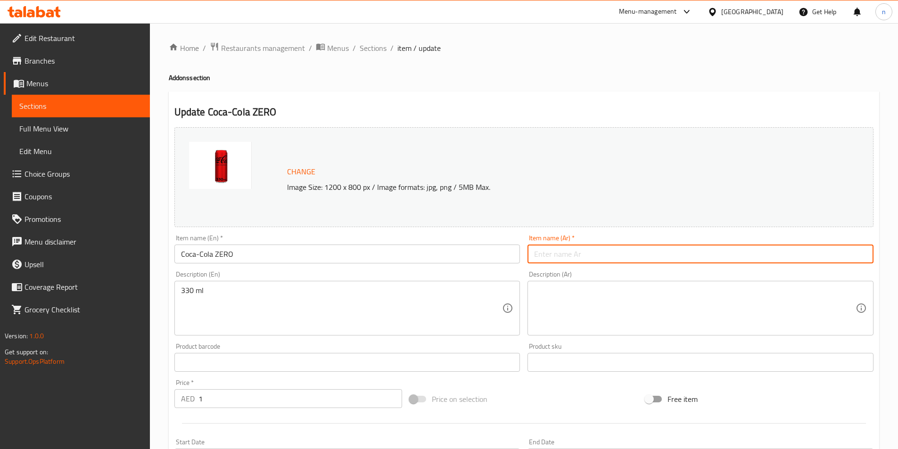
click at [565, 258] on input "text" at bounding box center [701, 254] width 346 height 19
paste input "[PERSON_NAME]"
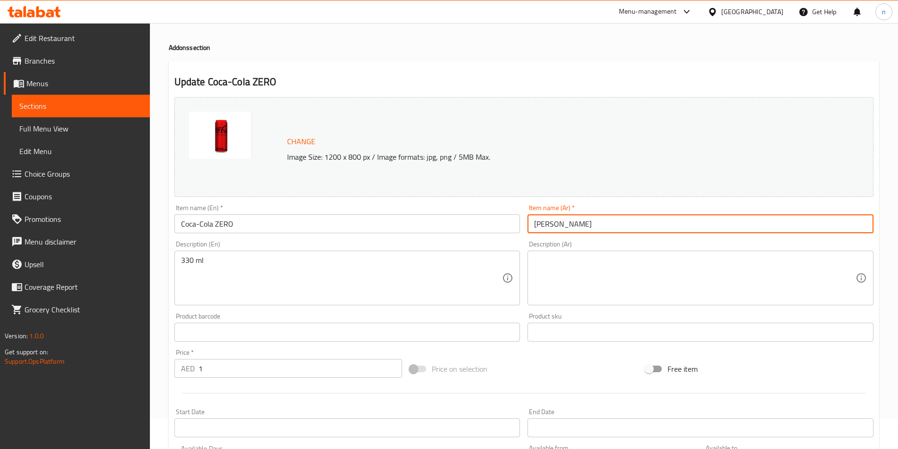
scroll to position [47, 0]
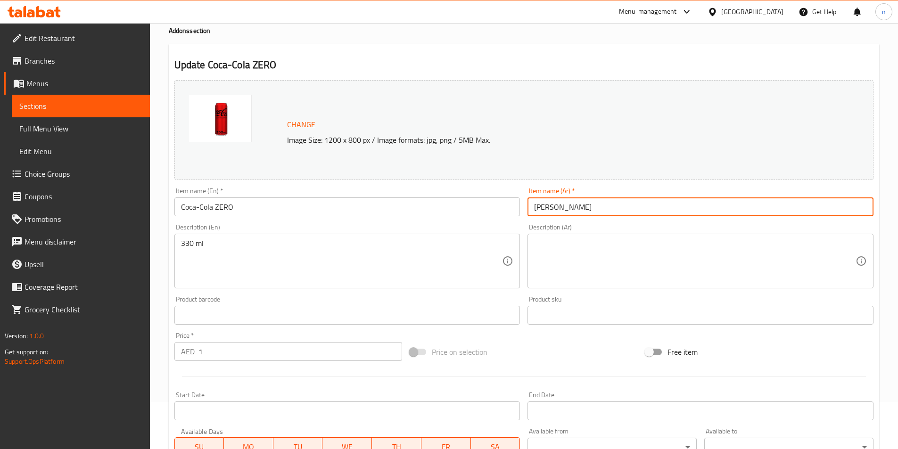
type input "[PERSON_NAME]"
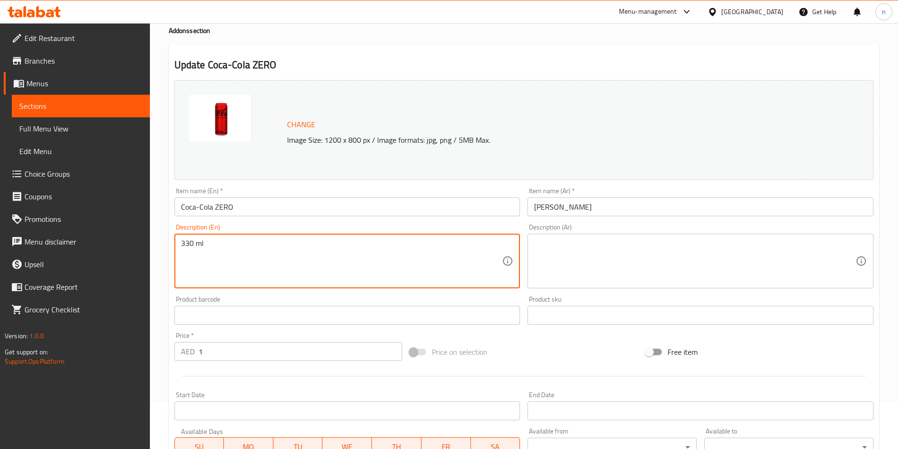
click at [190, 247] on textarea "330 ml" at bounding box center [342, 261] width 322 height 45
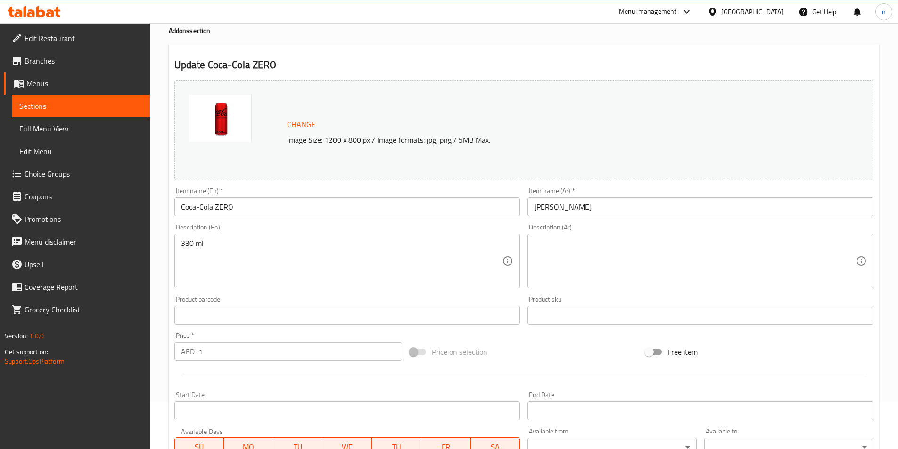
click at [550, 245] on textarea at bounding box center [695, 261] width 322 height 45
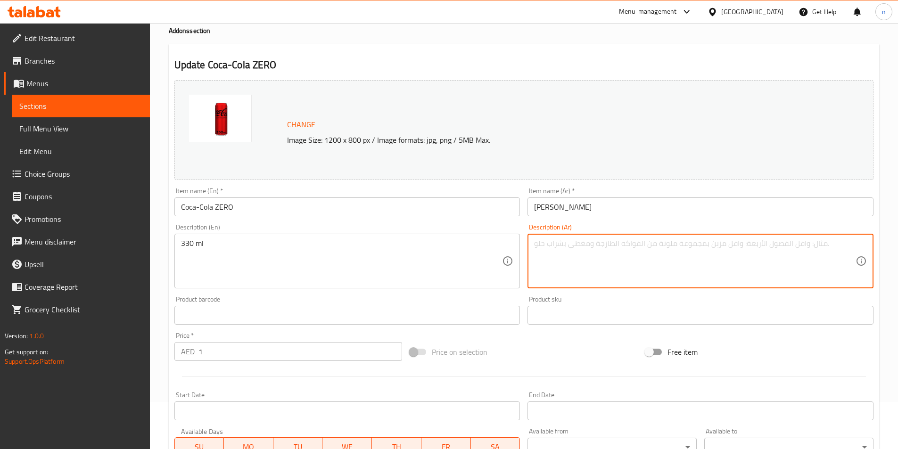
paste textarea "330 مل"
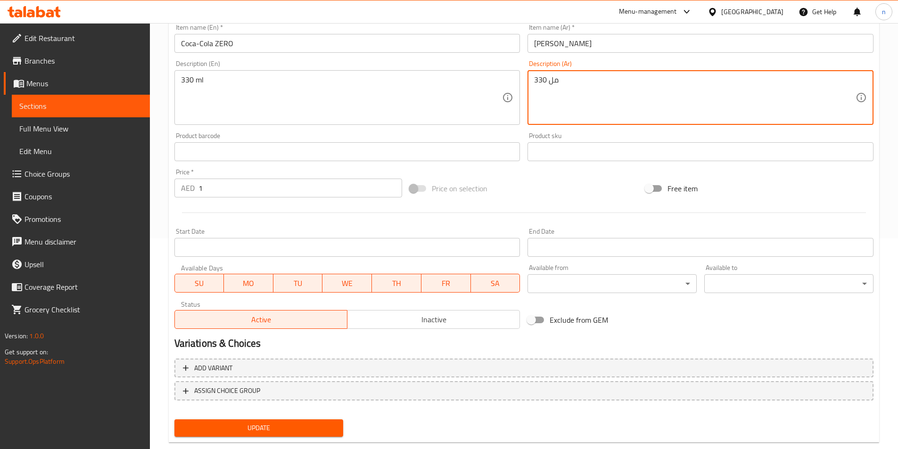
scroll to position [231, 0]
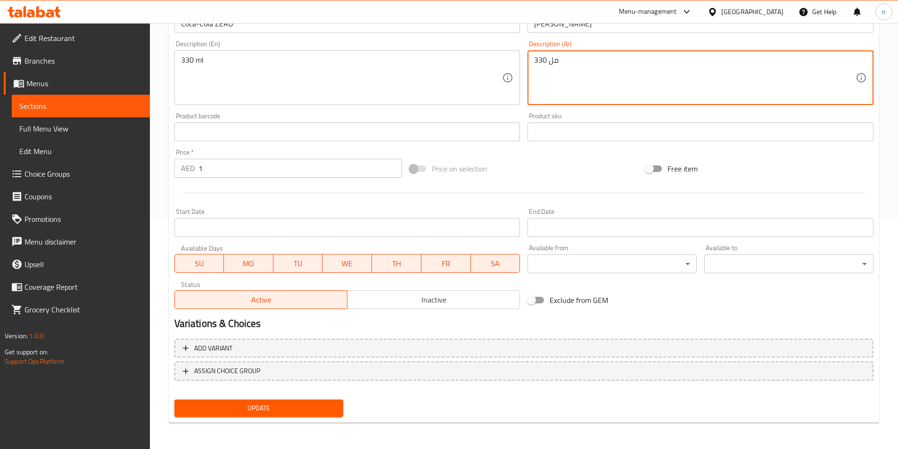
type textarea "330 مل"
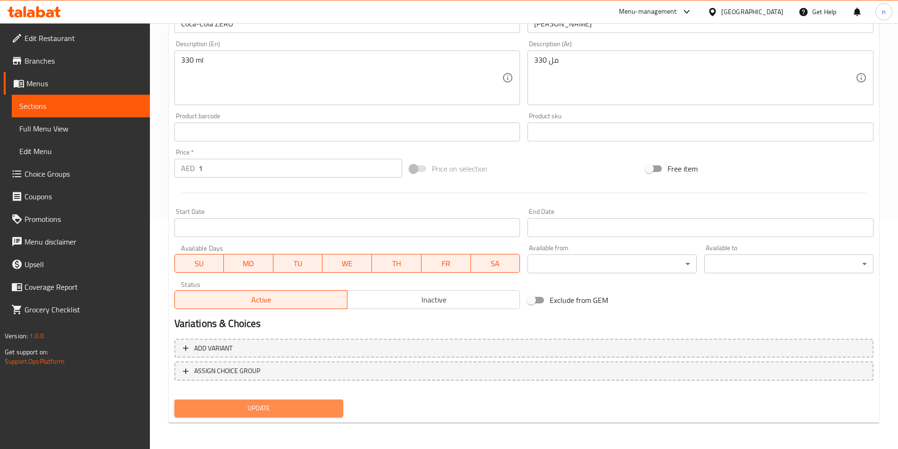
click at [222, 407] on span "Update" at bounding box center [259, 409] width 154 height 12
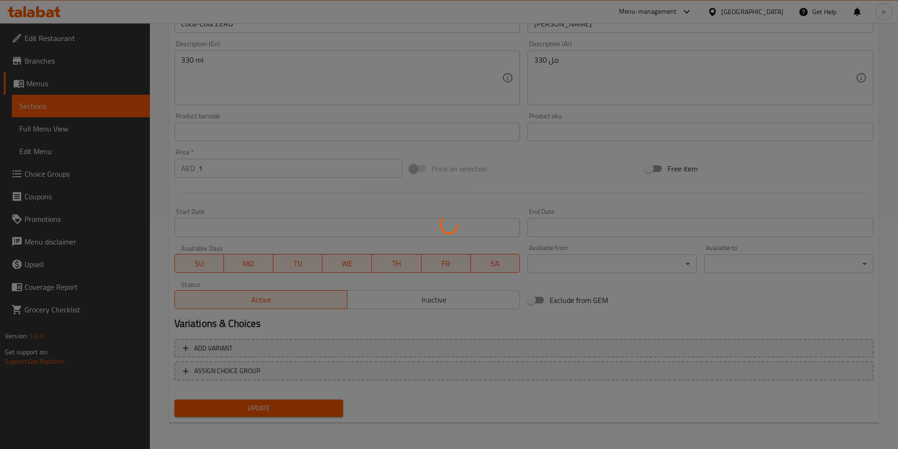
scroll to position [0, 0]
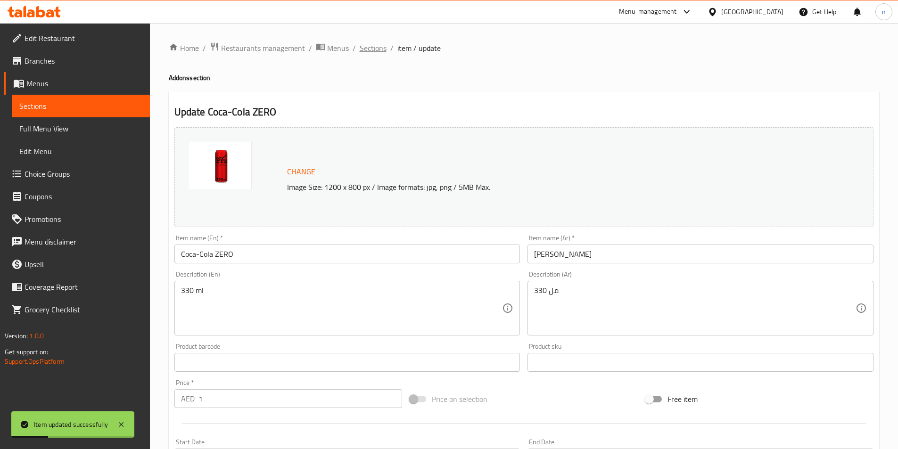
click at [363, 50] on span "Sections" at bounding box center [373, 47] width 27 height 11
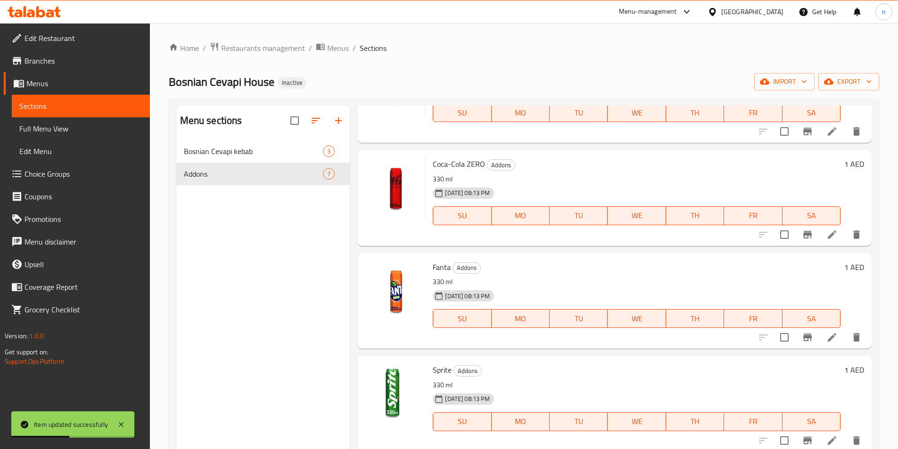
scroll to position [132, 0]
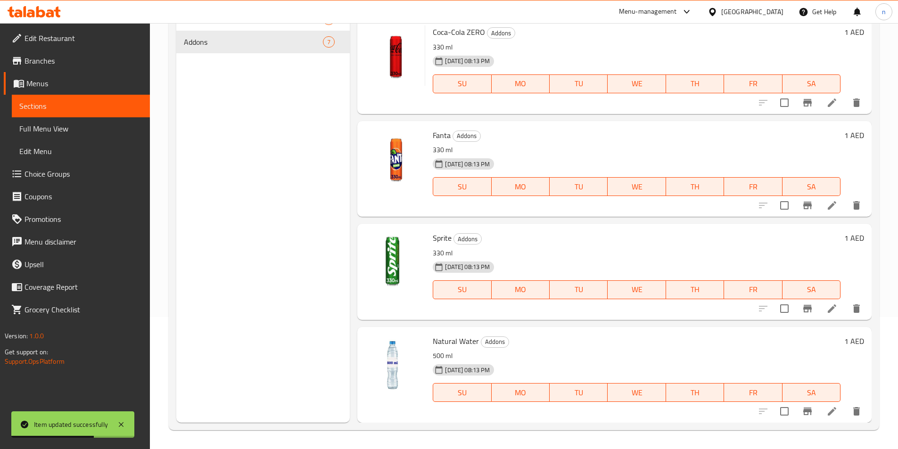
click at [828, 200] on li at bounding box center [832, 205] width 26 height 17
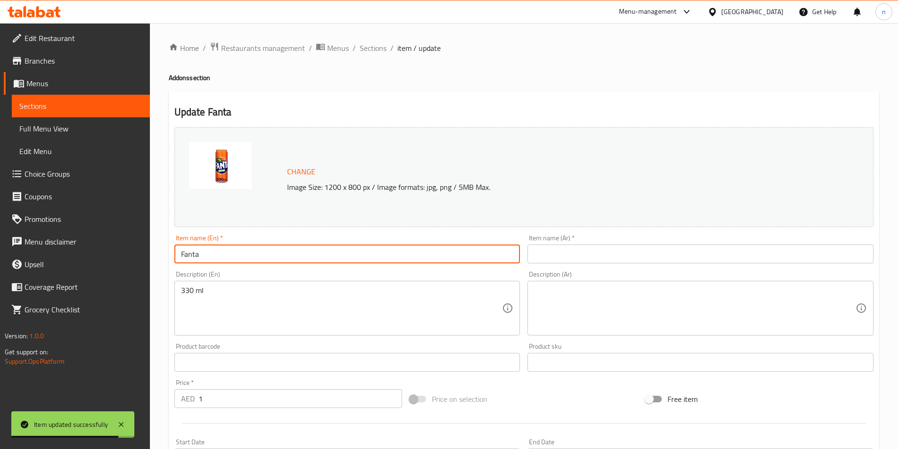
click at [191, 255] on input "Fanta" at bounding box center [347, 254] width 346 height 19
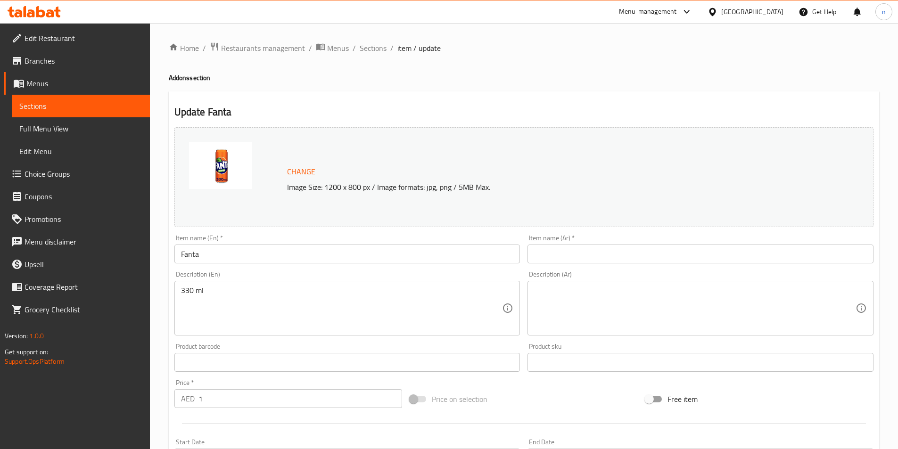
click at [583, 257] on input "text" at bounding box center [701, 254] width 346 height 19
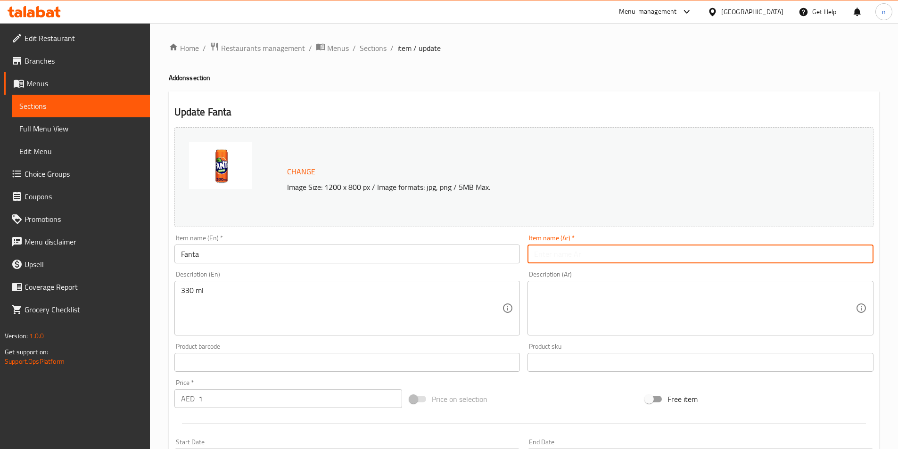
paste input "فانتا"
type input "فانتا"
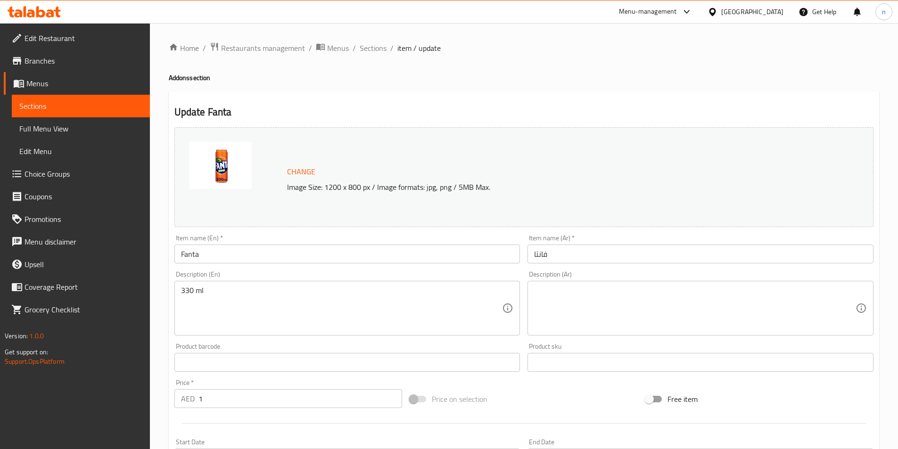
click at [182, 285] on div "330 ml Description (En)" at bounding box center [347, 308] width 346 height 55
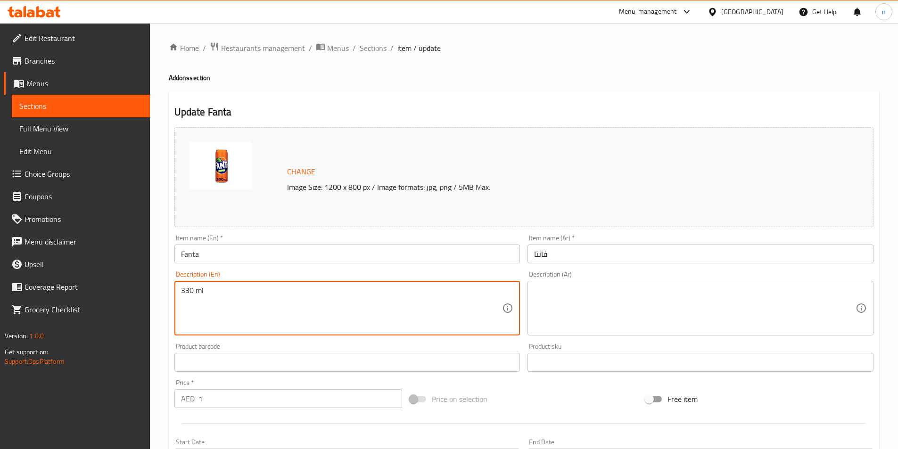
click at [187, 290] on textarea "330 ml" at bounding box center [342, 308] width 322 height 45
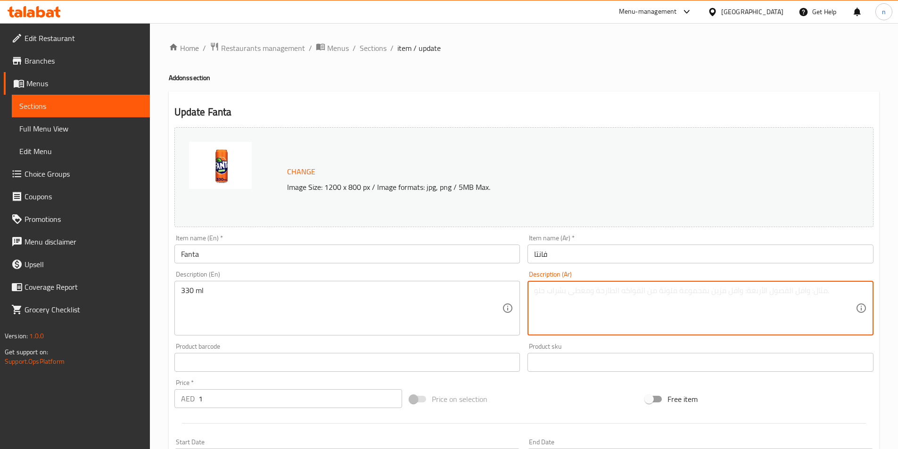
click at [544, 294] on textarea at bounding box center [695, 308] width 322 height 45
paste textarea "330 مل"
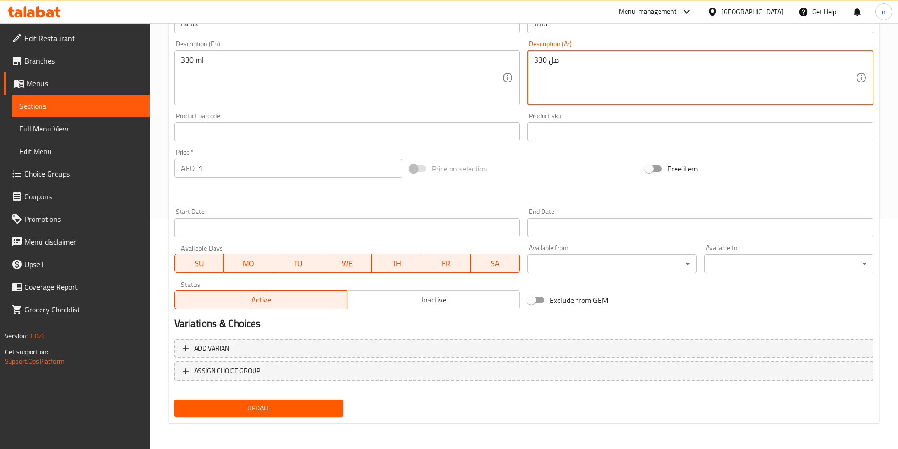
type textarea "330 مل"
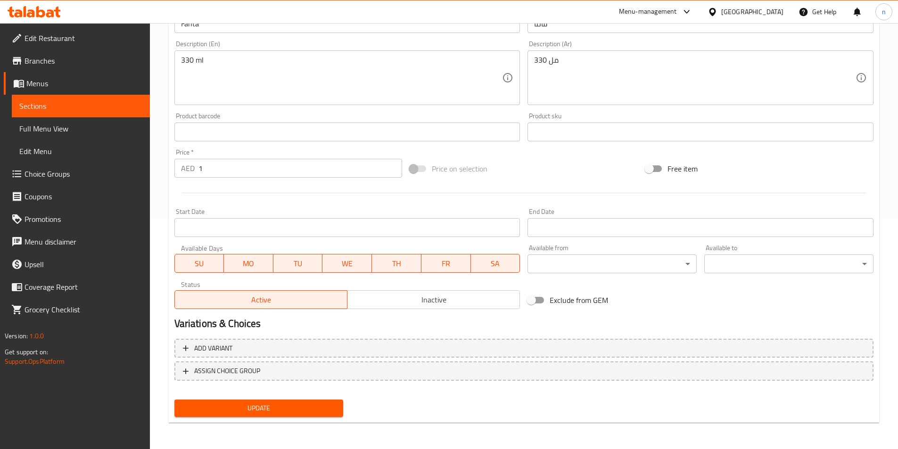
click at [219, 392] on nav at bounding box center [523, 389] width 699 height 8
click at [217, 405] on span "Update" at bounding box center [259, 409] width 154 height 12
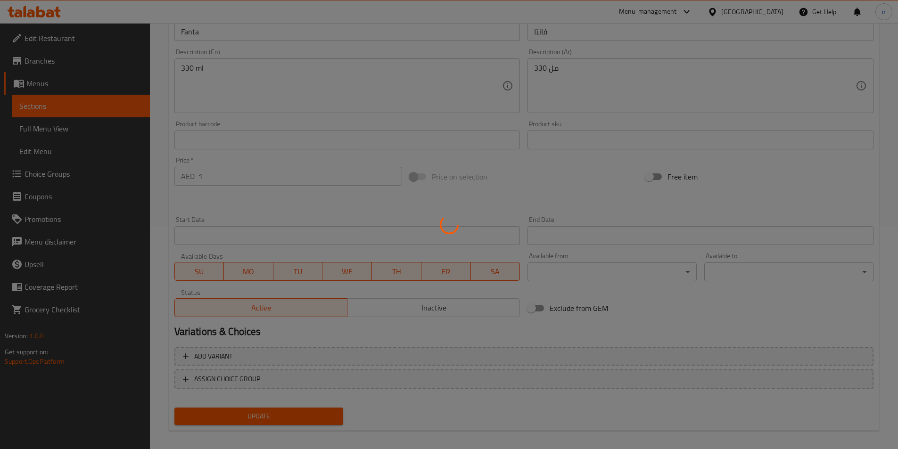
scroll to position [0, 0]
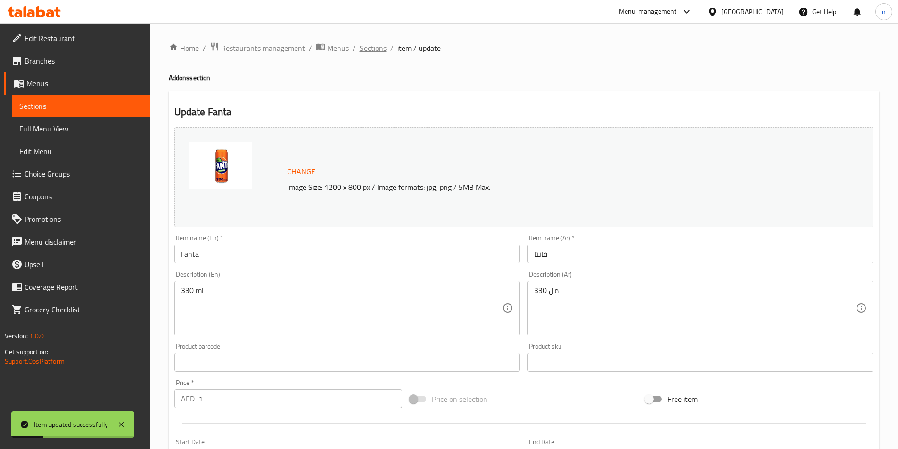
click at [376, 48] on span "Sections" at bounding box center [373, 47] width 27 height 11
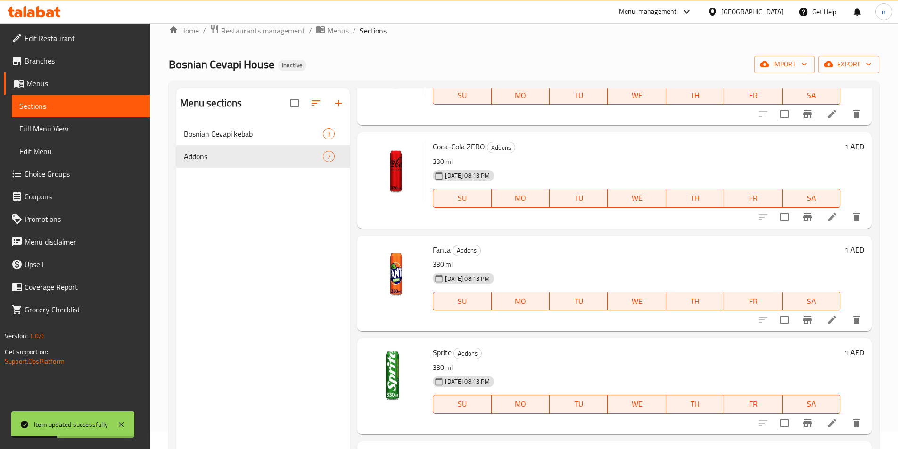
scroll to position [132, 0]
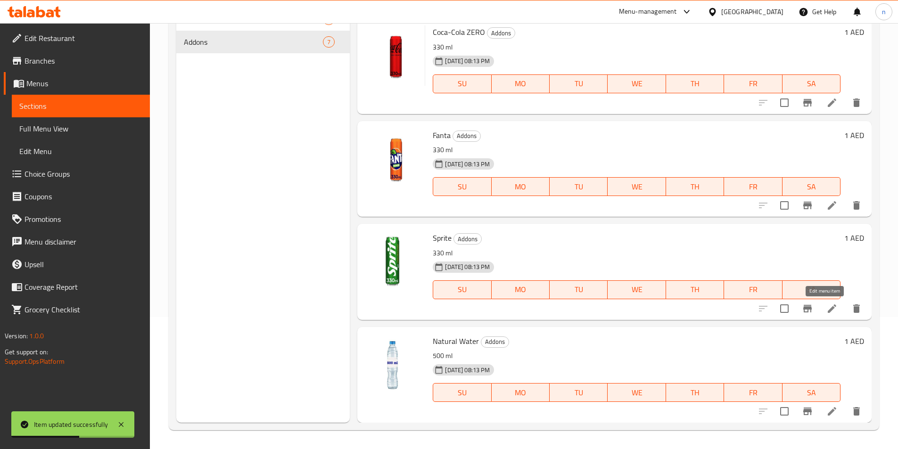
click at [825, 315] on li at bounding box center [832, 308] width 26 height 17
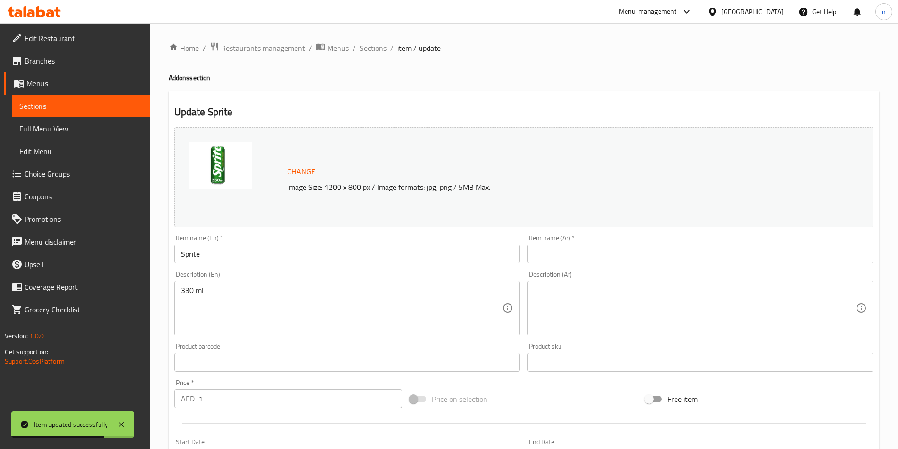
click at [189, 258] on input "Sprite" at bounding box center [347, 254] width 346 height 19
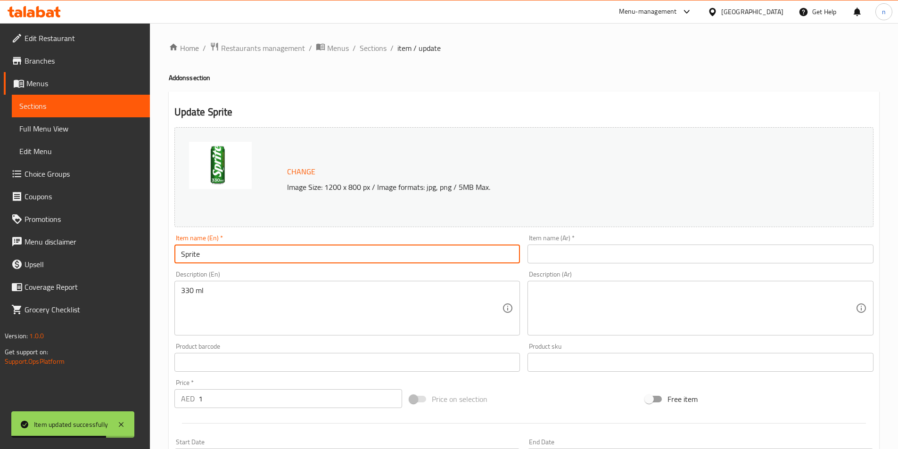
click at [189, 258] on input "Sprite" at bounding box center [347, 254] width 346 height 19
click at [190, 259] on input "Sprite" at bounding box center [347, 254] width 346 height 19
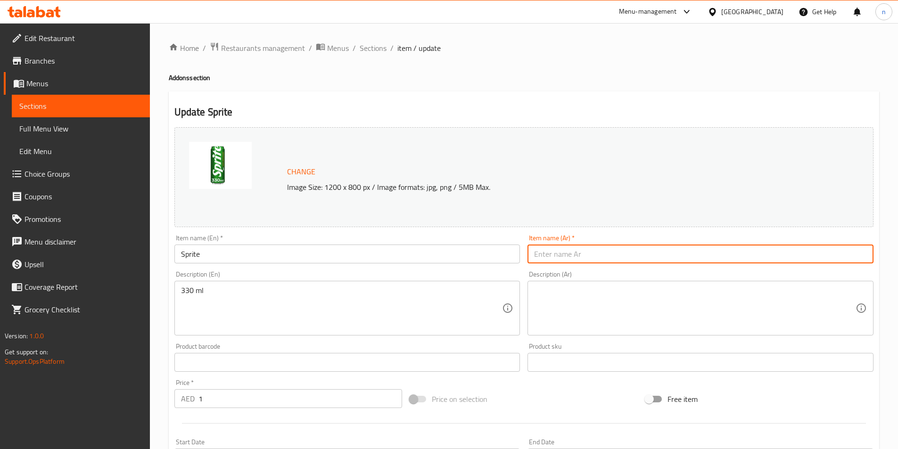
click at [561, 257] on input "text" at bounding box center [701, 254] width 346 height 19
paste input "سبرايت"
type input "سبرايت"
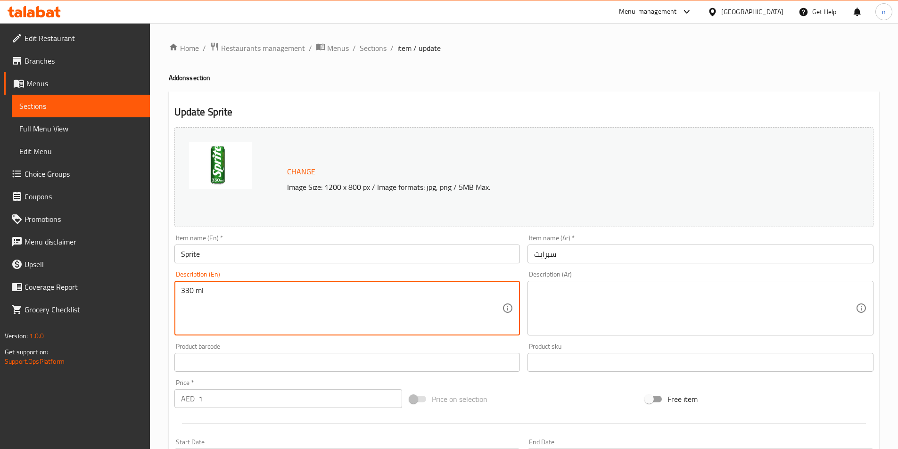
click at [188, 288] on textarea "330 ml" at bounding box center [342, 308] width 322 height 45
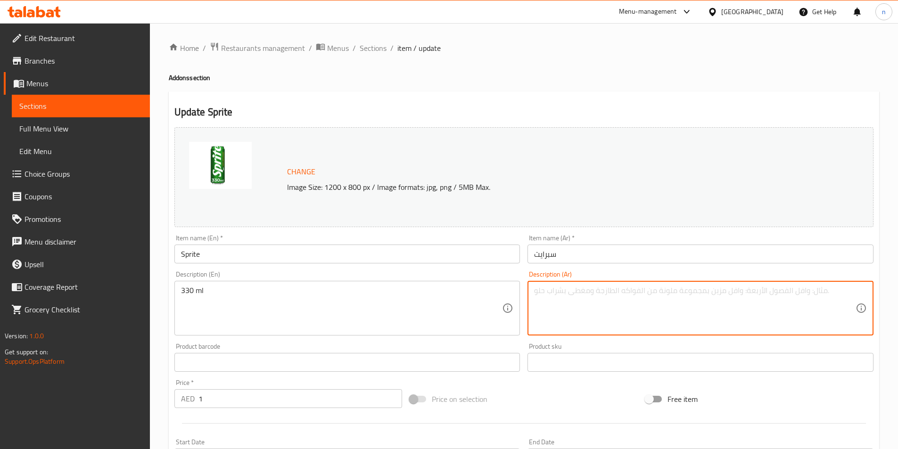
click at [564, 294] on textarea at bounding box center [695, 308] width 322 height 45
paste textarea "330 مل"
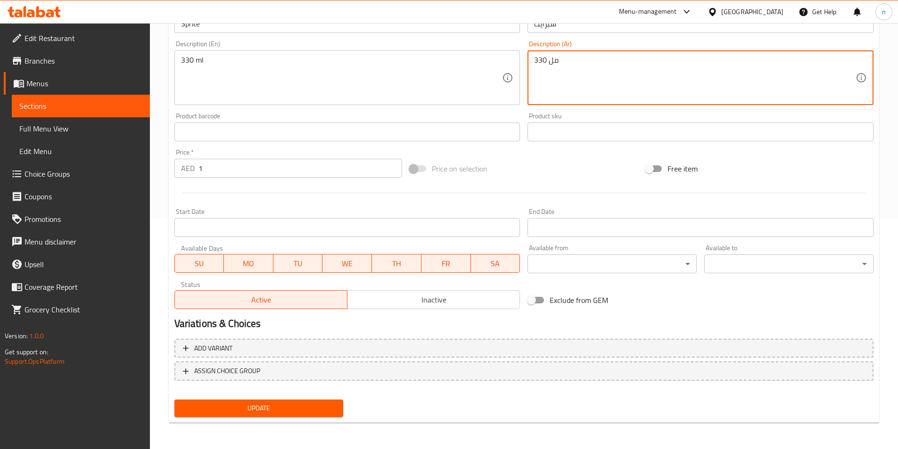
type textarea "330 مل"
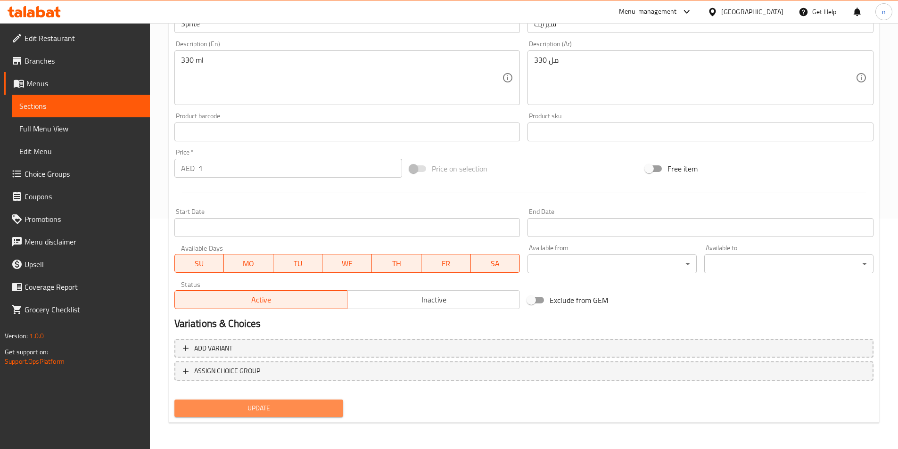
click at [299, 407] on span "Update" at bounding box center [259, 409] width 154 height 12
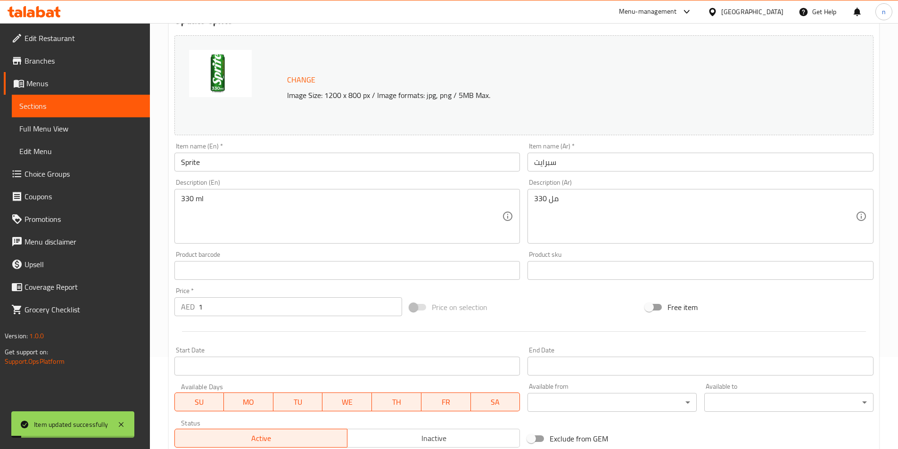
scroll to position [0, 0]
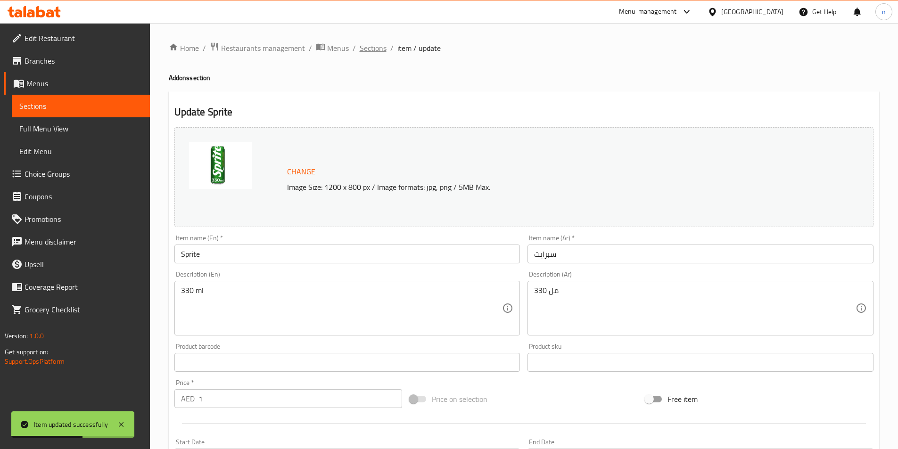
click at [378, 46] on span "Sections" at bounding box center [373, 47] width 27 height 11
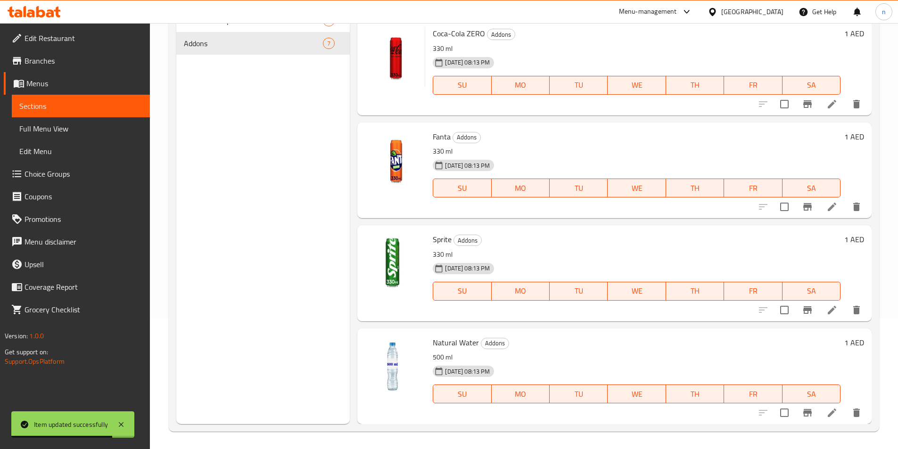
scroll to position [132, 0]
click at [822, 406] on li at bounding box center [832, 411] width 26 height 17
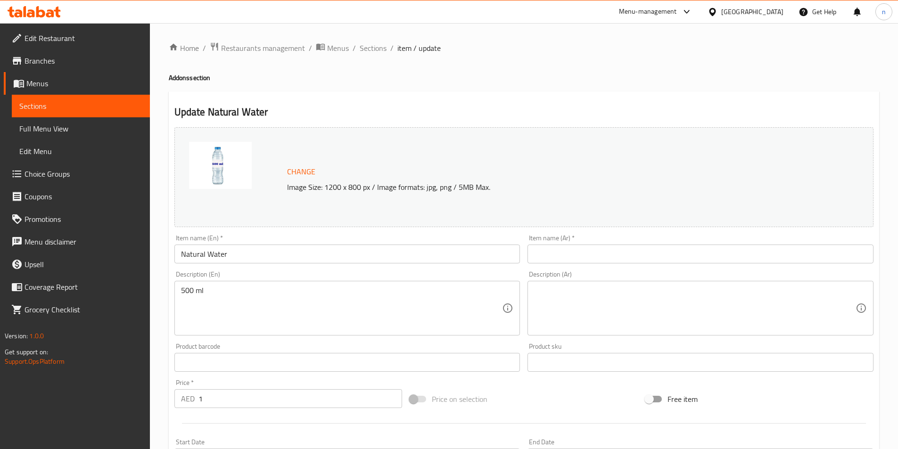
click at [203, 249] on input "Natural Water" at bounding box center [347, 254] width 346 height 19
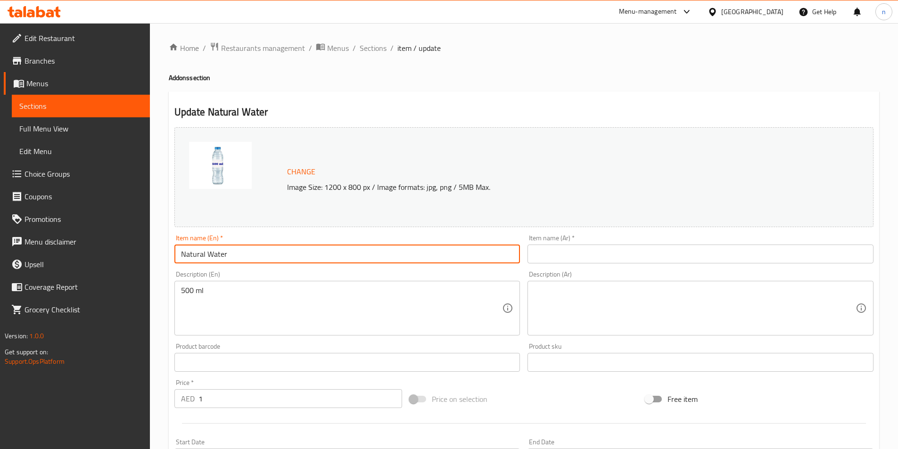
click at [203, 249] on input "Natural Water" at bounding box center [347, 254] width 346 height 19
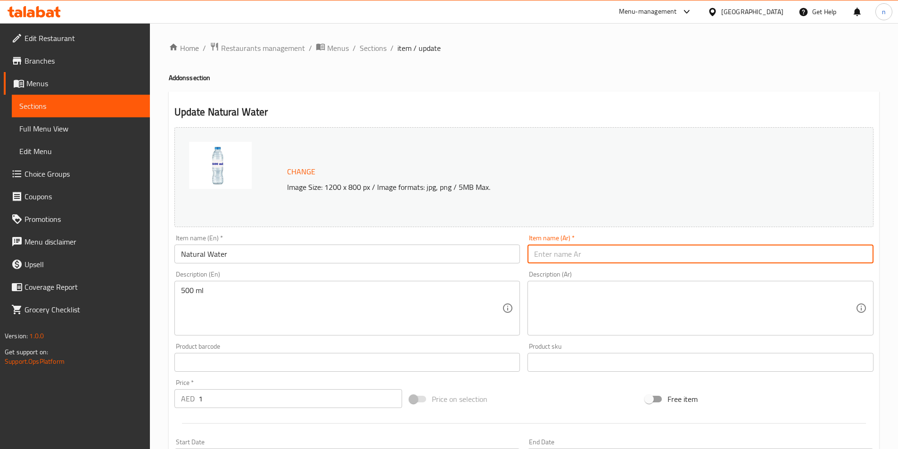
click at [594, 251] on input "text" at bounding box center [701, 254] width 346 height 19
paste input "المياه الطبيعية"
type input "المياه الطبيعية"
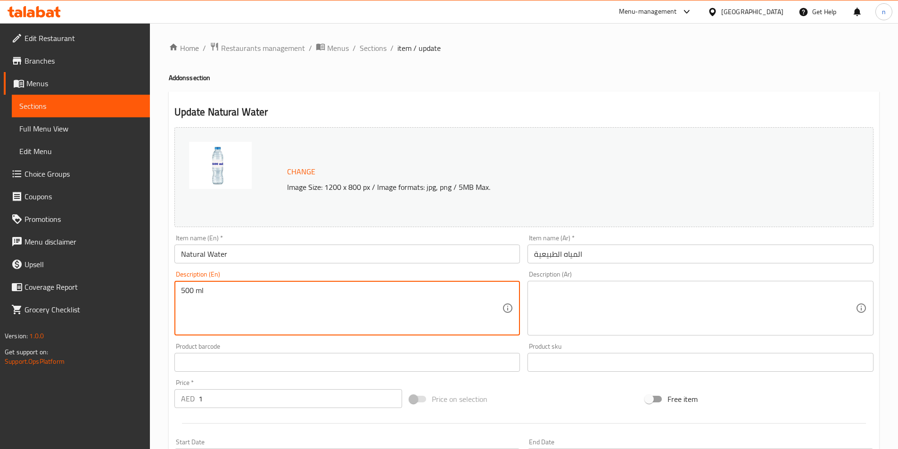
click at [184, 289] on textarea "500 ml" at bounding box center [342, 308] width 322 height 45
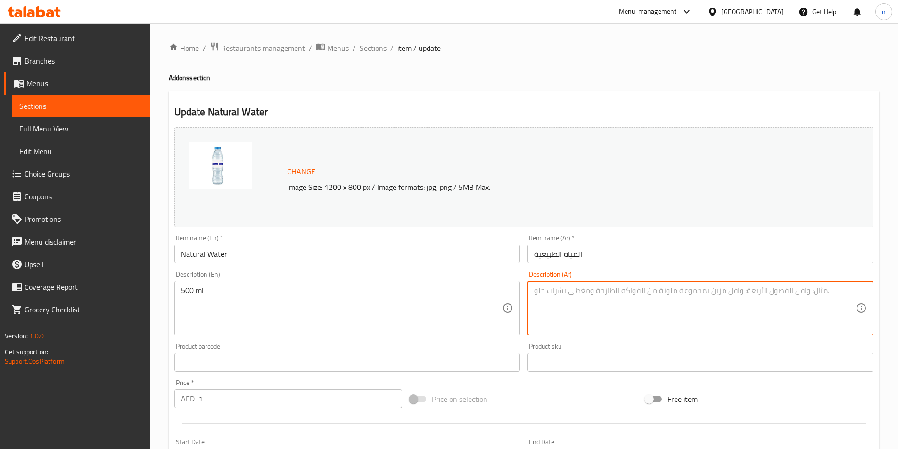
click at [537, 287] on textarea at bounding box center [695, 308] width 322 height 45
paste textarea "500 مل"
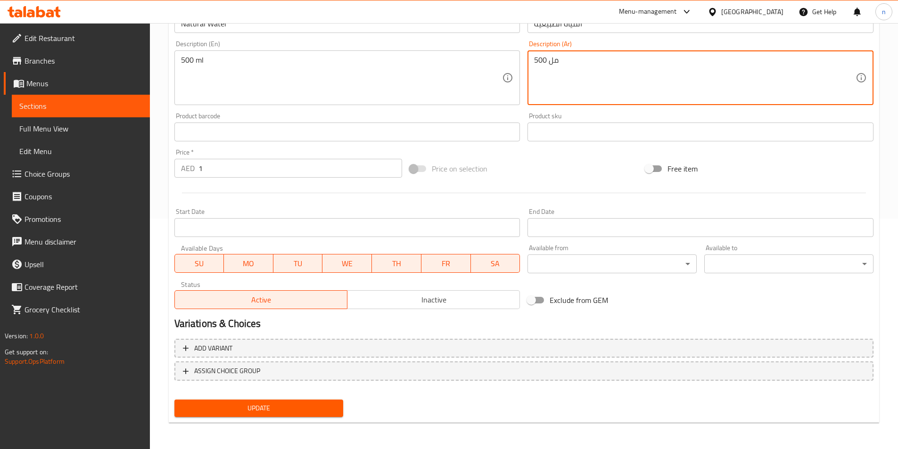
type textarea "500 مل"
click at [240, 401] on button "Update" at bounding box center [258, 408] width 169 height 17
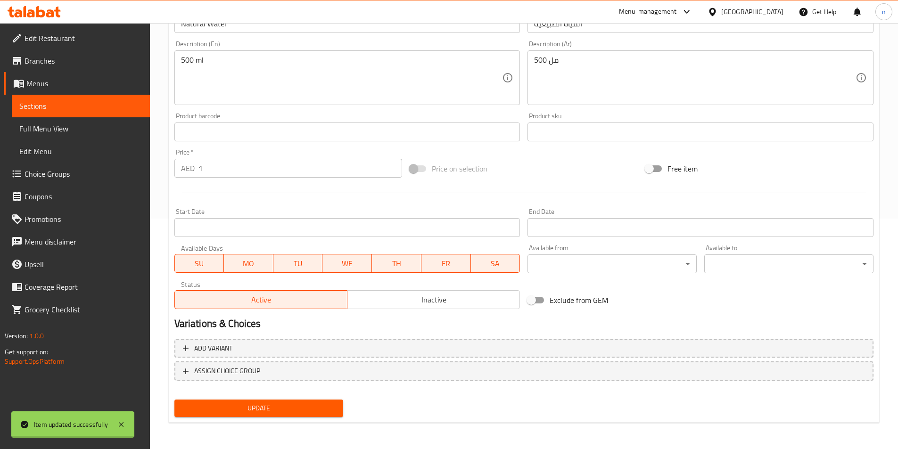
scroll to position [0, 0]
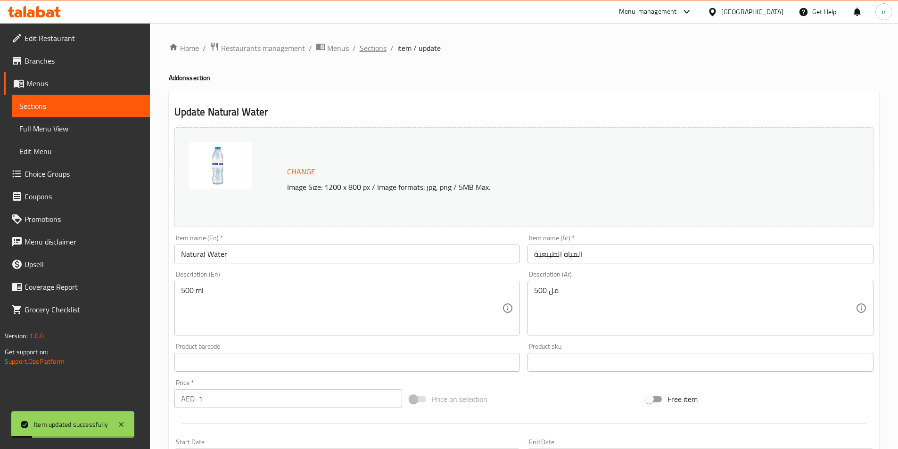
click at [371, 46] on span "Sections" at bounding box center [373, 47] width 27 height 11
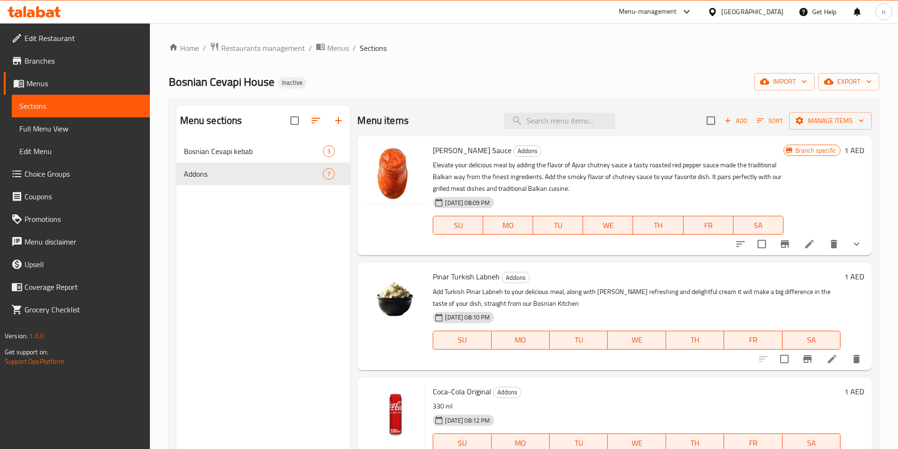
drag, startPoint x: 52, startPoint y: 129, endPoint x: 60, endPoint y: 130, distance: 8.1
click at [52, 129] on span "Full Menu View" at bounding box center [80, 128] width 123 height 11
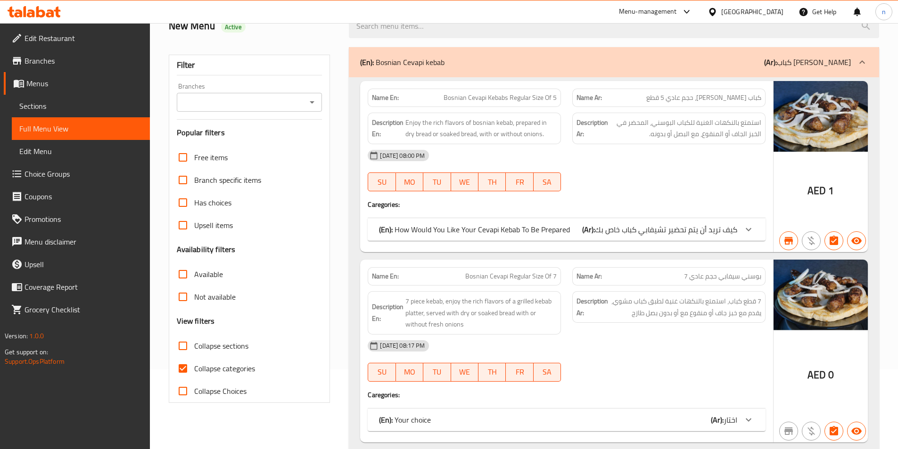
scroll to position [94, 0]
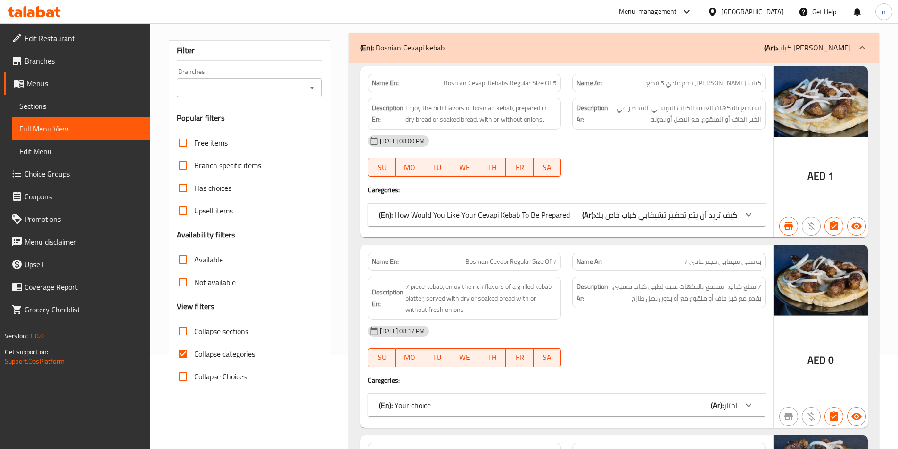
click at [178, 353] on input "Collapse categories" at bounding box center [183, 354] width 23 height 23
checkbox input "false"
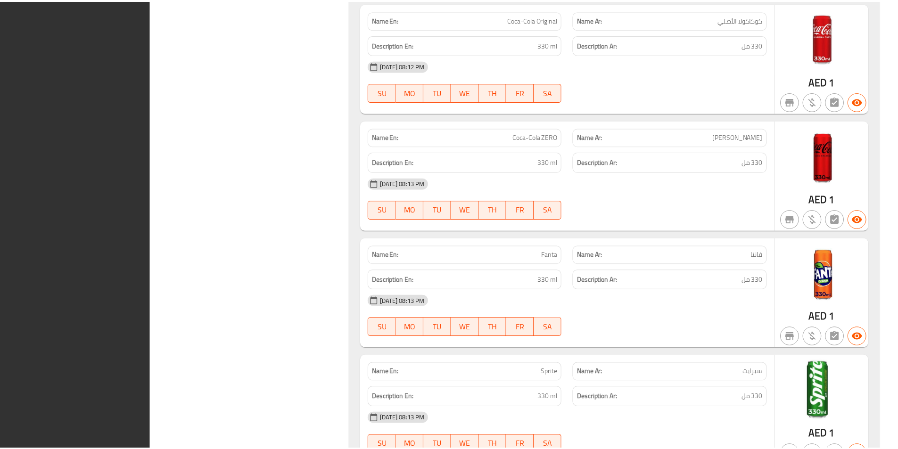
scroll to position [1945, 0]
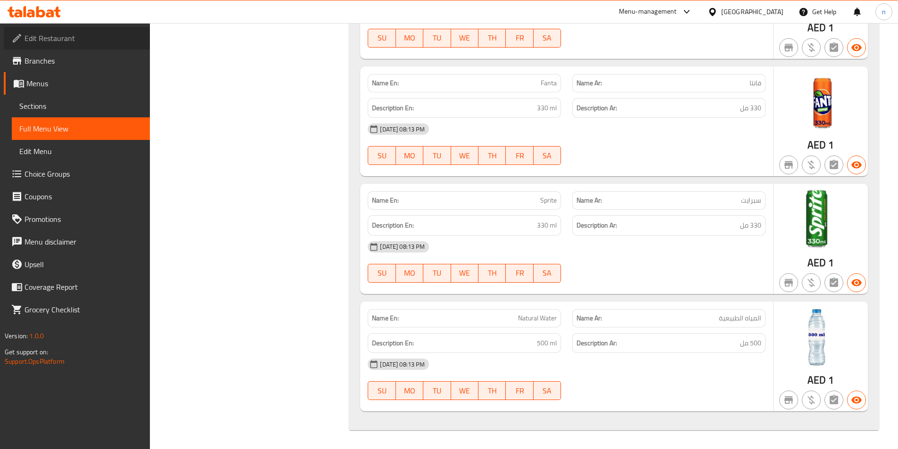
click at [71, 36] on span "Edit Restaurant" at bounding box center [84, 38] width 118 height 11
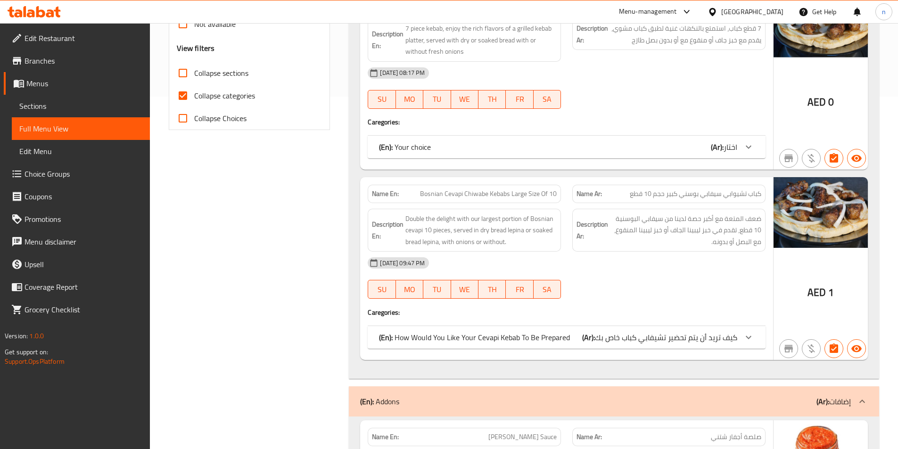
scroll to position [376, 0]
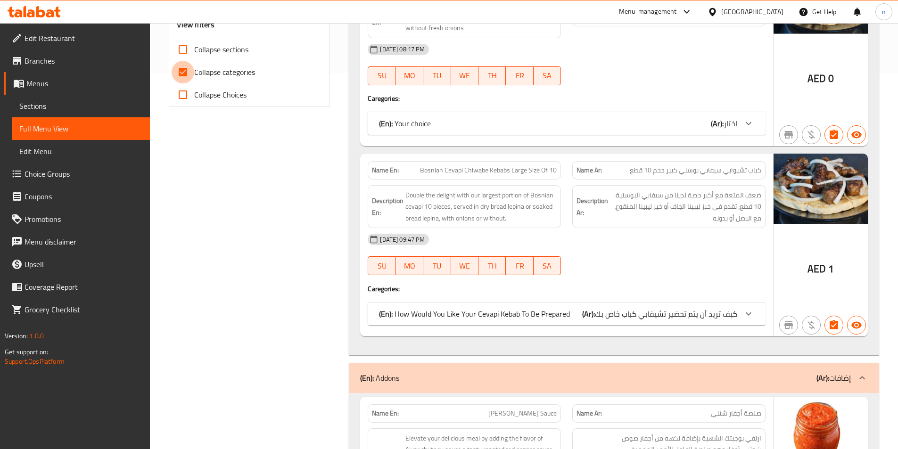
click at [182, 76] on input "Collapse categories" at bounding box center [183, 72] width 23 height 23
checkbox input "false"
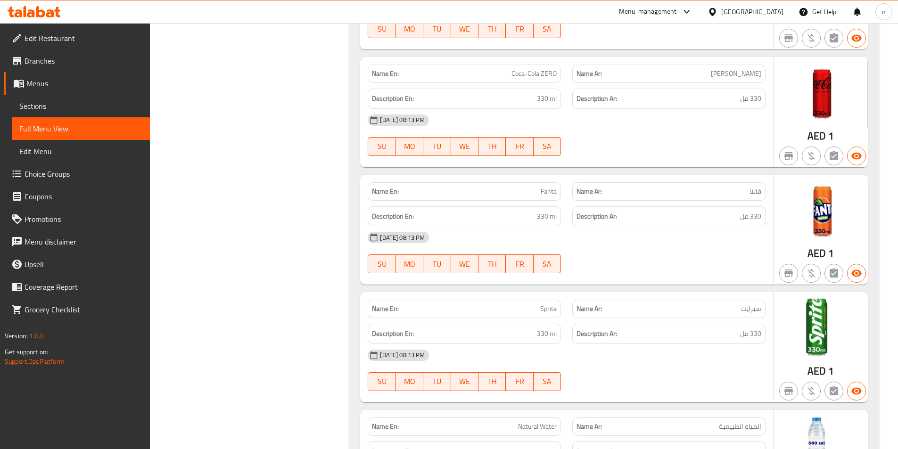
scroll to position [1945, 0]
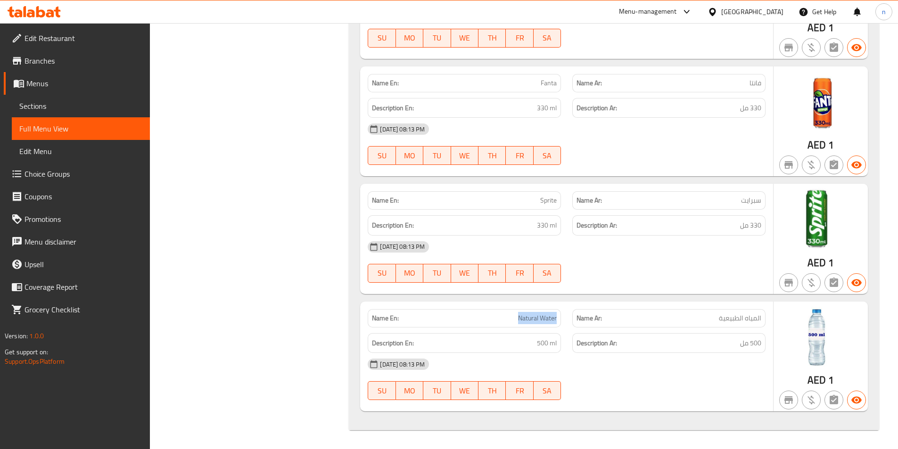
drag, startPoint x: 519, startPoint y: 320, endPoint x: 560, endPoint y: 326, distance: 41.6
click at [560, 326] on div "Name En: Natural Water" at bounding box center [464, 318] width 193 height 18
copy span "Natural Water"
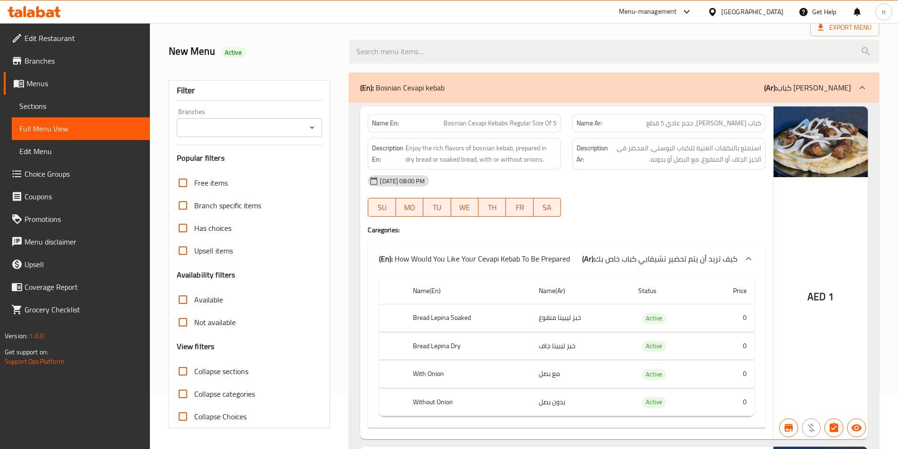
scroll to position [0, 0]
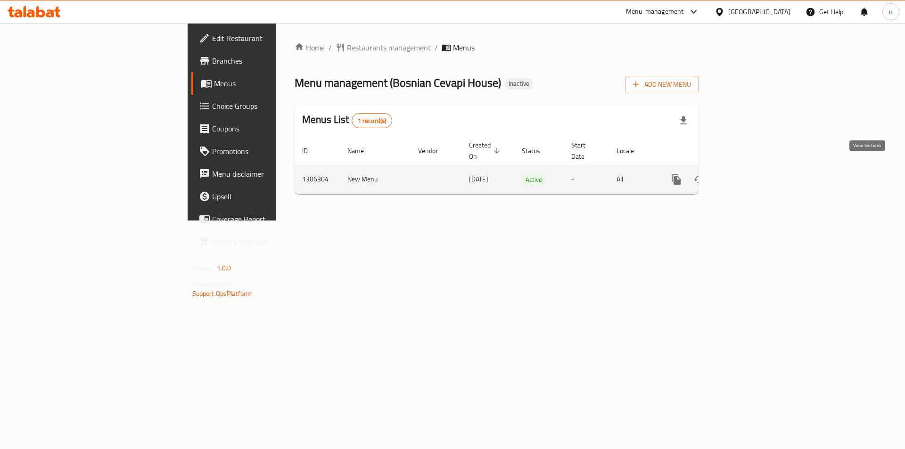
click at [750, 174] on icon "enhanced table" at bounding box center [744, 179] width 11 height 11
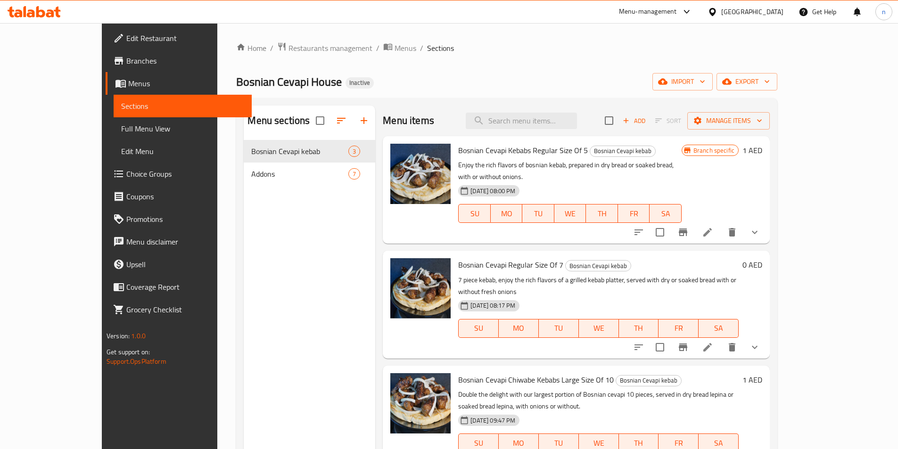
click at [121, 131] on span "Full Menu View" at bounding box center [182, 128] width 123 height 11
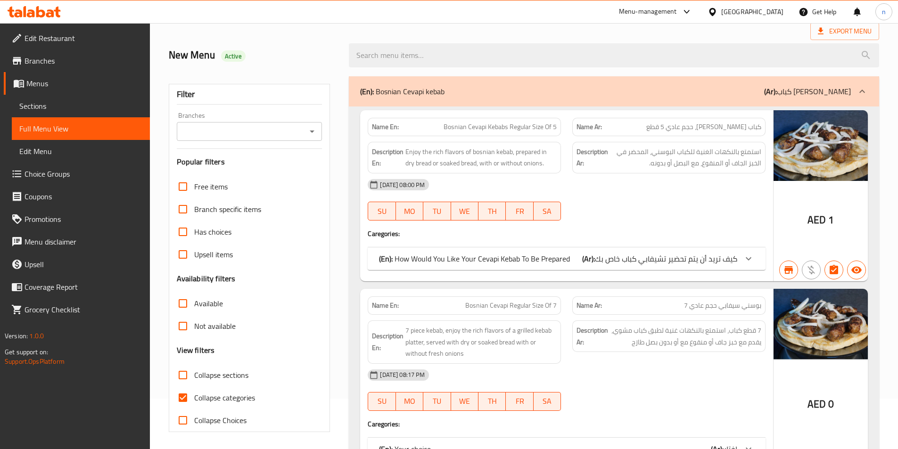
scroll to position [141, 0]
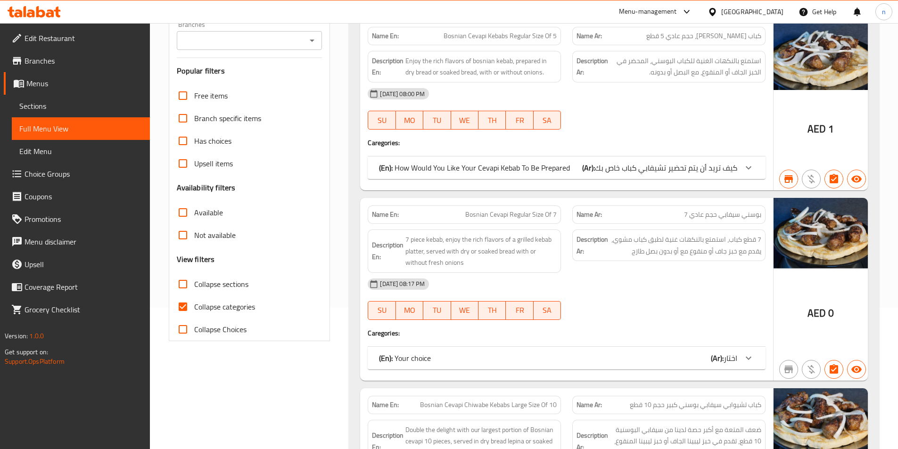
click at [184, 308] on input "Collapse categories" at bounding box center [183, 307] width 23 height 23
checkbox input "false"
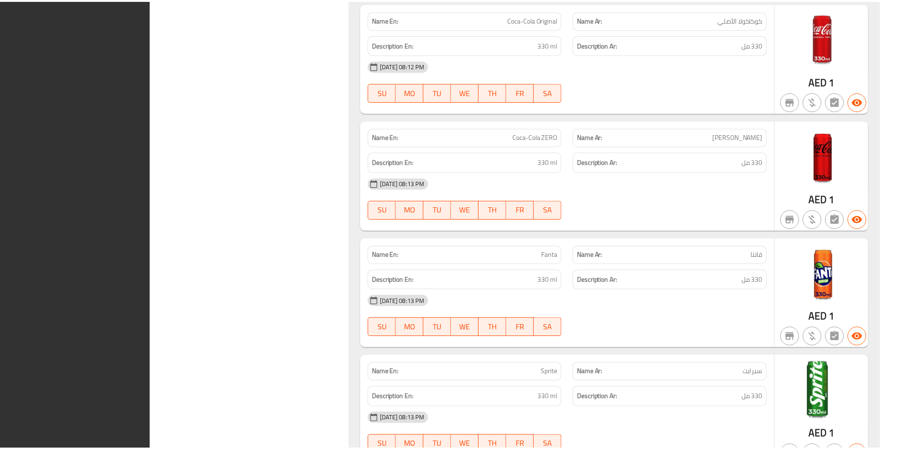
scroll to position [1945, 0]
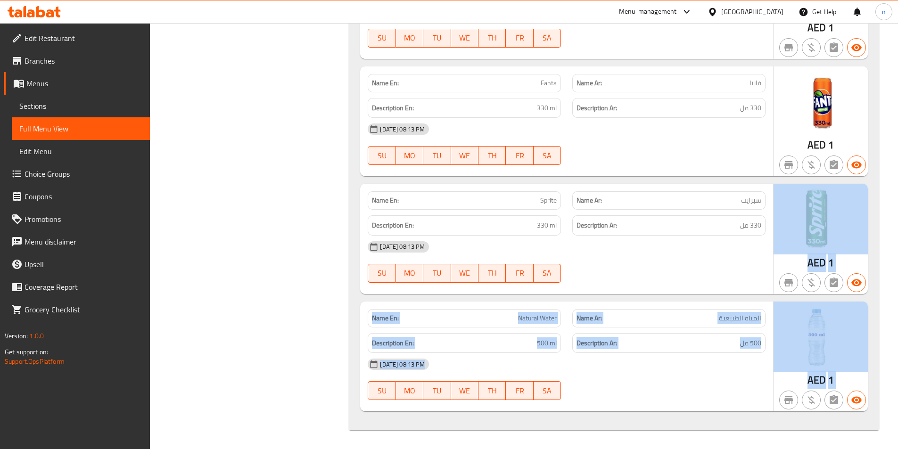
drag, startPoint x: 898, startPoint y: 385, endPoint x: 887, endPoint y: 203, distance: 181.9
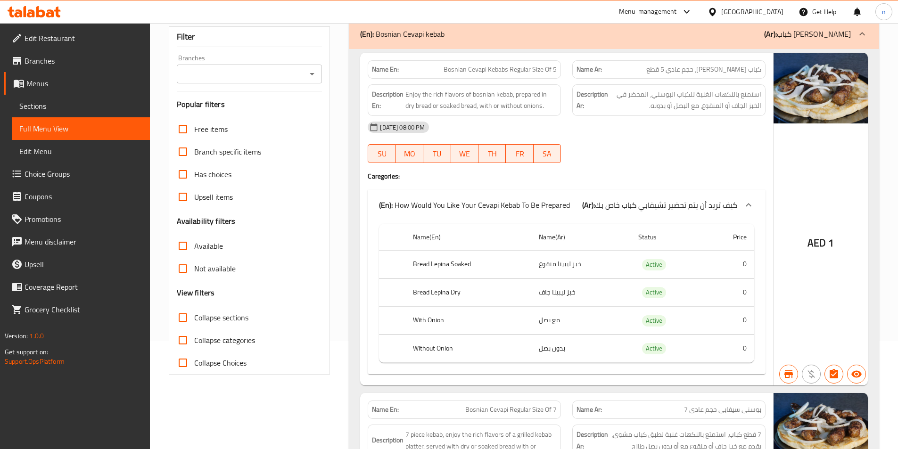
scroll to position [0, 0]
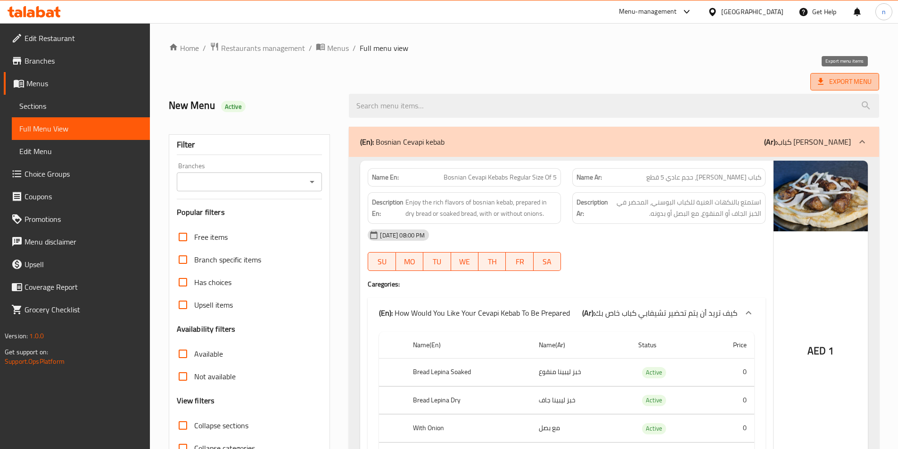
click at [861, 79] on span "Export Menu" at bounding box center [845, 82] width 54 height 12
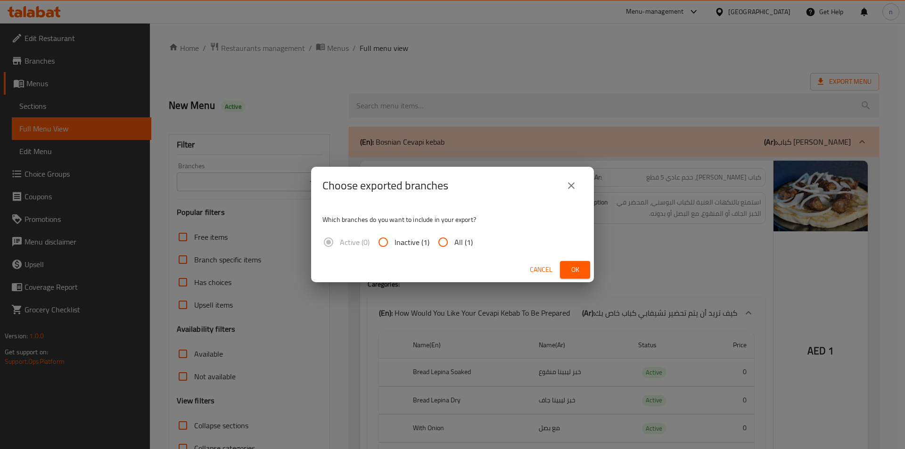
click at [443, 244] on input "All (1)" at bounding box center [443, 242] width 23 height 23
radio input "true"
click at [576, 272] on span "Ok" at bounding box center [575, 270] width 15 height 12
